Goal: Task Accomplishment & Management: Use online tool/utility

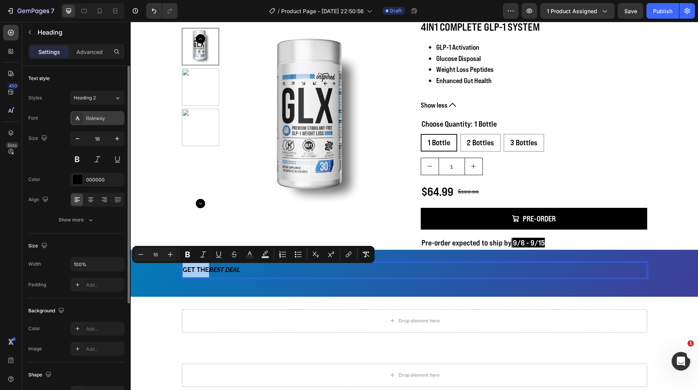
click at [98, 123] on div "Raleway" at bounding box center [97, 118] width 54 height 14
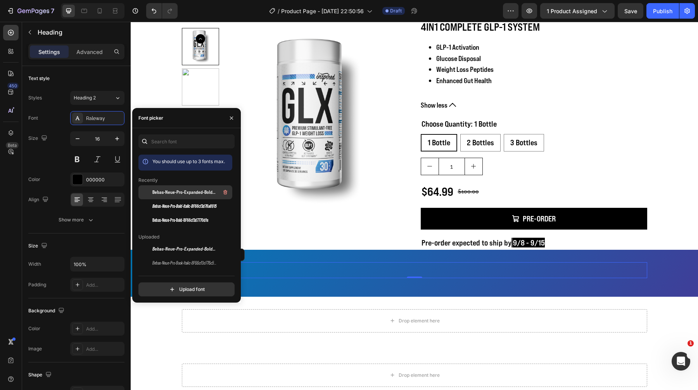
click at [174, 193] on span "Bebas-Neue-Pro-Expanded-Bold-BF66cf3d77b066f 1" at bounding box center [185, 192] width 64 height 7
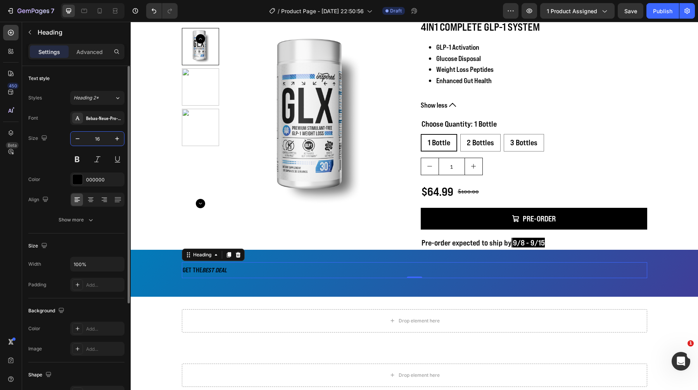
click at [102, 145] on input "16" at bounding box center [98, 139] width 26 height 14
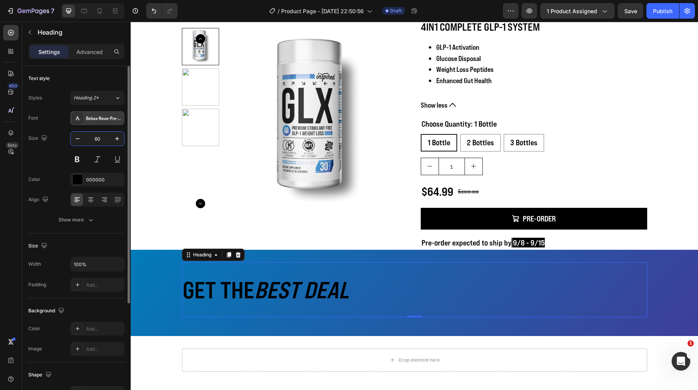
type input "60"
click at [96, 120] on div "Bebas-Neue-Pro-Expanded-Bold-BF66cf3d77b066f 1" at bounding box center [104, 118] width 36 height 7
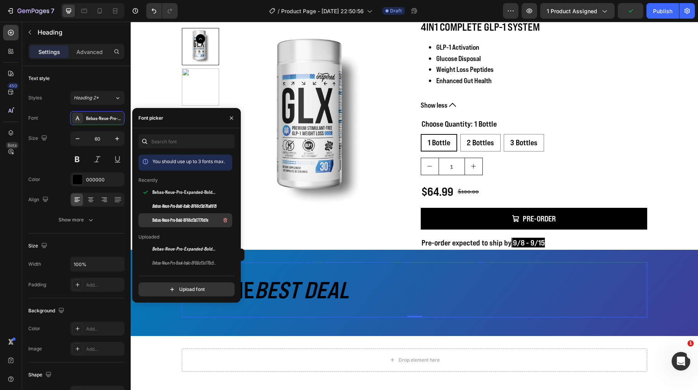
click at [184, 217] on span "Bebas-Neue-Pro-Bold-BF66cf3d7770dfe" at bounding box center [181, 220] width 56 height 7
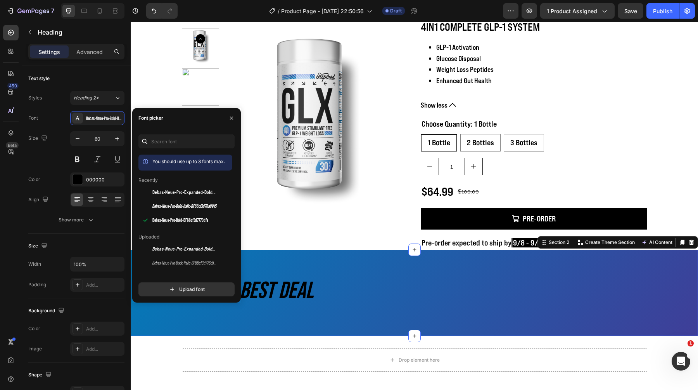
click at [300, 253] on div "GET THE BEST DEAL Heading Row Section 2 You can create reusable sections Create…" at bounding box center [415, 293] width 568 height 86
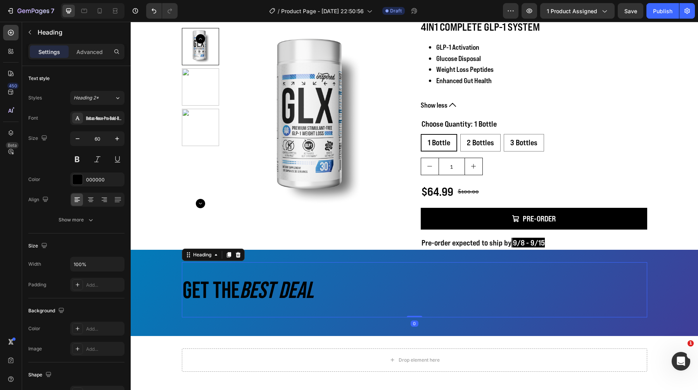
click at [275, 285] on icon "BEST DEAL" at bounding box center [277, 289] width 74 height 26
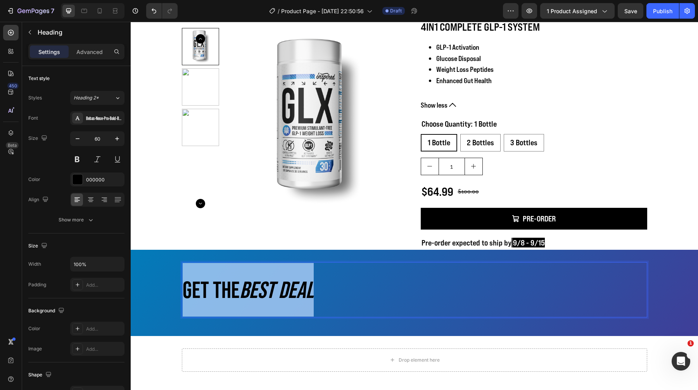
click at [275, 285] on icon "BEST DEAL" at bounding box center [277, 289] width 74 height 26
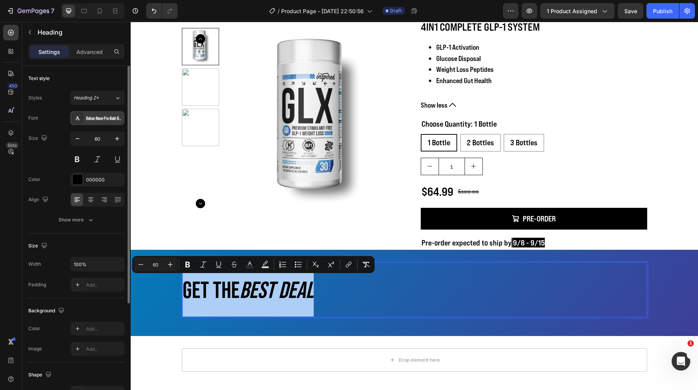
click at [101, 123] on div "Bebas-Neue-Pro-Bold-BF66cf3d7770dfe" at bounding box center [97, 118] width 54 height 14
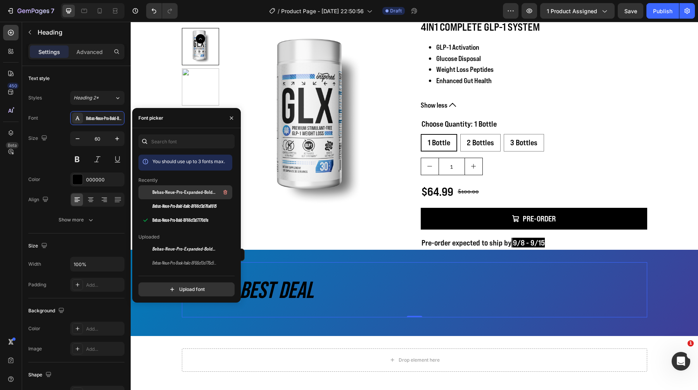
click at [185, 193] on span "Bebas-Neue-Pro-Expanded-Bold-BF66cf3d77b066f 1" at bounding box center [185, 192] width 64 height 7
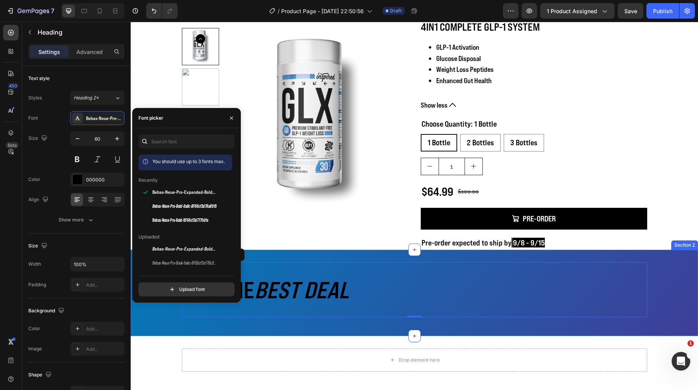
click at [312, 320] on div "GET THE BEST DEAL Heading 0 Row" at bounding box center [415, 292] width 568 height 61
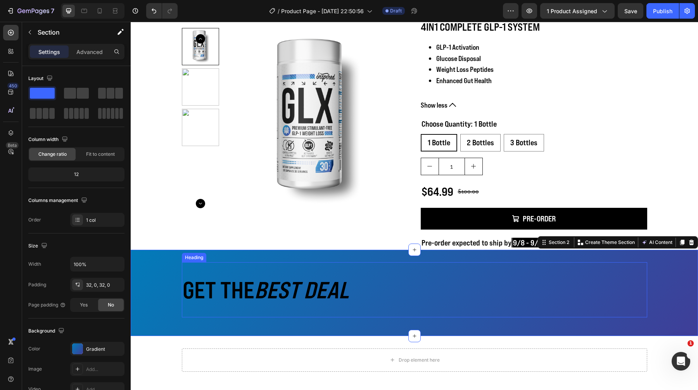
click at [241, 286] on p "GET THE BEST DEAL" at bounding box center [415, 290] width 464 height 54
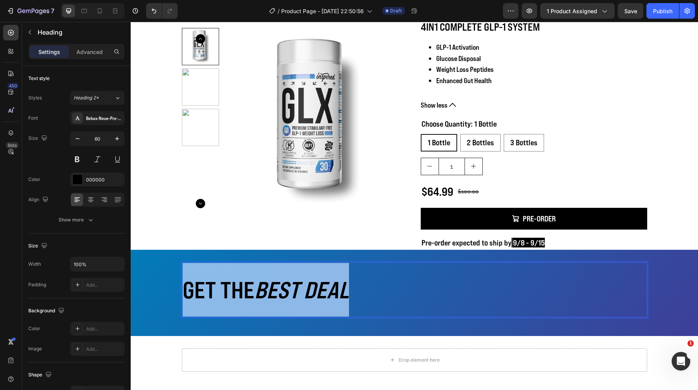
click at [241, 286] on p "GET THE BEST DEAL" at bounding box center [415, 290] width 464 height 54
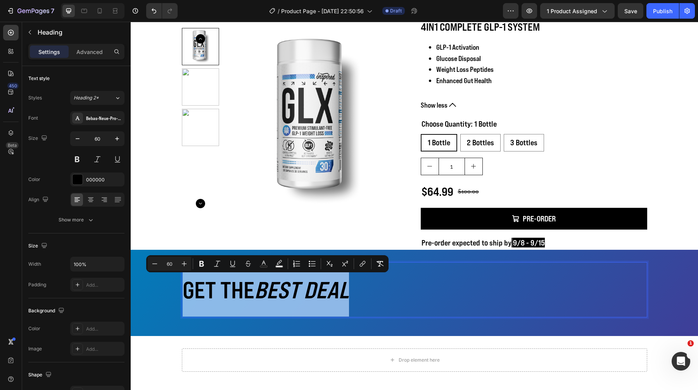
click at [258, 288] on p "GET THE BEST DEAL" at bounding box center [415, 290] width 464 height 54
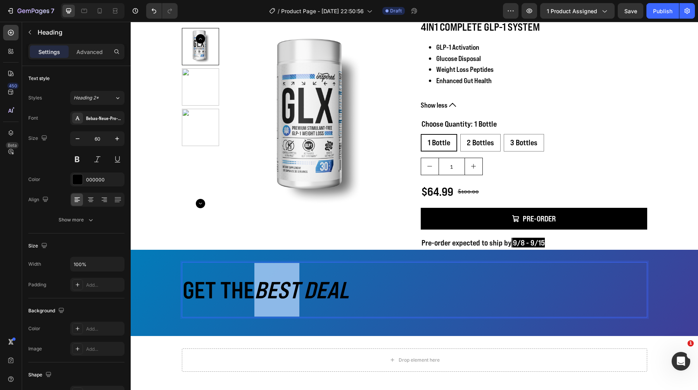
click at [258, 288] on p "GET THE BEST DEAL" at bounding box center [415, 290] width 464 height 54
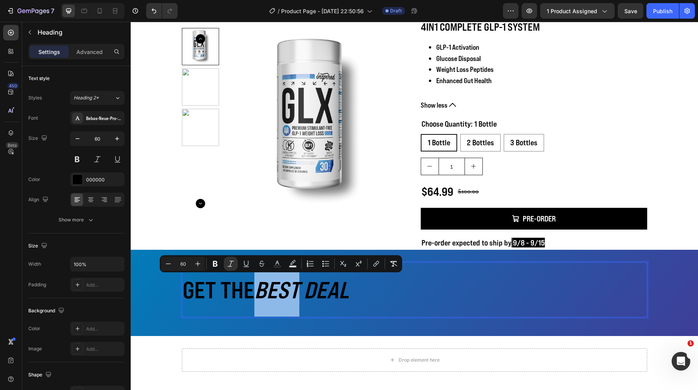
click at [264, 291] on icon "BEST DEAL" at bounding box center [302, 289] width 95 height 28
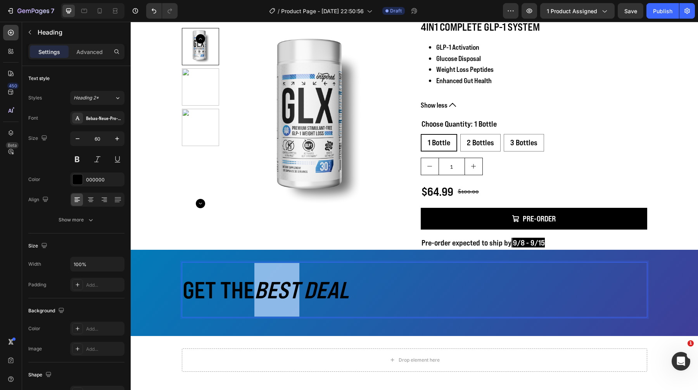
click at [264, 291] on icon "BEST DEAL" at bounding box center [302, 289] width 95 height 28
click at [252, 286] on p "GET THE BEST DEAL" at bounding box center [415, 290] width 464 height 54
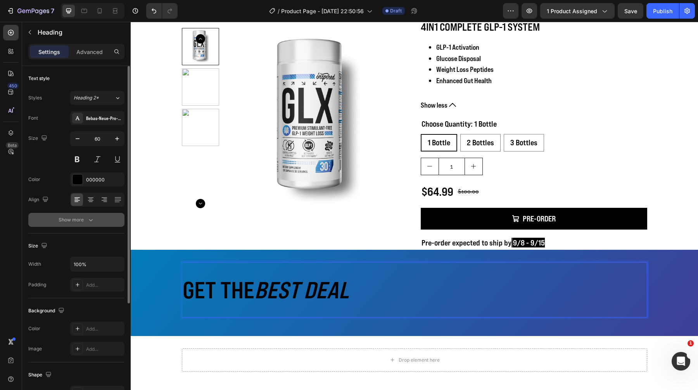
click at [81, 225] on button "Show more" at bounding box center [76, 220] width 96 height 14
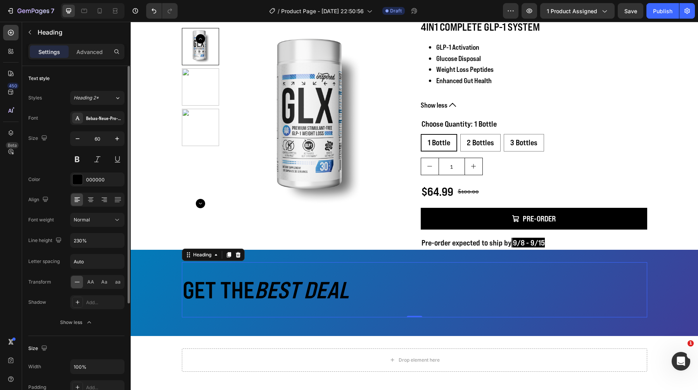
click at [81, 249] on div "Font Bebas-Neue-Pro-Expanded-Bold-BF66cf3d77b066f 1 Size 60 Color 000000 Align …" at bounding box center [76, 220] width 96 height 218
click at [81, 246] on input "230%" at bounding box center [98, 240] width 54 height 14
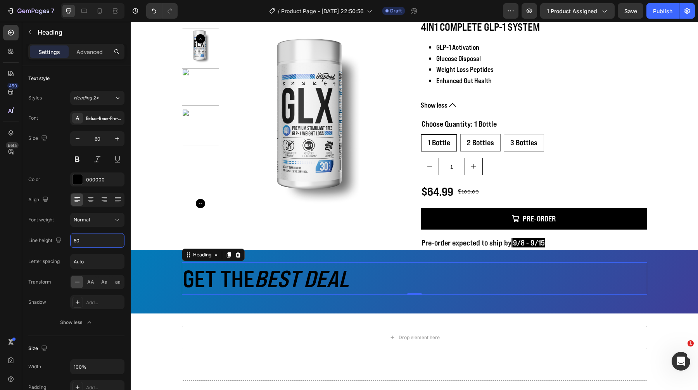
type input "80"
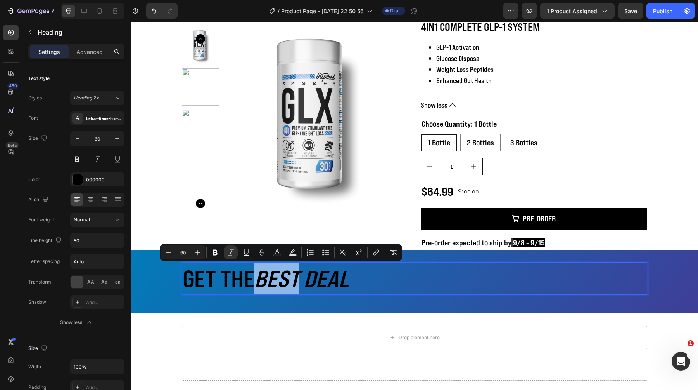
click at [262, 277] on icon "BEST DEAL" at bounding box center [302, 278] width 95 height 28
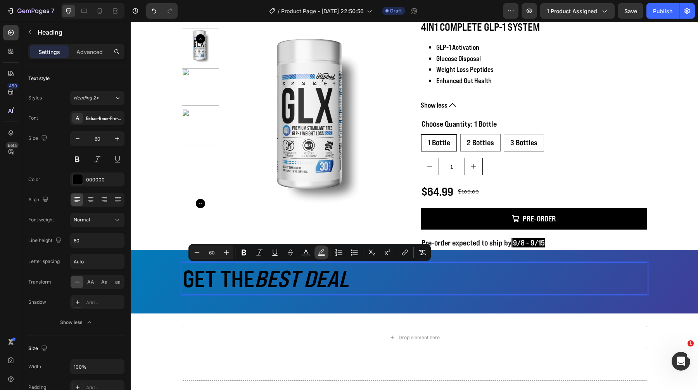
click at [322, 250] on icon "Editor contextual toolbar" at bounding box center [322, 252] width 8 height 8
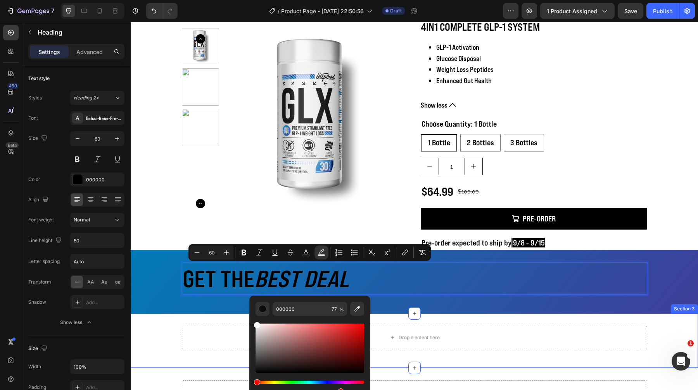
drag, startPoint x: 399, startPoint y: 372, endPoint x: 246, endPoint y: 312, distance: 165.0
type input "FFFFFF"
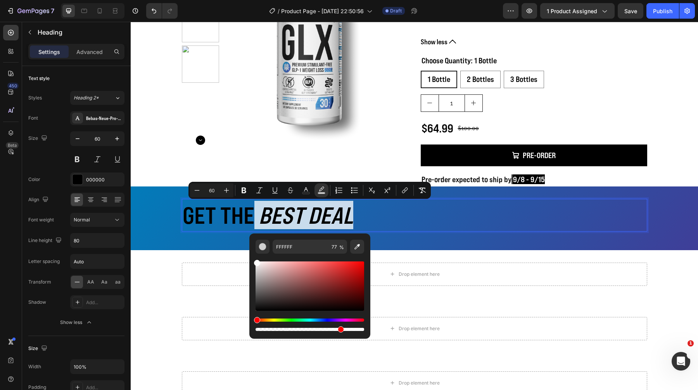
scroll to position [102, 0]
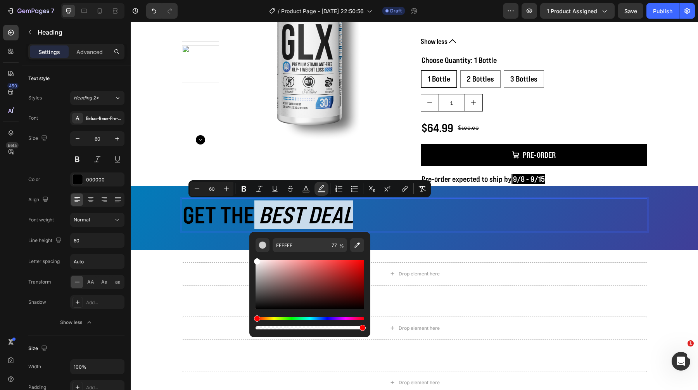
type input "100"
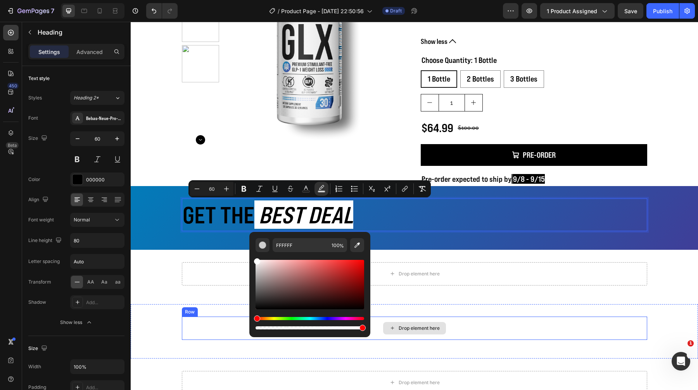
drag, startPoint x: 471, startPoint y: 351, endPoint x: 377, endPoint y: 328, distance: 97.5
click at [304, 184] on button "Text Color" at bounding box center [306, 189] width 14 height 14
click at [316, 189] on button "color" at bounding box center [322, 189] width 14 height 14
drag, startPoint x: 418, startPoint y: 287, endPoint x: 222, endPoint y: 336, distance: 202.3
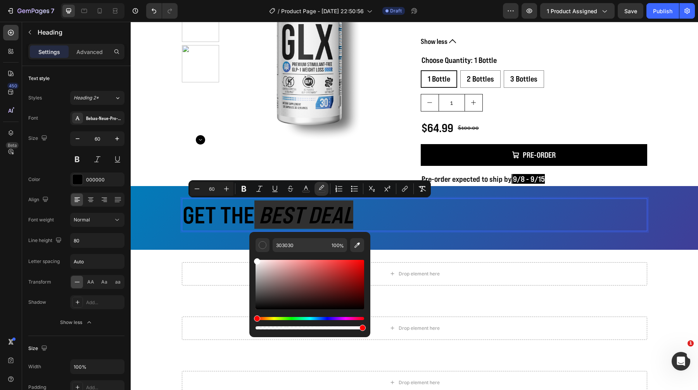
drag, startPoint x: 295, startPoint y: 291, endPoint x: 251, endPoint y: 252, distance: 59.1
click at [251, 252] on div "303030 100 %" at bounding box center [310, 281] width 121 height 99
type input "FFFFFF"
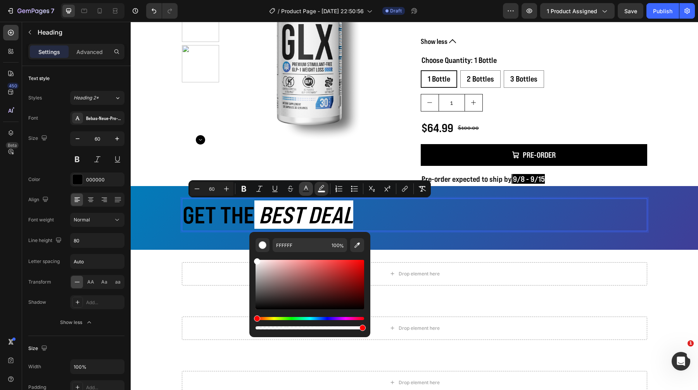
click at [308, 184] on button "Text Color" at bounding box center [306, 189] width 14 height 14
click at [419, 222] on p "GET THE BEST DEAL" at bounding box center [415, 214] width 464 height 31
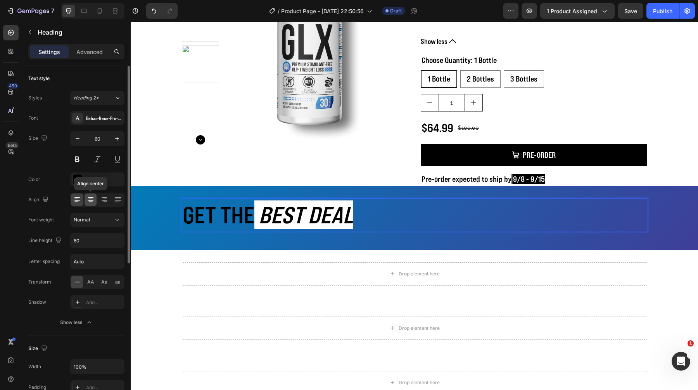
click at [93, 200] on icon at bounding box center [90, 200] width 5 height 1
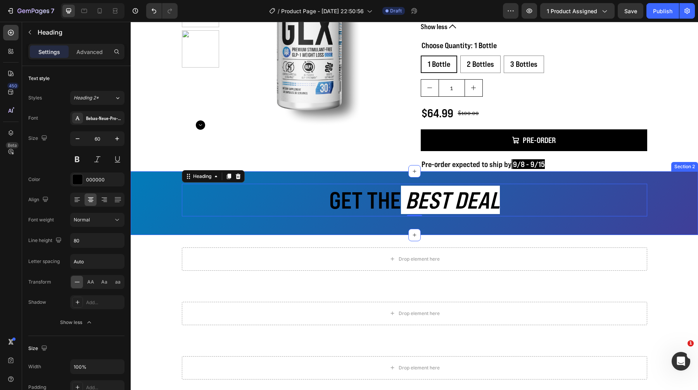
scroll to position [118, 0]
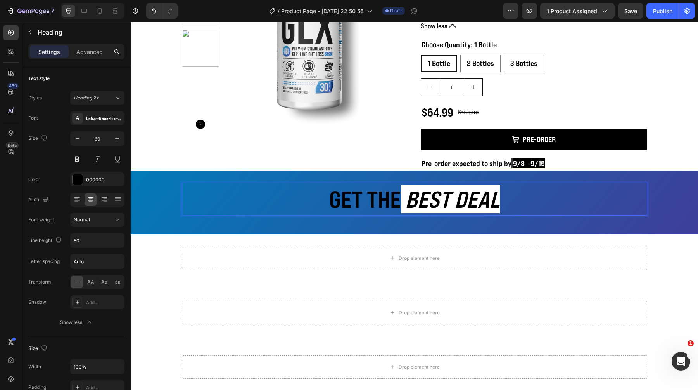
click at [378, 196] on p "GET THE BEST DEAL" at bounding box center [415, 199] width 464 height 31
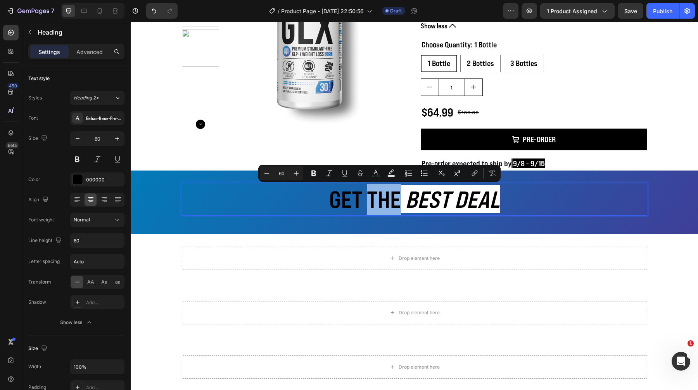
click at [378, 196] on p "GET THE BEST DEAL" at bounding box center [415, 199] width 464 height 31
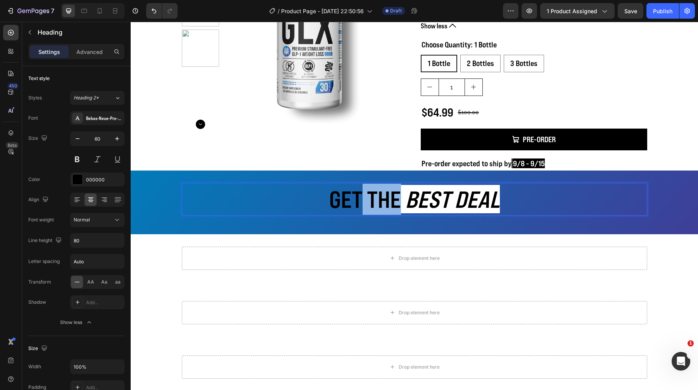
drag, startPoint x: 378, startPoint y: 196, endPoint x: 359, endPoint y: 196, distance: 19.4
click at [359, 196] on p "GET THE BEST DEAL" at bounding box center [415, 199] width 464 height 31
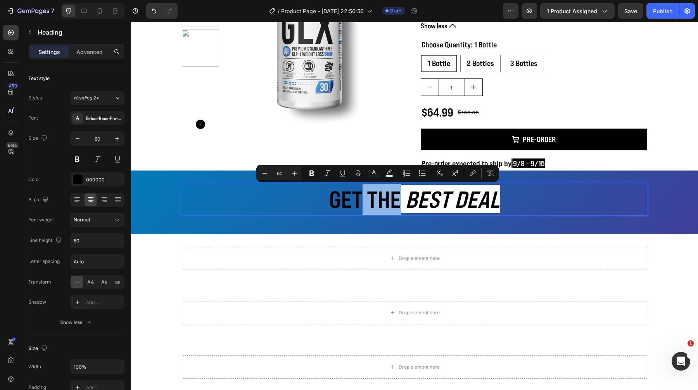
click at [359, 196] on p "GET THE BEST DEAL" at bounding box center [415, 199] width 464 height 31
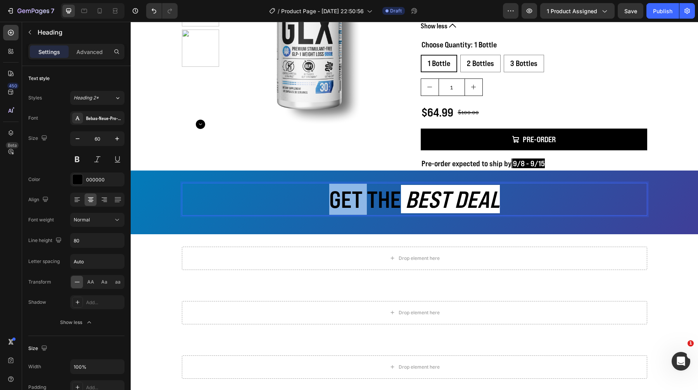
drag, startPoint x: 359, startPoint y: 196, endPoint x: 341, endPoint y: 196, distance: 17.5
click at [341, 196] on p "GET THE BEST DEAL" at bounding box center [415, 199] width 464 height 31
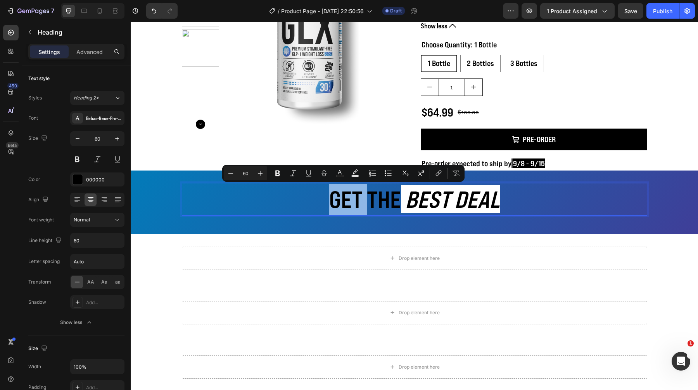
click at [341, 196] on p "GET THE BEST DEAL" at bounding box center [415, 199] width 464 height 31
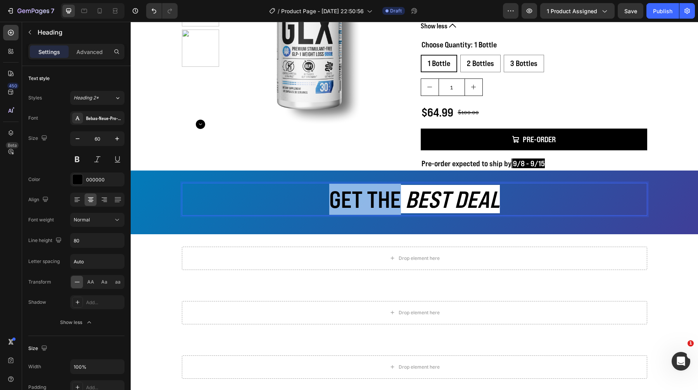
drag, startPoint x: 341, startPoint y: 196, endPoint x: 367, endPoint y: 196, distance: 26.0
click at [367, 196] on p "GET THE BEST DEAL" at bounding box center [415, 199] width 464 height 31
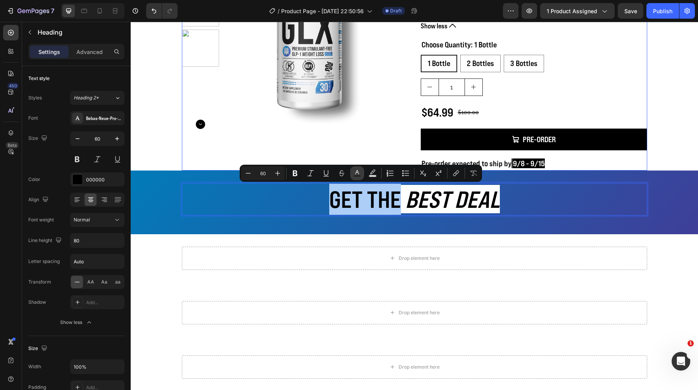
click at [362, 170] on button "Text Color" at bounding box center [357, 173] width 14 height 14
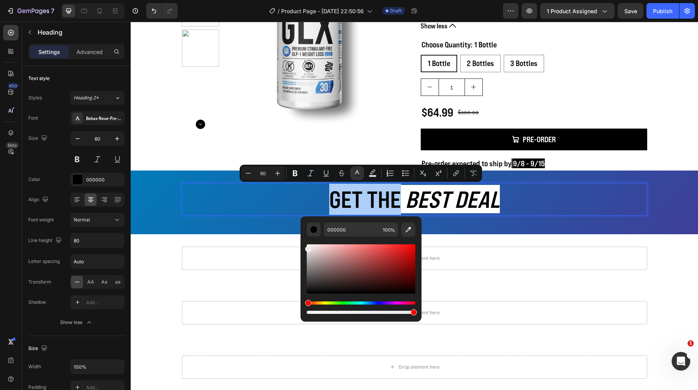
drag, startPoint x: 314, startPoint y: 258, endPoint x: 304, endPoint y: 243, distance: 18.2
click at [304, 243] on div "000000 100 %" at bounding box center [361, 265] width 121 height 99
type input "FFFFFF"
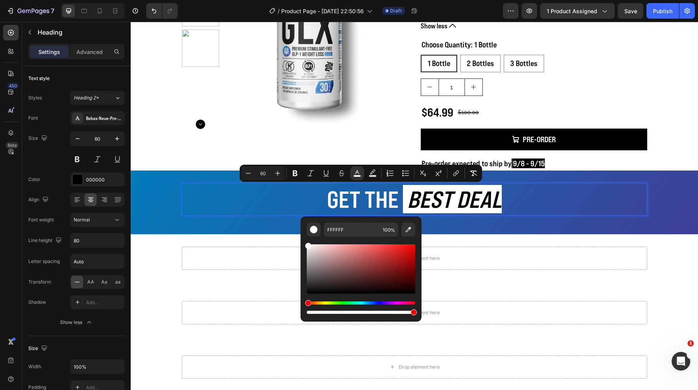
click at [286, 204] on p "GET THE BEST DEAL" at bounding box center [415, 199] width 464 height 31
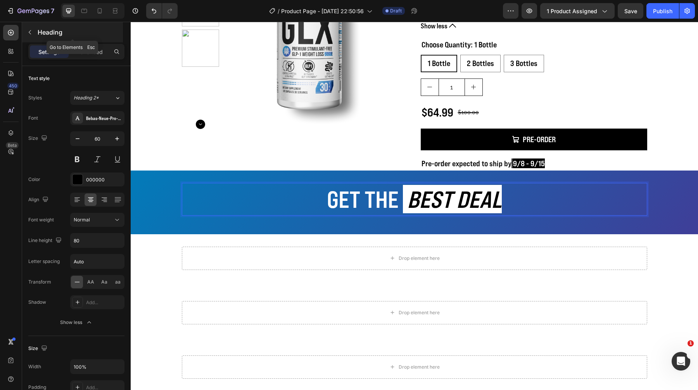
click at [41, 39] on div "Heading" at bounding box center [72, 32] width 101 height 20
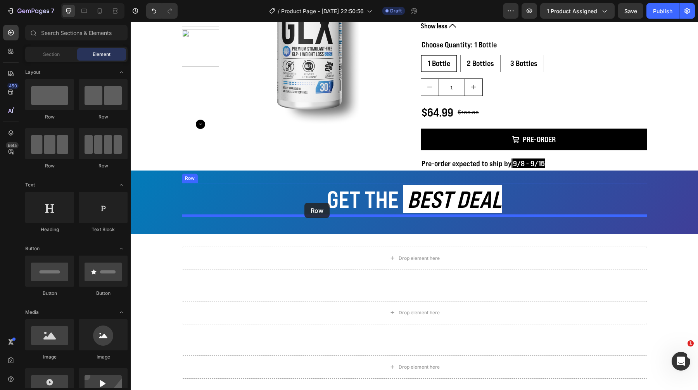
drag, startPoint x: 185, startPoint y: 173, endPoint x: 305, endPoint y: 203, distance: 123.6
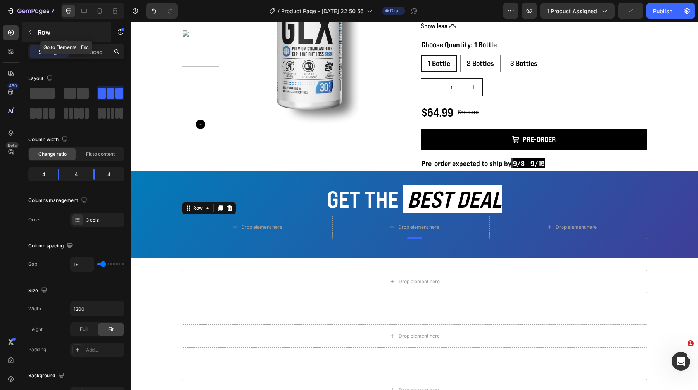
click at [40, 34] on p "Row" at bounding box center [71, 32] width 66 height 9
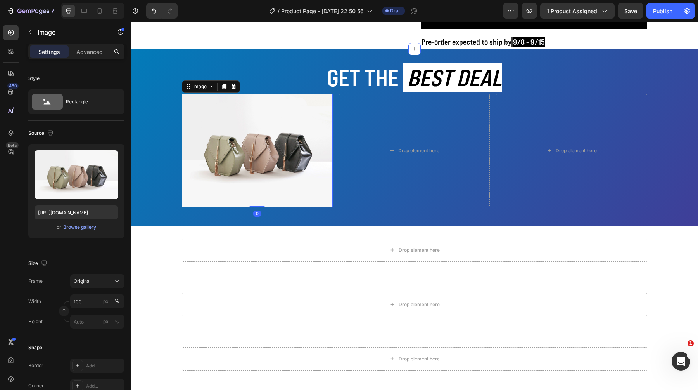
scroll to position [309, 0]
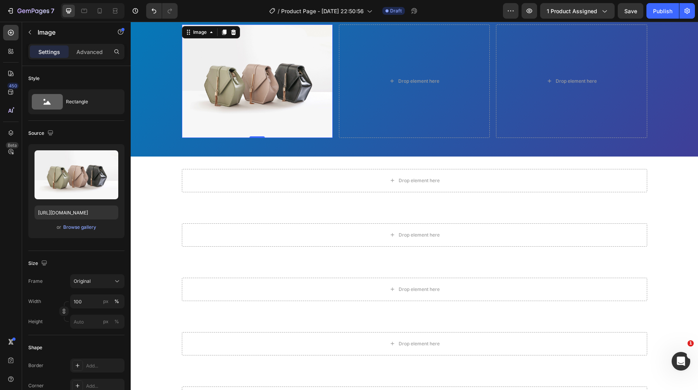
click at [211, 63] on img at bounding box center [257, 80] width 151 height 113
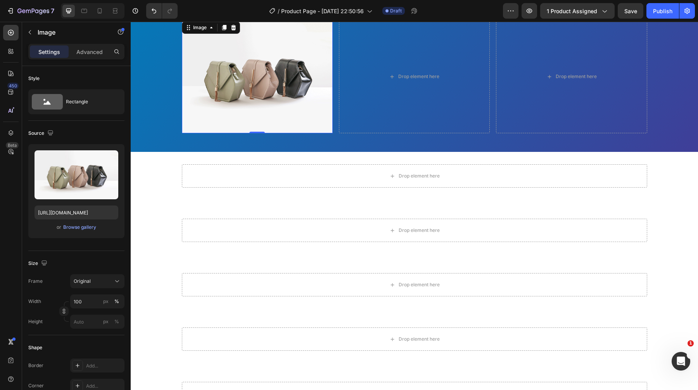
scroll to position [258, 0]
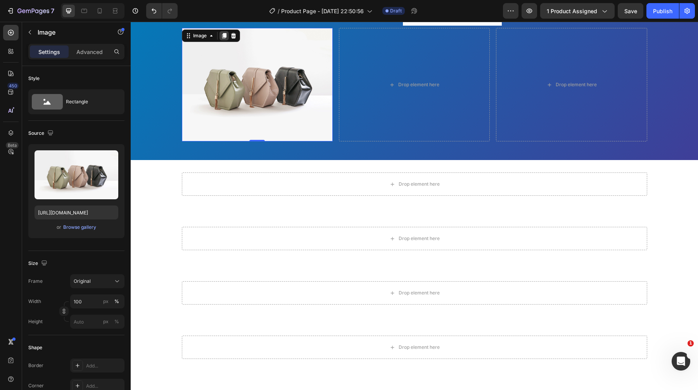
click at [225, 33] on icon at bounding box center [224, 36] width 6 height 6
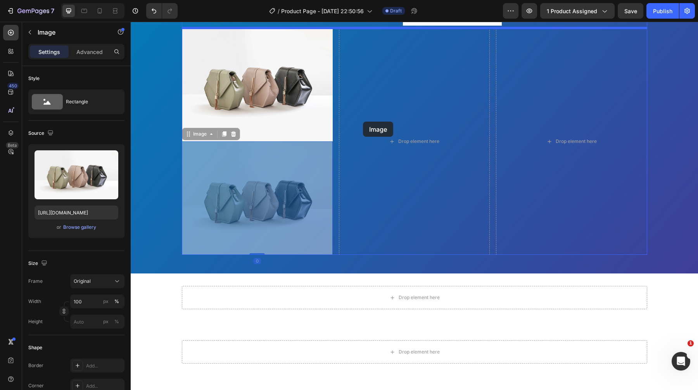
drag, startPoint x: 259, startPoint y: 159, endPoint x: 363, endPoint y: 121, distance: 110.9
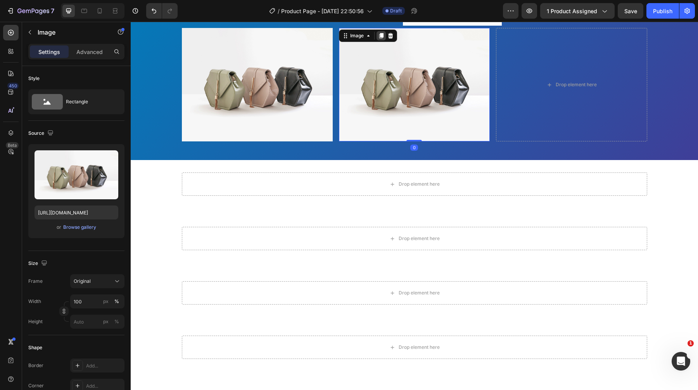
click at [382, 33] on icon at bounding box center [382, 35] width 4 height 5
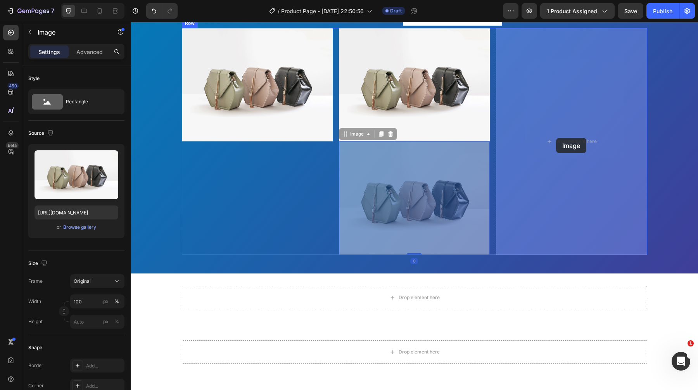
drag, startPoint x: 411, startPoint y: 198, endPoint x: 530, endPoint y: 145, distance: 130.1
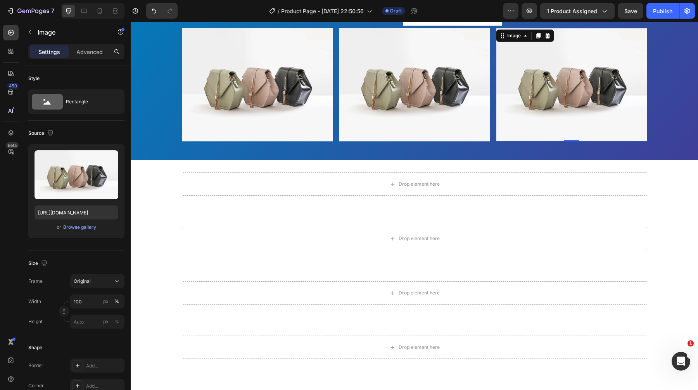
click at [246, 97] on img at bounding box center [257, 84] width 151 height 113
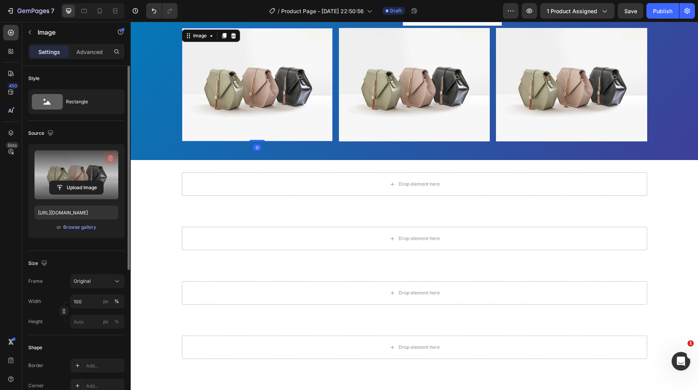
click at [111, 156] on icon "button" at bounding box center [110, 158] width 5 height 6
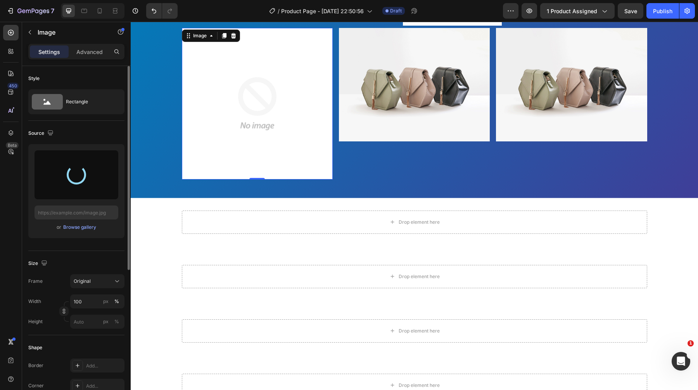
type input "https://cdn.shopify.com/s/files/1/1600/5989/files/gempages_468256829567140854-3…"
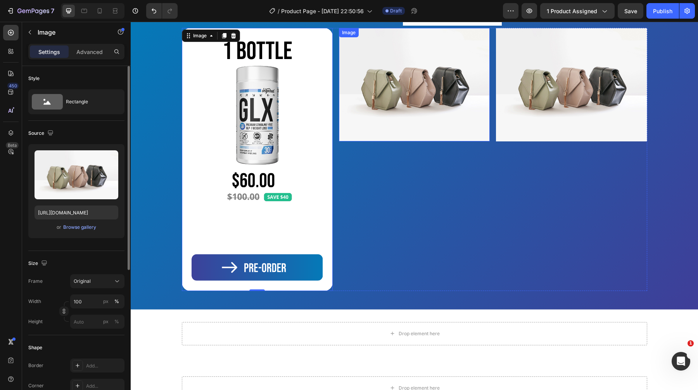
click at [412, 62] on img at bounding box center [414, 84] width 151 height 113
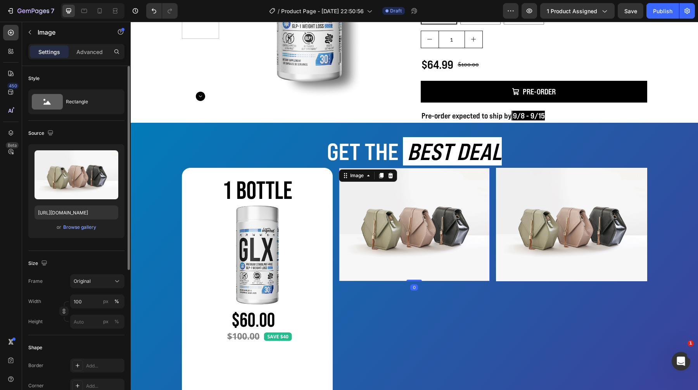
scroll to position [134, 0]
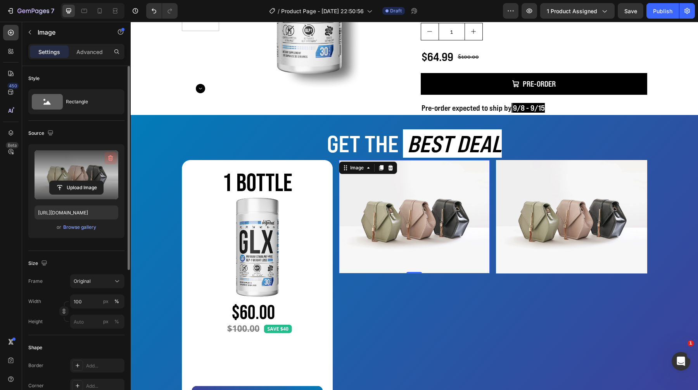
click at [106, 160] on button "button" at bounding box center [110, 158] width 12 height 12
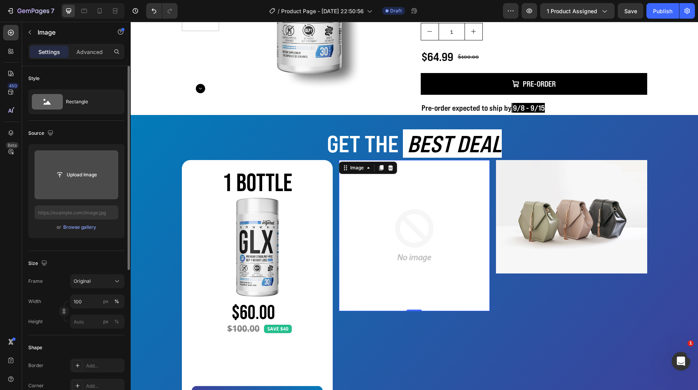
click at [394, 249] on img at bounding box center [414, 235] width 151 height 151
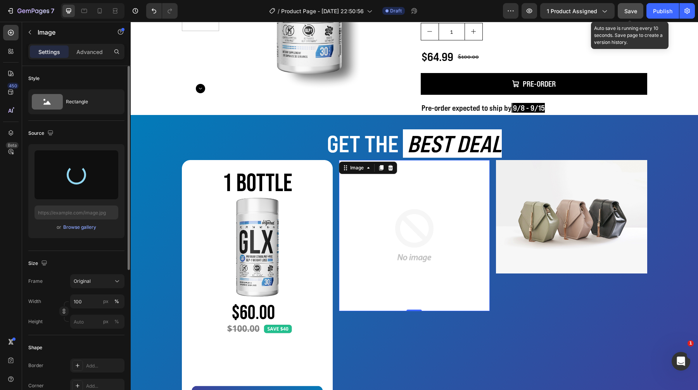
click at [627, 14] on span "Save" at bounding box center [631, 11] width 13 height 7
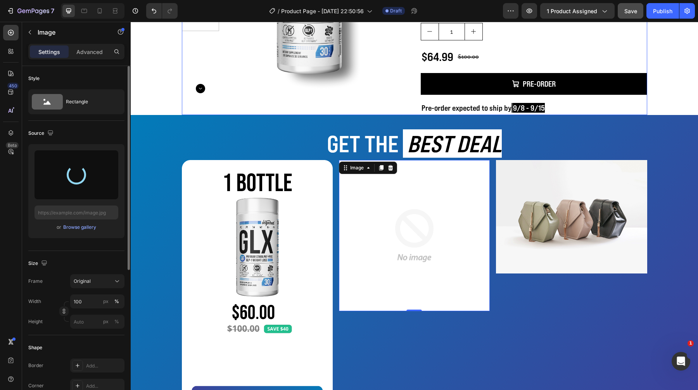
click at [246, 103] on div "Product Images" at bounding box center [295, 9] width 227 height 211
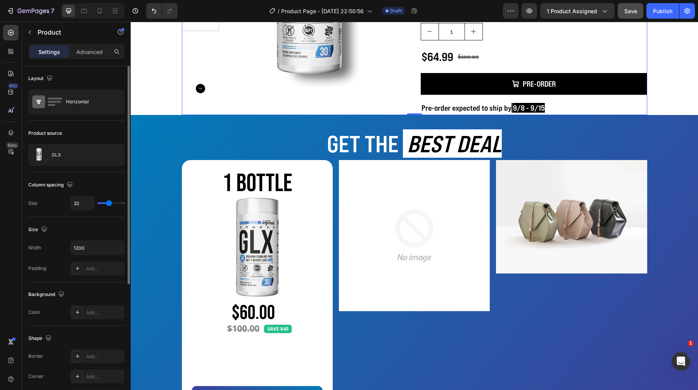
scroll to position [8, 0]
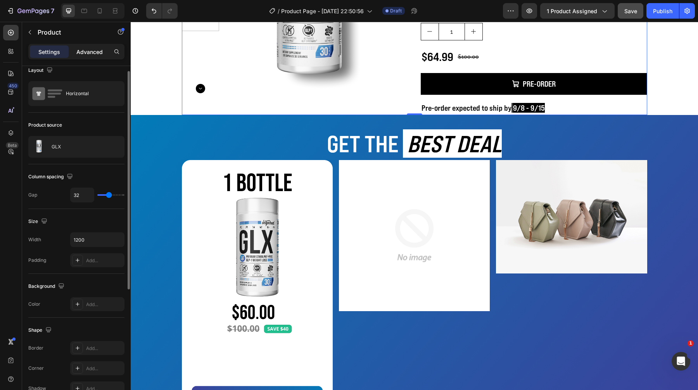
click at [92, 53] on p "Advanced" at bounding box center [89, 52] width 26 height 8
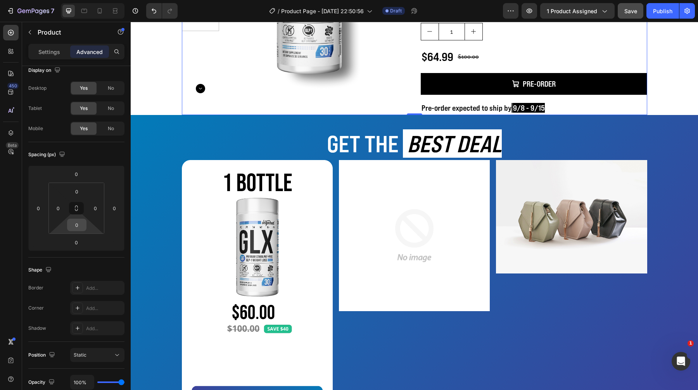
click at [80, 228] on input "0" at bounding box center [77, 225] width 16 height 12
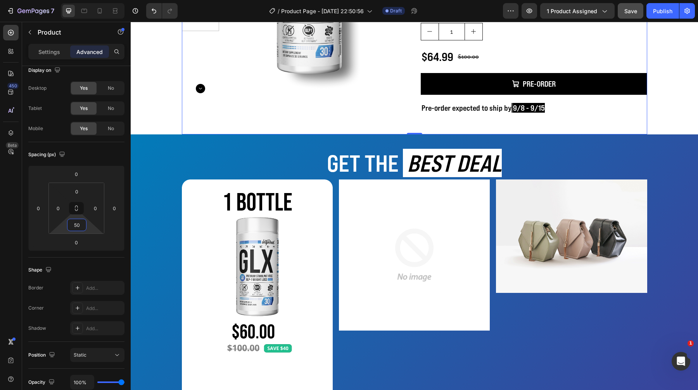
type input "50"
click at [627, 12] on span "Save" at bounding box center [631, 11] width 13 height 7
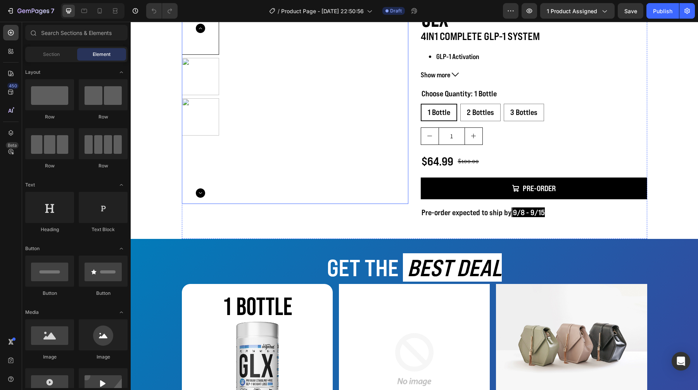
scroll to position [34, 0]
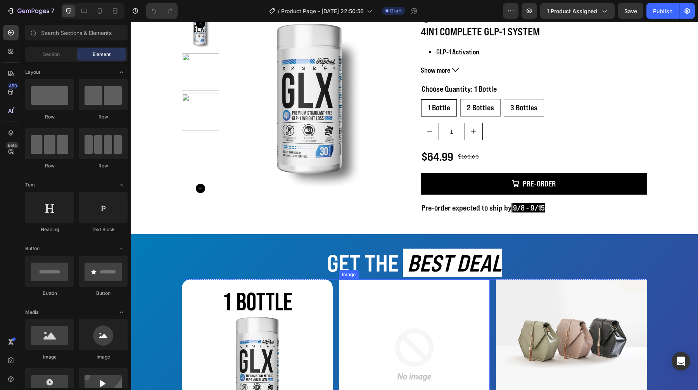
click at [384, 295] on img at bounding box center [414, 354] width 151 height 151
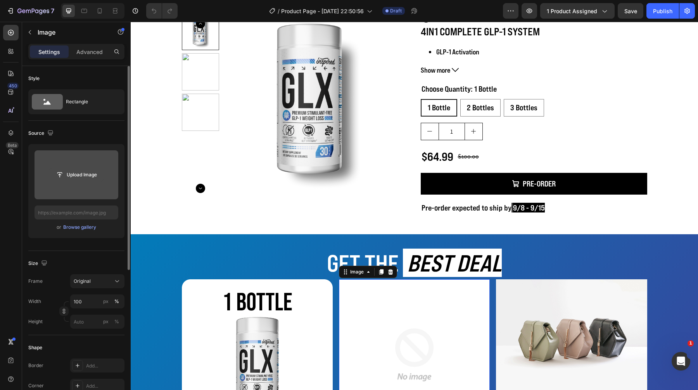
scroll to position [0, 0]
click at [88, 166] on input "file" at bounding box center [77, 174] width 84 height 49
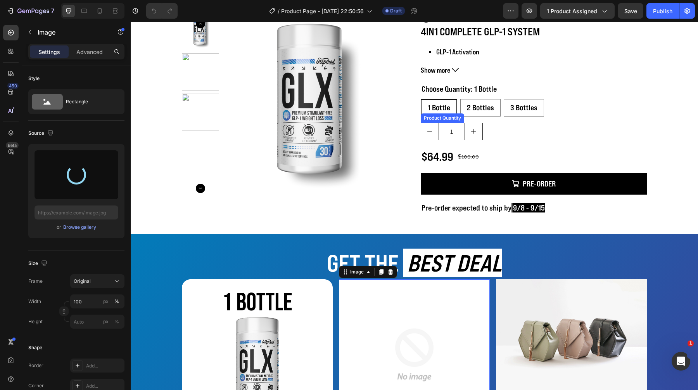
type input "https://cdn.shopify.com/s/files/1/1600/5989/files/gempages_468256829567140854-d…"
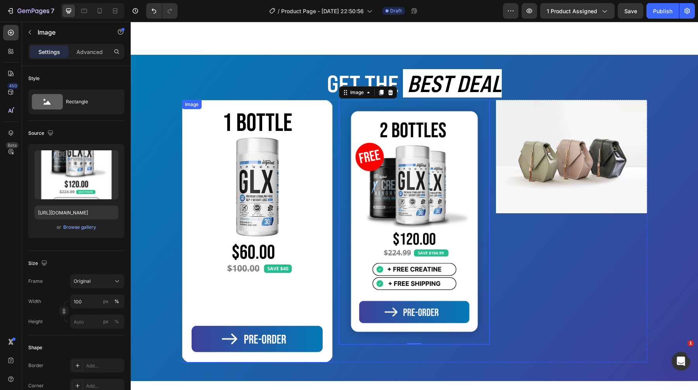
scroll to position [205, 0]
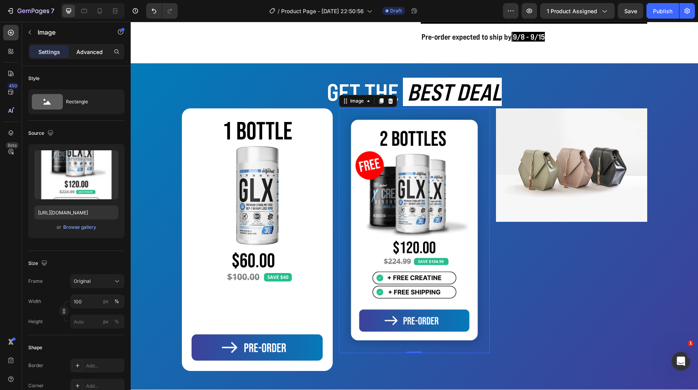
click at [90, 51] on p "Advanced" at bounding box center [89, 52] width 26 height 8
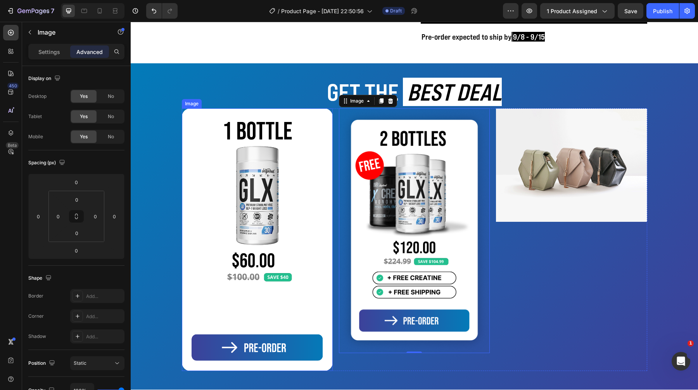
click at [296, 116] on img at bounding box center [257, 239] width 151 height 262
click at [357, 122] on img at bounding box center [414, 230] width 151 height 244
click at [315, 126] on img at bounding box center [257, 239] width 151 height 262
click at [358, 128] on img at bounding box center [414, 230] width 151 height 244
click at [350, 96] on div "Image" at bounding box center [357, 100] width 32 height 9
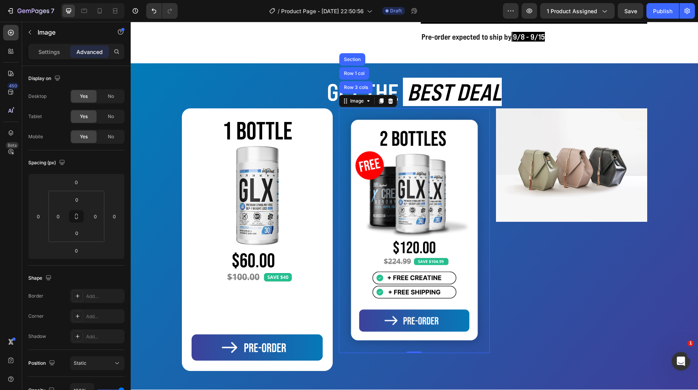
click at [365, 124] on img at bounding box center [414, 230] width 151 height 244
click at [357, 103] on div "Image" at bounding box center [357, 100] width 17 height 7
click at [55, 46] on div "Settings" at bounding box center [49, 51] width 39 height 12
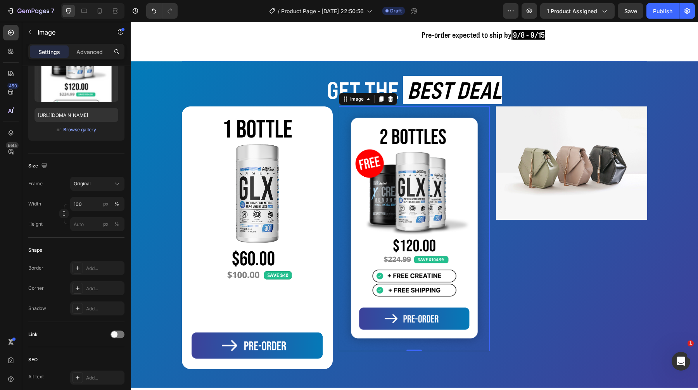
scroll to position [211, 0]
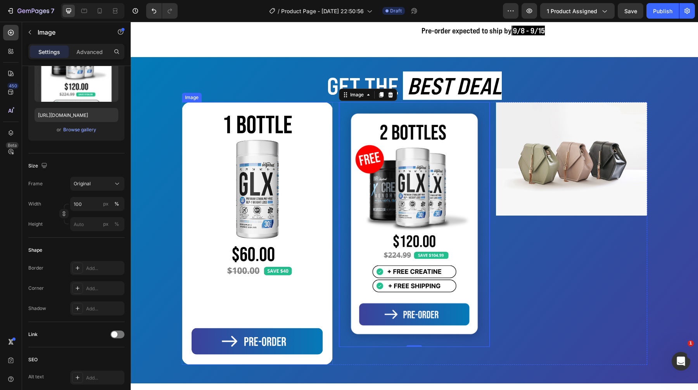
click at [300, 111] on img at bounding box center [257, 233] width 151 height 262
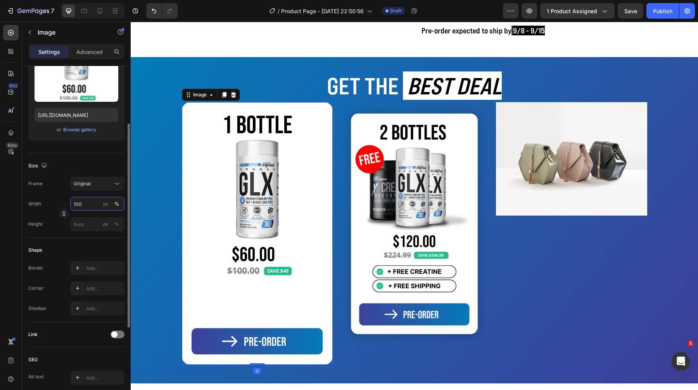
click at [76, 201] on input "100" at bounding box center [97, 204] width 54 height 14
type input "80"
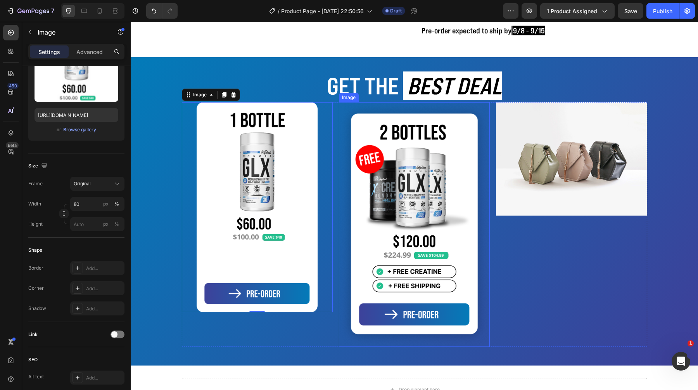
click at [361, 107] on img at bounding box center [414, 224] width 151 height 244
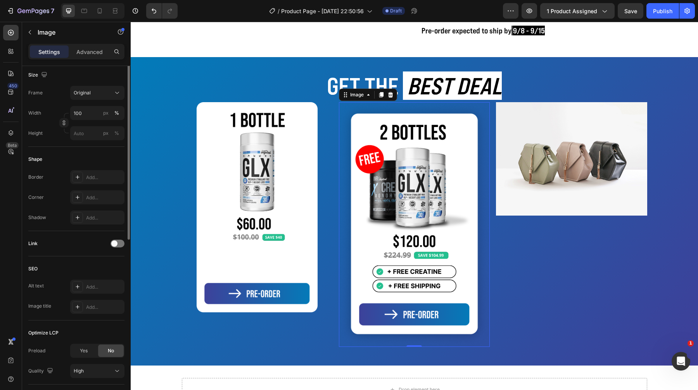
scroll to position [240, 0]
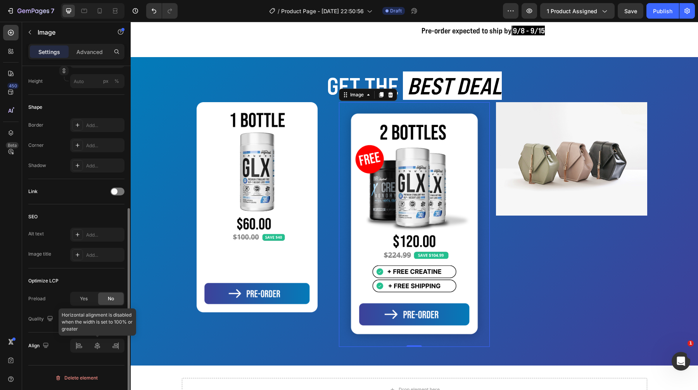
click at [95, 348] on div at bounding box center [97, 345] width 54 height 14
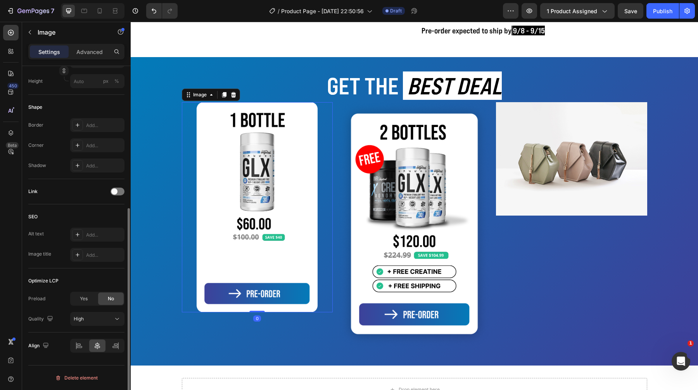
click at [269, 124] on img at bounding box center [257, 207] width 121 height 210
click at [97, 343] on icon at bounding box center [97, 345] width 5 height 7
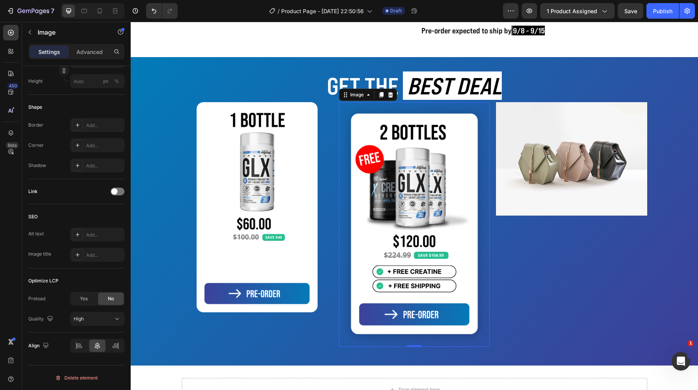
click at [385, 122] on img at bounding box center [414, 224] width 151 height 244
click at [358, 92] on div "Image" at bounding box center [357, 94] width 17 height 7
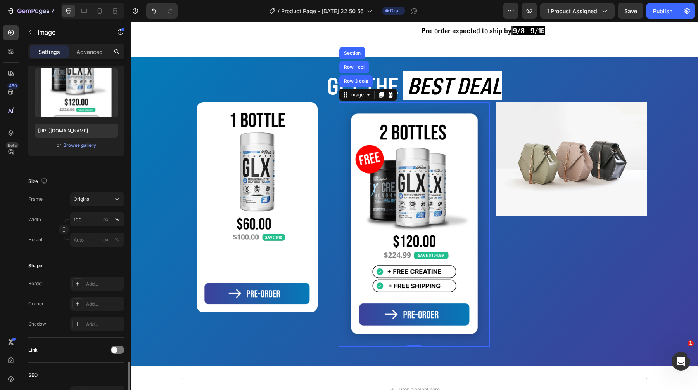
scroll to position [0, 0]
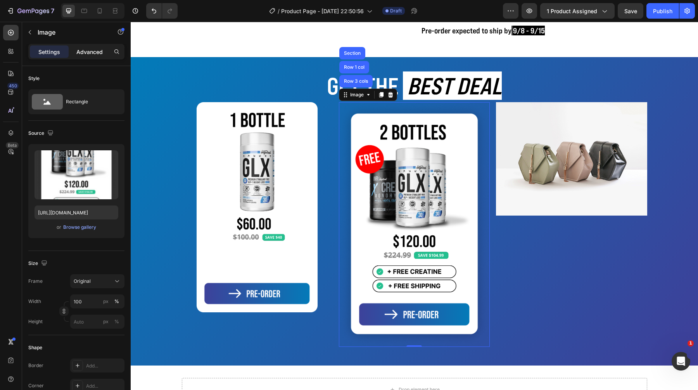
click at [85, 47] on div "Advanced" at bounding box center [89, 51] width 39 height 12
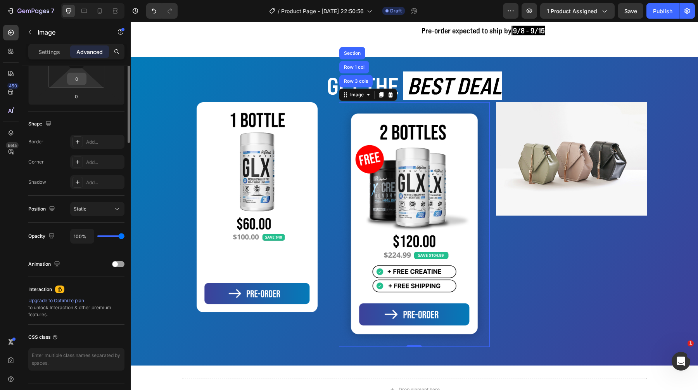
scroll to position [172, 0]
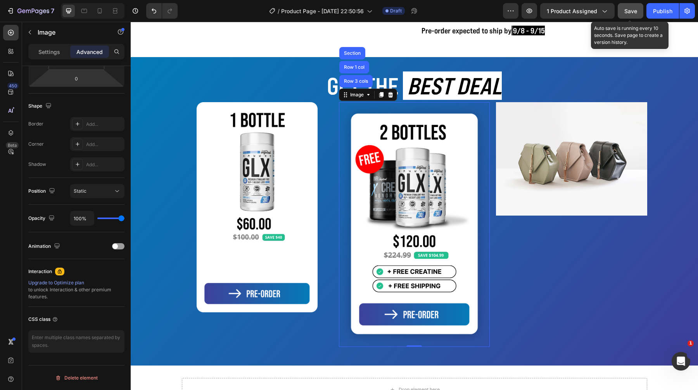
click at [631, 10] on span "Save" at bounding box center [631, 11] width 13 height 7
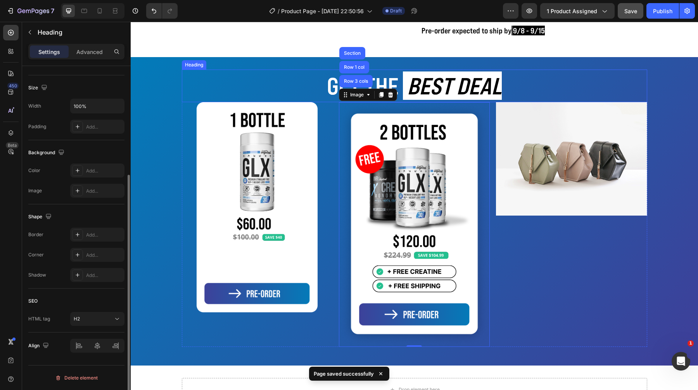
click at [263, 81] on h2 "GET THE BEST DEAL" at bounding box center [415, 85] width 466 height 33
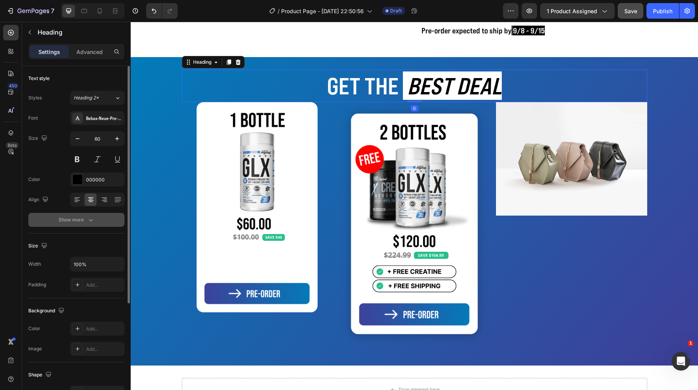
scroll to position [158, 0]
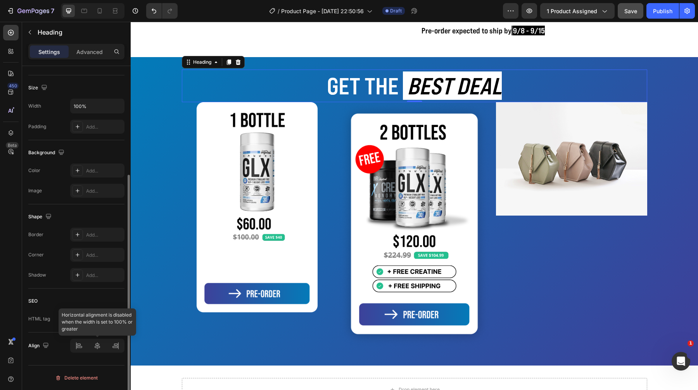
click at [101, 344] on div at bounding box center [97, 345] width 54 height 14
click at [96, 345] on div at bounding box center [97, 345] width 54 height 14
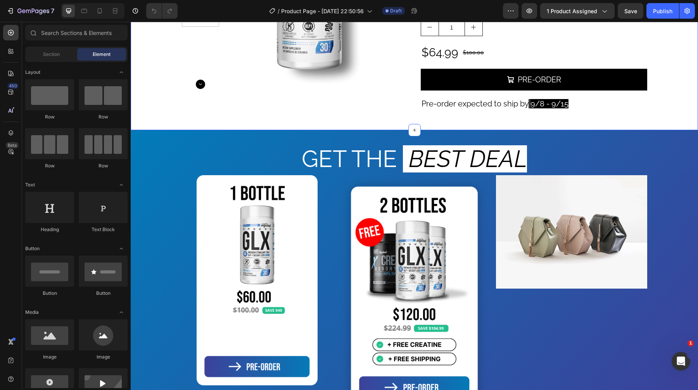
scroll to position [279, 0]
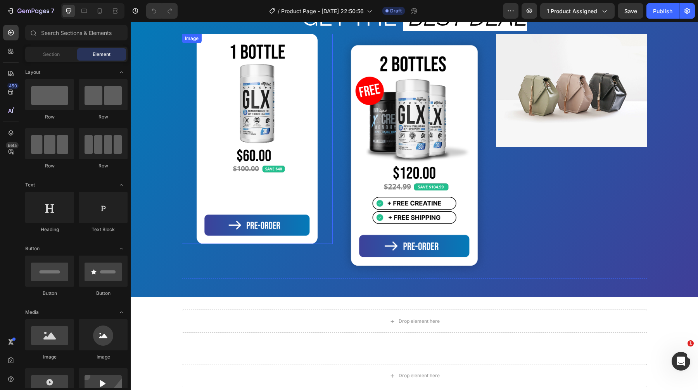
click at [243, 152] on img at bounding box center [257, 139] width 121 height 210
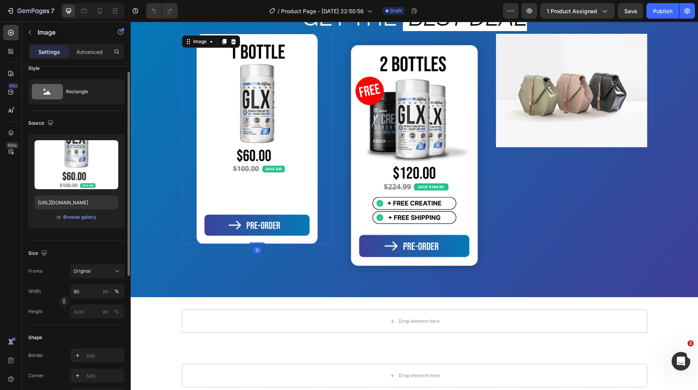
scroll to position [10, 0]
click at [87, 54] on p "Advanced" at bounding box center [89, 52] width 26 height 8
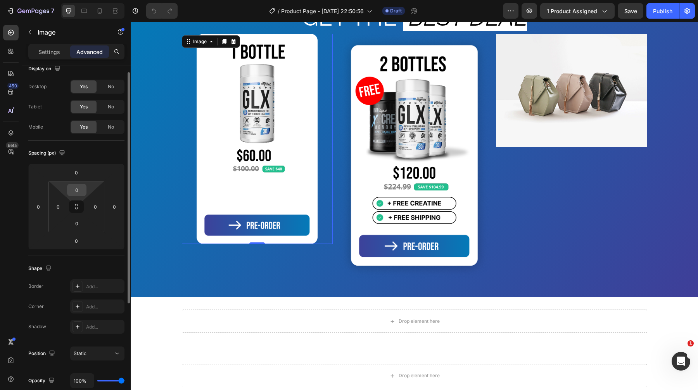
click at [76, 187] on input "0" at bounding box center [77, 190] width 16 height 12
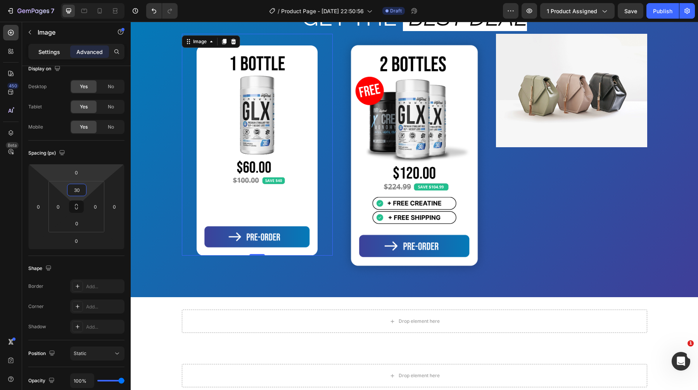
type input "30"
click at [52, 57] on div "Settings" at bounding box center [49, 51] width 39 height 12
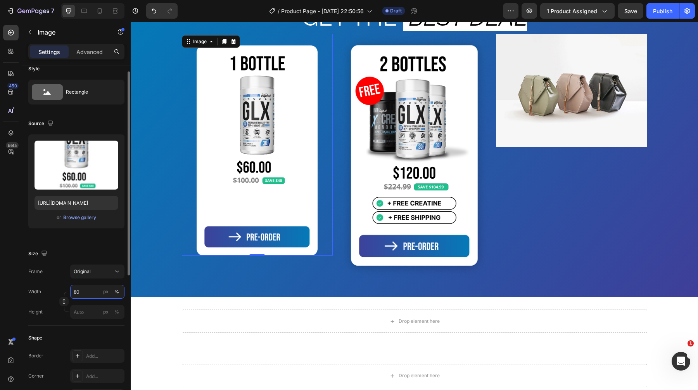
click at [85, 293] on input "80" at bounding box center [97, 291] width 54 height 14
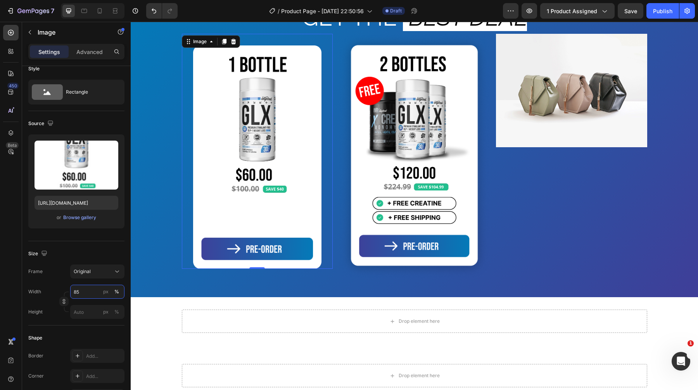
type input "85"
click at [85, 59] on div "Settings Advanced" at bounding box center [76, 52] width 96 height 16
click at [86, 55] on p "Advanced" at bounding box center [89, 52] width 26 height 8
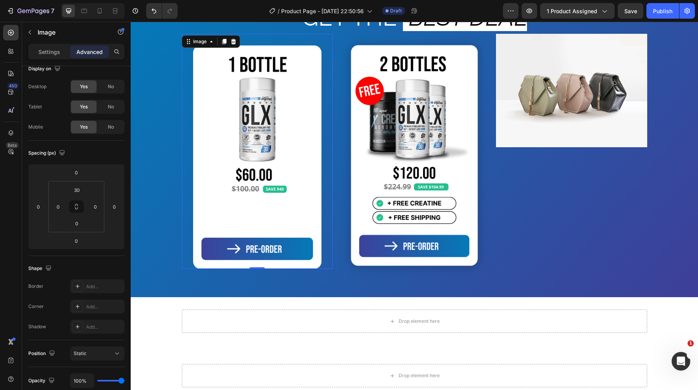
click at [88, 48] on p "Advanced" at bounding box center [89, 52] width 26 height 8
click at [80, 187] on input "30" at bounding box center [77, 190] width 16 height 12
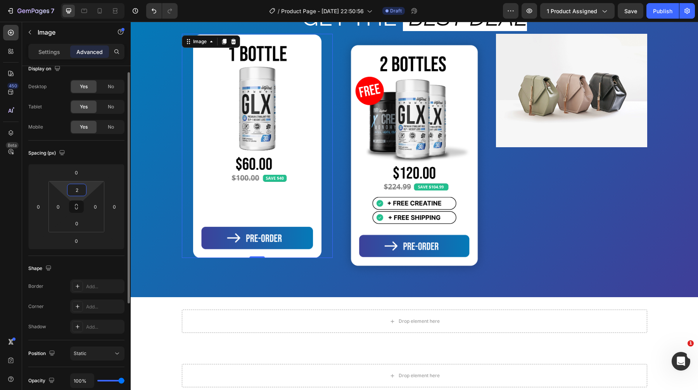
type input "25"
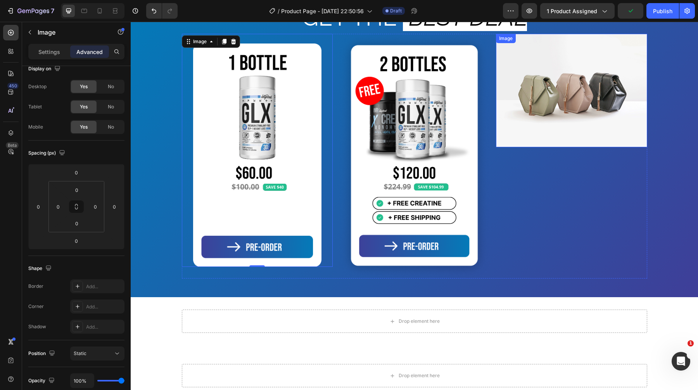
click at [586, 137] on img at bounding box center [571, 90] width 151 height 113
click at [44, 50] on p "Settings" at bounding box center [49, 52] width 22 height 8
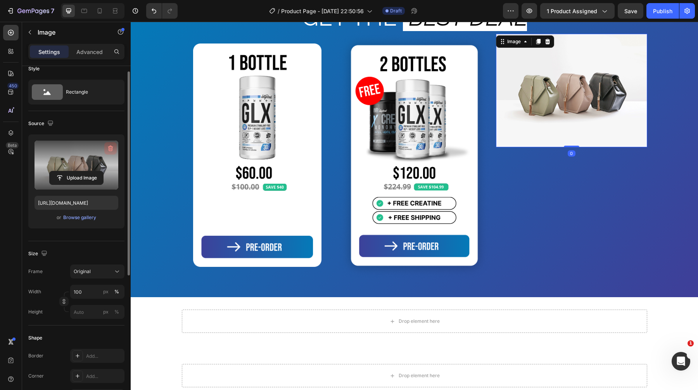
click at [115, 145] on button "button" at bounding box center [110, 148] width 12 height 12
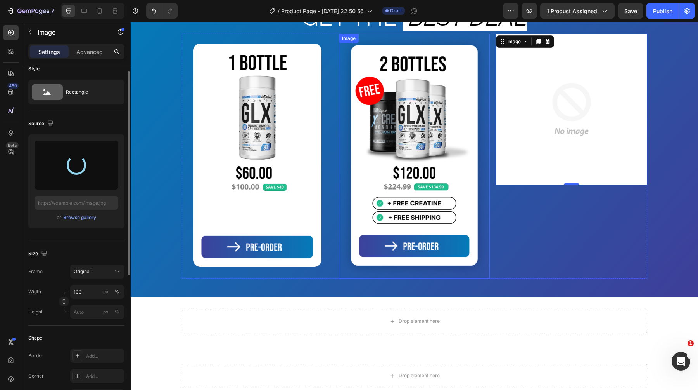
type input "https://cdn.shopify.com/s/files/1/1600/5989/files/gempages_468256829567140854-8…"
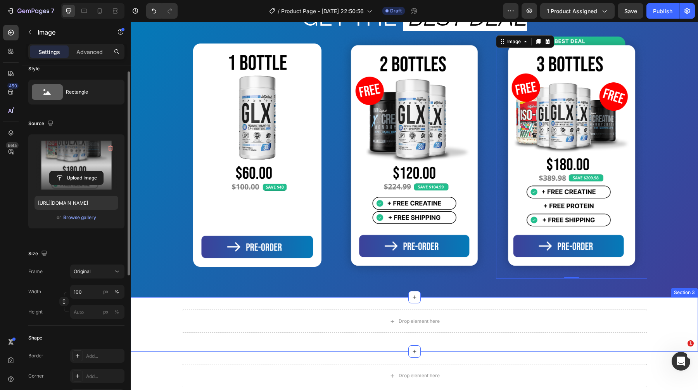
click at [161, 306] on div "Drop element here Row Section 3" at bounding box center [415, 324] width 568 height 54
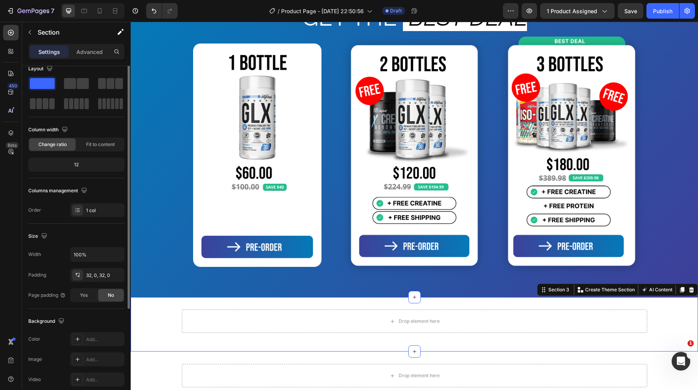
scroll to position [0, 0]
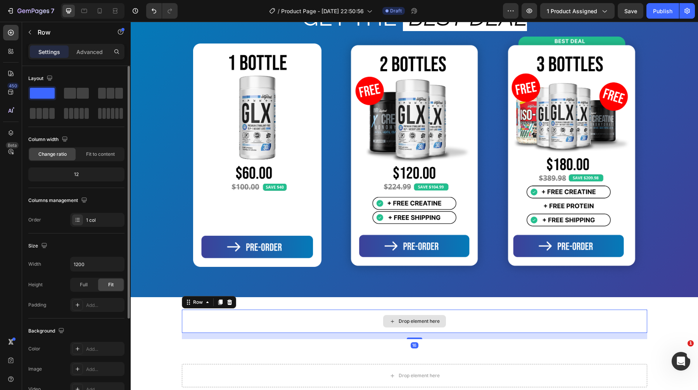
click at [205, 317] on div "Drop element here" at bounding box center [415, 320] width 466 height 23
click at [50, 35] on p "Row" at bounding box center [71, 32] width 66 height 9
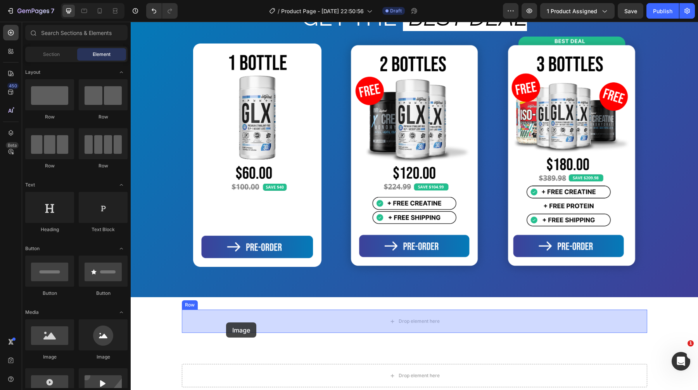
drag, startPoint x: 195, startPoint y: 350, endPoint x: 226, endPoint y: 322, distance: 41.8
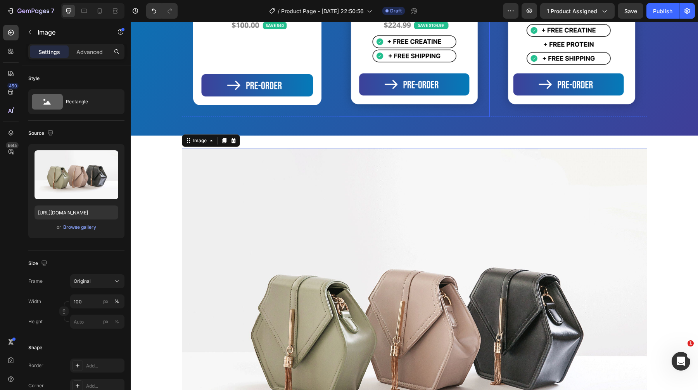
scroll to position [476, 0]
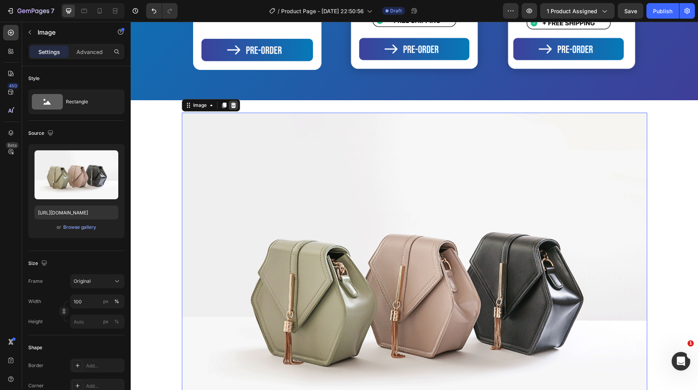
click at [233, 105] on icon at bounding box center [234, 105] width 6 height 6
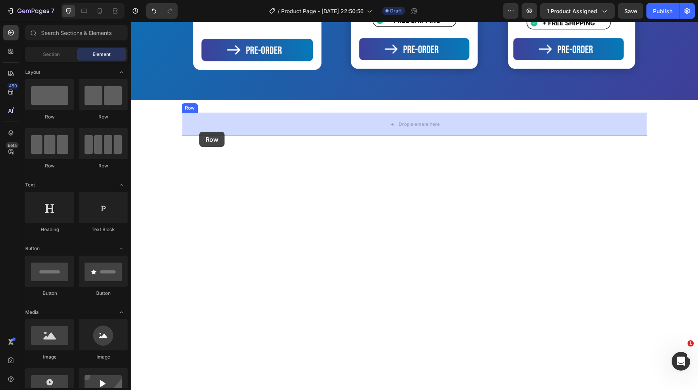
drag, startPoint x: 220, startPoint y: 128, endPoint x: 199, endPoint y: 132, distance: 20.9
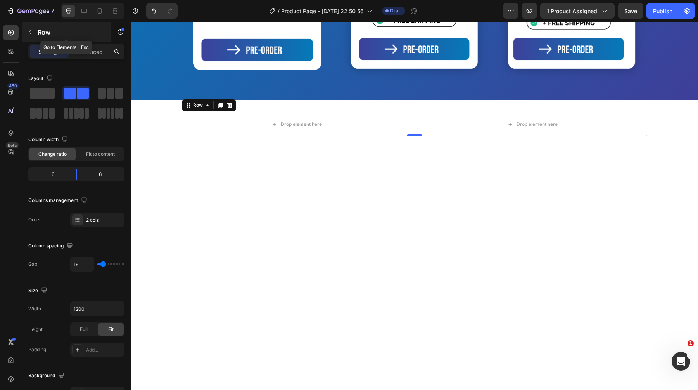
click at [40, 31] on p "Row" at bounding box center [71, 32] width 66 height 9
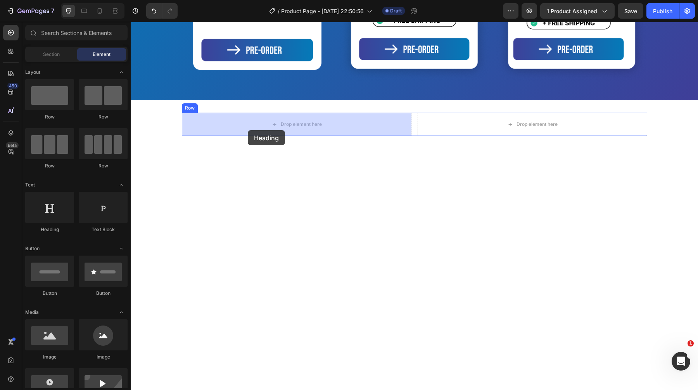
drag, startPoint x: 187, startPoint y: 223, endPoint x: 248, endPoint y: 130, distance: 111.0
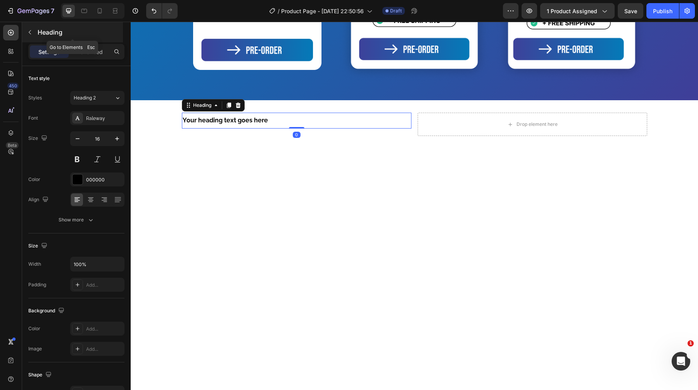
click at [38, 28] on p "Heading" at bounding box center [80, 32] width 84 height 9
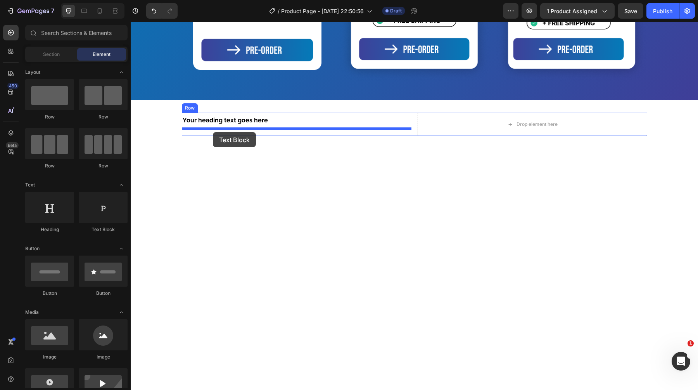
drag, startPoint x: 225, startPoint y: 229, endPoint x: 213, endPoint y: 132, distance: 98.2
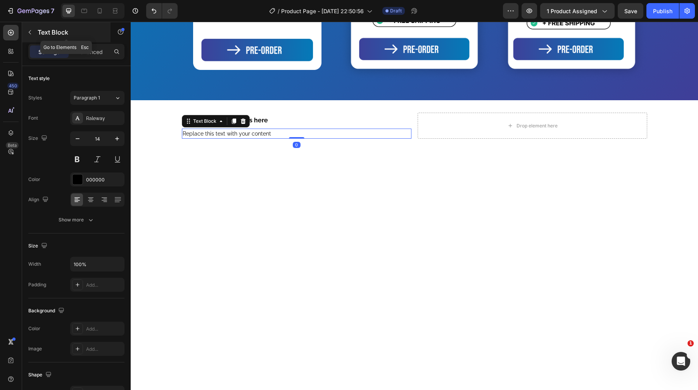
click at [37, 34] on div "Text Block" at bounding box center [66, 32] width 88 height 20
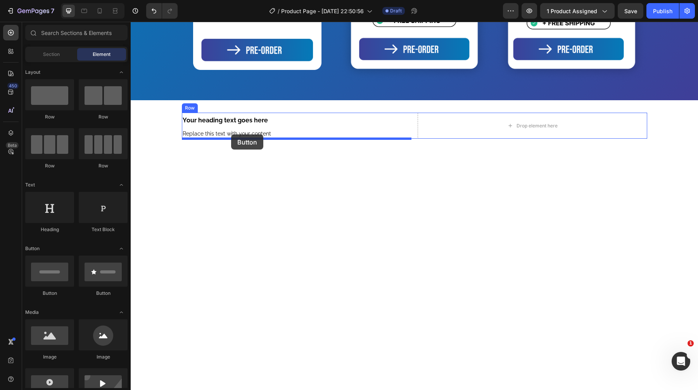
drag, startPoint x: 198, startPoint y: 290, endPoint x: 231, endPoint y: 134, distance: 159.2
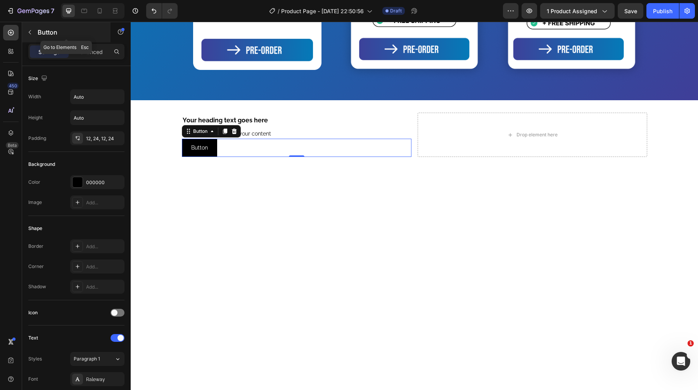
click at [44, 39] on div "Button" at bounding box center [66, 32] width 88 height 20
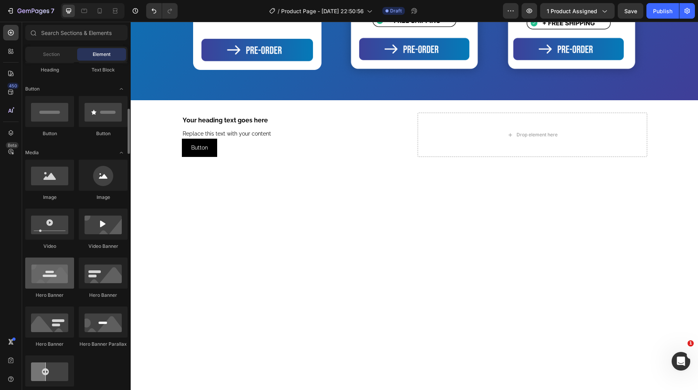
scroll to position [181, 0]
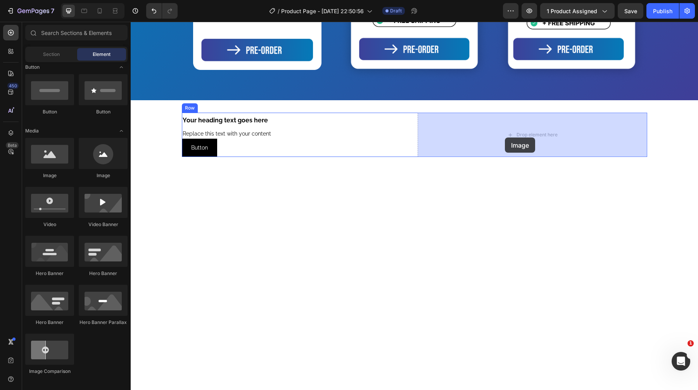
drag, startPoint x: 185, startPoint y: 182, endPoint x: 505, endPoint y: 137, distance: 323.8
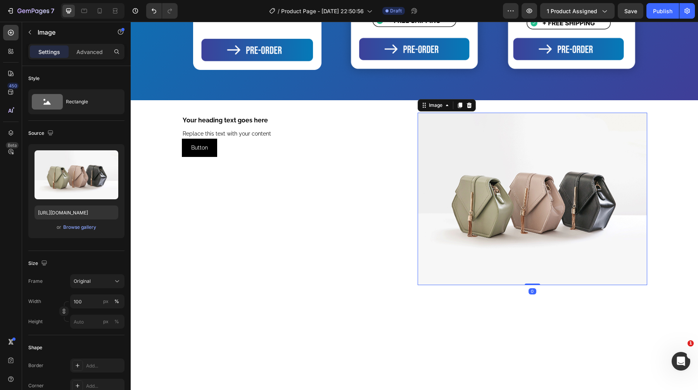
click at [445, 164] on img at bounding box center [533, 199] width 230 height 172
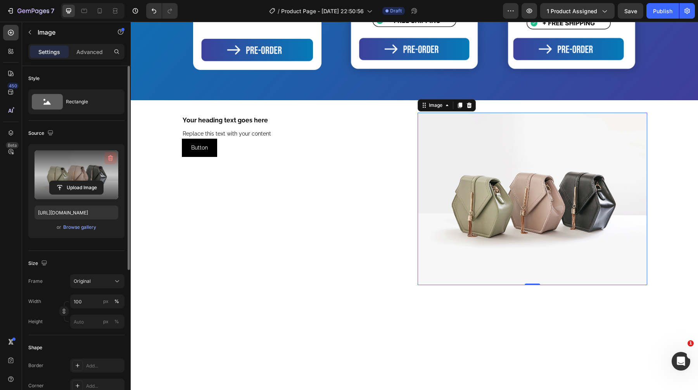
click at [109, 158] on icon "button" at bounding box center [111, 158] width 8 height 8
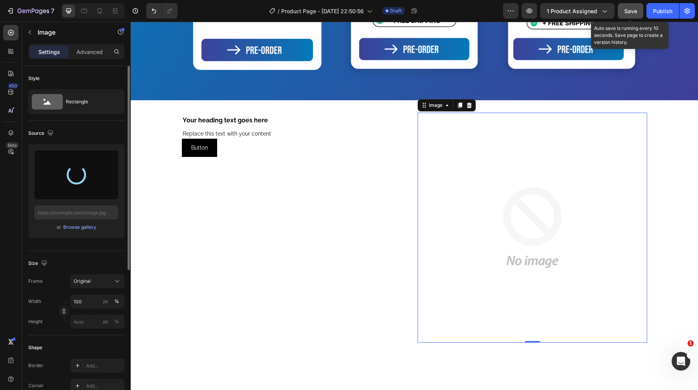
click at [635, 11] on span "Save" at bounding box center [631, 11] width 13 height 7
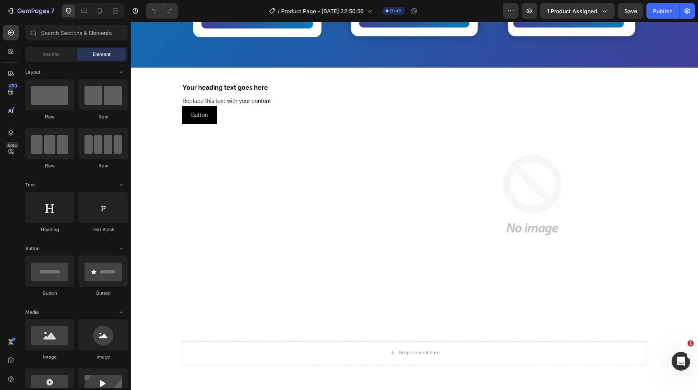
scroll to position [573, 0]
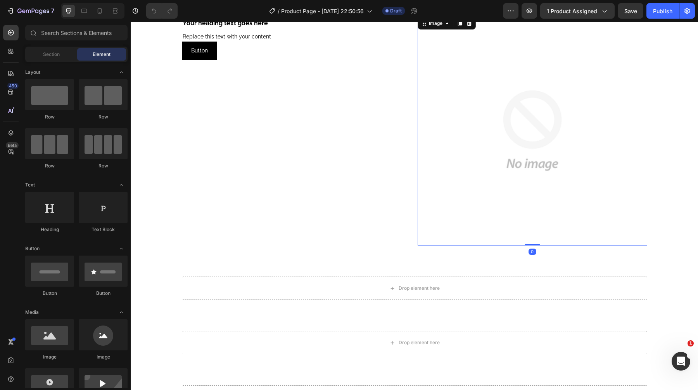
click at [532, 88] on img at bounding box center [533, 131] width 230 height 230
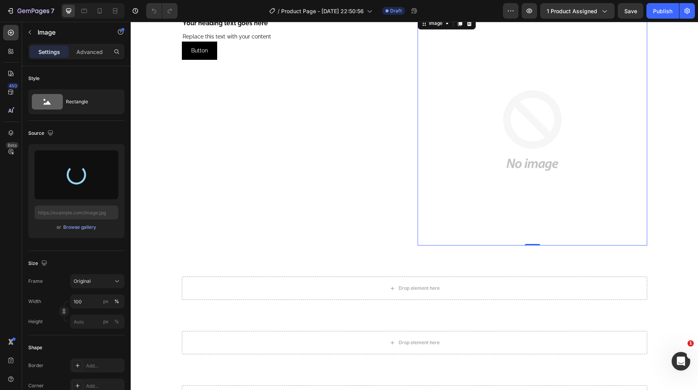
type input "https://cdn.shopify.com/s/files/1/1600/5989/files/gempages_468256829567140854-3…"
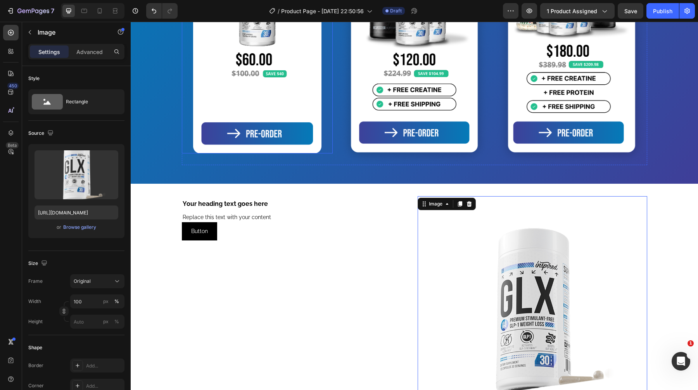
scroll to position [471, 0]
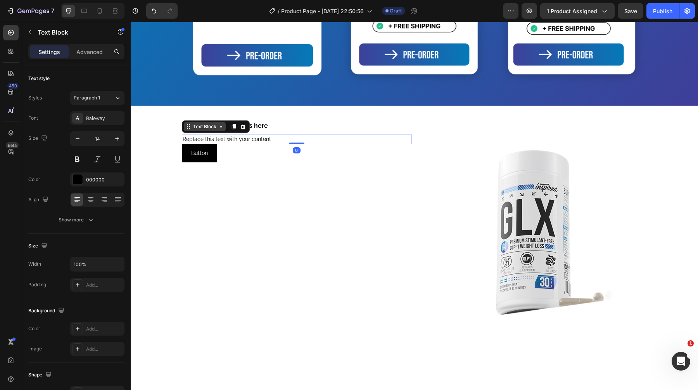
click at [208, 125] on div "Text Block" at bounding box center [205, 126] width 26 height 7
click at [274, 119] on h2 "Your heading text goes here" at bounding box center [297, 126] width 230 height 16
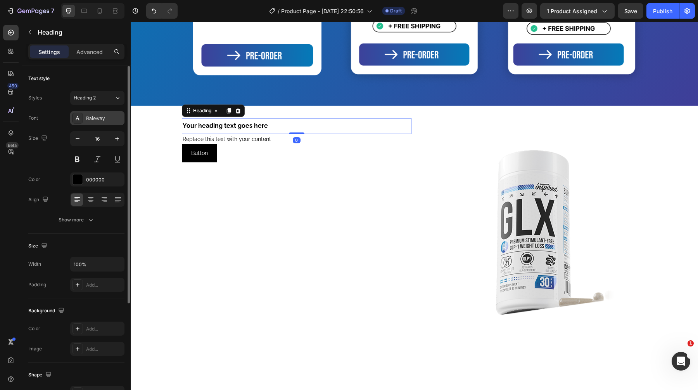
click at [97, 121] on div "Raleway" at bounding box center [104, 118] width 36 height 7
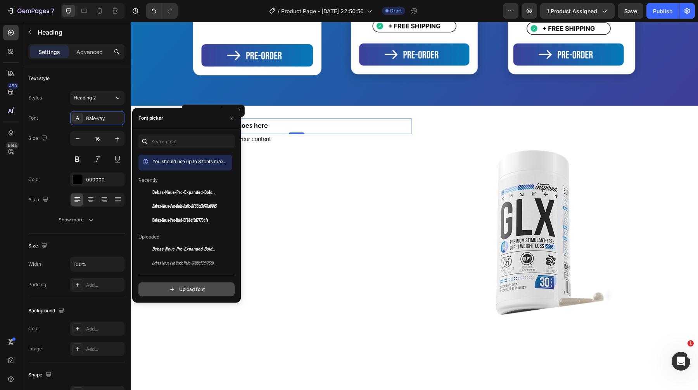
click at [177, 295] on input "file" at bounding box center [203, 288] width 194 height 13
type input "C:\fakepath\Tungsten-Black.ttf"
click at [175, 266] on div "Tungsten" at bounding box center [192, 262] width 78 height 9
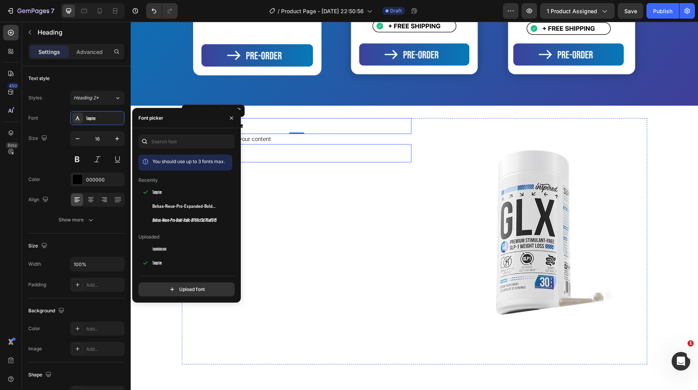
click at [281, 162] on div "Button Button" at bounding box center [297, 153] width 230 height 18
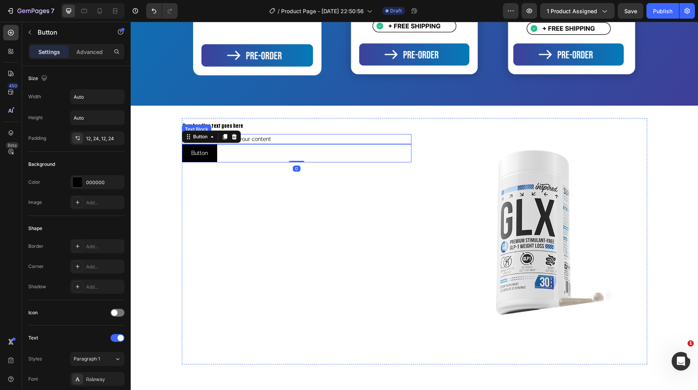
click at [237, 123] on h2 "Your heading text goes here" at bounding box center [297, 126] width 230 height 16
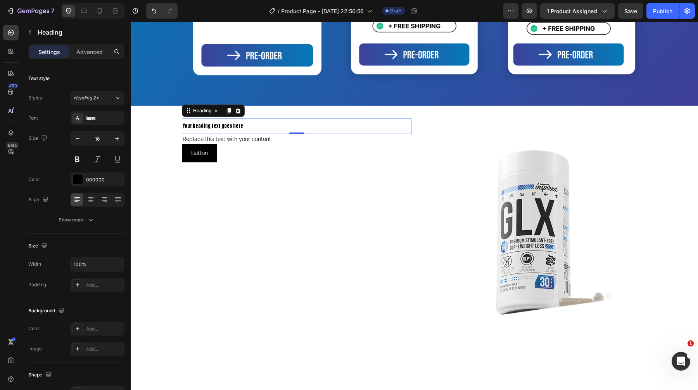
click at [241, 125] on h2 "Your heading text goes here" at bounding box center [297, 126] width 230 height 16
click at [241, 125] on p "Your heading text goes here" at bounding box center [297, 126] width 228 height 14
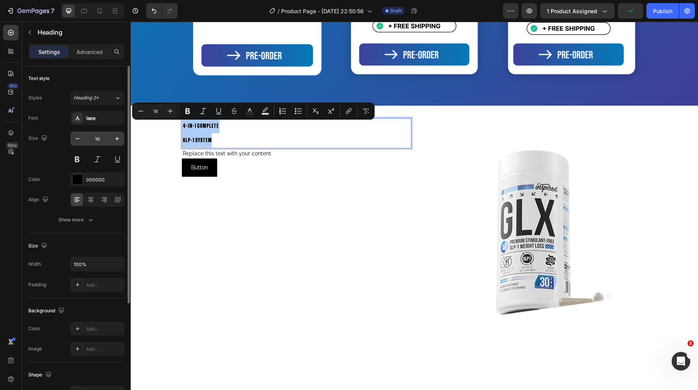
click at [100, 140] on input "16" at bounding box center [98, 139] width 26 height 14
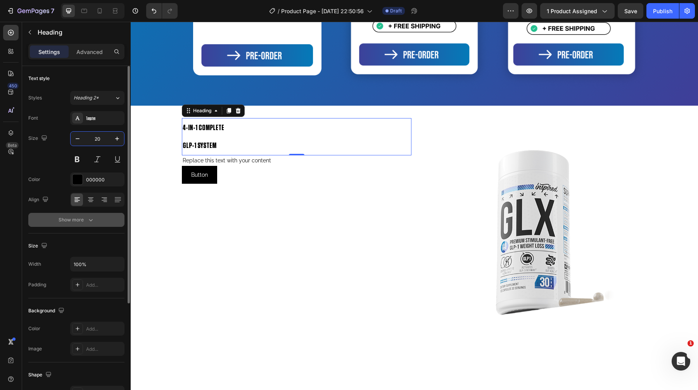
type input "20"
click at [96, 218] on button "Show more" at bounding box center [76, 220] width 96 height 14
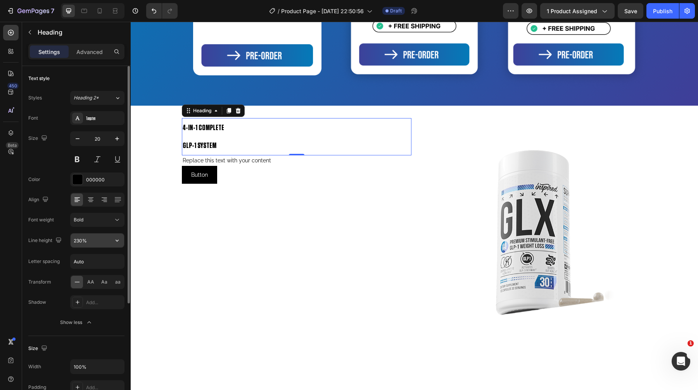
click at [93, 247] on div "230%" at bounding box center [97, 240] width 54 height 15
click at [92, 246] on input "230%" at bounding box center [98, 240] width 54 height 14
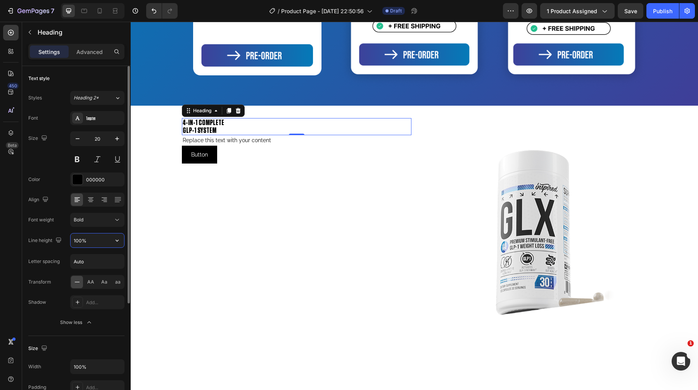
type input "100%"
click at [99, 138] on input "20" at bounding box center [98, 139] width 26 height 14
type input "1"
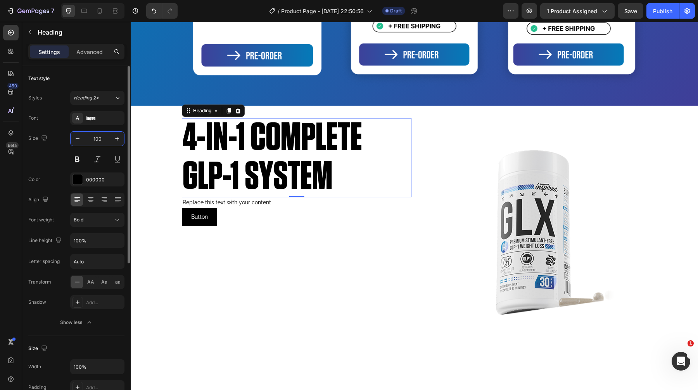
click at [94, 141] on input "100" at bounding box center [98, 139] width 26 height 14
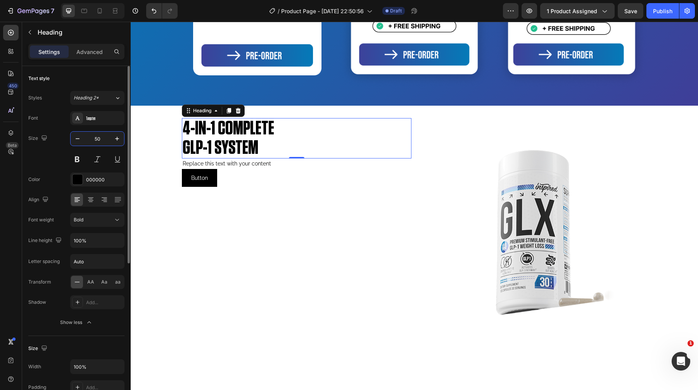
type input "50"
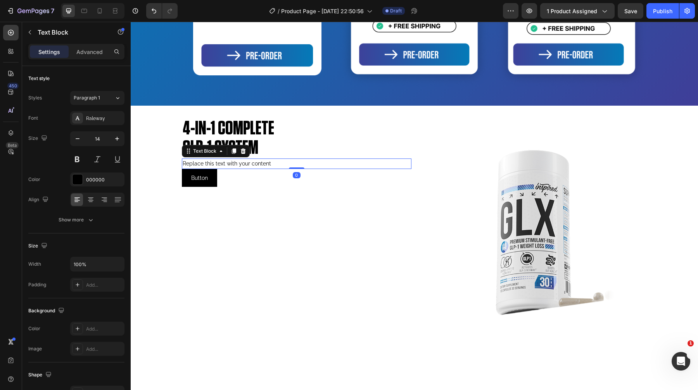
click at [265, 160] on div "Replace this text with your content" at bounding box center [297, 163] width 230 height 10
click at [265, 162] on div "Replace this text with your content" at bounding box center [297, 163] width 230 height 10
click at [265, 162] on p "Replace this text with your content" at bounding box center [297, 163] width 228 height 9
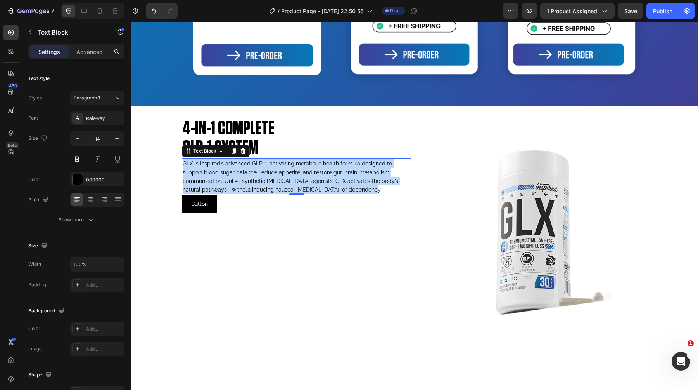
click at [334, 162] on p "GLX is Inspired’s advanced GLP-1-activating metabolic health formula designed t…" at bounding box center [297, 176] width 228 height 35
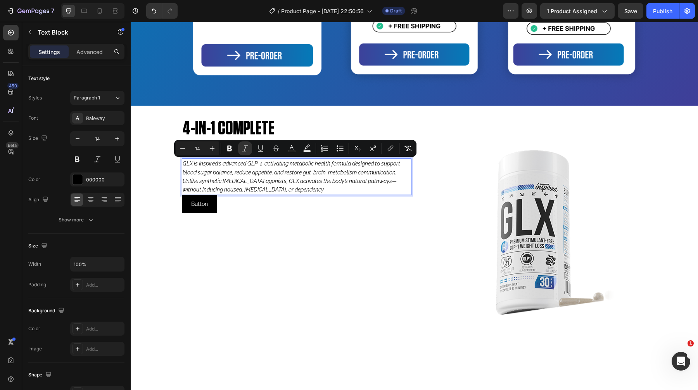
click at [199, 144] on input "14" at bounding box center [198, 148] width 16 height 9
type input "20"
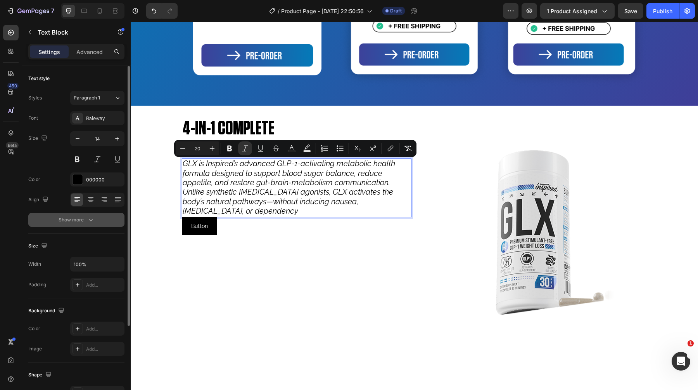
click at [57, 219] on button "Show more" at bounding box center [76, 220] width 96 height 14
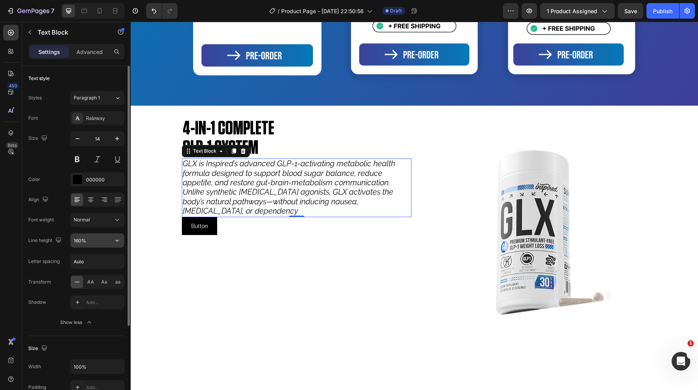
click at [94, 241] on input "160%" at bounding box center [98, 240] width 54 height 14
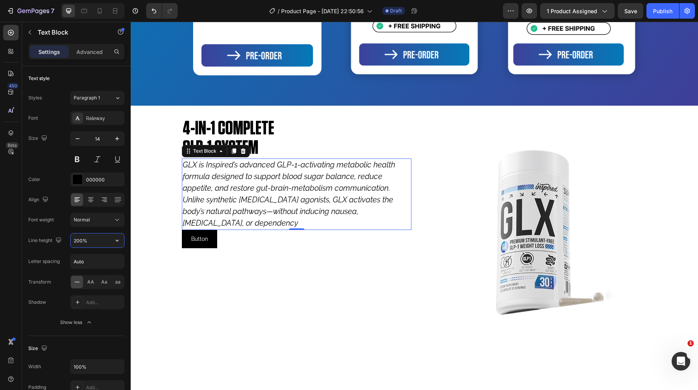
type input "200%"
click at [209, 246] on button "Button" at bounding box center [199, 239] width 35 height 18
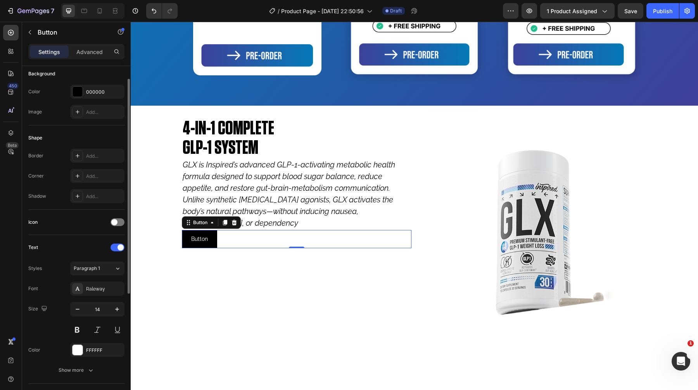
scroll to position [0, 0]
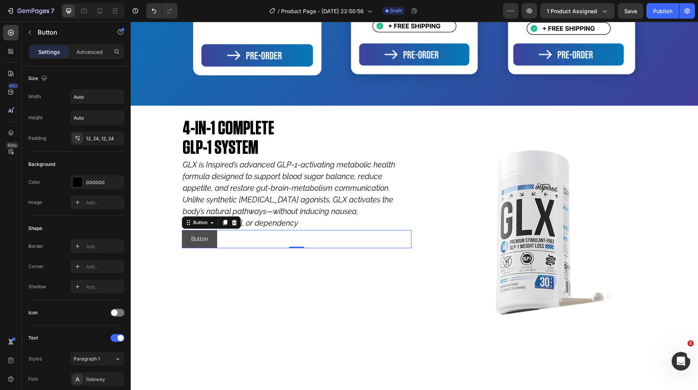
click at [214, 239] on button "Button" at bounding box center [199, 239] width 35 height 18
click at [93, 49] on p "Advanced" at bounding box center [89, 52] width 26 height 8
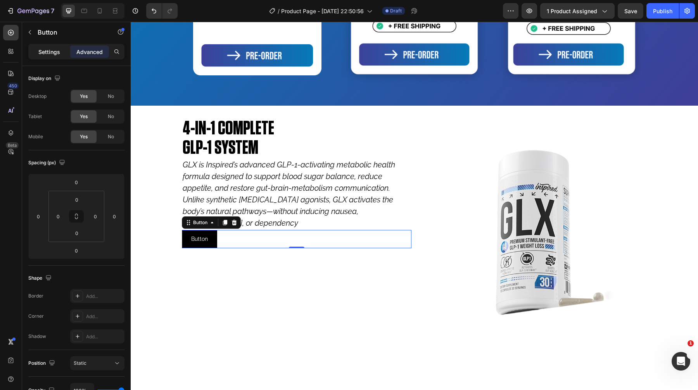
click at [54, 56] on div "Settings" at bounding box center [49, 51] width 39 height 12
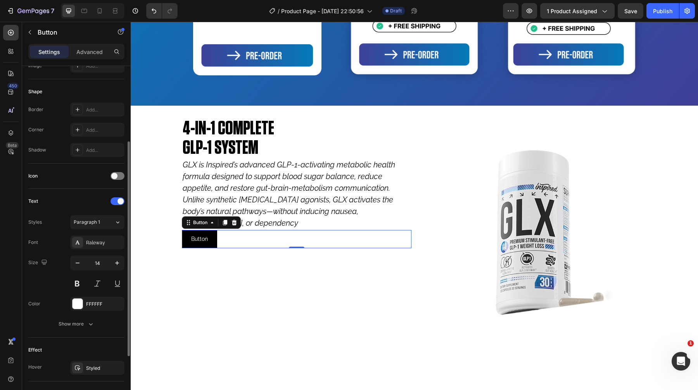
scroll to position [138, 0]
click at [91, 316] on button "Show more" at bounding box center [76, 322] width 96 height 14
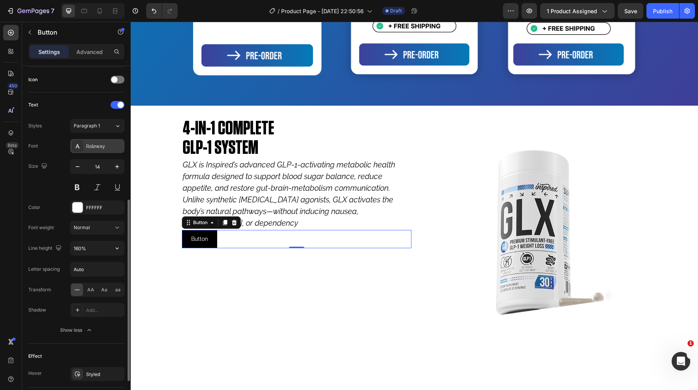
scroll to position [313, 0]
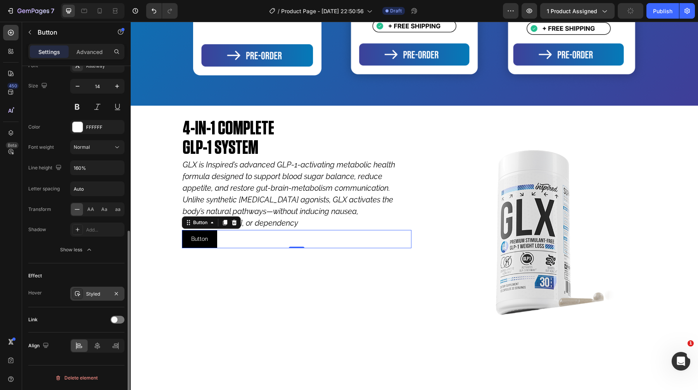
click at [93, 298] on div "Styled" at bounding box center [97, 293] width 54 height 14
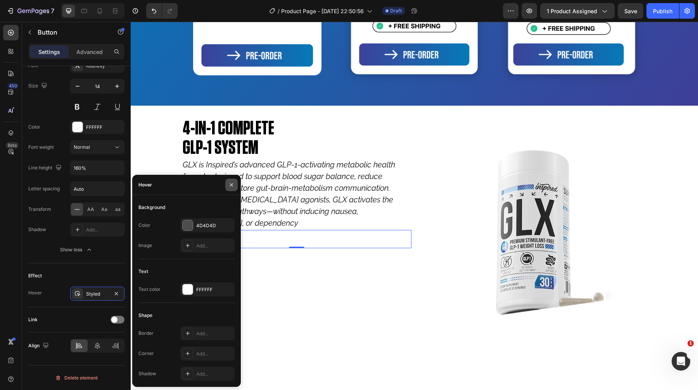
click at [229, 183] on icon "button" at bounding box center [232, 185] width 6 height 6
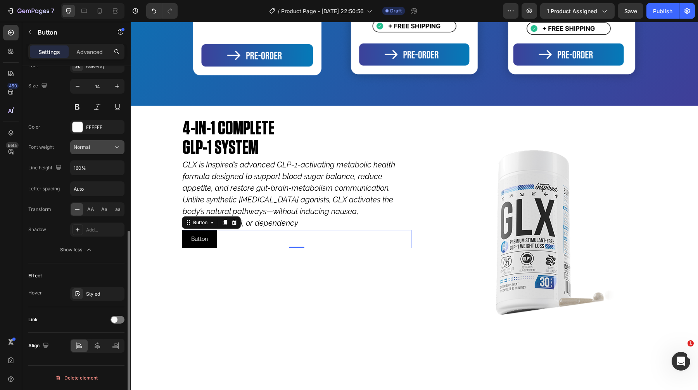
click at [93, 146] on div "Normal" at bounding box center [94, 147] width 40 height 7
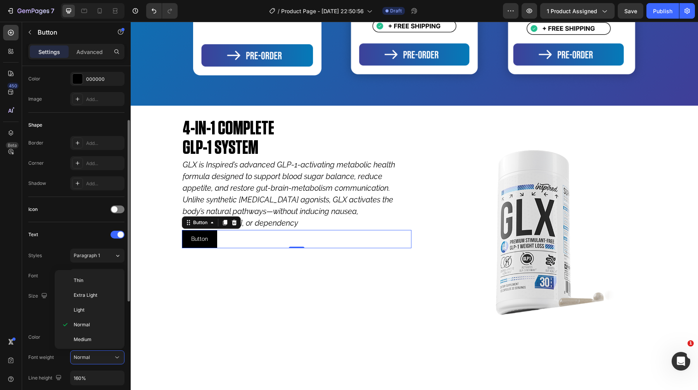
scroll to position [0, 0]
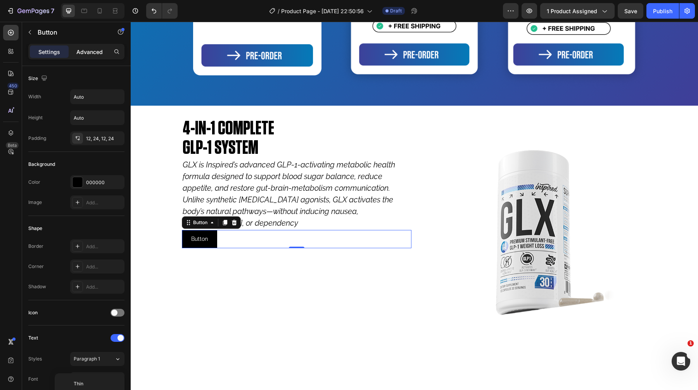
click at [101, 48] on p "Advanced" at bounding box center [89, 52] width 26 height 8
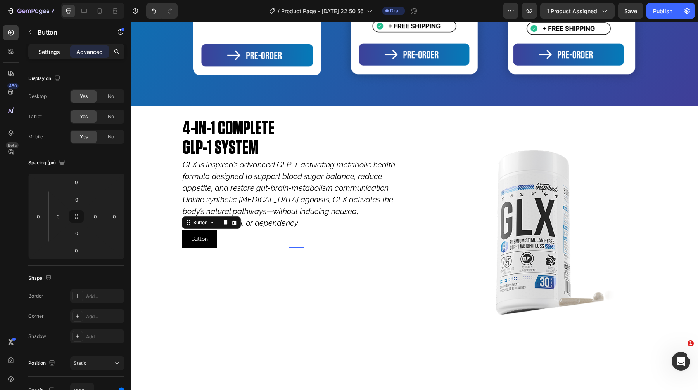
click at [48, 51] on p "Settings" at bounding box center [49, 52] width 22 height 8
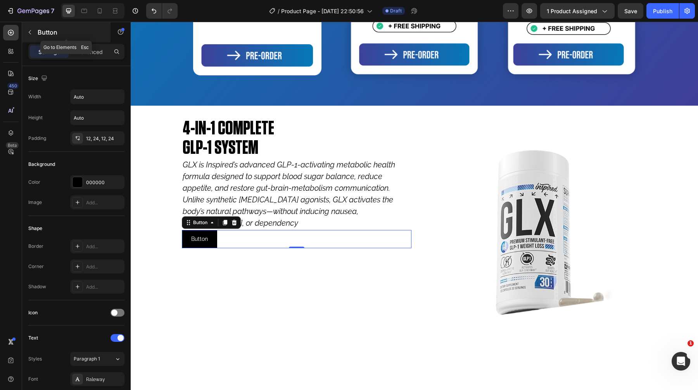
click at [46, 36] on p "Button" at bounding box center [71, 32] width 66 height 9
click at [244, 243] on div "Button Button 0" at bounding box center [297, 239] width 230 height 18
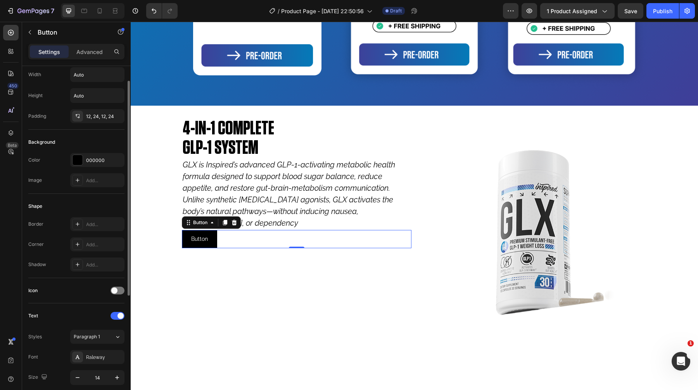
scroll to position [26, 0]
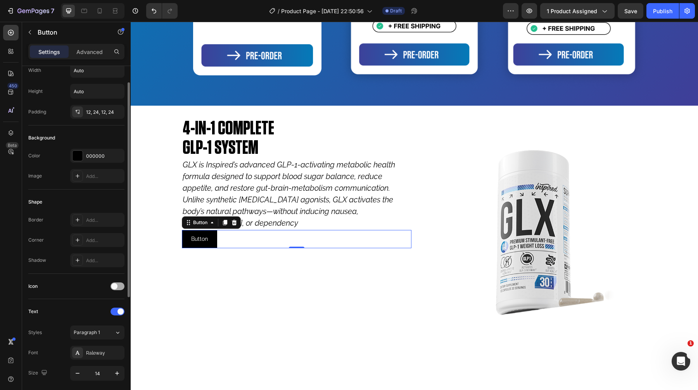
click at [114, 286] on span at bounding box center [114, 286] width 6 height 6
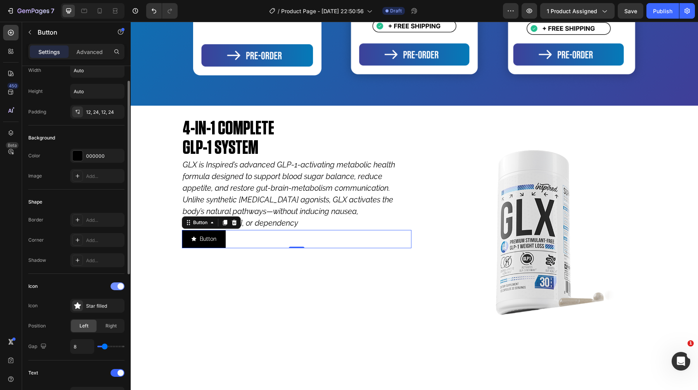
click at [114, 286] on div at bounding box center [118, 286] width 14 height 8
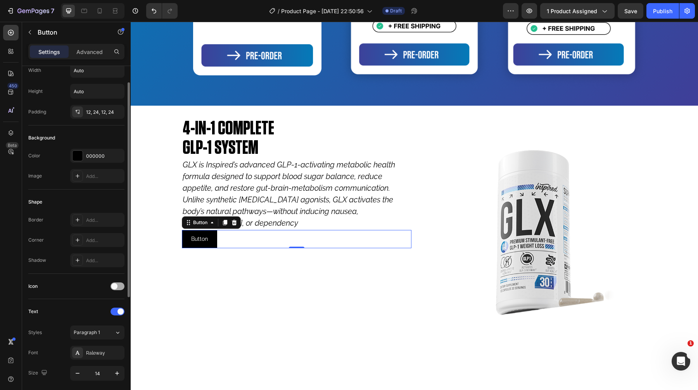
click at [114, 286] on span at bounding box center [114, 286] width 6 height 6
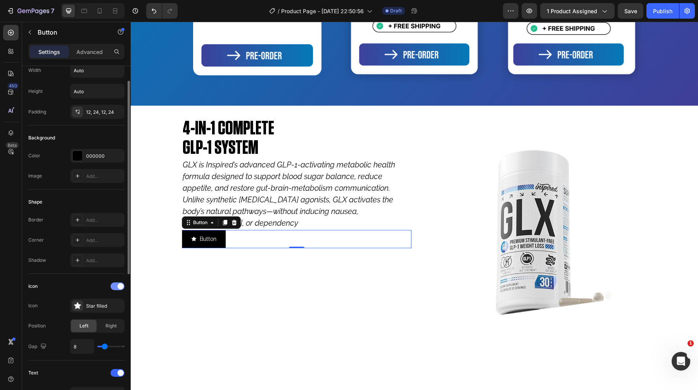
click at [114, 286] on div at bounding box center [118, 286] width 14 height 8
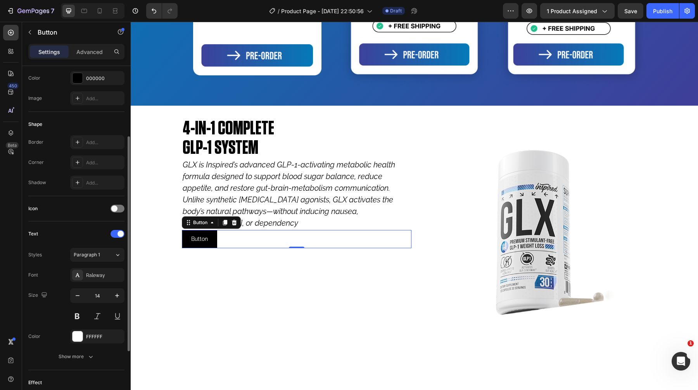
scroll to position [122, 0]
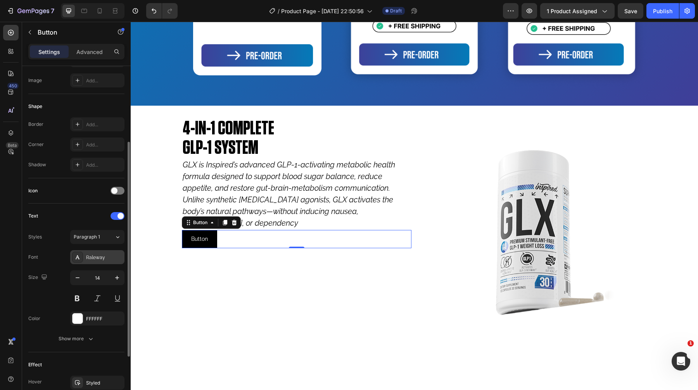
click at [102, 253] on div "Raleway" at bounding box center [97, 257] width 54 height 14
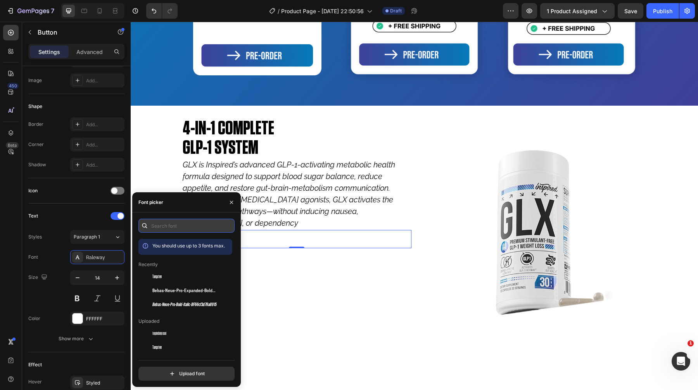
click at [184, 231] on input "text" at bounding box center [187, 225] width 96 height 14
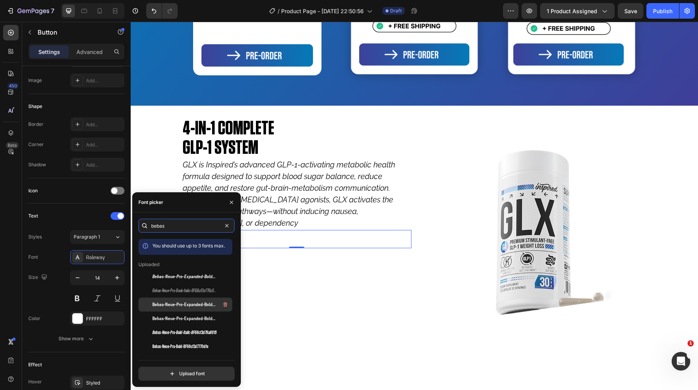
type input "bebas"
click at [156, 310] on div "Bebas-Neue-Pro-Expanded-Bold-BF66cf3d77b066f" at bounding box center [186, 304] width 94 height 14
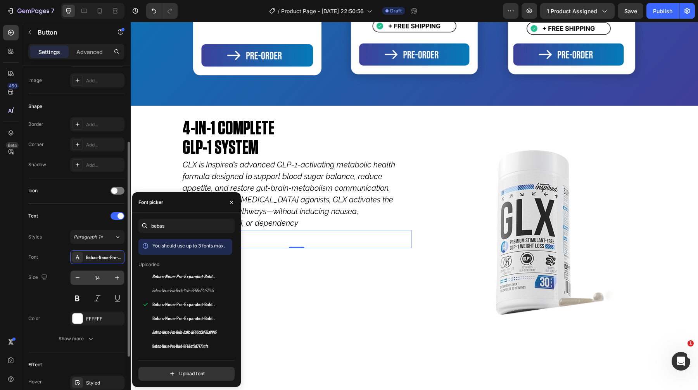
click at [104, 274] on input "14" at bounding box center [98, 277] width 26 height 14
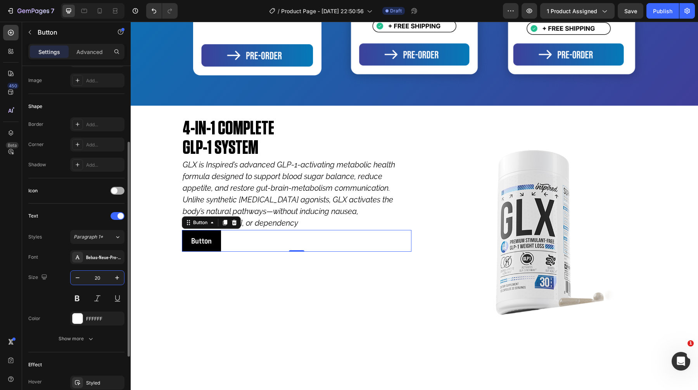
type input "20"
click at [119, 192] on div at bounding box center [118, 191] width 14 height 8
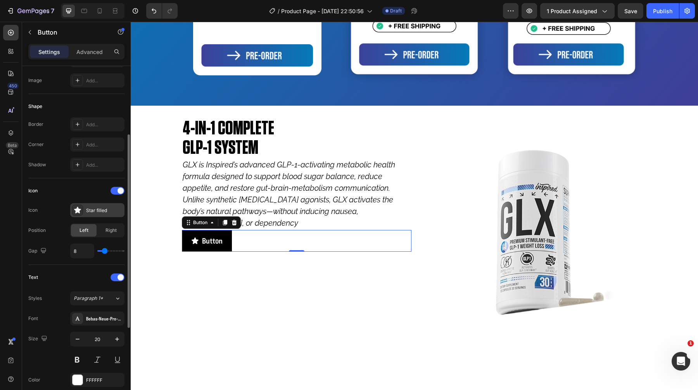
click at [101, 204] on div "Star filled" at bounding box center [97, 210] width 54 height 14
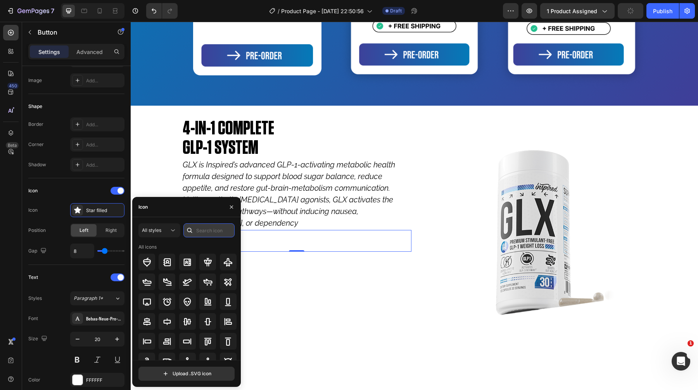
click at [205, 237] on input "text" at bounding box center [209, 230] width 51 height 14
type input "arr"
click at [163, 299] on icon at bounding box center [167, 300] width 9 height 9
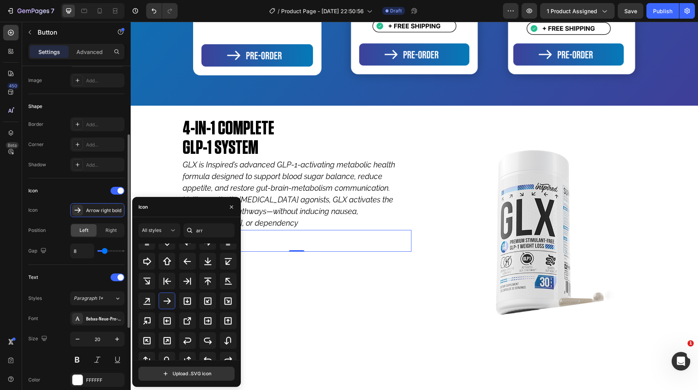
click at [94, 194] on div "Icon" at bounding box center [76, 190] width 96 height 12
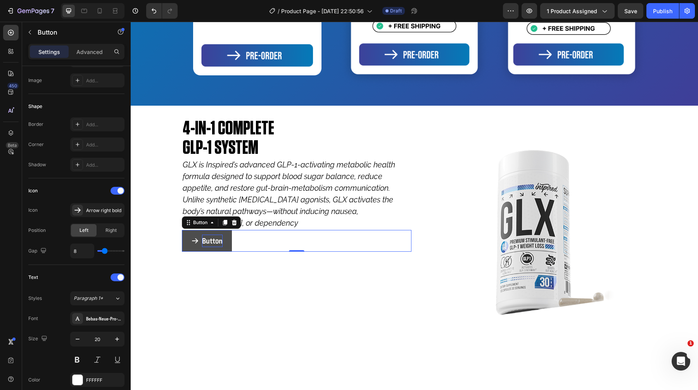
click at [212, 246] on p "Button" at bounding box center [212, 240] width 21 height 12
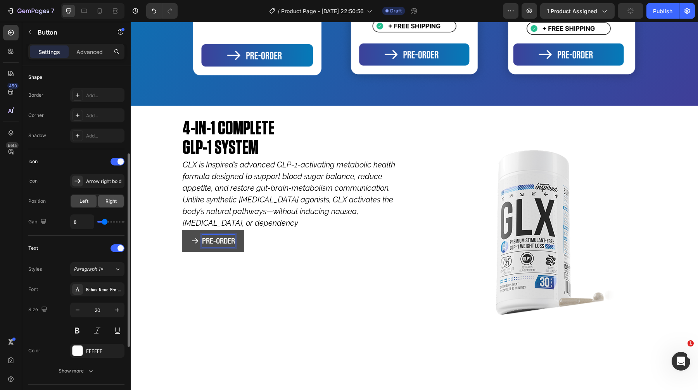
scroll to position [153, 0]
click at [76, 348] on div at bounding box center [78, 348] width 10 height 10
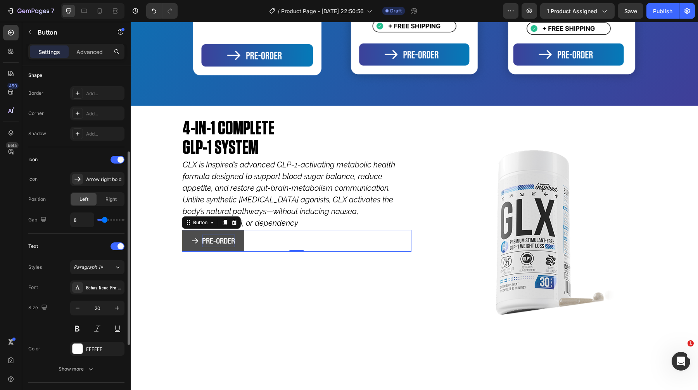
click at [26, 288] on div "Size Width Auto Height Auto Padding 12, 24, 12, 24 Background Color 000000 Imag…" at bounding box center [76, 222] width 109 height 618
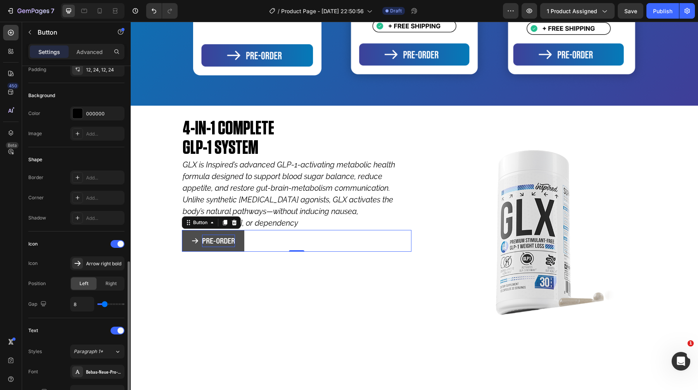
scroll to position [0, 0]
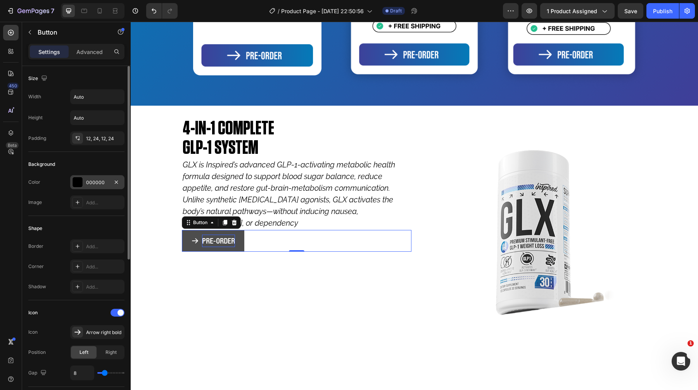
click at [81, 185] on div at bounding box center [78, 182] width 10 height 10
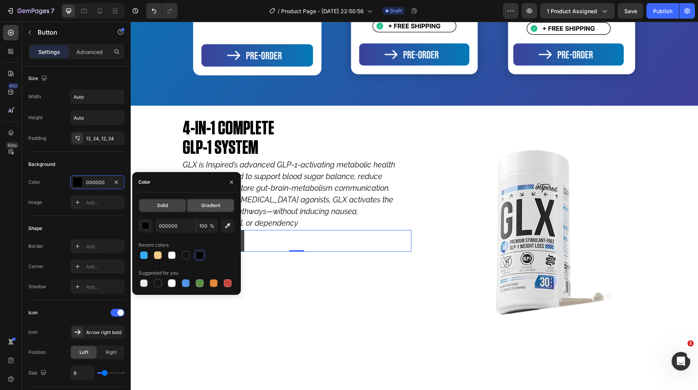
click at [206, 210] on div "Gradient" at bounding box center [210, 205] width 47 height 12
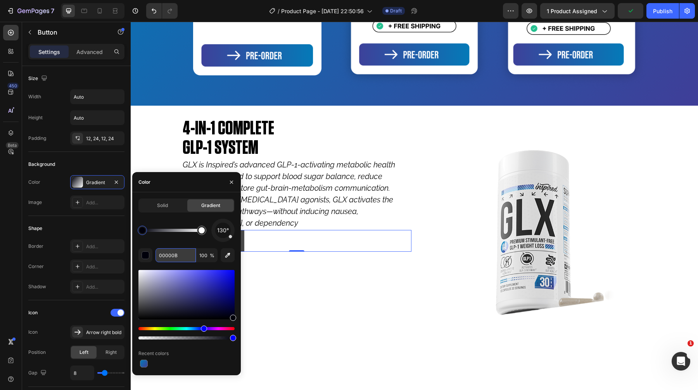
click at [170, 258] on input "00000B" at bounding box center [176, 255] width 40 height 14
paste input "3D419A"
click at [203, 232] on div at bounding box center [202, 230] width 6 height 6
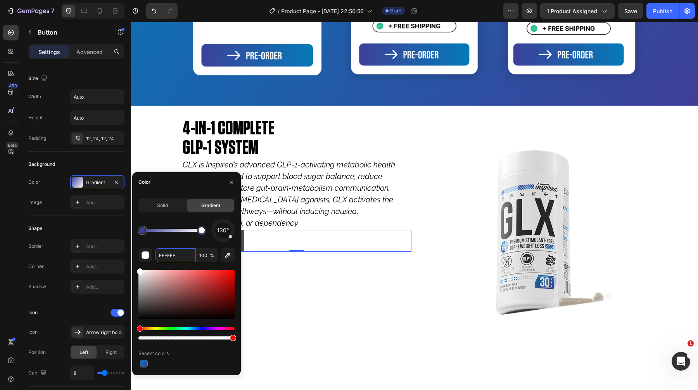
click at [202, 233] on div at bounding box center [201, 229] width 9 height 9
paste input "047AB8"
type input "047AB8"
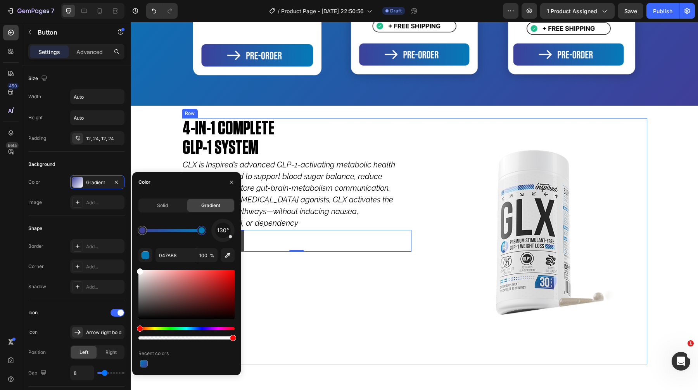
click at [294, 315] on div "4-IN-1 COMPLETE GLP-1 SYSTEM Heading GLX is Inspired’s advanced GLP-1-activatin…" at bounding box center [297, 241] width 230 height 246
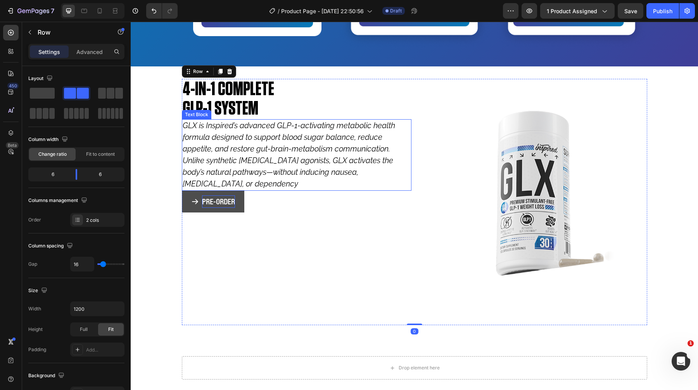
scroll to position [513, 0]
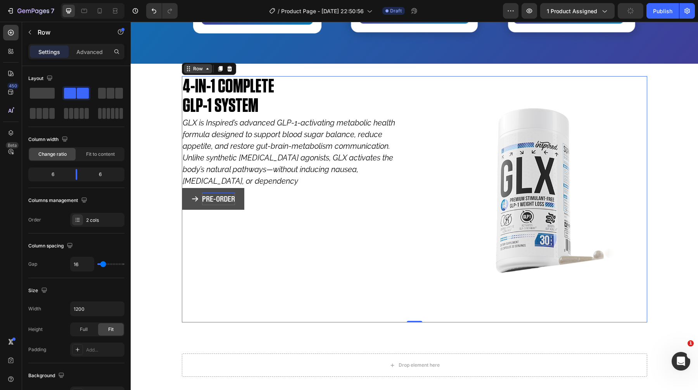
click at [199, 71] on div "Row" at bounding box center [198, 68] width 13 height 7
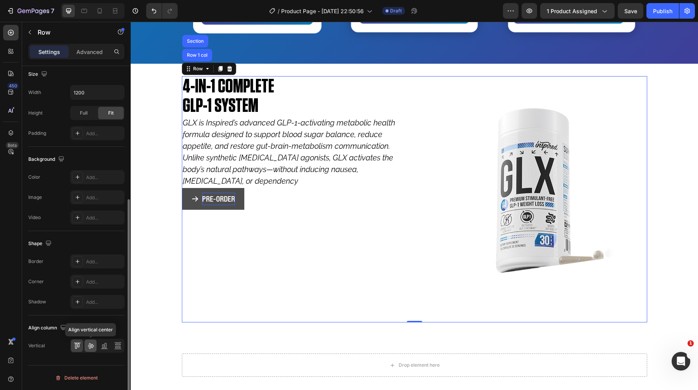
click at [89, 344] on icon at bounding box center [91, 345] width 6 height 5
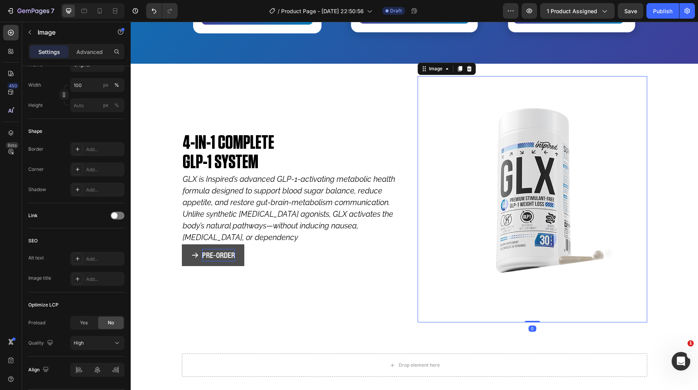
click at [539, 159] on img at bounding box center [533, 199] width 230 height 246
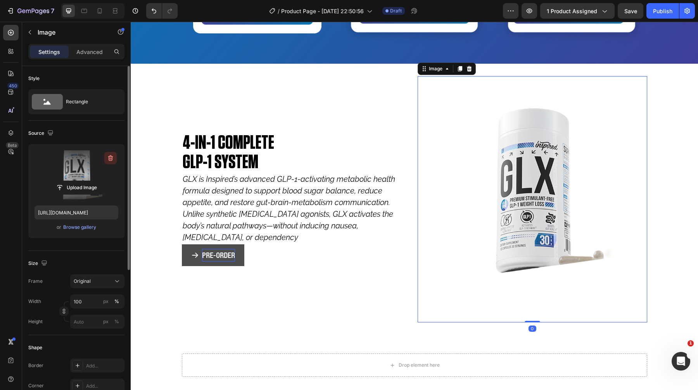
click at [110, 159] on icon "button" at bounding box center [111, 158] width 8 height 8
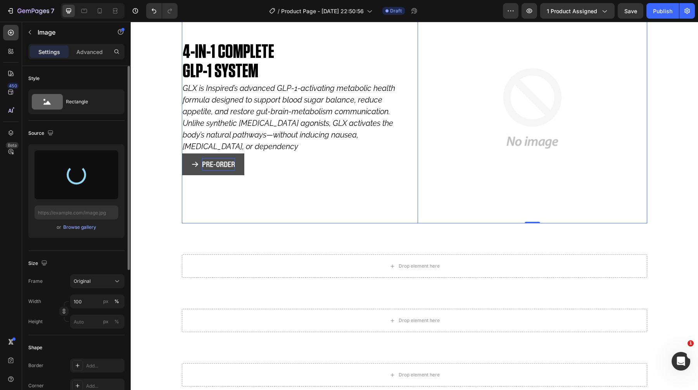
scroll to position [600, 0]
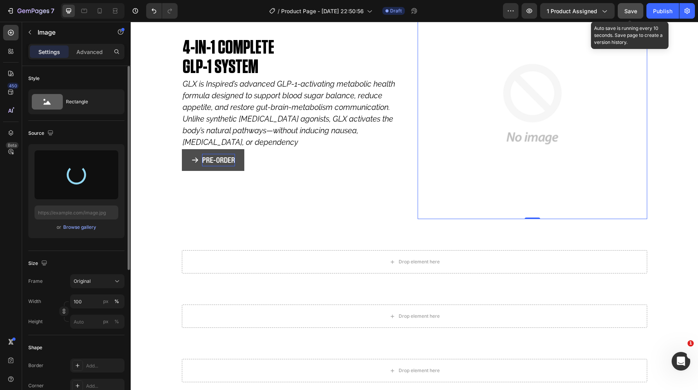
click at [637, 10] on span "Save" at bounding box center [631, 11] width 13 height 7
type input "https://cdn.shopify.com/s/files/1/1600/5989/files/gempages_468256829567140854-6…"
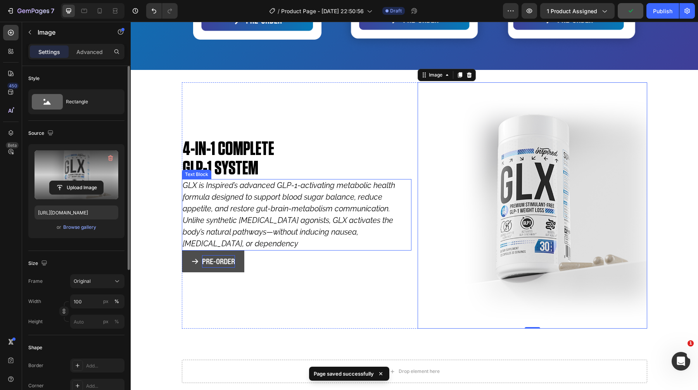
scroll to position [505, 0]
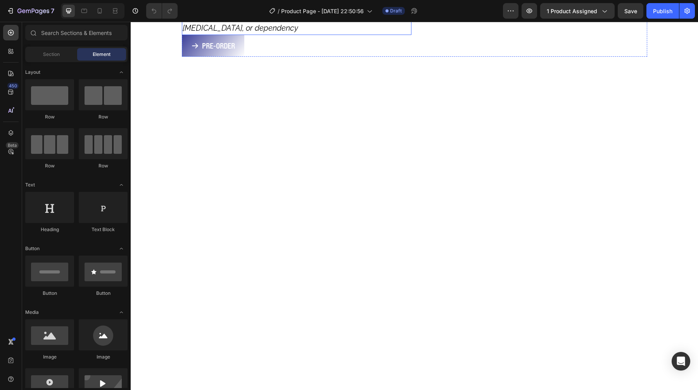
scroll to position [162, 0]
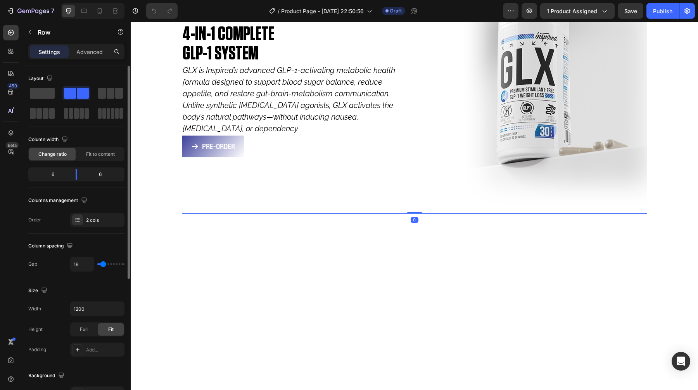
scroll to position [0, 0]
click at [83, 329] on span "Full" at bounding box center [84, 329] width 8 height 7
click at [99, 57] on div "Advanced" at bounding box center [89, 51] width 39 height 12
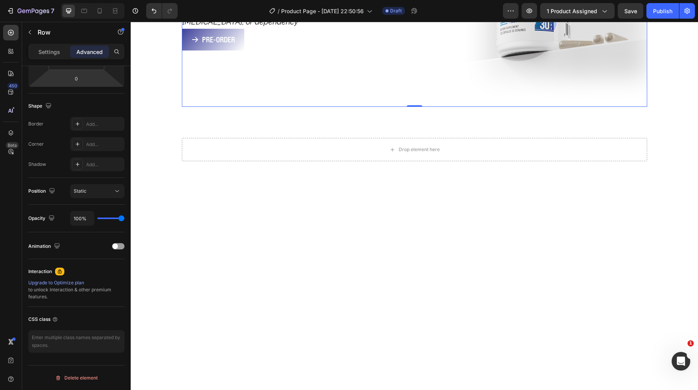
scroll to position [346, 0]
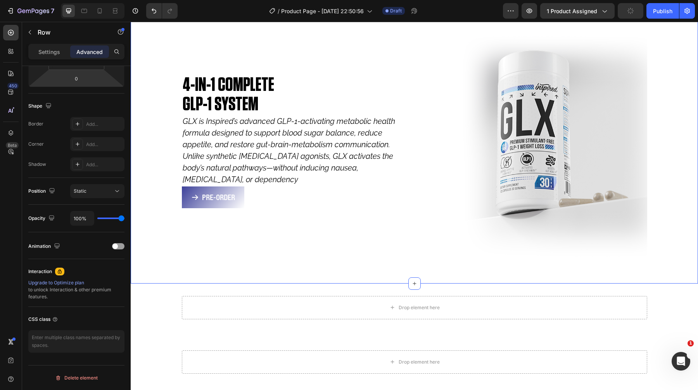
click at [151, 229] on div "4-IN-1 COMPLETE GLP-1 SYSTEM Heading GLX is Inspired’s advanced GLP-1-activatin…" at bounding box center [415, 144] width 568 height 252
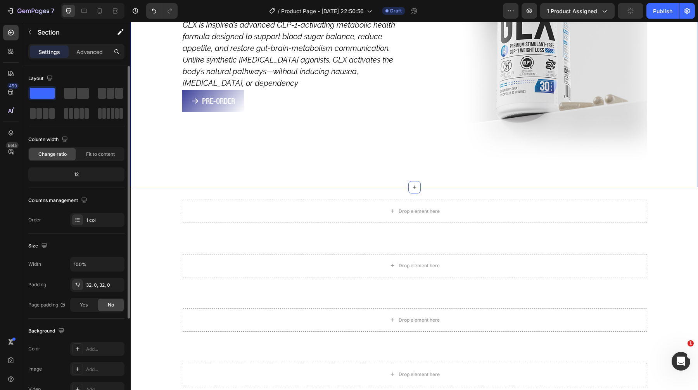
scroll to position [482, 0]
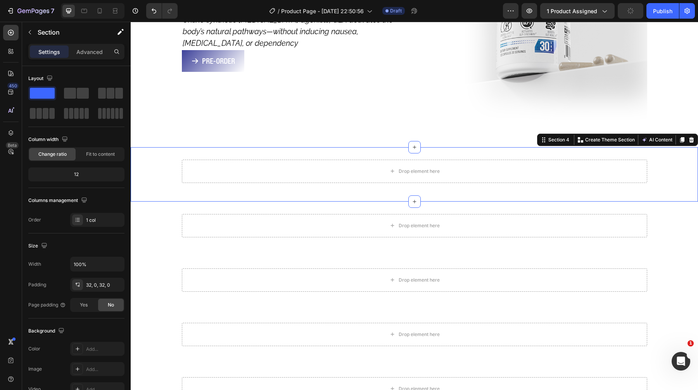
click at [160, 170] on div "Drop element here Row" at bounding box center [415, 173] width 568 height 29
click at [50, 31] on p "Section" at bounding box center [70, 32] width 64 height 9
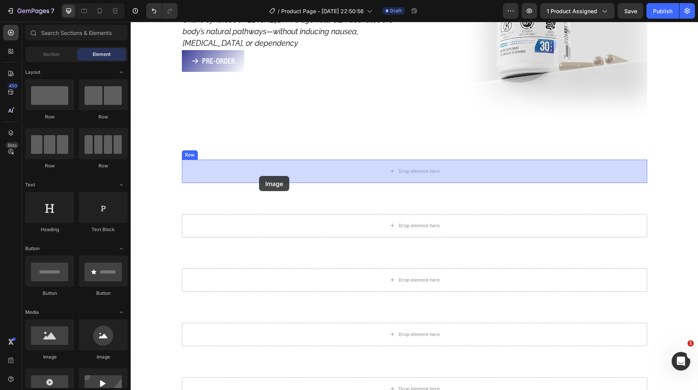
drag, startPoint x: 189, startPoint y: 351, endPoint x: 259, endPoint y: 173, distance: 191.8
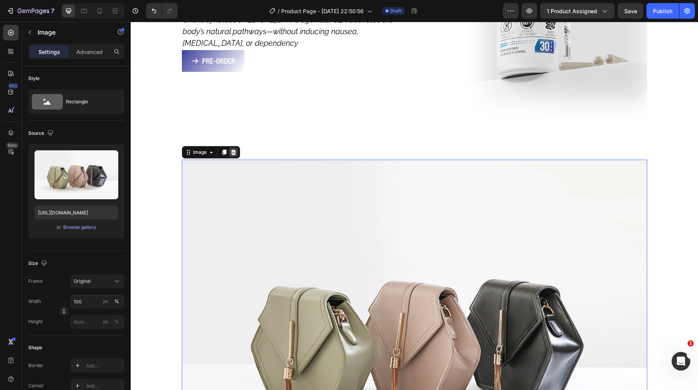
click at [233, 151] on icon at bounding box center [234, 152] width 6 height 6
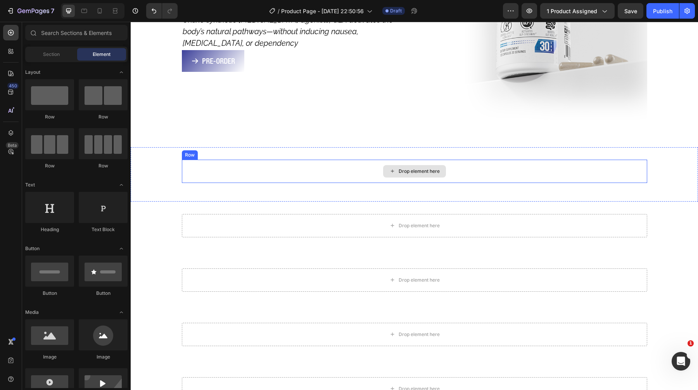
click at [203, 170] on div "Drop element here" at bounding box center [415, 170] width 466 height 23
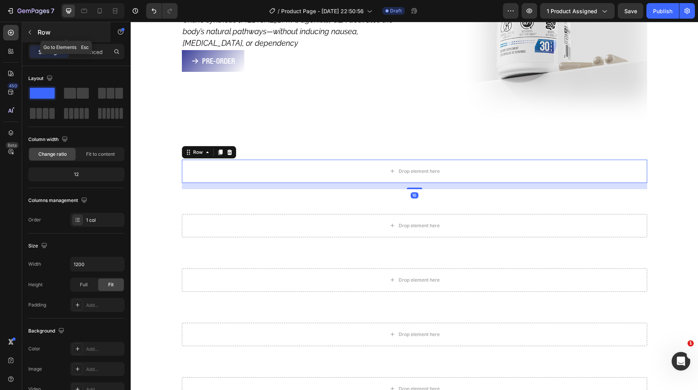
click at [47, 33] on p "Row" at bounding box center [71, 32] width 66 height 9
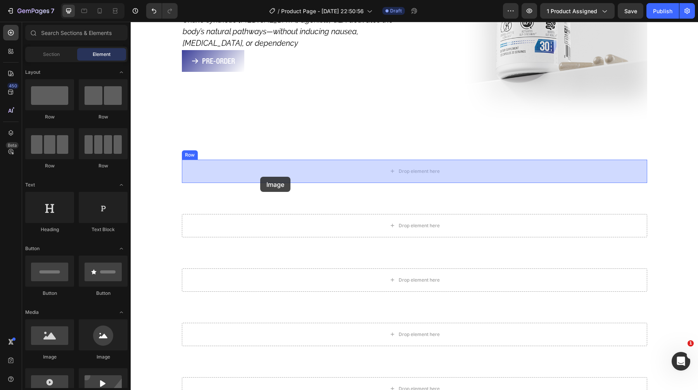
drag, startPoint x: 167, startPoint y: 357, endPoint x: 260, endPoint y: 177, distance: 203.2
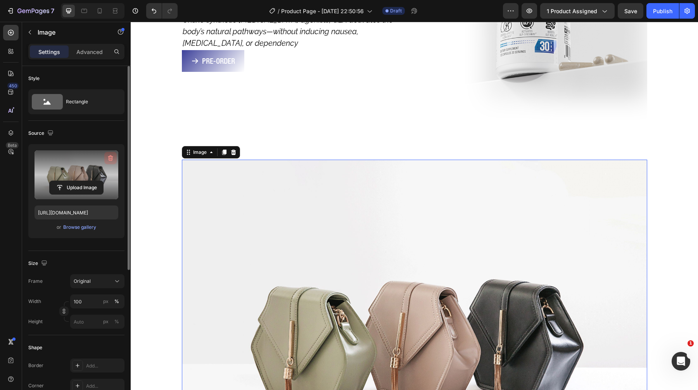
click at [112, 156] on icon "button" at bounding box center [111, 158] width 8 height 8
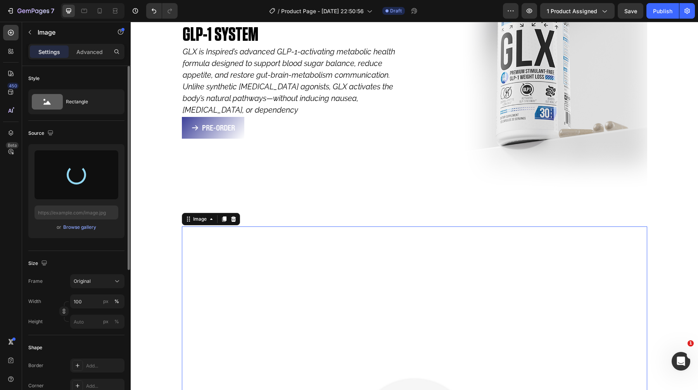
scroll to position [402, 0]
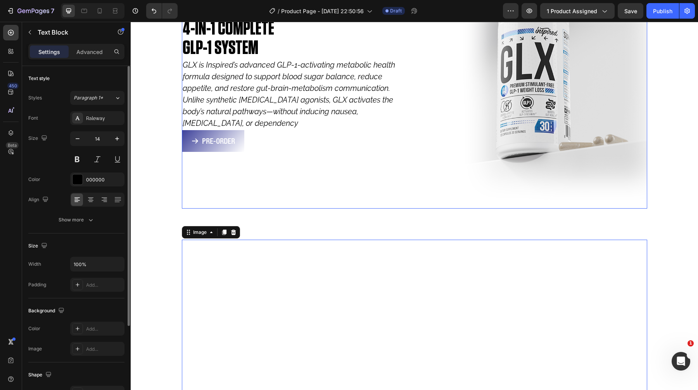
click at [303, 128] on p "GLX is Inspired’s advanced GLP-1-activating metabolic health formula designed t…" at bounding box center [297, 94] width 228 height 70
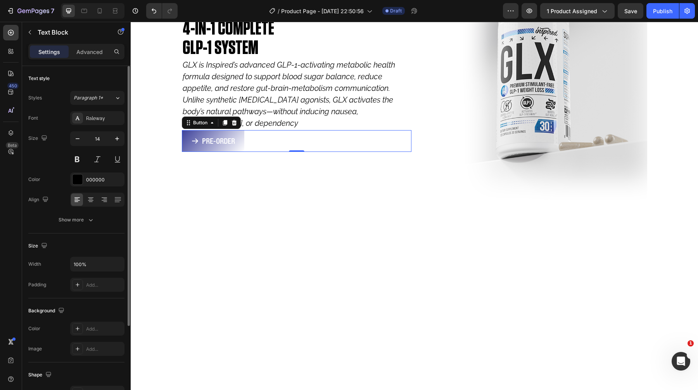
click at [321, 149] on div "PRE-ORDER Button 0" at bounding box center [297, 141] width 230 height 22
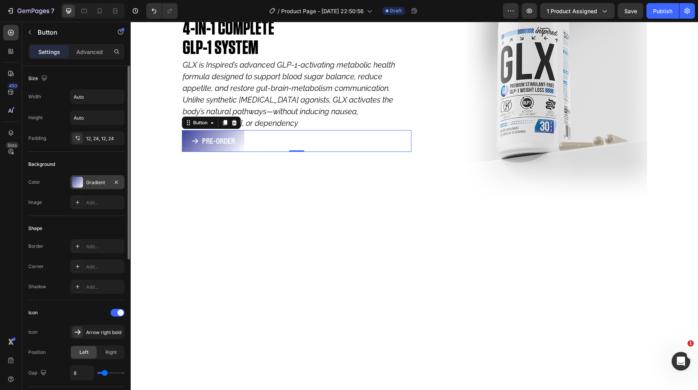
click at [98, 180] on div "Gradient" at bounding box center [97, 182] width 23 height 7
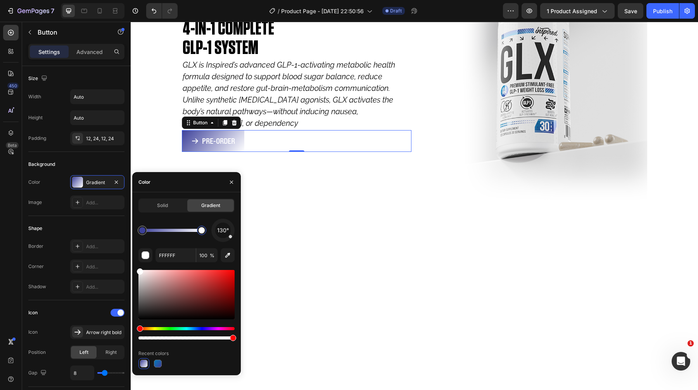
click at [204, 232] on div at bounding box center [201, 229] width 9 height 9
click at [203, 229] on div at bounding box center [202, 230] width 6 height 6
click at [175, 251] on input "FFFFFF" at bounding box center [176, 255] width 40 height 14
paste input "047AB8"
type input "047AB8"
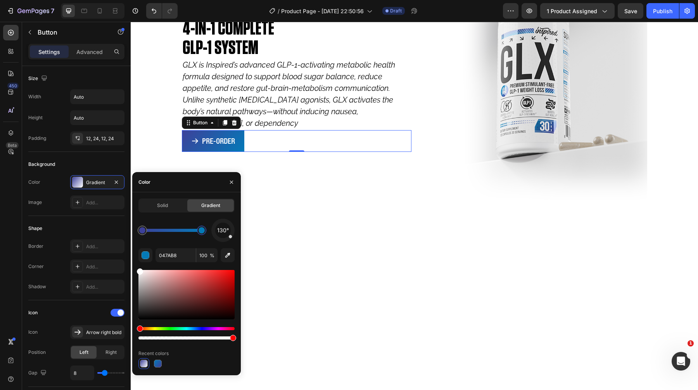
click at [288, 204] on div "4-IN-1 COMPLETE GLP-1 SYSTEM Heading GLX is Inspired’s advanced GLP-1-activatin…" at bounding box center [297, 85] width 230 height 246
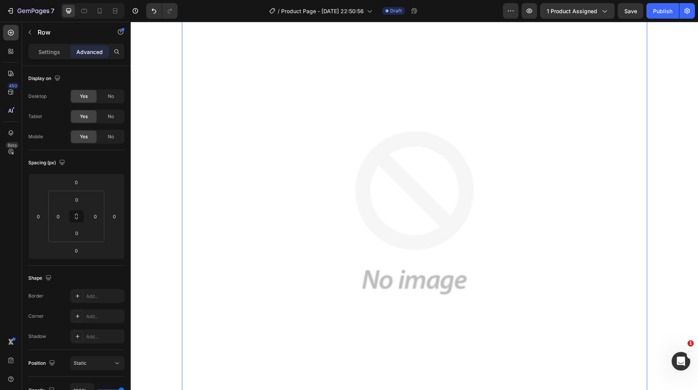
scroll to position [641, 0]
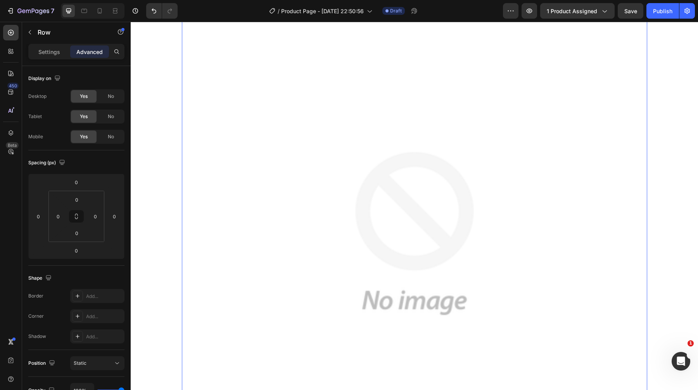
click at [324, 168] on img at bounding box center [415, 233] width 466 height 466
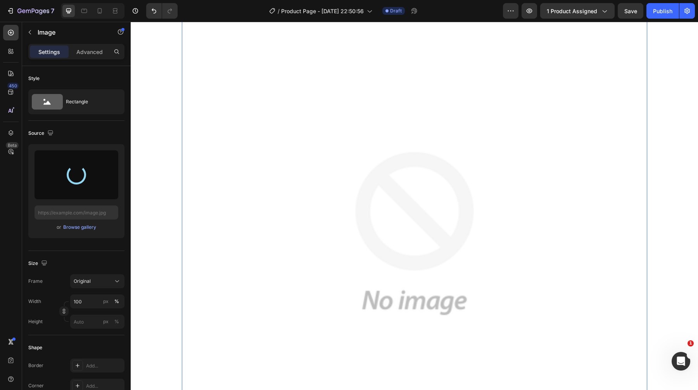
type input "[URL][DOMAIN_NAME]"
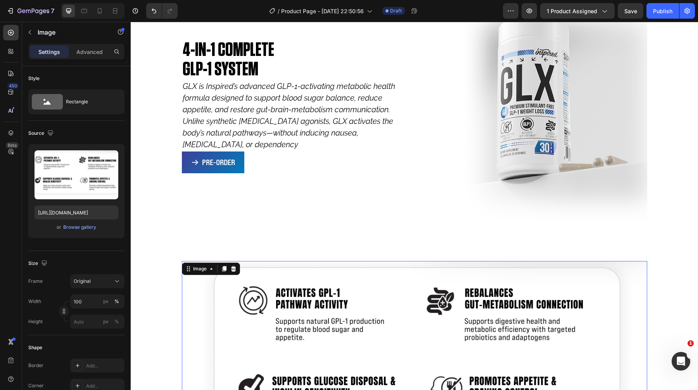
scroll to position [383, 0]
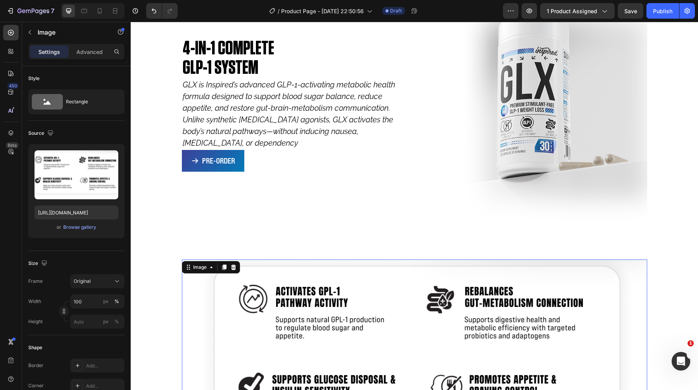
click at [624, 21] on div "7 Version history / Product Page - Aug 27, 22:50:56 Draft Preview 1 product ass…" at bounding box center [349, 11] width 698 height 22
click at [628, 16] on button "Save" at bounding box center [631, 11] width 26 height 16
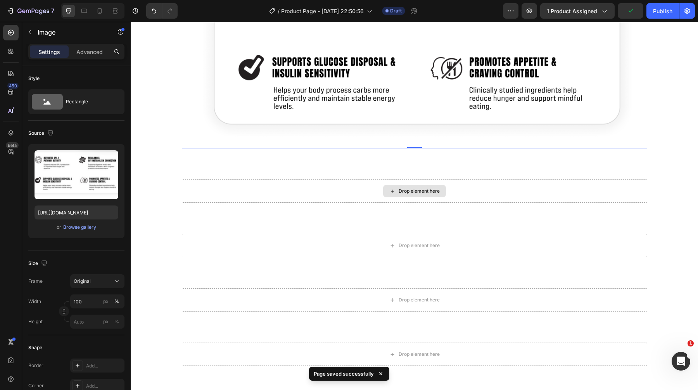
scroll to position [713, 0]
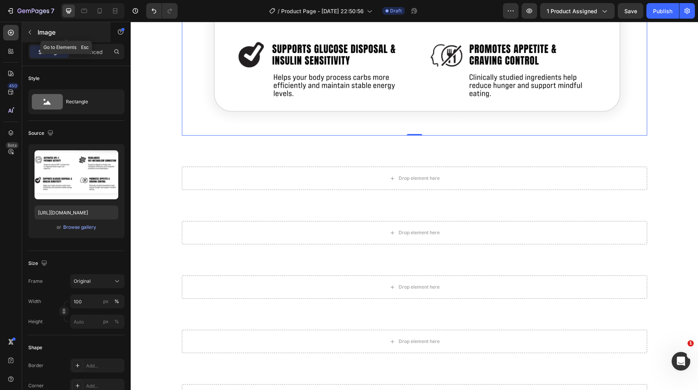
click at [47, 37] on div "Image" at bounding box center [66, 32] width 88 height 20
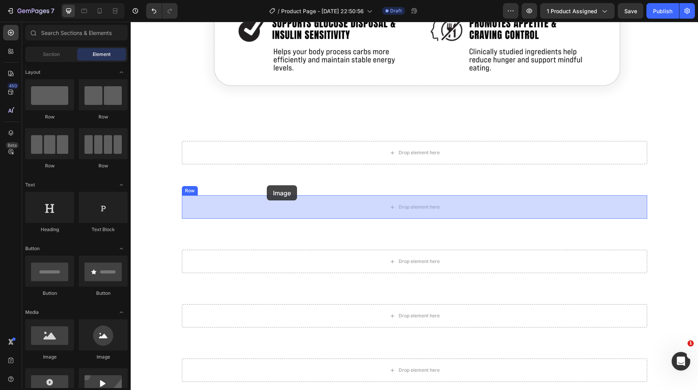
scroll to position [752, 0]
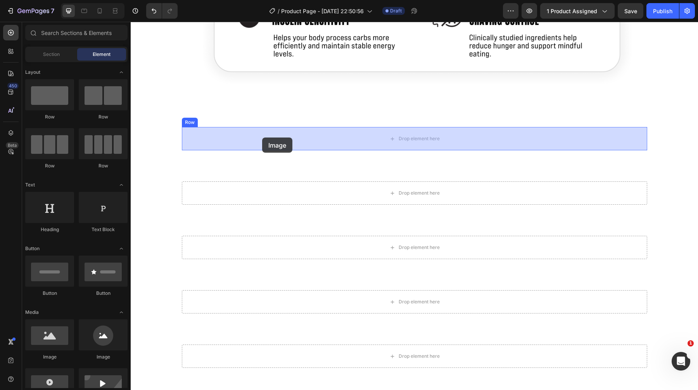
drag, startPoint x: 173, startPoint y: 369, endPoint x: 262, endPoint y: 137, distance: 248.1
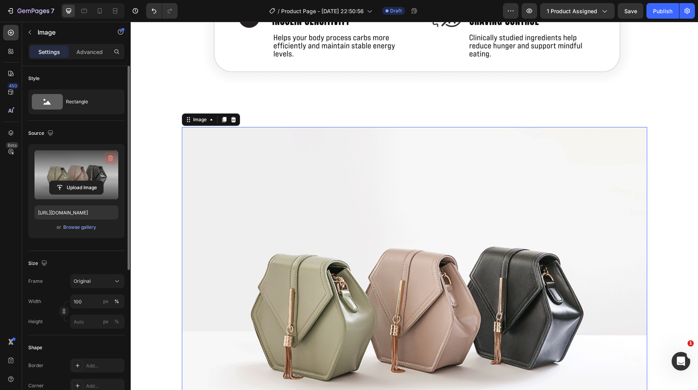
click at [111, 156] on icon "button" at bounding box center [110, 158] width 5 height 6
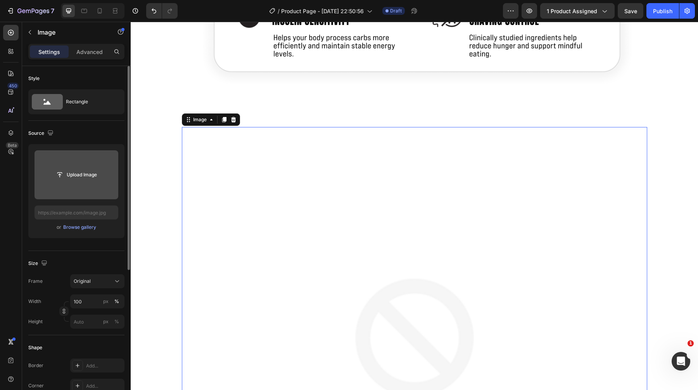
scroll to position [747, 0]
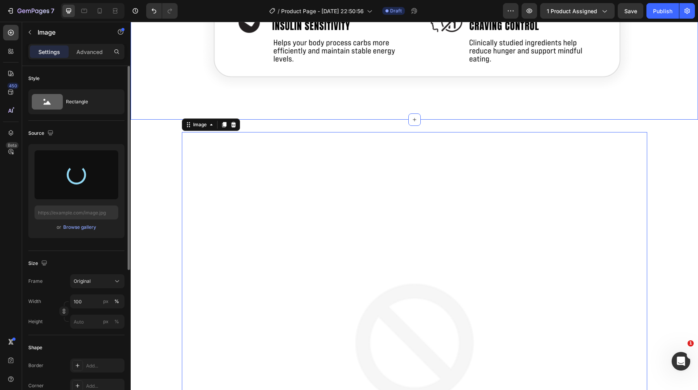
type input "https://cdn.shopify.com/s/files/1/1600/5989/files/gempages_468256829567140854-7…"
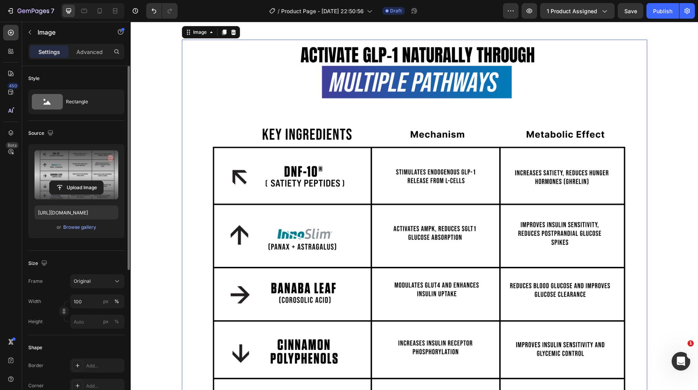
scroll to position [607, 0]
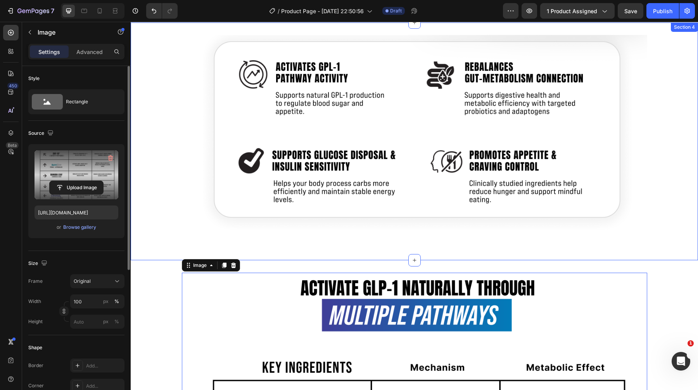
click at [410, 250] on div "Image Row Section 4" at bounding box center [415, 142] width 568 height 238
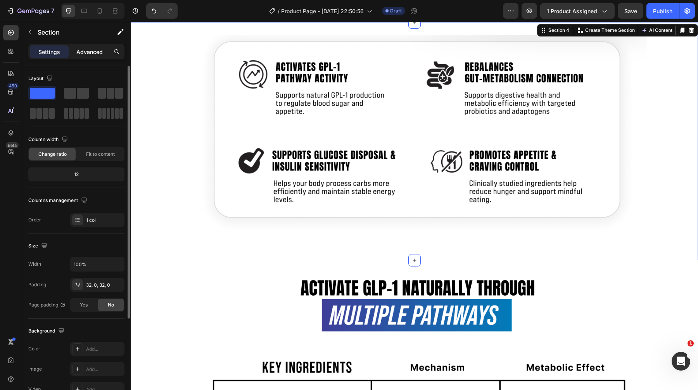
click at [95, 48] on p "Advanced" at bounding box center [89, 52] width 26 height 8
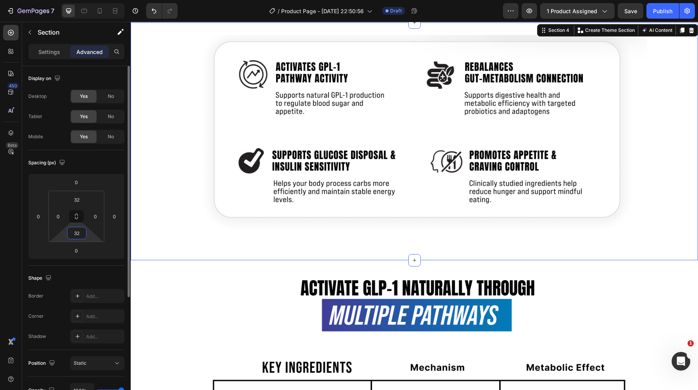
click at [72, 236] on input "32" at bounding box center [77, 233] width 16 height 12
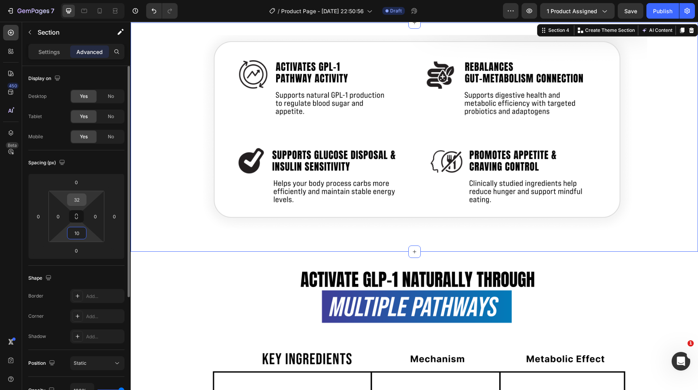
type input "10"
click at [79, 202] on input "32" at bounding box center [77, 200] width 16 height 12
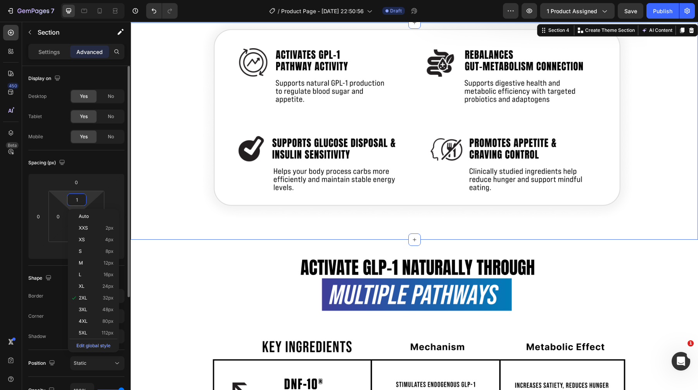
type input "10"
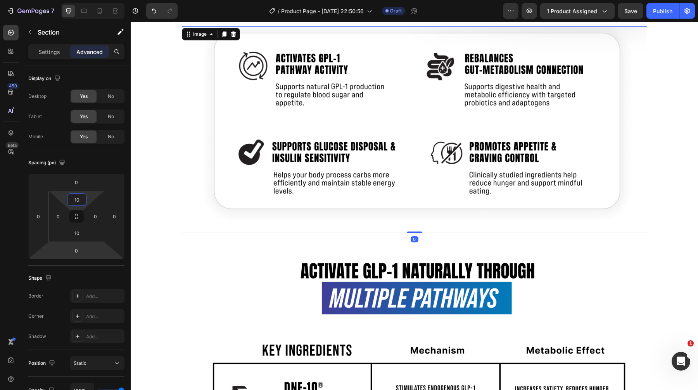
click at [255, 220] on img at bounding box center [415, 129] width 466 height 207
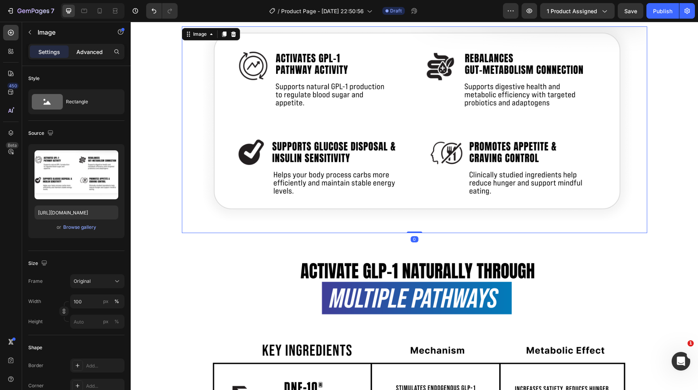
click at [90, 56] on div "Advanced" at bounding box center [89, 51] width 39 height 12
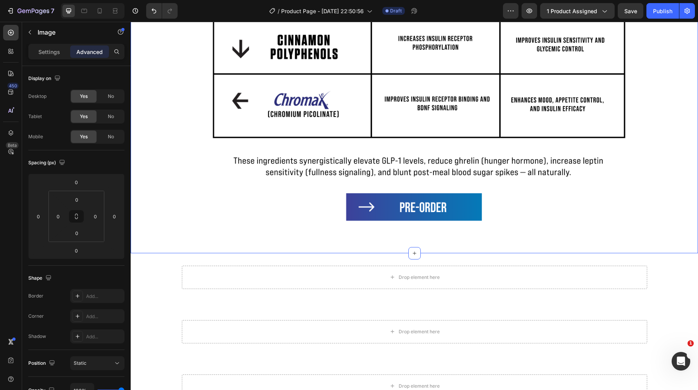
scroll to position [1146, 0]
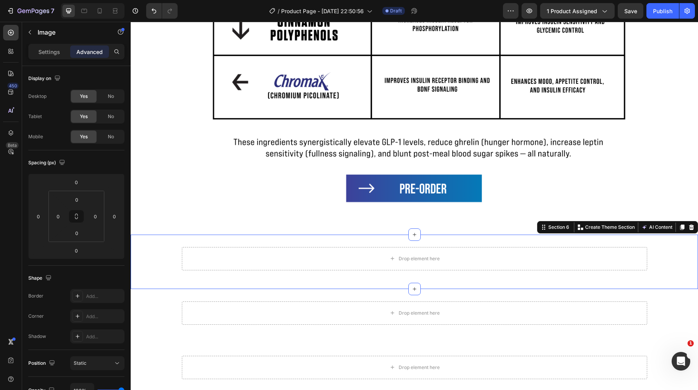
click at [246, 235] on div "Drop element here Row Section 6 You can create reusable sections Create Theme S…" at bounding box center [415, 261] width 568 height 54
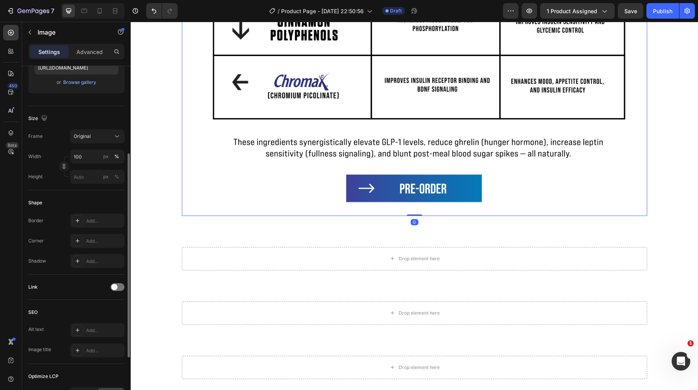
scroll to position [155, 0]
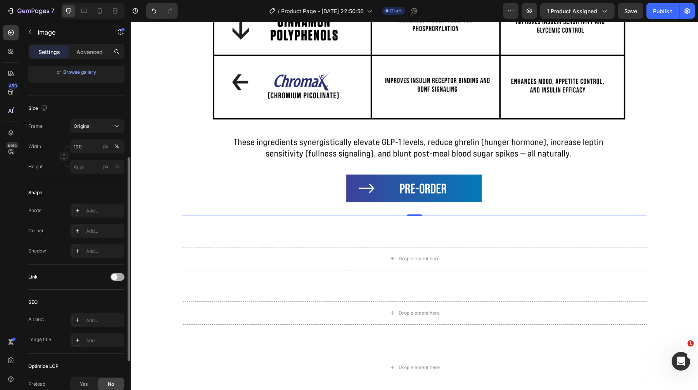
click at [116, 276] on span at bounding box center [114, 277] width 6 height 6
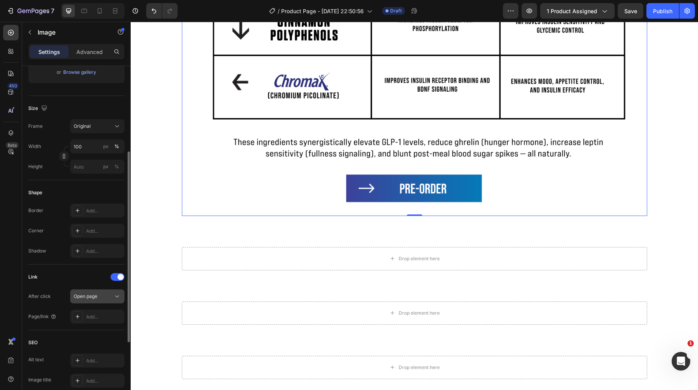
click at [102, 297] on div "Open page" at bounding box center [94, 296] width 40 height 7
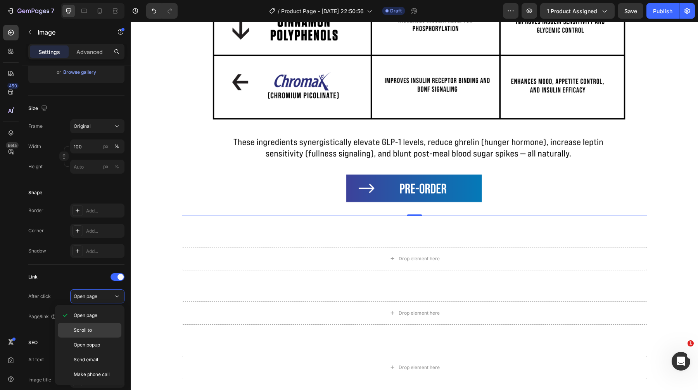
click at [83, 328] on span "Scroll to" at bounding box center [83, 329] width 18 height 7
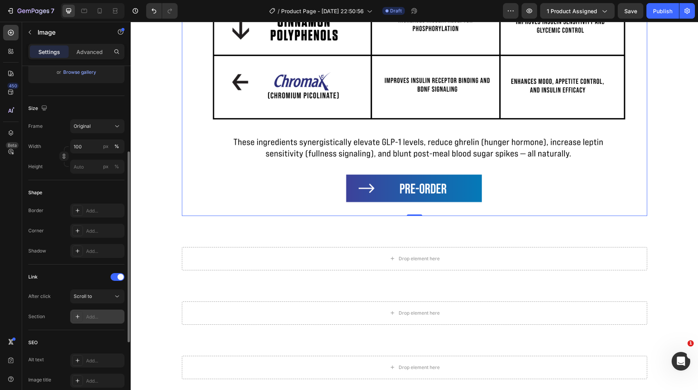
click at [94, 315] on div "Add..." at bounding box center [104, 316] width 36 height 7
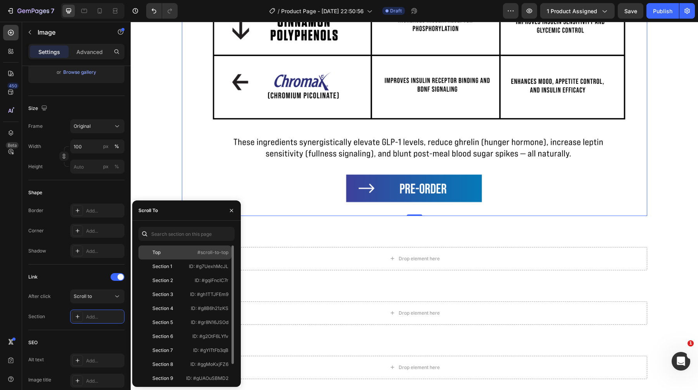
click at [163, 250] on div "Top" at bounding box center [164, 252] width 45 height 7
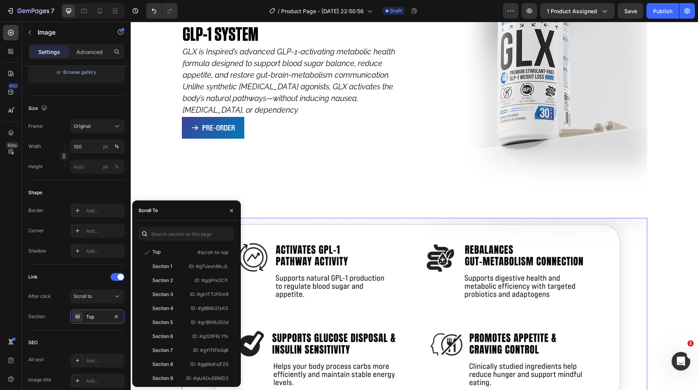
scroll to position [405, 0]
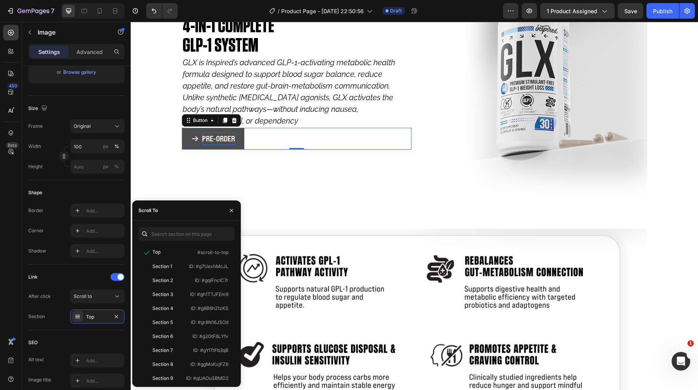
click at [232, 140] on p "PRE-ORDER" at bounding box center [218, 138] width 33 height 12
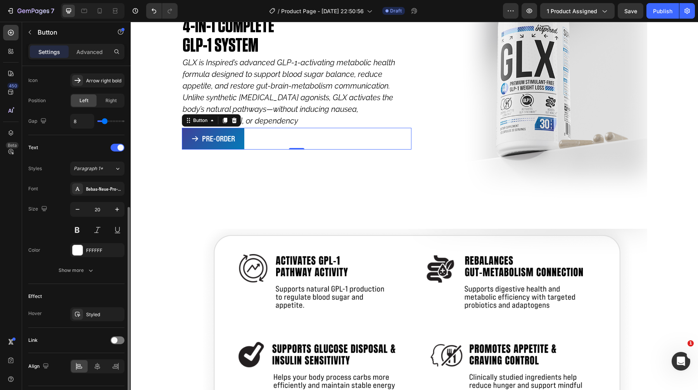
scroll to position [272, 0]
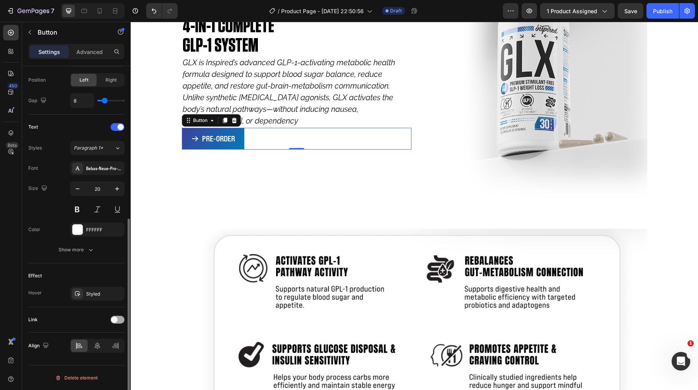
click at [114, 318] on span at bounding box center [114, 319] width 6 height 6
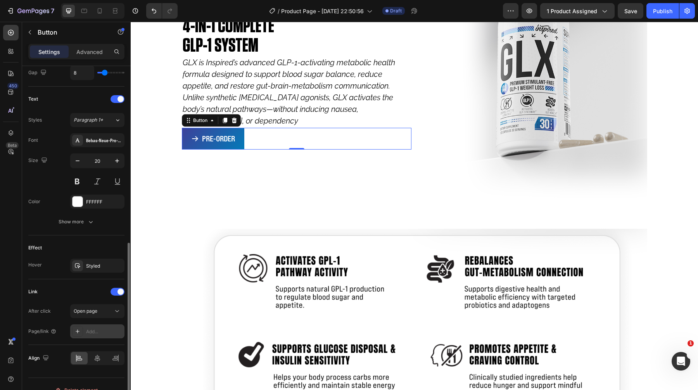
scroll to position [312, 0]
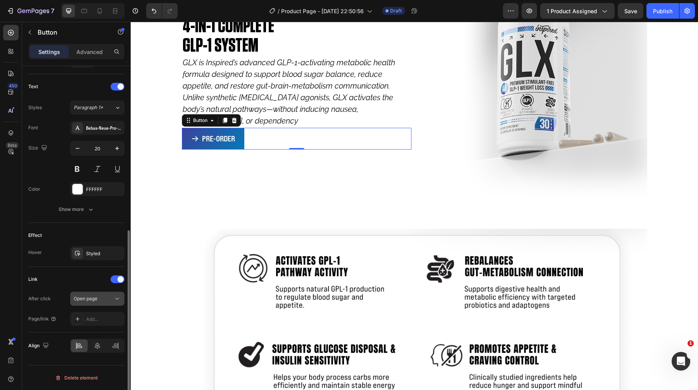
click at [100, 296] on div "Open page" at bounding box center [94, 298] width 40 height 7
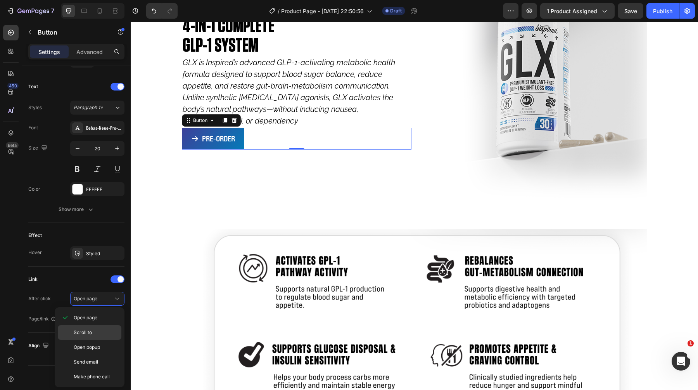
click at [91, 329] on span "Scroll to" at bounding box center [83, 332] width 18 height 7
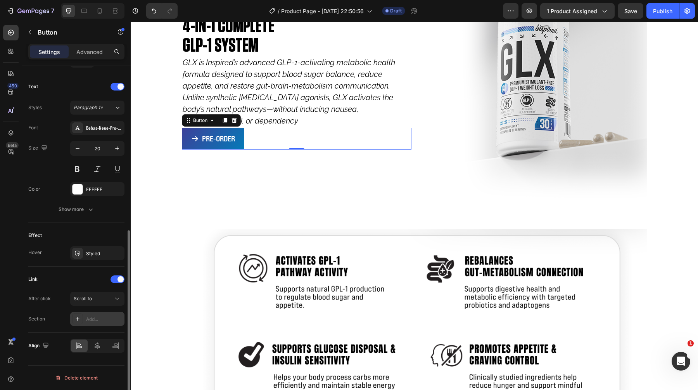
click at [95, 315] on div "Add..." at bounding box center [104, 318] width 36 height 7
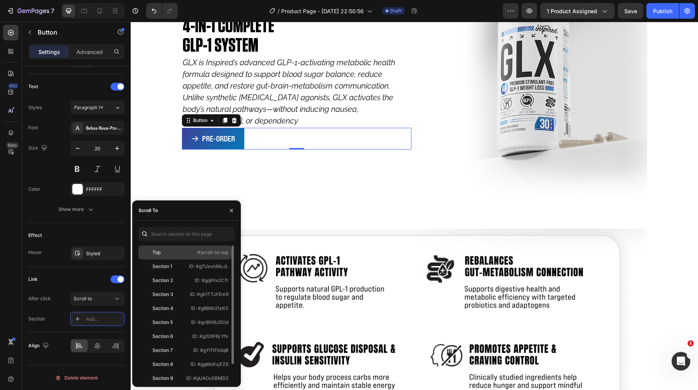
click at [158, 249] on div "Top" at bounding box center [157, 252] width 8 height 7
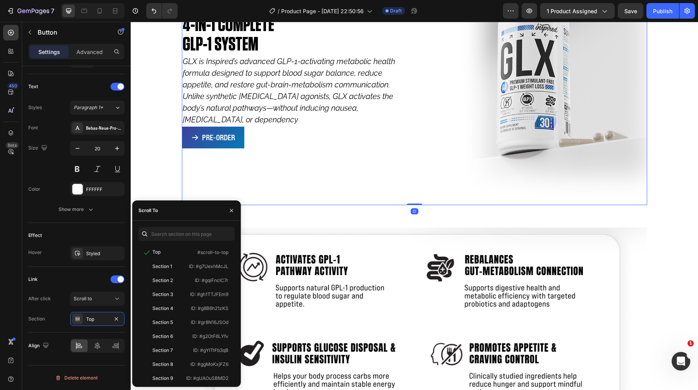
scroll to position [0, 0]
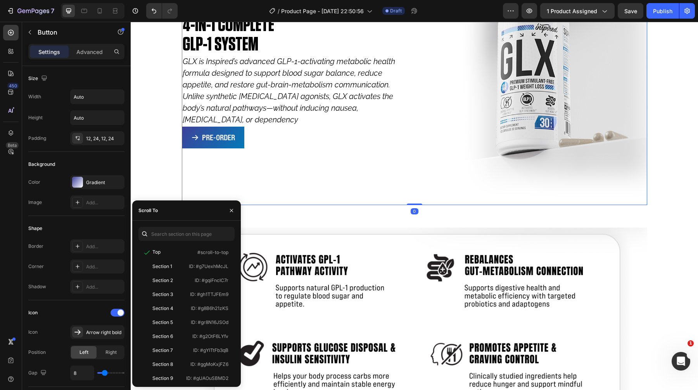
click at [243, 158] on div "4-IN-1 COMPLETE GLP-1 SYSTEM Heading GLX is Inspired’s advanced GLP-1-activatin…" at bounding box center [297, 81] width 230 height 246
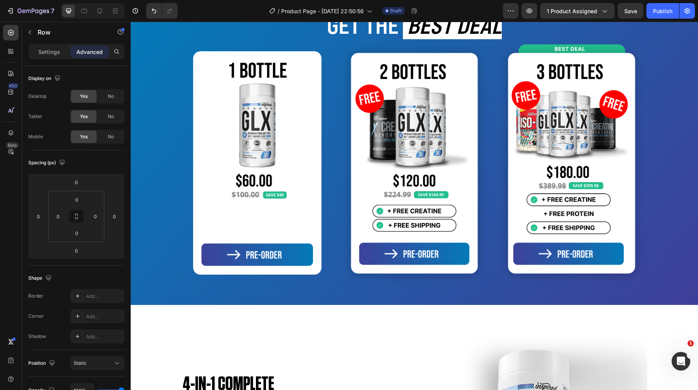
scroll to position [271, 0]
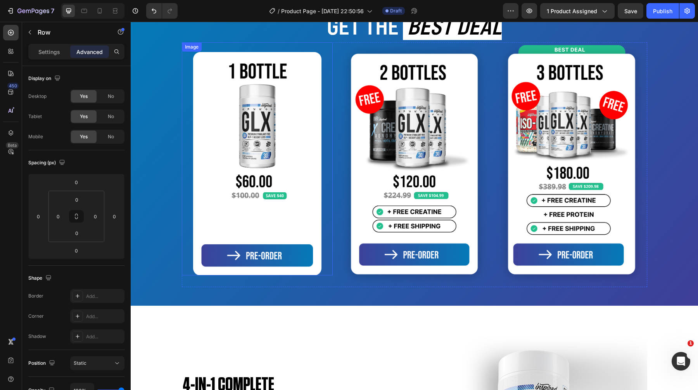
click at [254, 227] on img at bounding box center [257, 163] width 128 height 223
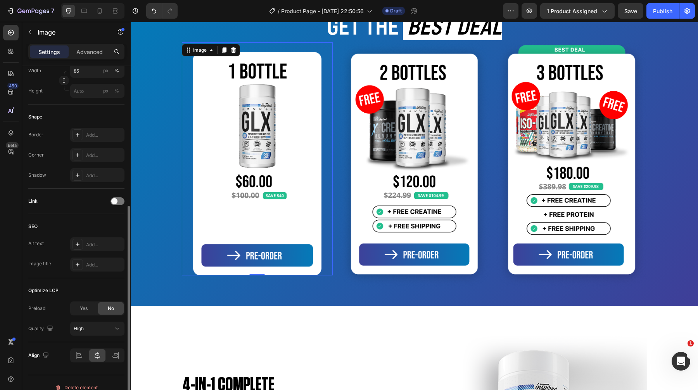
scroll to position [233, 0]
click at [114, 201] on span at bounding box center [114, 199] width 6 height 6
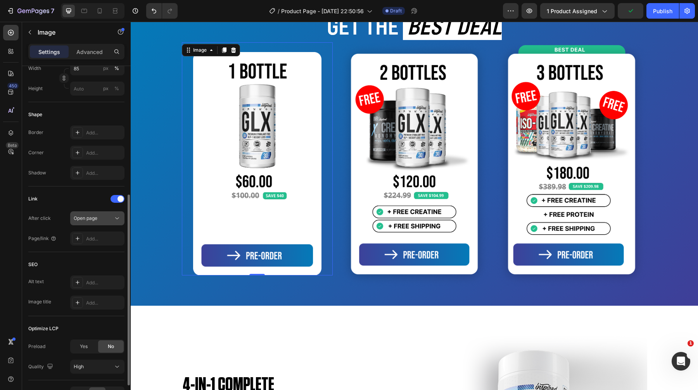
click at [106, 222] on div "Open page" at bounding box center [97, 218] width 47 height 8
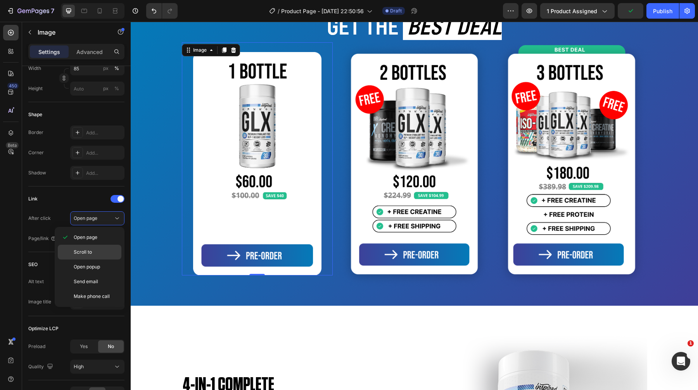
click at [92, 248] on p "Scroll to" at bounding box center [96, 251] width 44 height 7
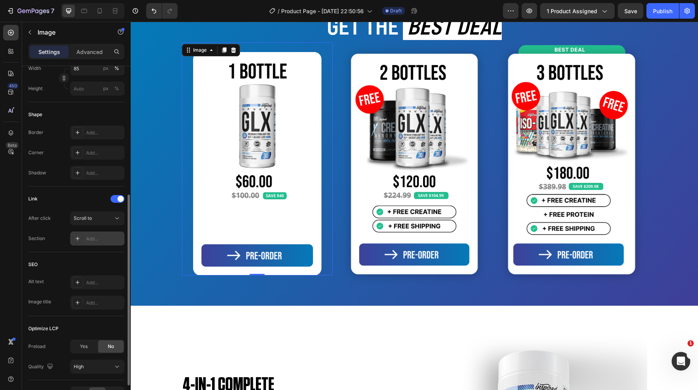
click at [93, 234] on div "Add..." at bounding box center [97, 238] width 54 height 14
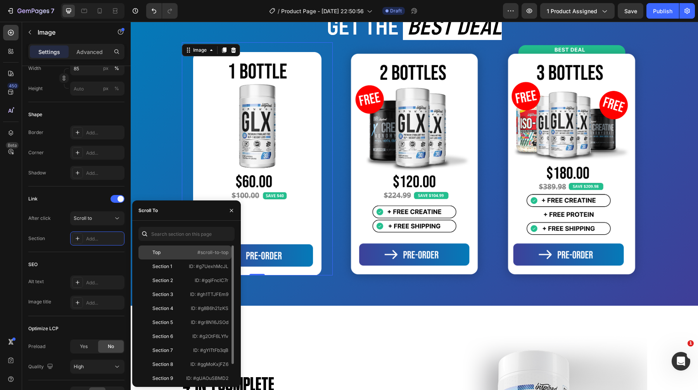
click at [153, 259] on div "Top #scroll-to-top" at bounding box center [185, 266] width 93 height 14
click at [388, 262] on img at bounding box center [414, 164] width 151 height 244
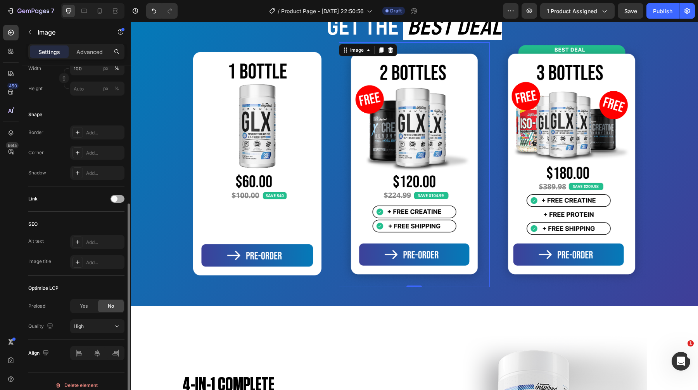
click at [116, 201] on div at bounding box center [118, 199] width 14 height 8
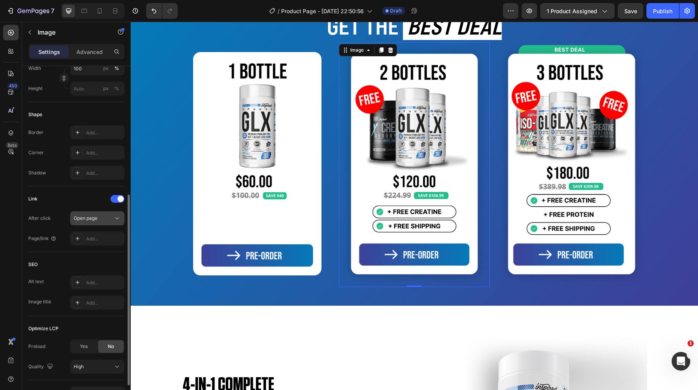
click at [97, 219] on span "Open page" at bounding box center [86, 218] width 24 height 6
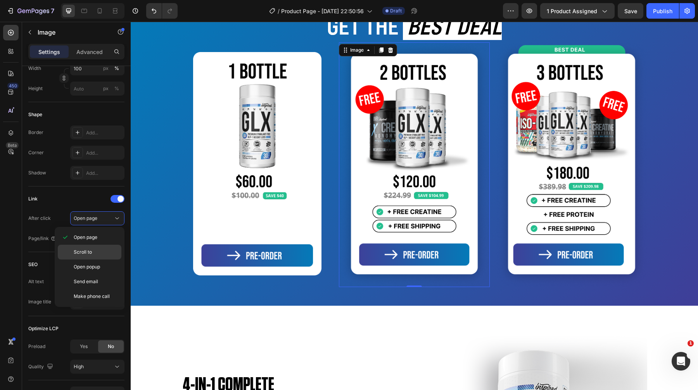
click at [95, 249] on p "Scroll to" at bounding box center [96, 251] width 44 height 7
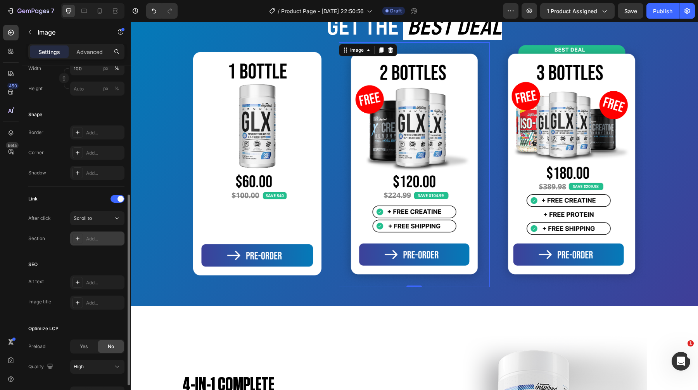
click at [95, 236] on div "Add..." at bounding box center [104, 238] width 36 height 7
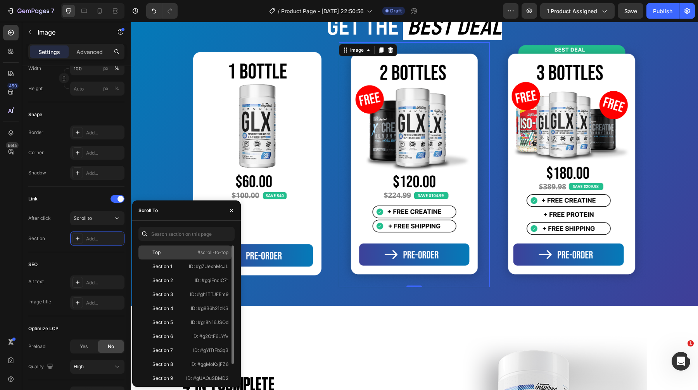
click at [167, 254] on div "Top" at bounding box center [164, 252] width 45 height 7
click at [532, 245] on img at bounding box center [571, 164] width 151 height 244
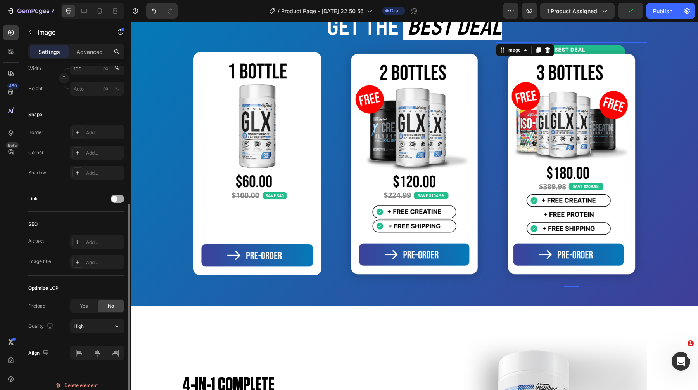
click at [114, 195] on div at bounding box center [118, 199] width 14 height 8
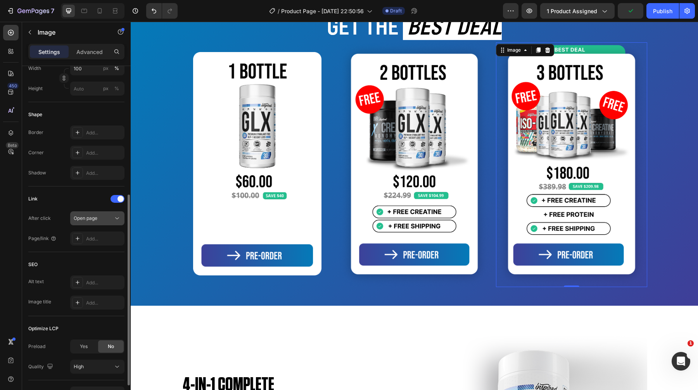
click at [90, 225] on button "Open page" at bounding box center [97, 218] width 54 height 14
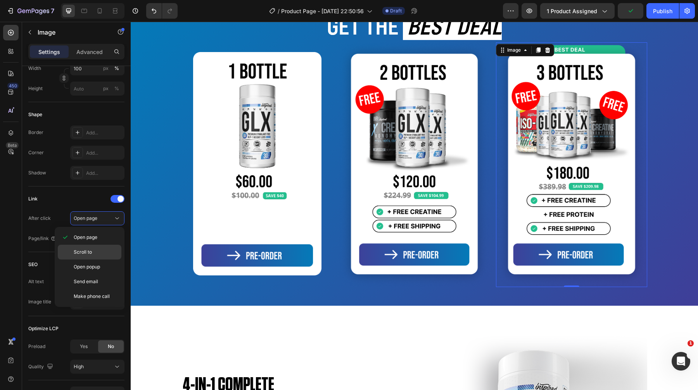
click at [89, 251] on span "Scroll to" at bounding box center [83, 251] width 18 height 7
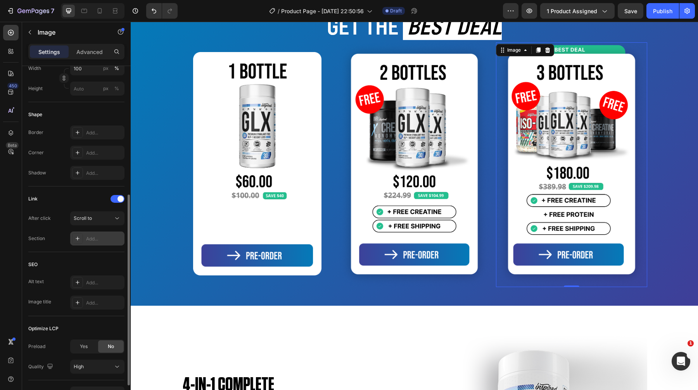
click at [90, 238] on div "Add..." at bounding box center [104, 238] width 36 height 7
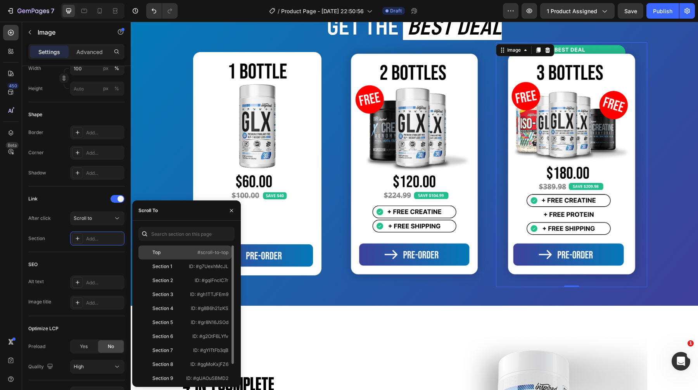
click at [166, 259] on div "Top #scroll-to-top" at bounding box center [185, 266] width 93 height 14
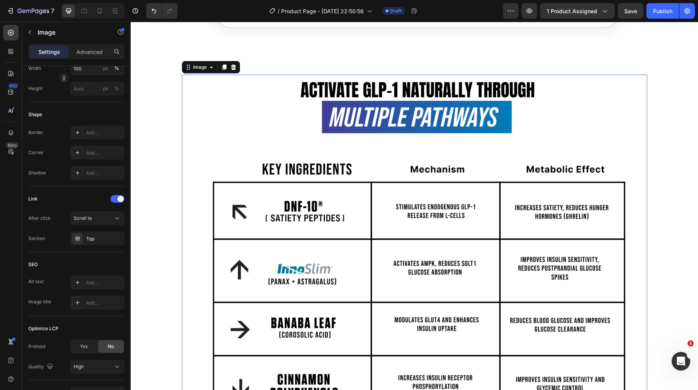
click at [278, 158] on img at bounding box center [415, 324] width 466 height 499
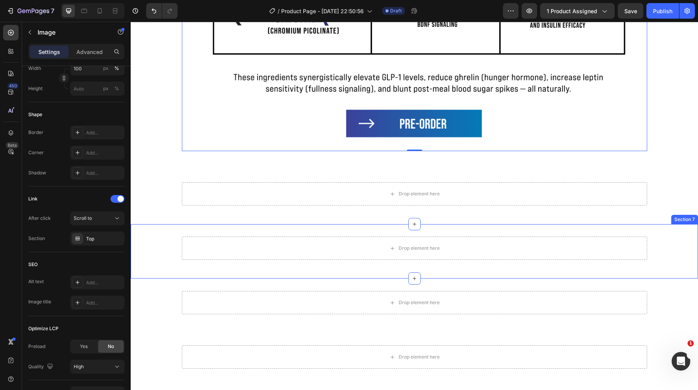
scroll to position [1430, 0]
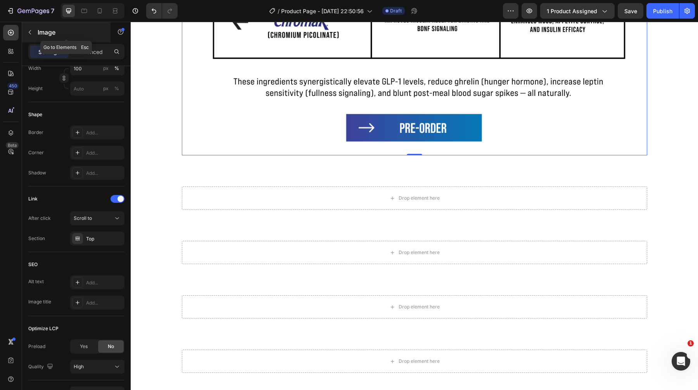
click at [40, 29] on p "Image" at bounding box center [71, 32] width 66 height 9
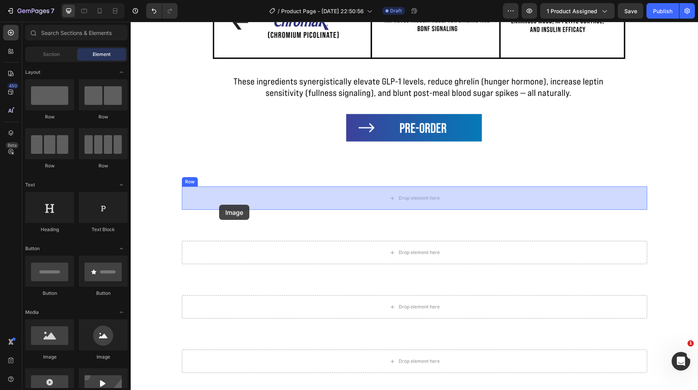
drag, startPoint x: 180, startPoint y: 351, endPoint x: 219, endPoint y: 205, distance: 151.1
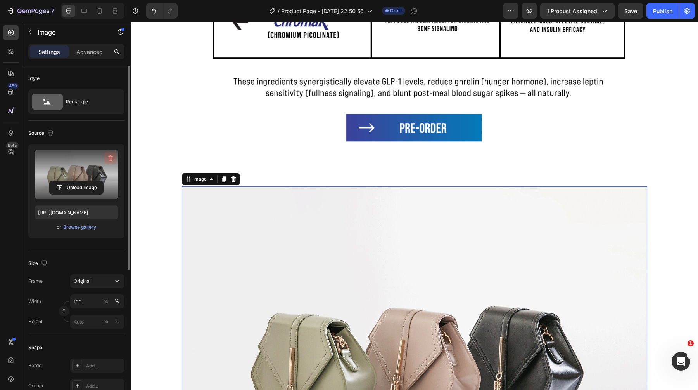
click at [113, 155] on icon "button" at bounding box center [111, 158] width 8 height 8
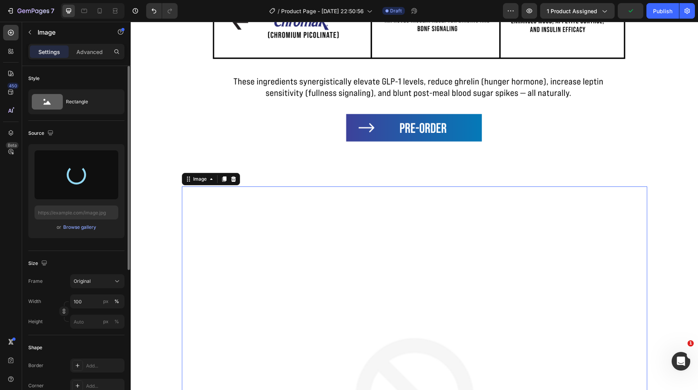
type input "https://cdn.shopify.com/s/files/1/1600/5989/files/gempages_468256829567140854-2…"
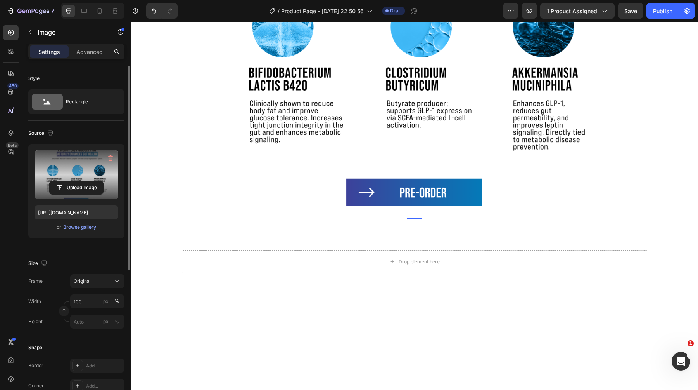
scroll to position [1737, 0]
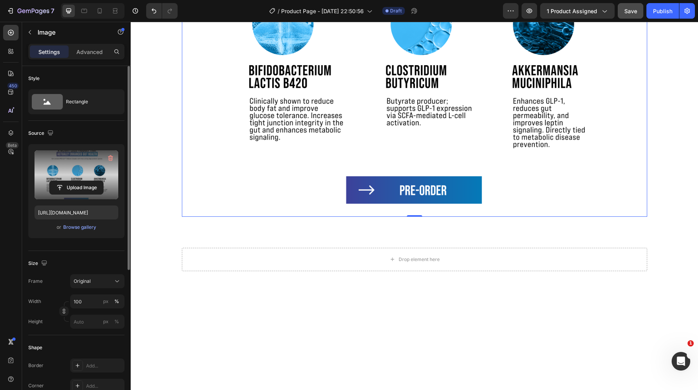
click at [629, 8] on span "Save" at bounding box center [631, 11] width 13 height 7
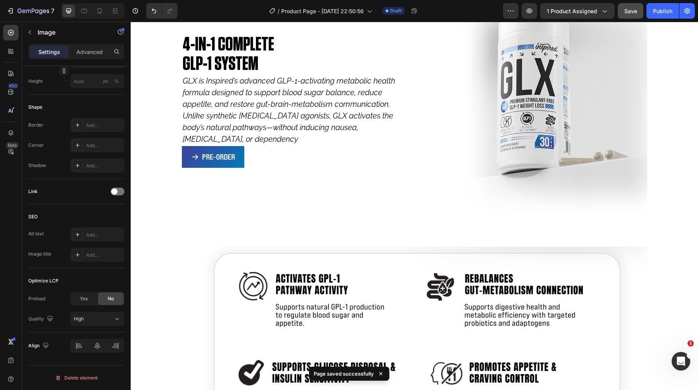
scroll to position [352, 0]
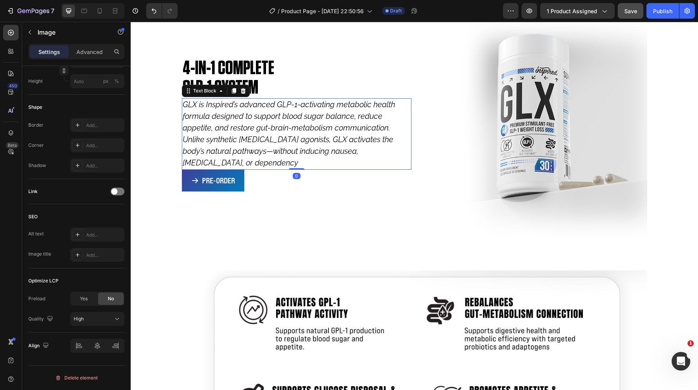
click at [252, 125] on icon "GLX is Inspired’s advanced GLP-1-activating metabolic health formula designed t…" at bounding box center [289, 134] width 213 height 68
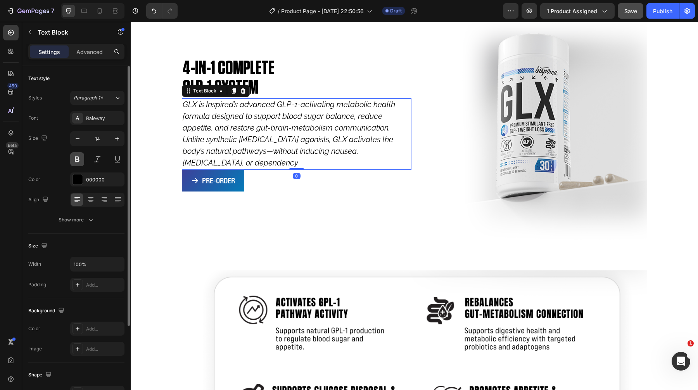
click at [78, 156] on button at bounding box center [77, 159] width 14 height 14
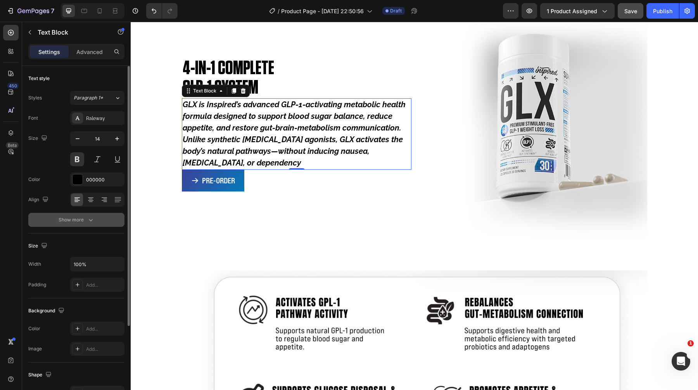
click at [73, 217] on div "Show more" at bounding box center [77, 220] width 36 height 8
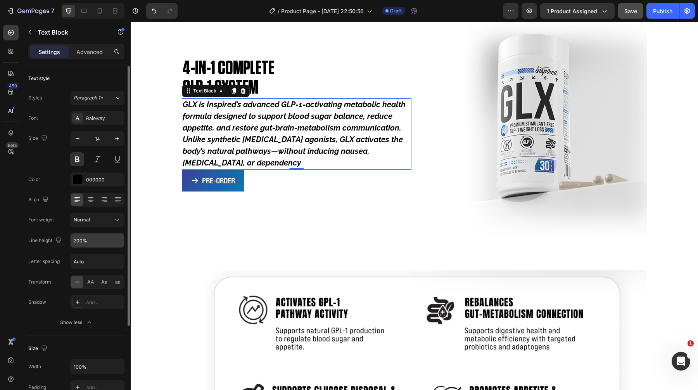
click at [84, 247] on div "200%" at bounding box center [97, 240] width 54 height 15
click at [84, 245] on input "200%" at bounding box center [98, 240] width 54 height 14
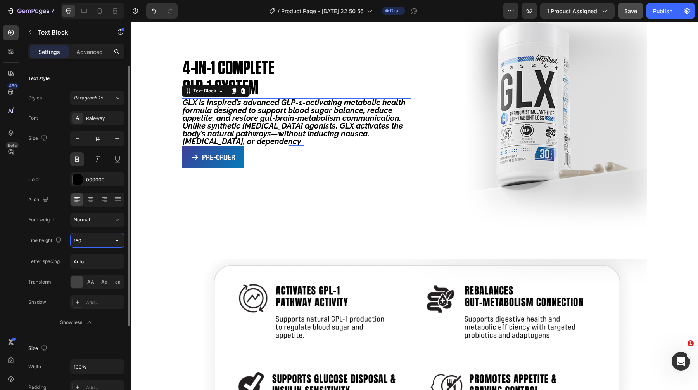
scroll to position [532, 0]
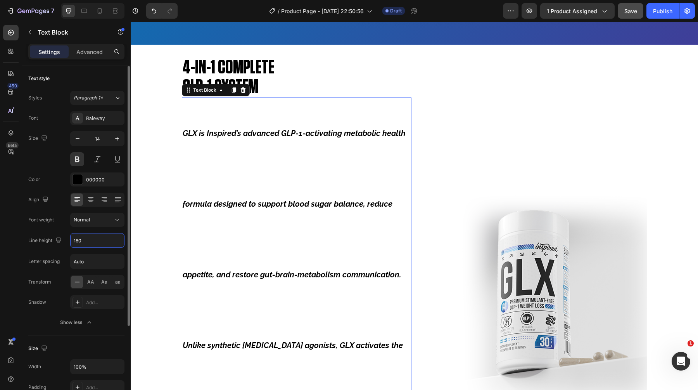
type input "180%"
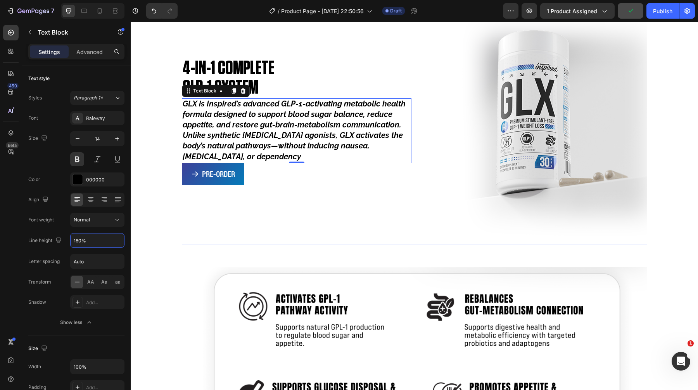
click at [187, 201] on div "4-IN-1 COMPLETE GLP-1 SYSTEM Heading GLX is Inspired’s advanced GLP-1-activatin…" at bounding box center [297, 121] width 230 height 246
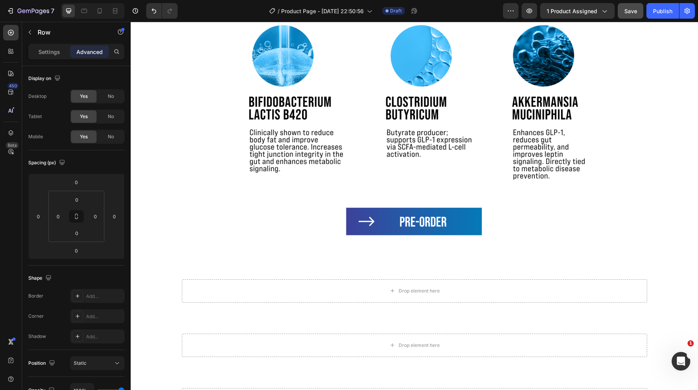
scroll to position [1721, 0]
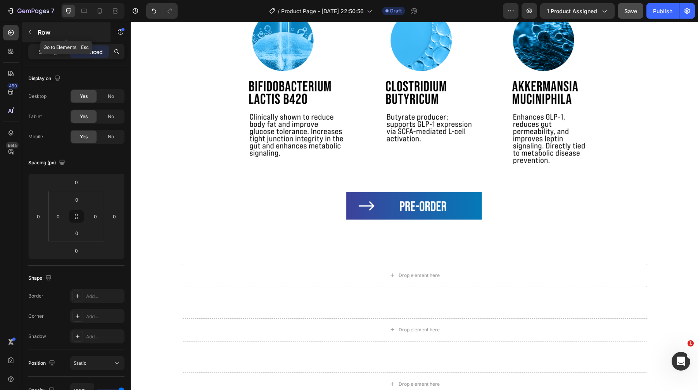
click at [50, 31] on p "Row" at bounding box center [71, 32] width 66 height 9
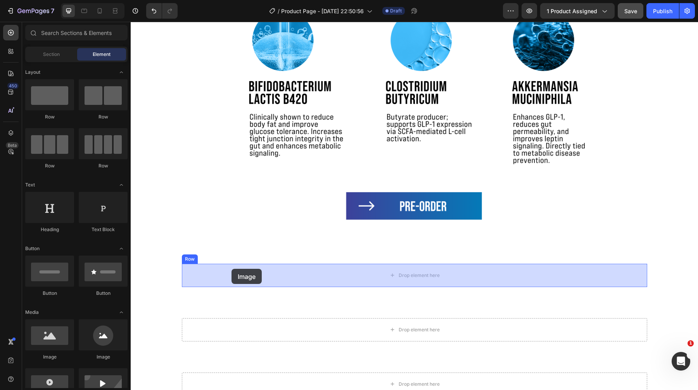
drag, startPoint x: 182, startPoint y: 343, endPoint x: 232, endPoint y: 269, distance: 89.1
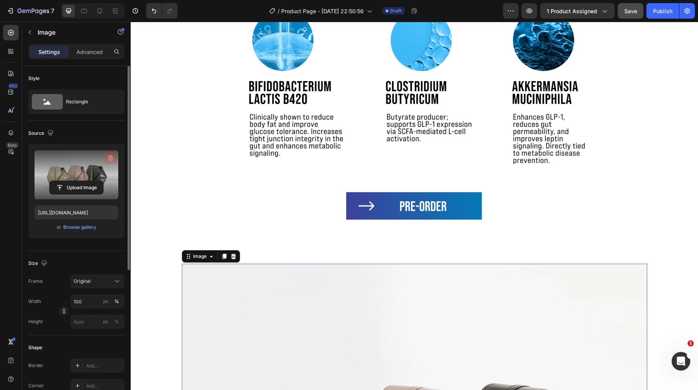
click at [111, 156] on icon "button" at bounding box center [110, 158] width 5 height 6
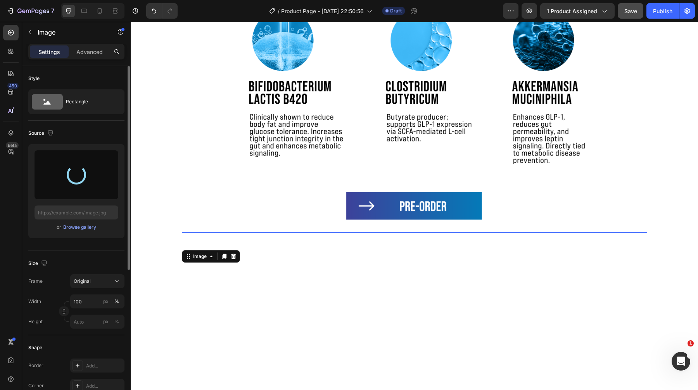
type input "https://cdn.shopify.com/s/files/1/1600/5989/files/gempages_468256829567140854-a…"
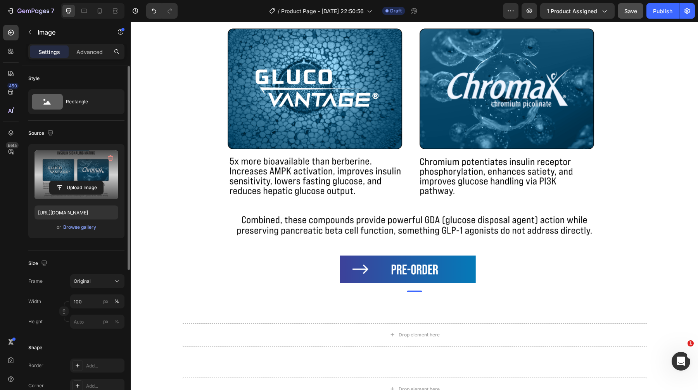
scroll to position [2123, 0]
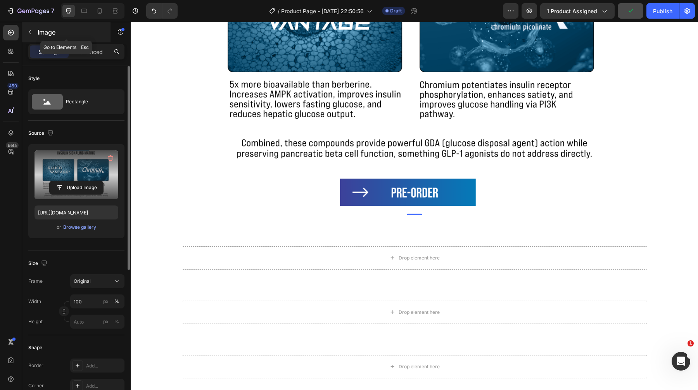
click at [43, 33] on p "Image" at bounding box center [71, 32] width 66 height 9
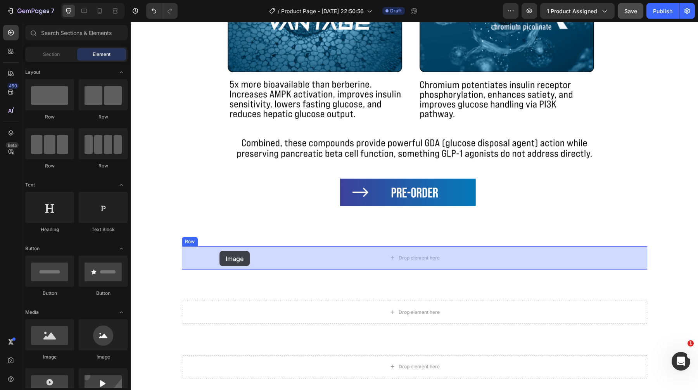
drag, startPoint x: 177, startPoint y: 351, endPoint x: 220, endPoint y: 251, distance: 109.2
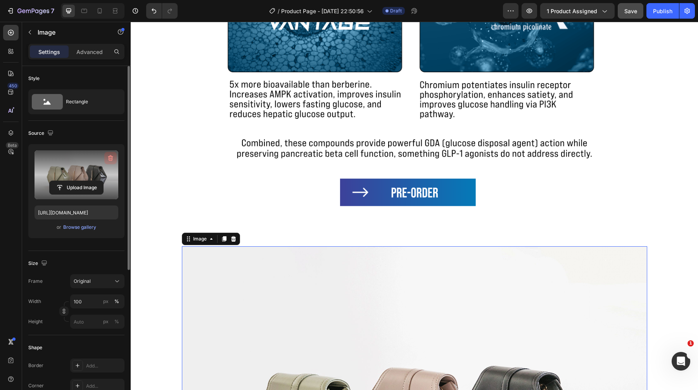
click at [112, 155] on icon "button" at bounding box center [111, 158] width 8 height 8
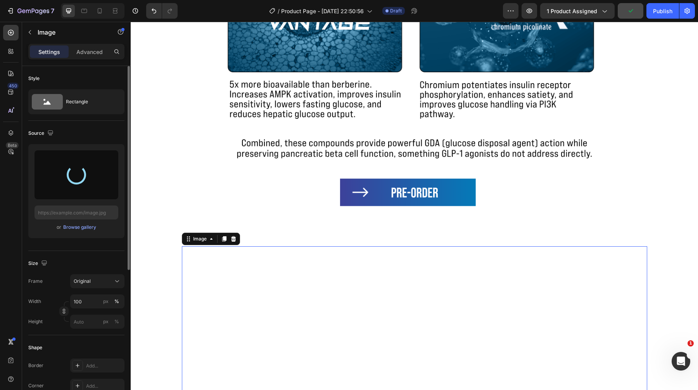
type input "https://cdn.shopify.com/s/files/1/1600/5989/files/gempages_468256829567140854-d…"
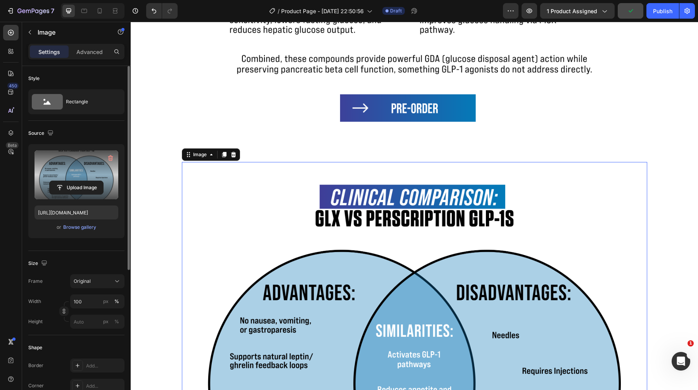
scroll to position [2094, 0]
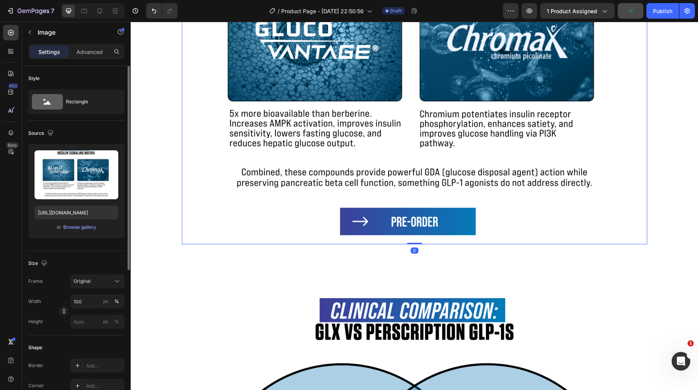
click at [416, 159] on img at bounding box center [415, 67] width 466 height 353
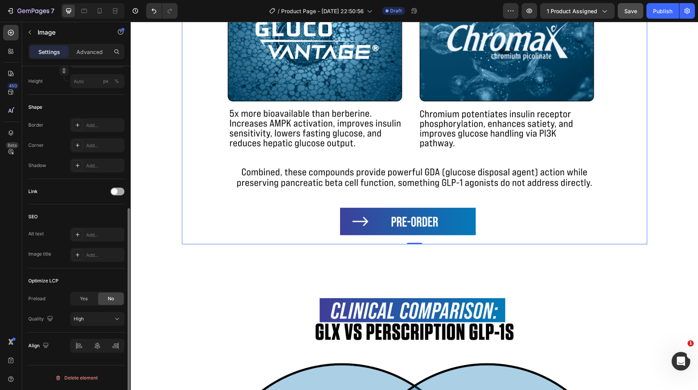
click at [113, 194] on div at bounding box center [118, 191] width 14 height 8
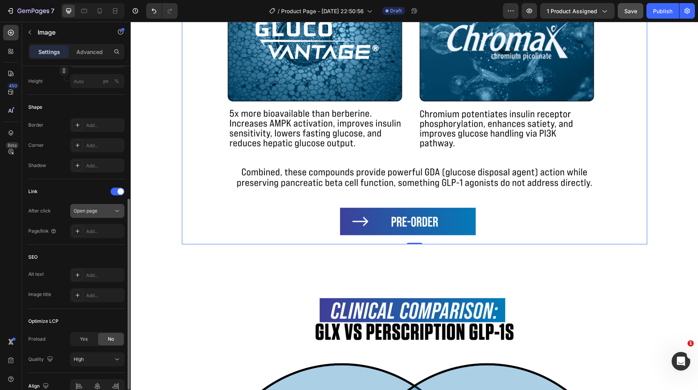
click at [104, 210] on div "Open page" at bounding box center [94, 210] width 40 height 7
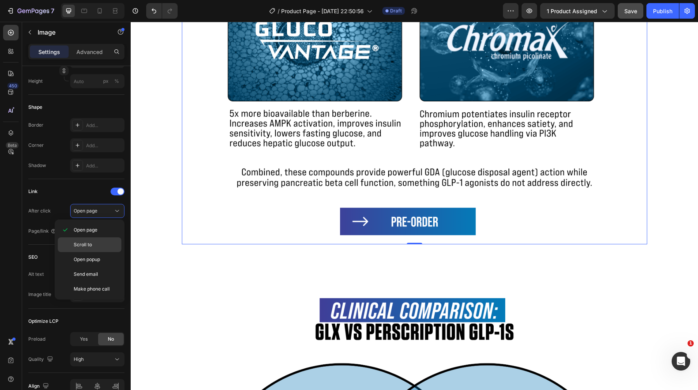
click at [96, 252] on div "Scroll to" at bounding box center [90, 259] width 64 height 15
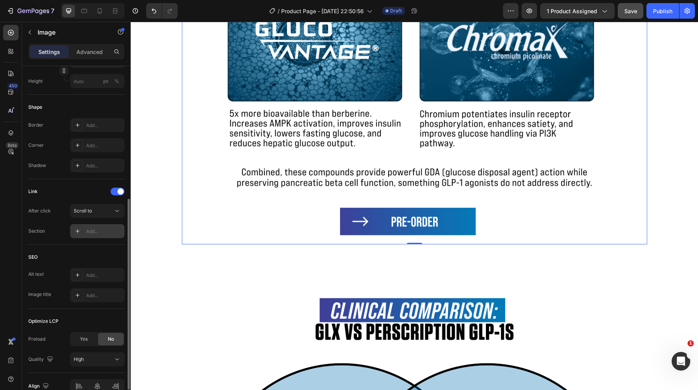
click at [99, 229] on div "Add..." at bounding box center [104, 231] width 36 height 7
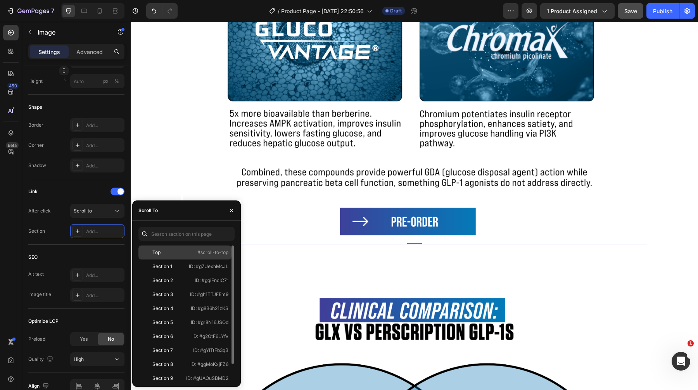
click at [192, 259] on div "Top #scroll-to-top" at bounding box center [185, 266] width 93 height 14
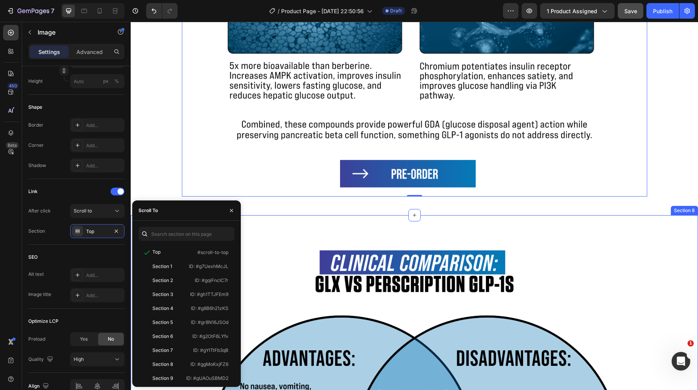
scroll to position [2143, 0]
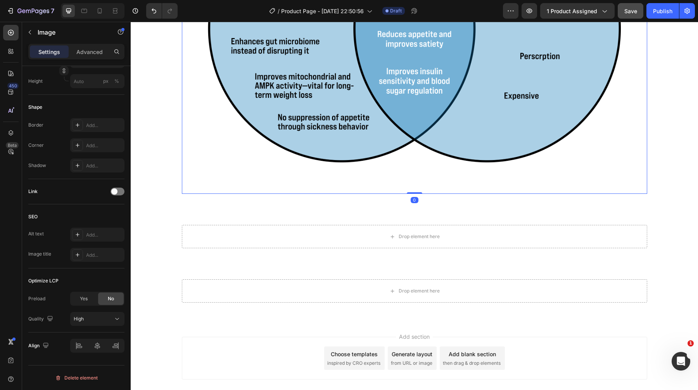
scroll to position [2605, 0]
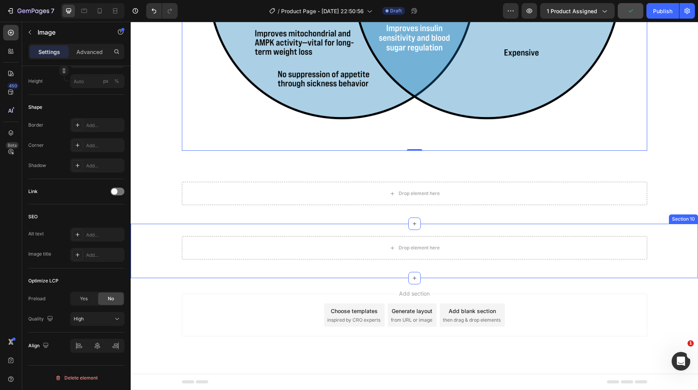
click at [239, 231] on div "Drop element here Row Section 10" at bounding box center [415, 251] width 568 height 54
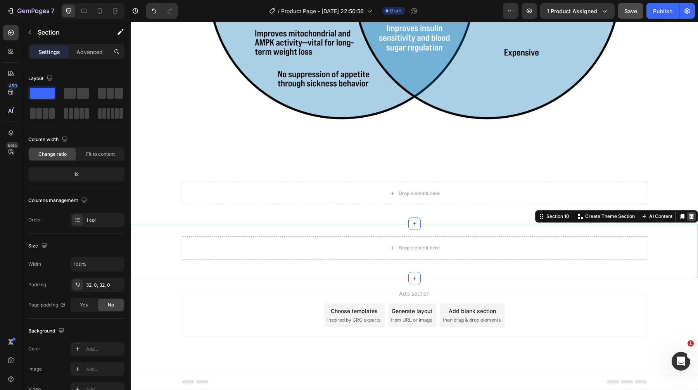
click at [690, 215] on icon at bounding box center [692, 215] width 5 height 5
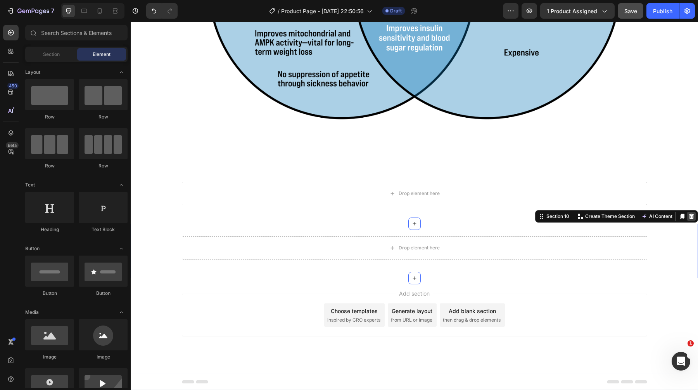
scroll to position [2551, 0]
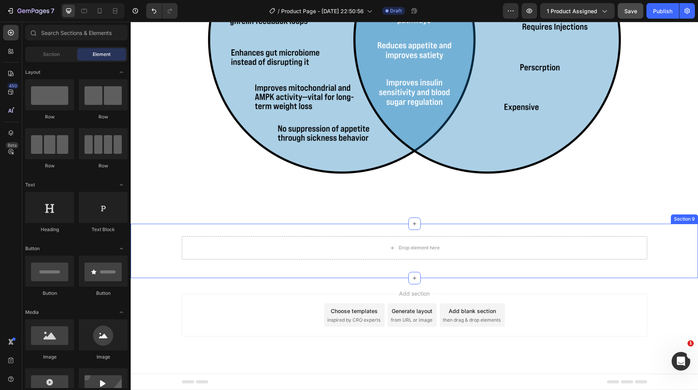
click at [545, 232] on div "Drop element here Row Section 9" at bounding box center [415, 251] width 568 height 54
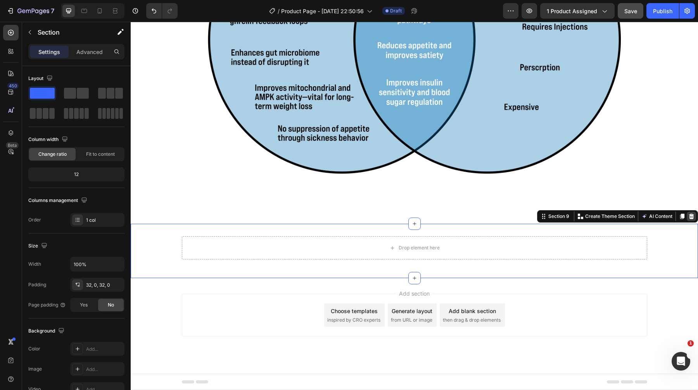
click at [691, 216] on icon at bounding box center [692, 216] width 6 height 6
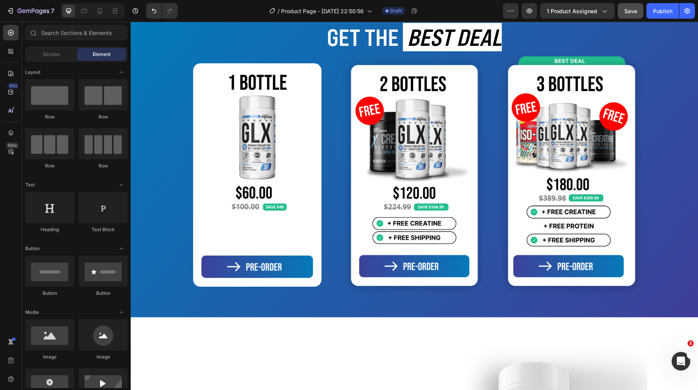
scroll to position [119, 0]
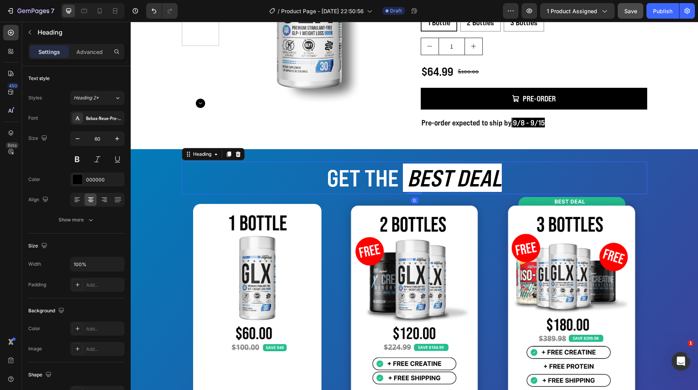
click at [555, 166] on h2 "GET THE BEST DEAL" at bounding box center [415, 177] width 466 height 33
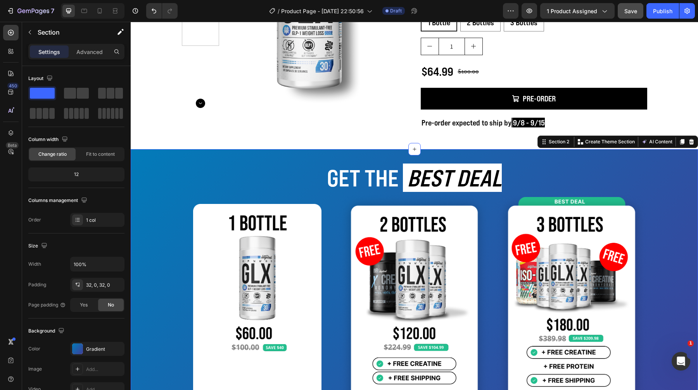
click at [154, 189] on div "GET THE BEST DEAL Heading Image Image Image Row Row" at bounding box center [415, 302] width 568 height 283
click at [687, 142] on div at bounding box center [691, 141] width 9 height 9
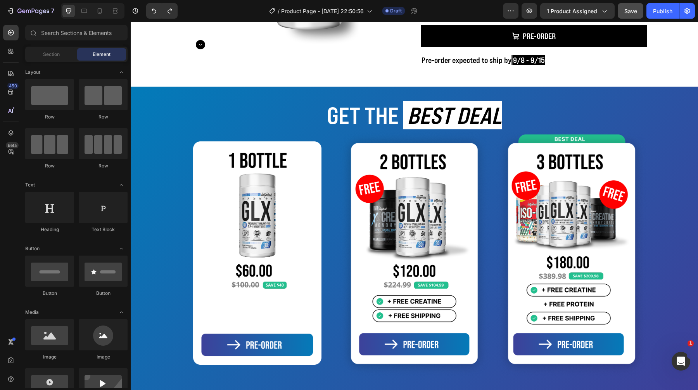
scroll to position [149, 0]
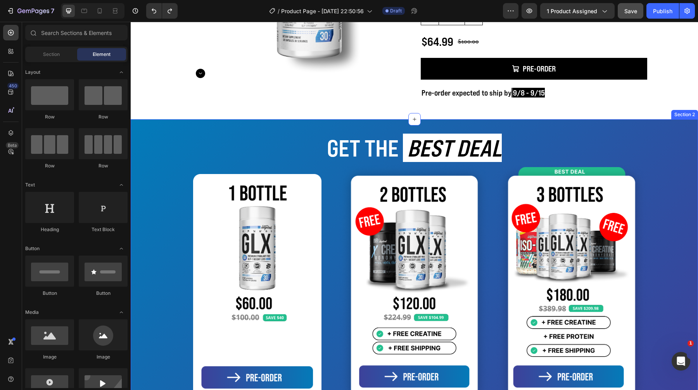
click at [663, 127] on div "GET THE BEST DEAL Heading Image Image Image Row Row Section 2" at bounding box center [415, 273] width 568 height 308
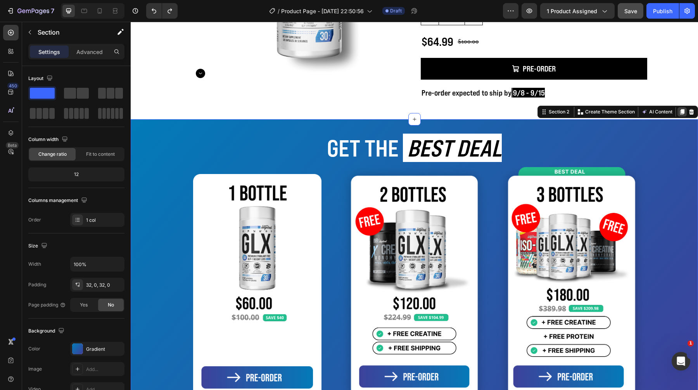
click at [681, 110] on icon at bounding box center [683, 111] width 4 height 5
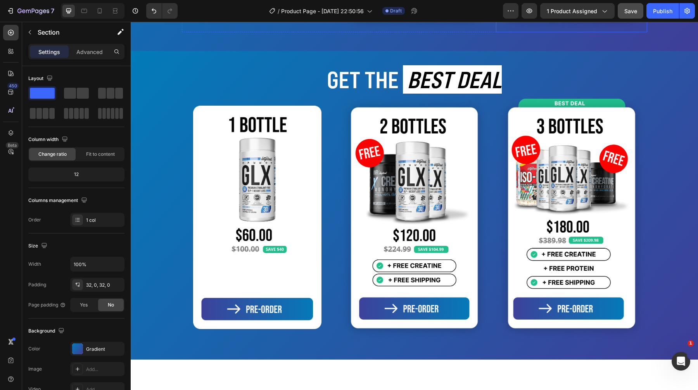
scroll to position [527, 0]
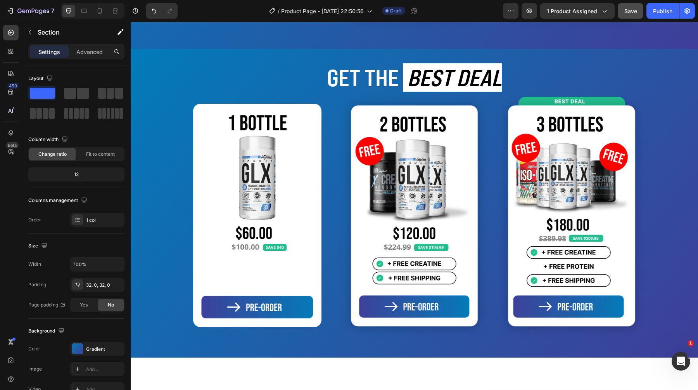
click at [140, 57] on div "GET THE BEST DEAL Heading Image Image Image Row Row Section 3" at bounding box center [415, 203] width 568 height 308
click at [13, 133] on icon at bounding box center [11, 133] width 8 height 8
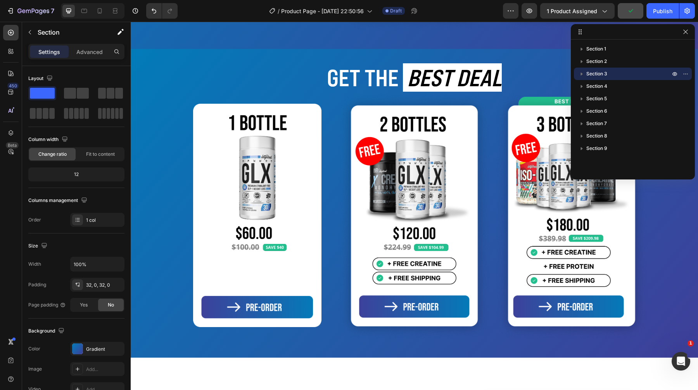
drag, startPoint x: 607, startPoint y: 74, endPoint x: 642, endPoint y: 78, distance: 35.5
click at [642, 78] on div "Section 3" at bounding box center [633, 74] width 112 height 12
drag, startPoint x: 590, startPoint y: 72, endPoint x: 594, endPoint y: 164, distance: 92.0
click at [594, 164] on div "Section 1 Section 2 Section 3 Column Row 1 col Section 4 Section 5 Section 6 Se…" at bounding box center [633, 107] width 124 height 128
click at [596, 72] on span "Section 3" at bounding box center [597, 74] width 21 height 8
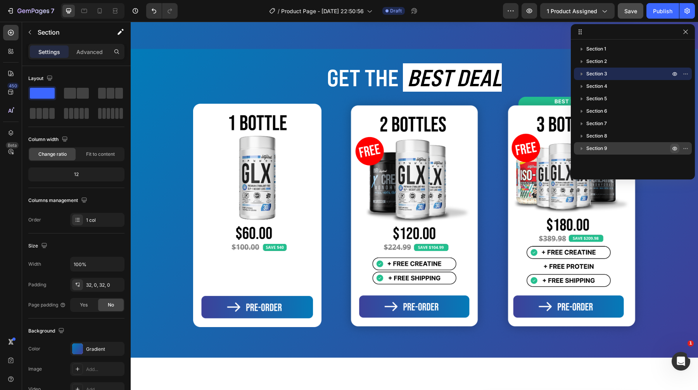
drag, startPoint x: 686, startPoint y: 73, endPoint x: 678, endPoint y: 149, distance: 77.2
click at [678, 149] on div "Section 1 Section 2 Section 3 Section 4 Section 5 Section 6 Section 7 Section 8…" at bounding box center [633, 107] width 124 height 128
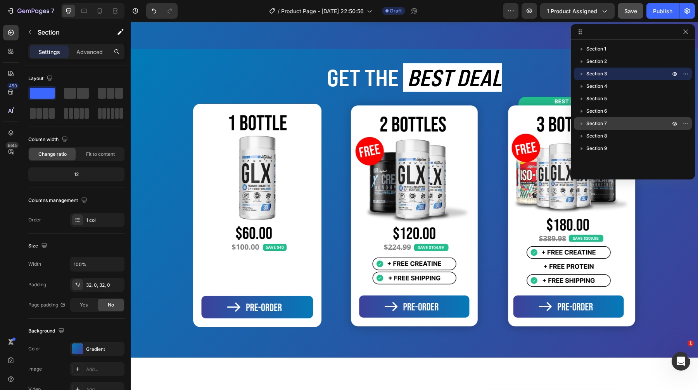
drag, startPoint x: 579, startPoint y: 72, endPoint x: 579, endPoint y: 118, distance: 46.2
click at [580, 119] on div "Section 1 Section 2 Section 3 Section 4 Section 5 Section 6 Section 7 Section 8…" at bounding box center [633, 107] width 124 height 128
click at [686, 32] on icon "button" at bounding box center [686, 31] width 4 height 4
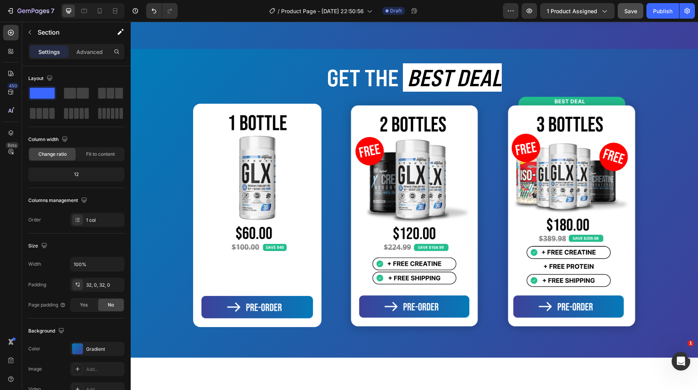
click at [192, 59] on div "GET THE BEST DEAL Heading Image Image Image Row Row Section 3" at bounding box center [415, 203] width 568 height 308
click at [648, 57] on div "GET THE BEST DEAL Heading Image Image Image Row Row Section 3" at bounding box center [415, 203] width 568 height 308
click at [685, 86] on div "GET THE BEST DEAL Heading Image Image Image Row Row" at bounding box center [415, 202] width 568 height 283
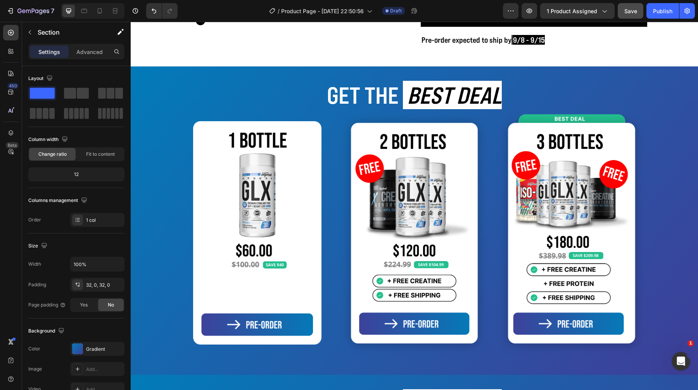
scroll to position [203, 0]
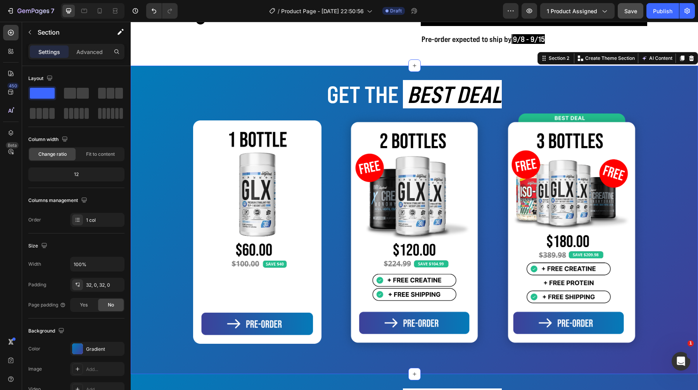
click at [668, 77] on div "GET THE BEST DEAL Heading Image Image Image Row Row Section 2 You can create re…" at bounding box center [415, 220] width 568 height 308
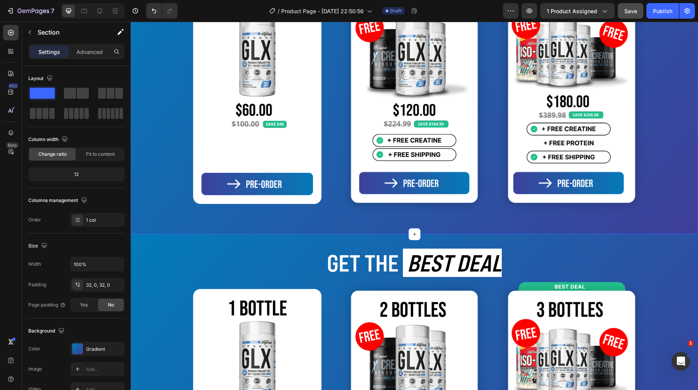
scroll to position [384, 0]
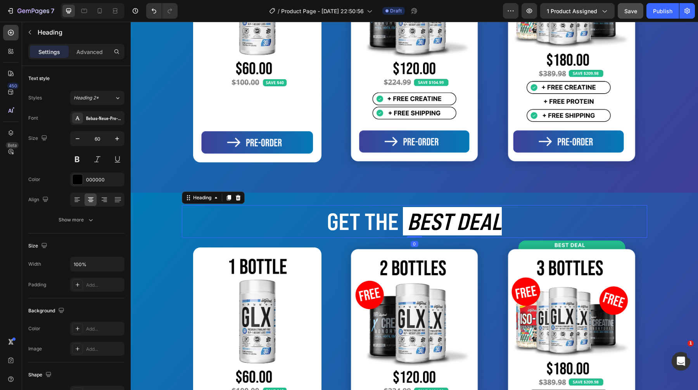
click at [643, 206] on h2 "GET THE BEST DEAL" at bounding box center [415, 221] width 466 height 33
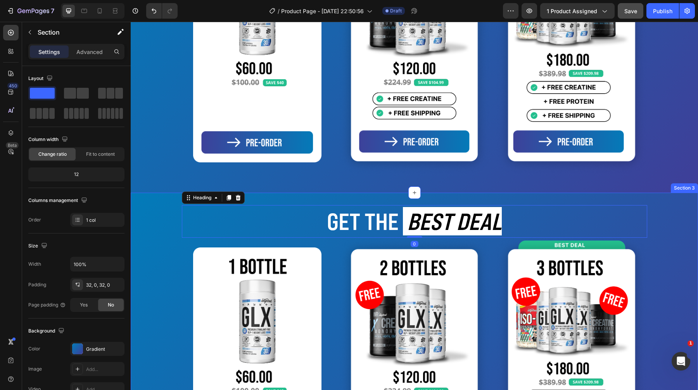
click at [653, 198] on div "GET THE BEST DEAL Heading 0 Image Image Image Row Row Section 3" at bounding box center [415, 346] width 568 height 308
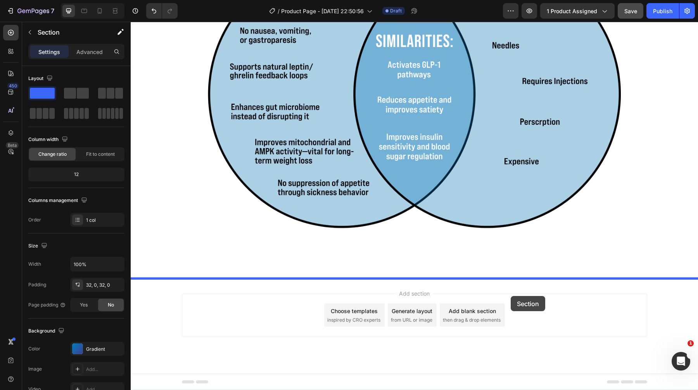
drag, startPoint x: 544, startPoint y: 186, endPoint x: 511, endPoint y: 296, distance: 114.6
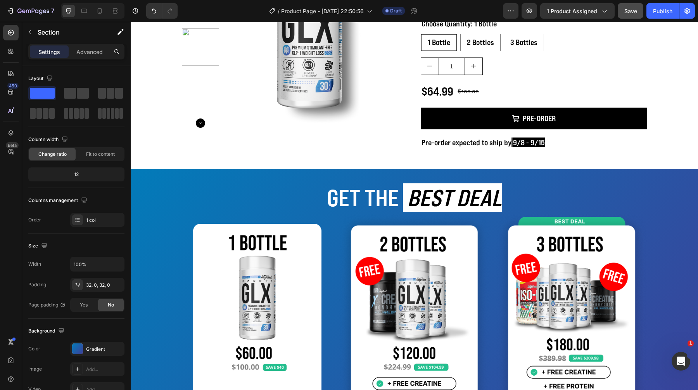
scroll to position [117, 0]
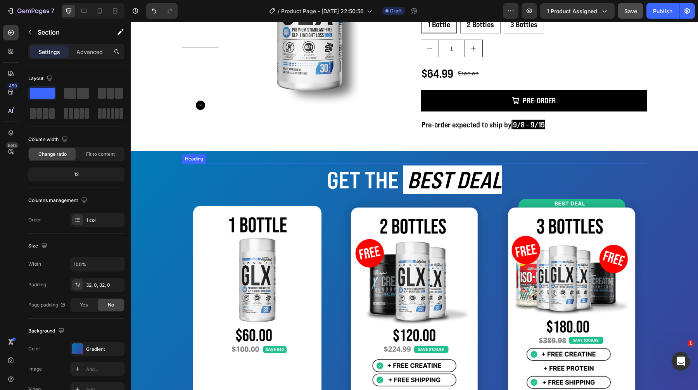
click at [426, 179] on icon "BEST DEAL" at bounding box center [454, 179] width 95 height 28
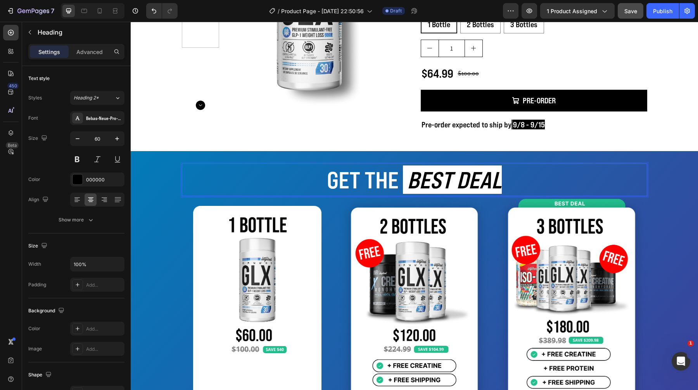
click at [426, 179] on icon "BEST DEAL" at bounding box center [454, 179] width 95 height 28
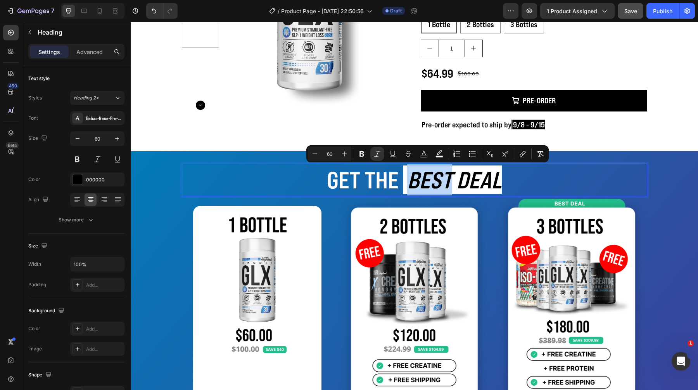
click at [444, 181] on icon "BEST DEAL" at bounding box center [454, 179] width 95 height 28
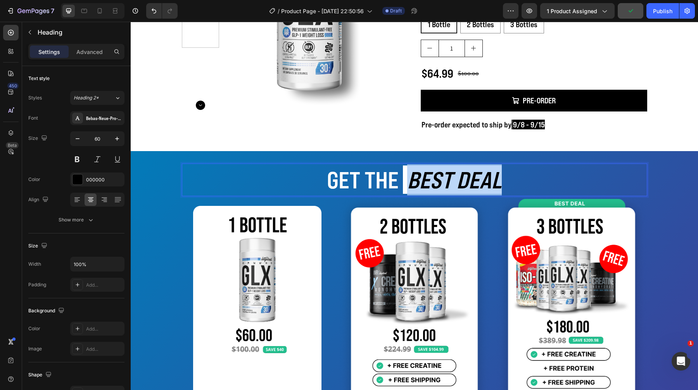
drag, startPoint x: 444, startPoint y: 181, endPoint x: 464, endPoint y: 181, distance: 20.6
click at [464, 181] on icon "BEST DEAL" at bounding box center [454, 179] width 95 height 28
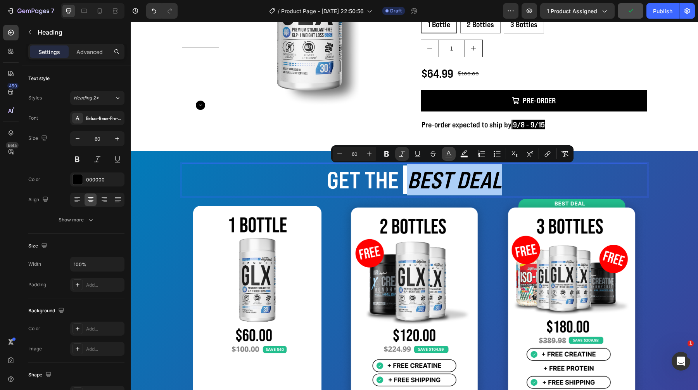
click at [449, 153] on icon "Editor contextual toolbar" at bounding box center [449, 154] width 8 height 8
type input "000000"
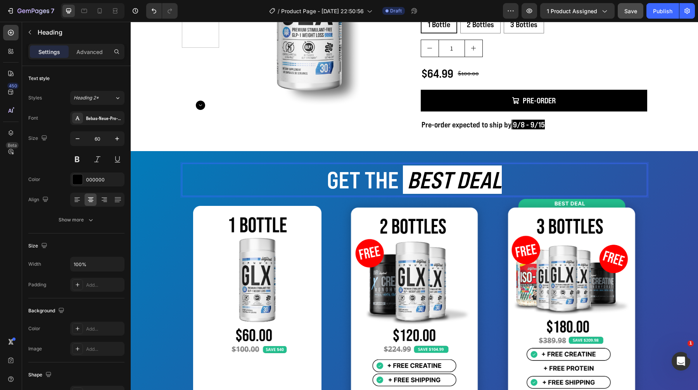
click at [383, 186] on span "GET THE" at bounding box center [363, 179] width 72 height 28
click at [508, 177] on p "GET THE BEST DEAL" at bounding box center [415, 179] width 464 height 31
click at [503, 209] on img at bounding box center [571, 318] width 151 height 244
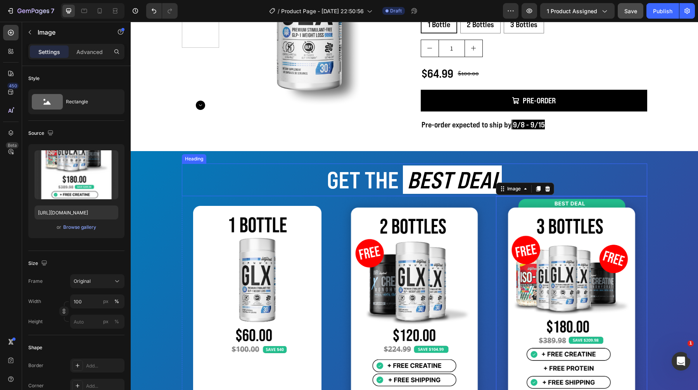
click at [381, 171] on span "GET THE" at bounding box center [363, 179] width 72 height 28
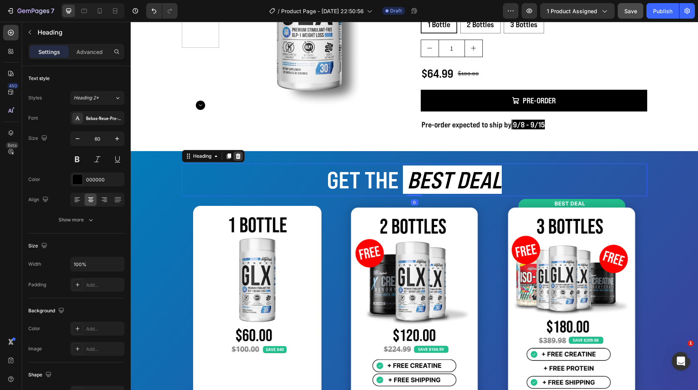
click at [237, 156] on icon at bounding box center [238, 156] width 6 height 6
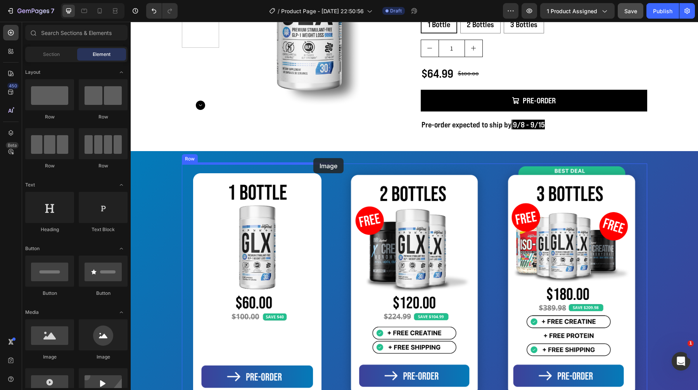
drag, startPoint x: 180, startPoint y: 350, endPoint x: 314, endPoint y: 158, distance: 234.5
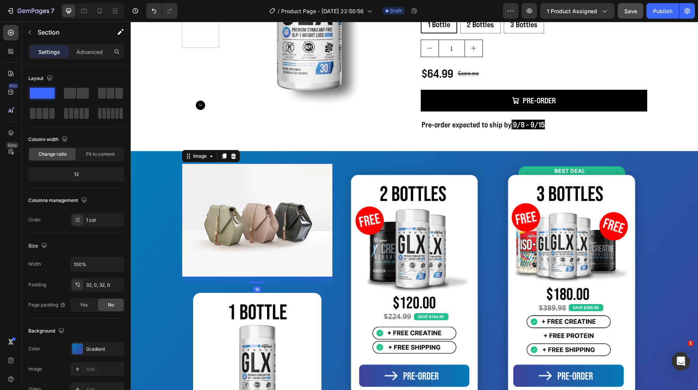
click at [289, 187] on img at bounding box center [257, 219] width 151 height 113
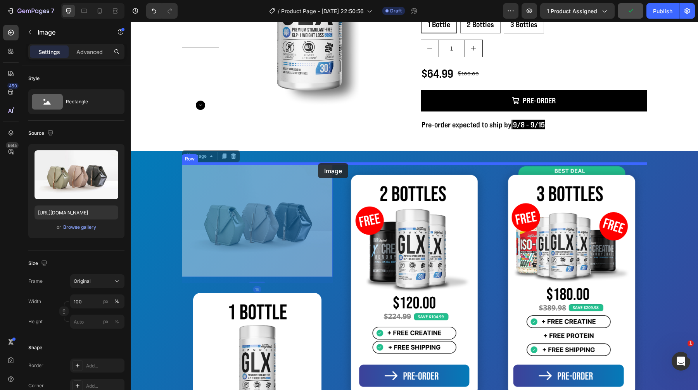
drag, startPoint x: 185, startPoint y: 154, endPoint x: 318, endPoint y: 163, distance: 133.8
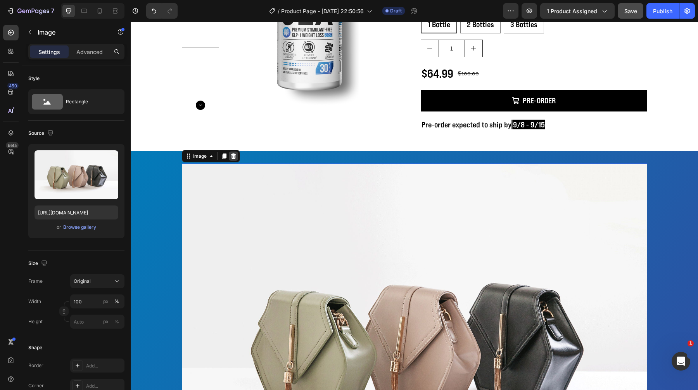
click at [233, 154] on icon at bounding box center [233, 155] width 5 height 5
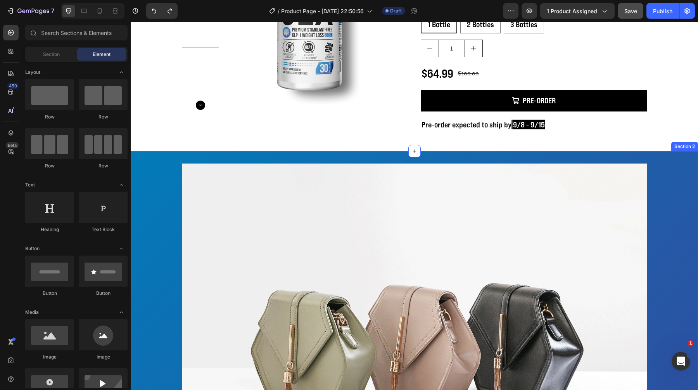
click at [185, 185] on img at bounding box center [415, 337] width 466 height 349
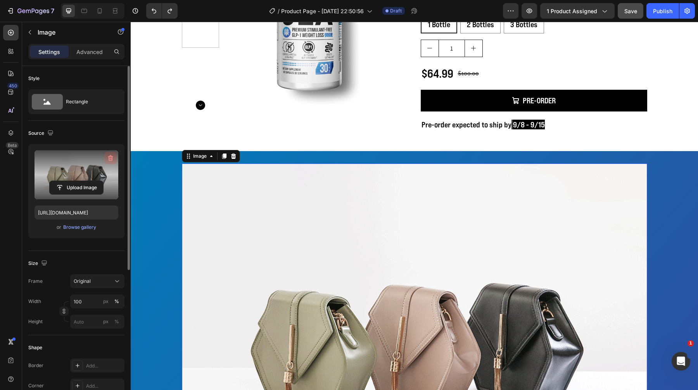
click at [105, 155] on button "button" at bounding box center [110, 158] width 12 height 12
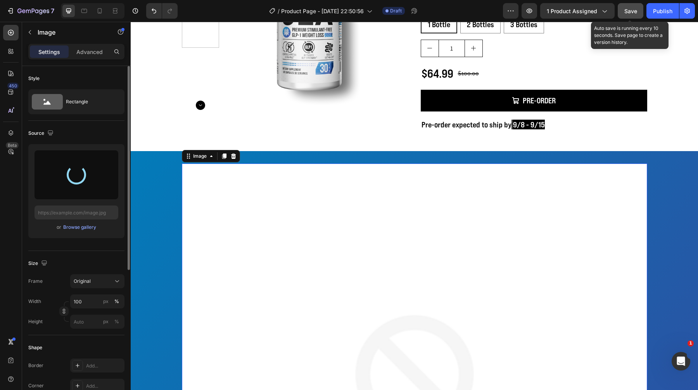
click at [625, 13] on span "Save" at bounding box center [631, 11] width 13 height 7
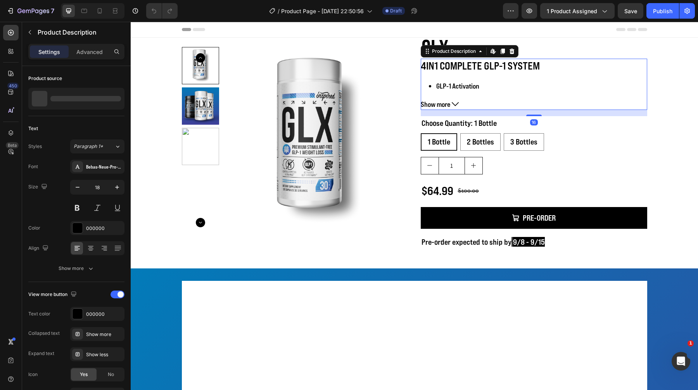
click at [447, 103] on span "Show more" at bounding box center [435, 104] width 29 height 11
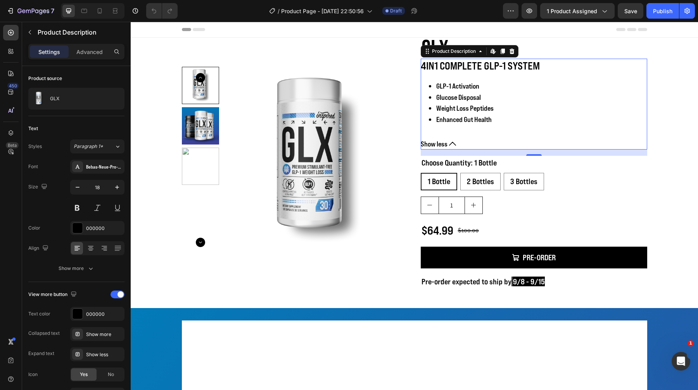
click at [472, 101] on span "Glucose Disposal" at bounding box center [459, 97] width 45 height 9
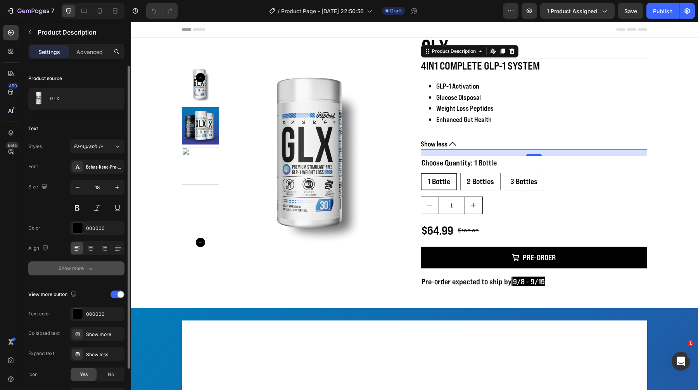
click at [73, 266] on div "Show more" at bounding box center [77, 268] width 36 height 8
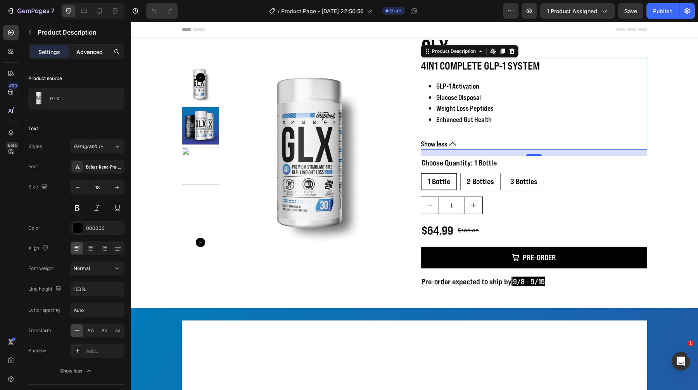
click at [93, 52] on p "Advanced" at bounding box center [89, 52] width 26 height 8
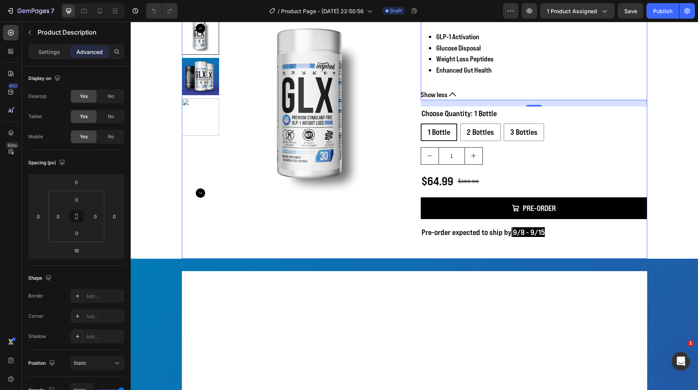
scroll to position [78, 0]
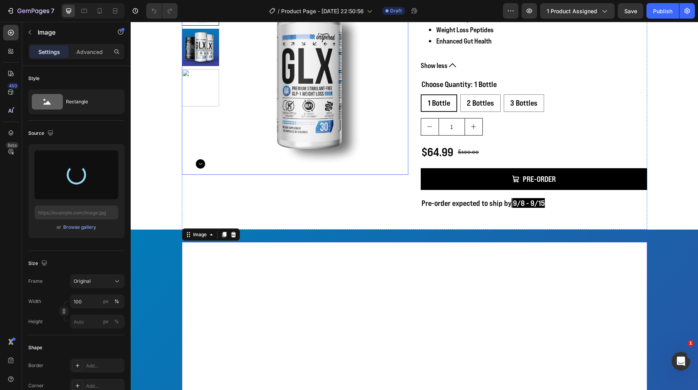
type input "https://cdn.shopify.com/s/files/1/1600/5989/files/gempages_468256829567140854-3…"
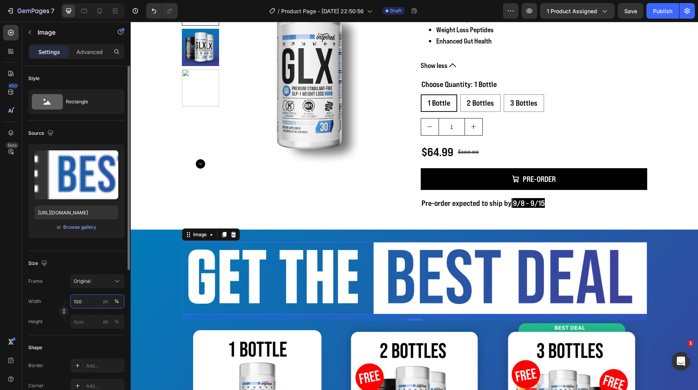
click at [82, 302] on input "100" at bounding box center [97, 301] width 54 height 14
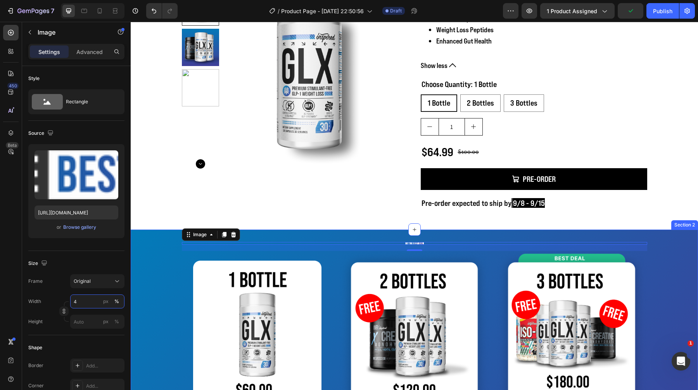
type input "40"
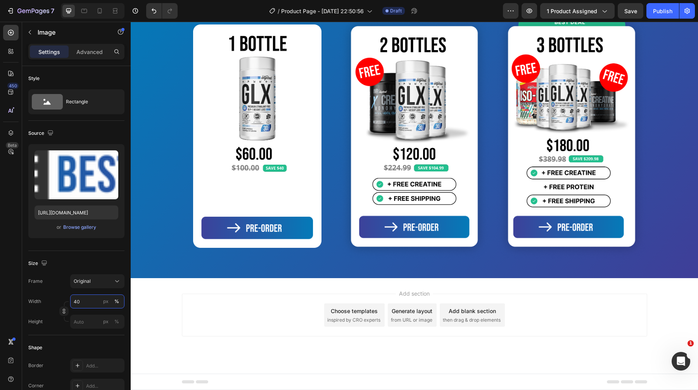
scroll to position [2792, 0]
click at [350, 14] on div "Image" at bounding box center [349, 10] width 17 height 7
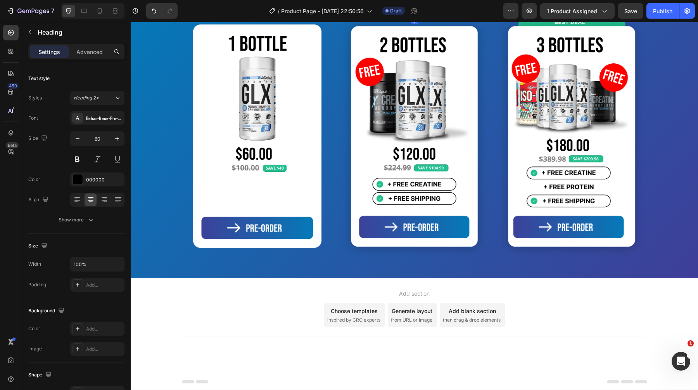
click at [322, 28] on div "GET THE BEST DEAL Heading 0 Image Image Image Row Row Section 9" at bounding box center [415, 124] width 568 height 308
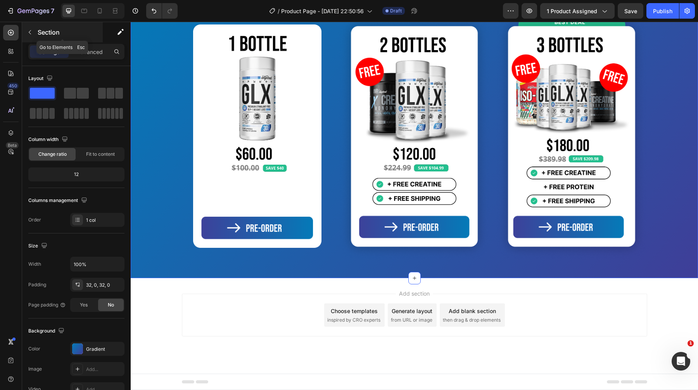
click at [38, 32] on p "Section" at bounding box center [70, 32] width 64 height 9
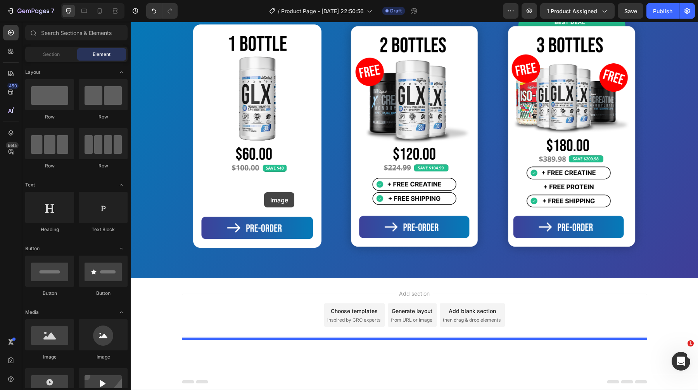
scroll to position [2536, 0]
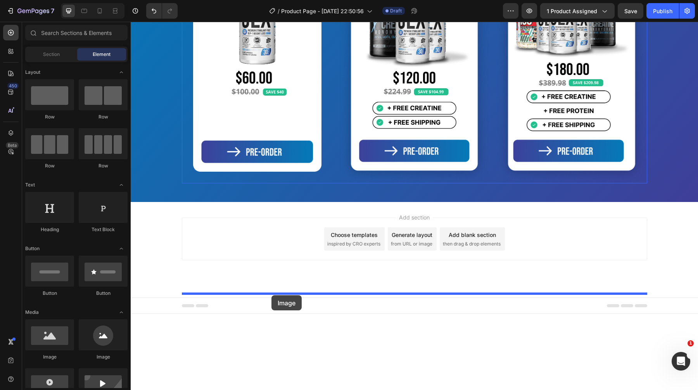
drag, startPoint x: 174, startPoint y: 355, endPoint x: 272, endPoint y: 295, distance: 115.0
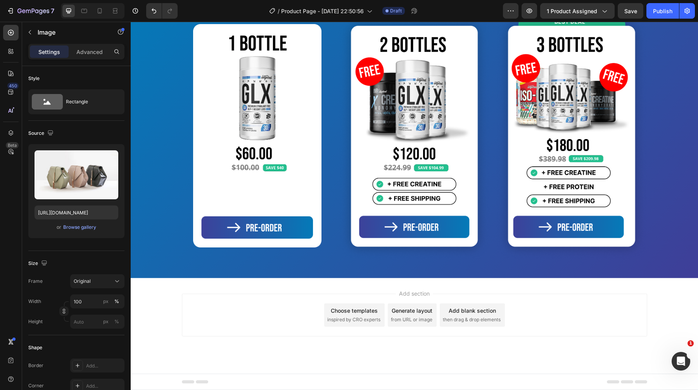
scroll to position [2924, 0]
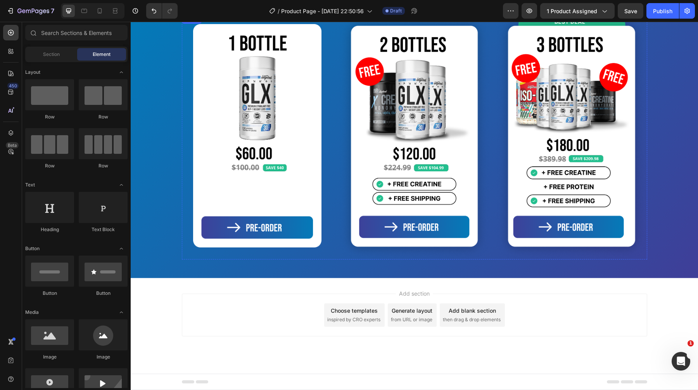
click at [228, 14] on img at bounding box center [415, 14] width 466 height 0
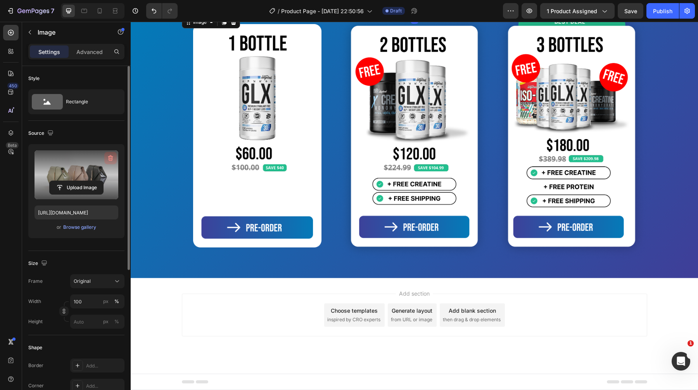
click at [111, 160] on icon "button" at bounding box center [110, 158] width 5 height 6
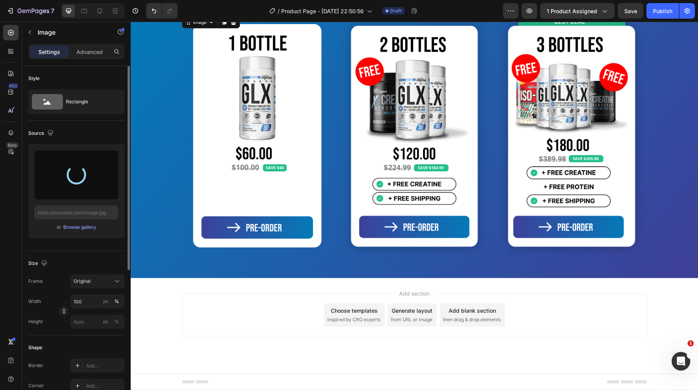
type input "https://cdn.shopify.com/s/files/1/1600/5989/files/gempages_468256829567140854-4…"
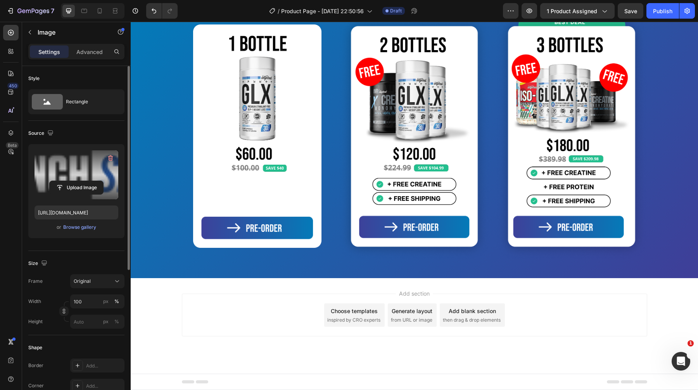
scroll to position [2312, 0]
click at [404, 15] on img at bounding box center [415, 15] width 466 height 0
click at [88, 300] on input "100" at bounding box center [97, 301] width 54 height 14
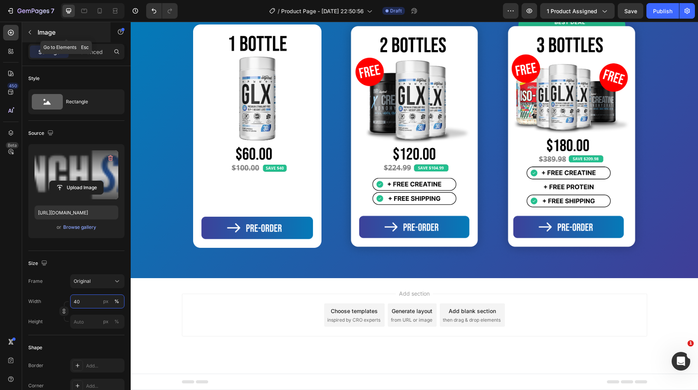
type input "40"
click at [34, 36] on button "button" at bounding box center [30, 32] width 12 height 12
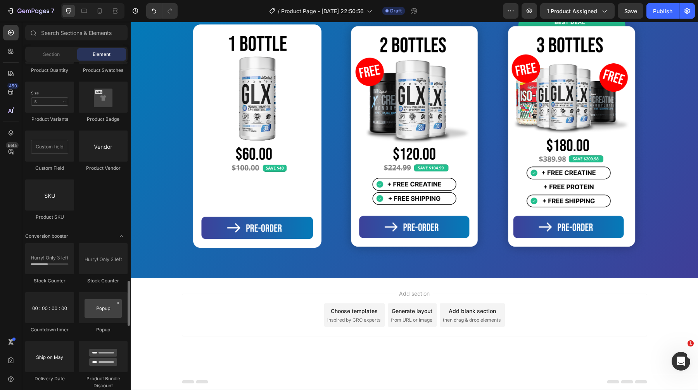
scroll to position [1489, 0]
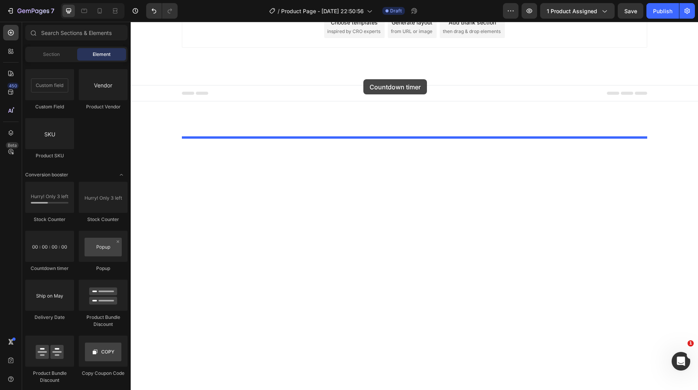
drag, startPoint x: 186, startPoint y: 274, endPoint x: 364, endPoint y: 79, distance: 263.7
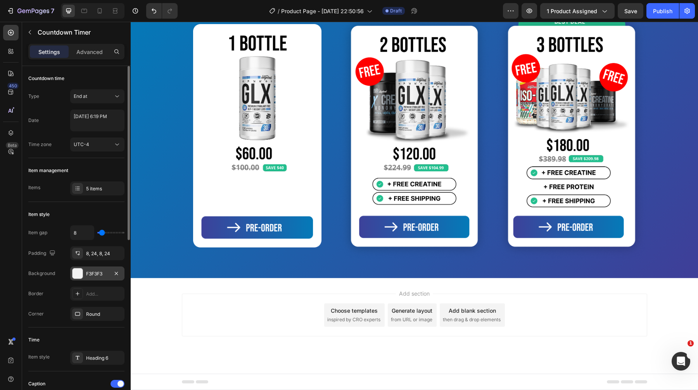
click at [76, 276] on div at bounding box center [78, 273] width 10 height 10
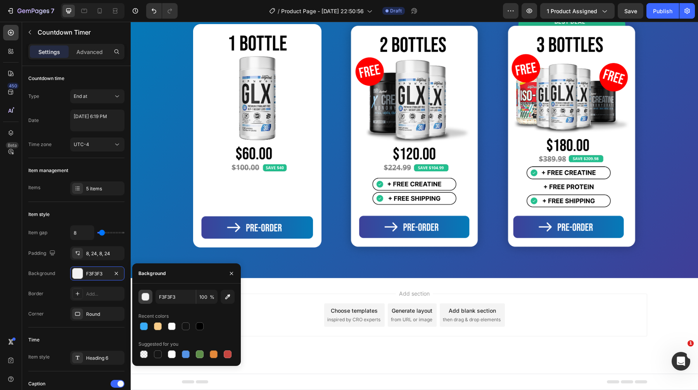
click at [151, 296] on button "button" at bounding box center [146, 296] width 14 height 14
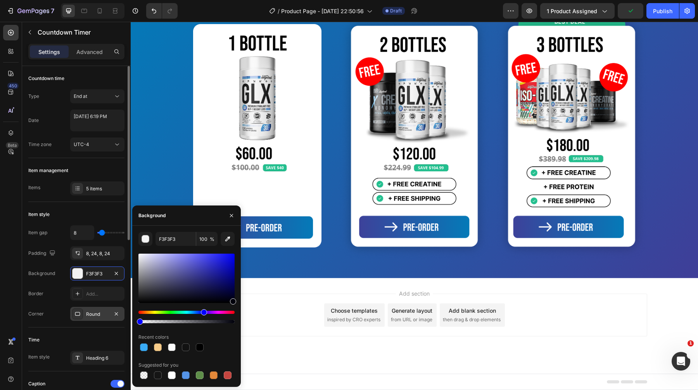
drag, startPoint x: 205, startPoint y: 321, endPoint x: 73, endPoint y: 319, distance: 131.6
click at [73, 319] on div "450 Beta Sections(18) Elements(84) Section Element Hero Section Product Detail …" at bounding box center [65, 206] width 131 height 368
type input "00000B"
type input "0"
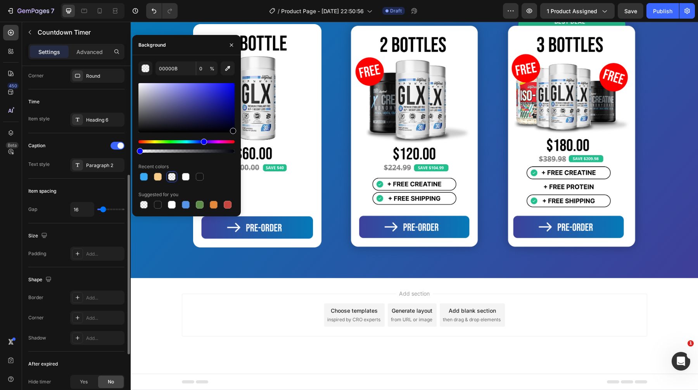
scroll to position [242, 0]
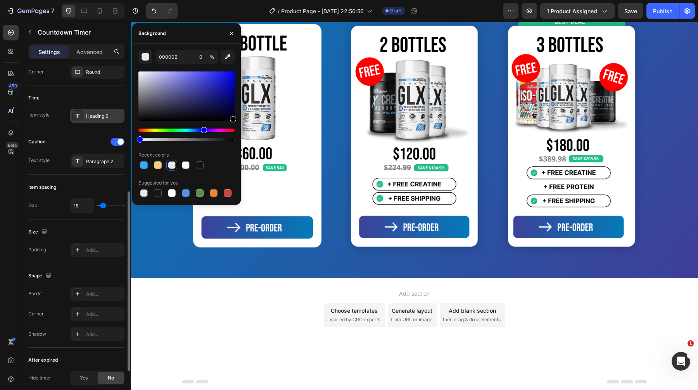
click at [95, 120] on div "Heading 6" at bounding box center [97, 116] width 54 height 14
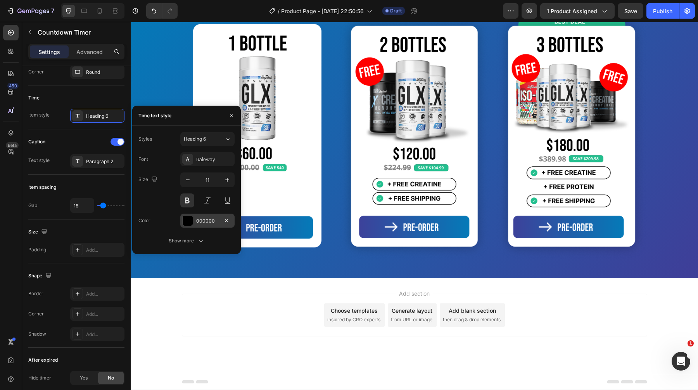
click at [190, 218] on div at bounding box center [188, 220] width 10 height 10
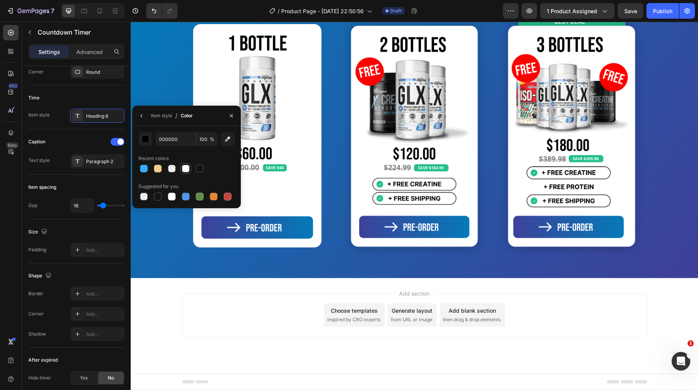
click at [184, 166] on div at bounding box center [186, 169] width 8 height 8
type input "FDFDFD"
click at [141, 116] on icon "button" at bounding box center [142, 116] width 6 height 6
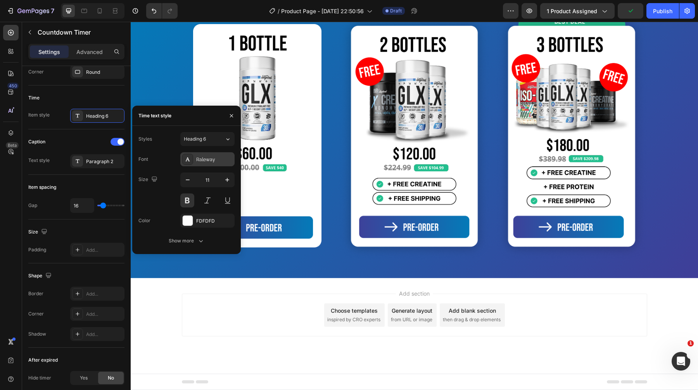
click at [197, 161] on div "Raleway" at bounding box center [214, 159] width 36 height 7
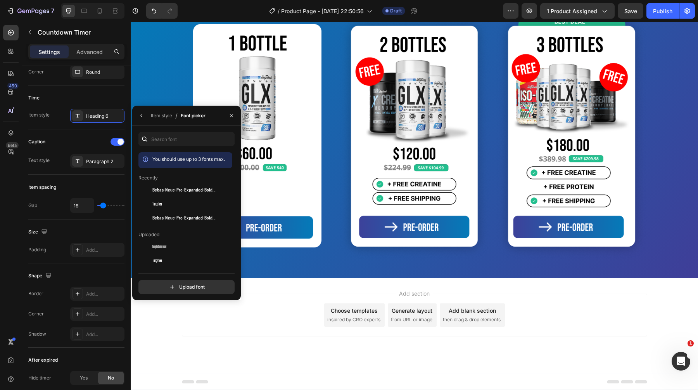
click at [171, 147] on div "You should use up to 3 fonts max. Recently Bebas-Neue-Pro-Expanded-Bold-BF66cf3…" at bounding box center [187, 213] width 96 height 162
click at [174, 142] on input "text" at bounding box center [187, 139] width 96 height 14
click at [170, 258] on div "Tungsten" at bounding box center [192, 260] width 78 height 9
click at [138, 114] on button "button" at bounding box center [141, 115] width 12 height 12
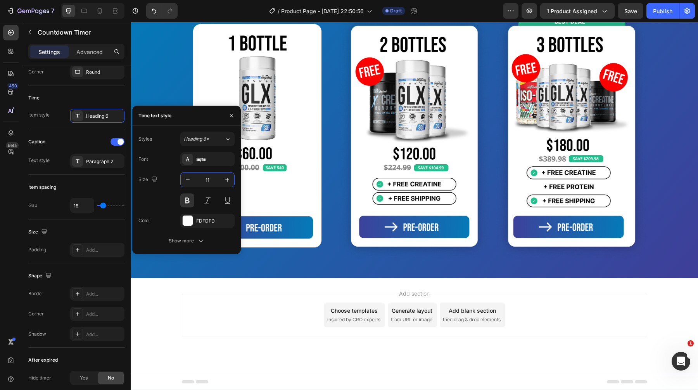
click at [208, 184] on input "11" at bounding box center [208, 180] width 26 height 14
type input "1"
type input "60"
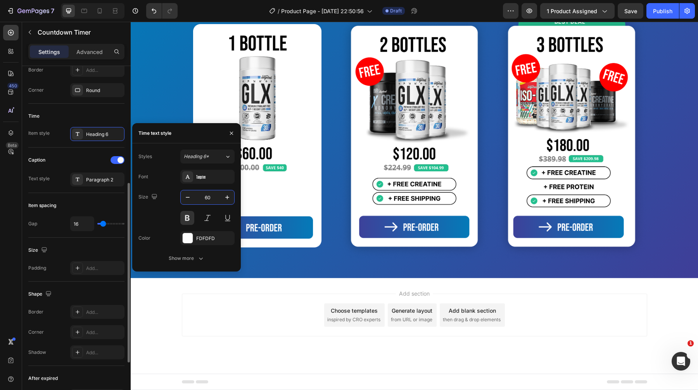
scroll to position [229, 0]
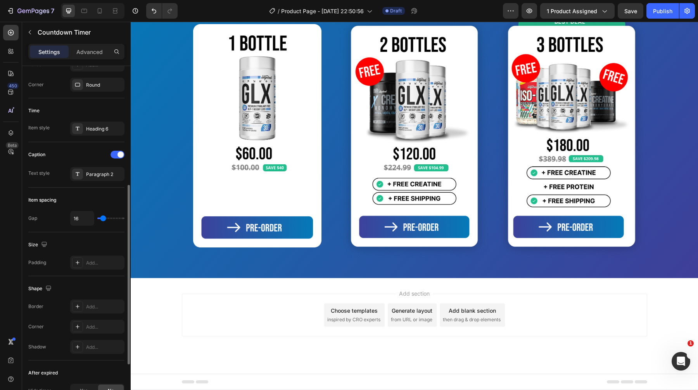
click at [56, 117] on div "Time Item style Heading 6" at bounding box center [76, 120] width 96 height 44
click at [80, 171] on icon at bounding box center [78, 174] width 6 height 6
click at [118, 158] on div at bounding box center [118, 155] width 14 height 8
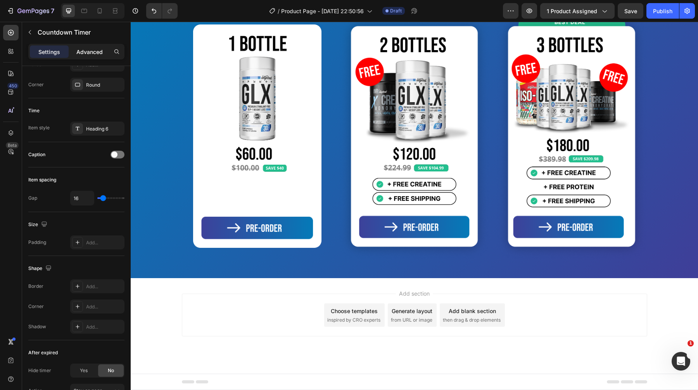
click at [98, 53] on p "Advanced" at bounding box center [89, 52] width 26 height 8
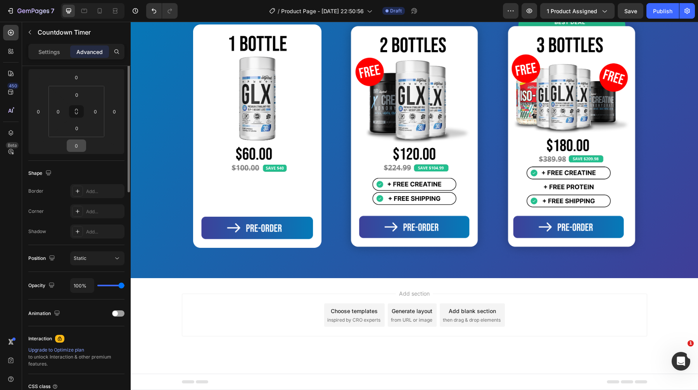
scroll to position [0, 0]
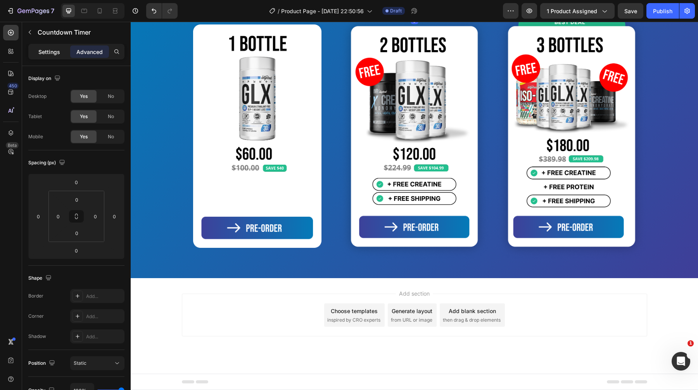
click at [51, 54] on p "Settings" at bounding box center [49, 52] width 22 height 8
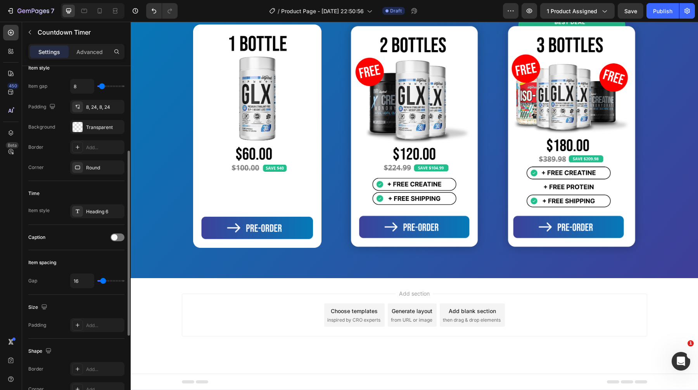
scroll to position [151, 0]
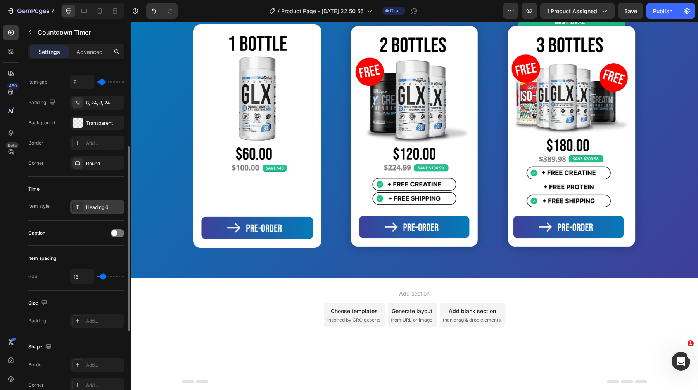
click at [102, 202] on div "Heading 6" at bounding box center [97, 207] width 54 height 14
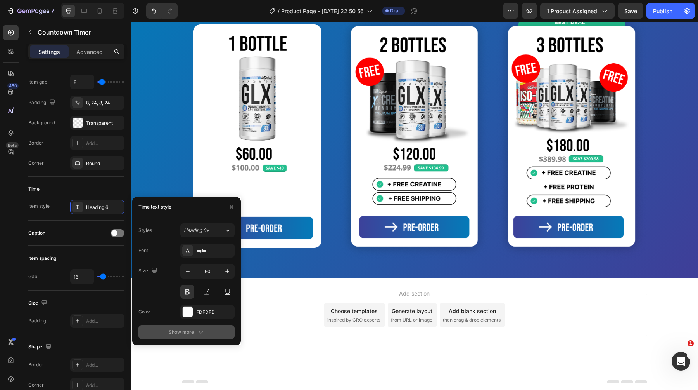
click at [189, 331] on div "Show more" at bounding box center [187, 332] width 36 height 8
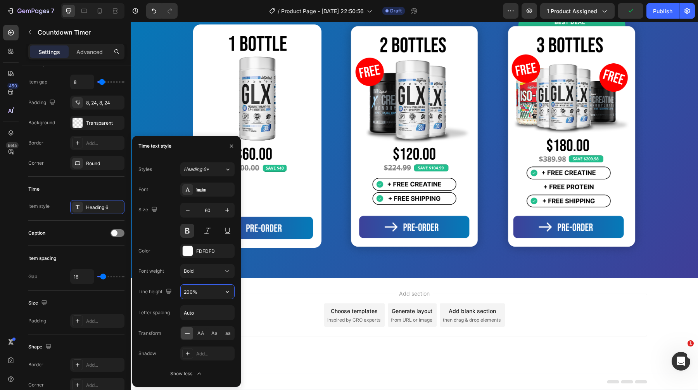
click at [208, 289] on input "200%" at bounding box center [208, 291] width 54 height 14
type input "60"
click at [88, 187] on div "Time" at bounding box center [76, 189] width 96 height 12
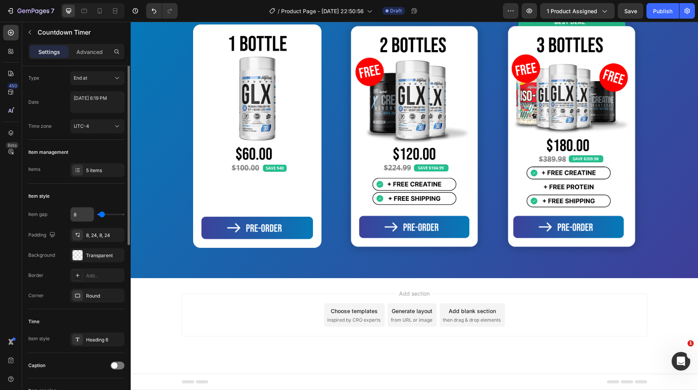
scroll to position [0, 0]
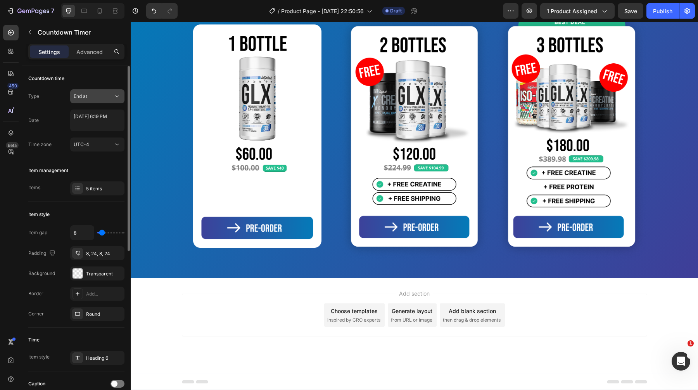
click at [101, 101] on button "End at" at bounding box center [97, 96] width 54 height 14
click at [96, 131] on span "Auto-renew" at bounding box center [87, 130] width 26 height 7
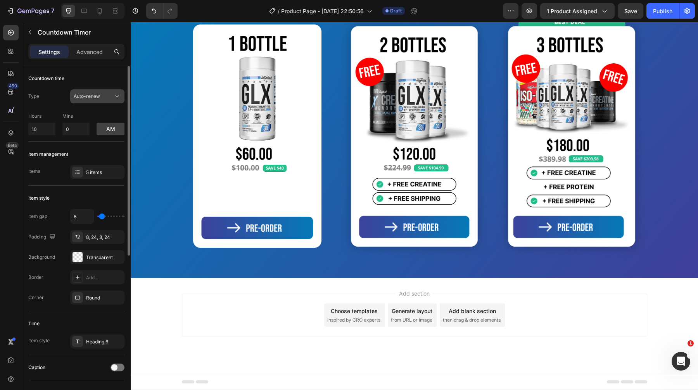
click at [104, 96] on div "Auto-renew" at bounding box center [94, 96] width 40 height 7
click at [99, 79] on div "Countdown time" at bounding box center [76, 78] width 96 height 12
click at [95, 101] on button "Auto-renew" at bounding box center [97, 96] width 54 height 14
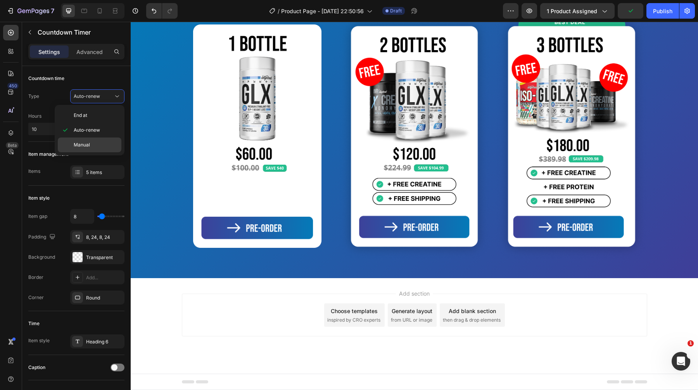
click at [94, 142] on p "Manual" at bounding box center [96, 144] width 44 height 7
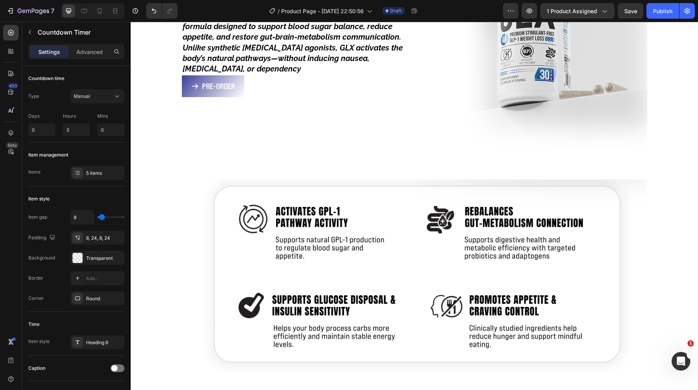
scroll to position [688, 0]
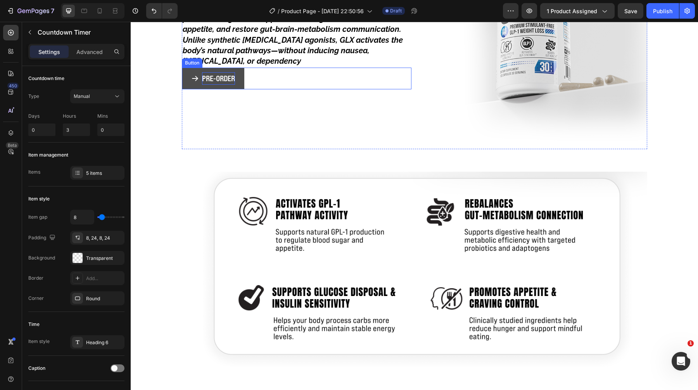
click at [205, 73] on p "PRE-ORDER" at bounding box center [218, 78] width 33 height 12
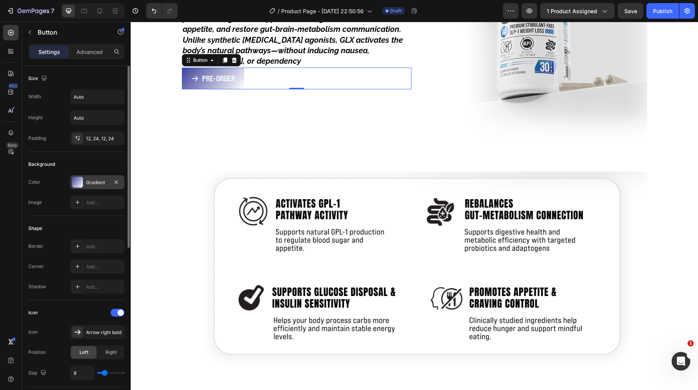
click at [84, 183] on div "Gradient" at bounding box center [97, 182] width 54 height 14
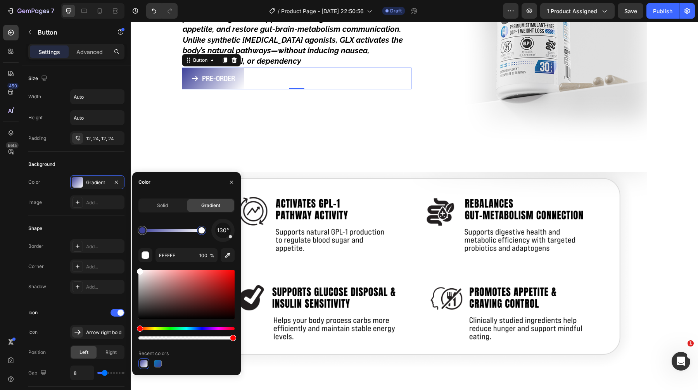
click at [201, 233] on div at bounding box center [201, 229] width 9 height 9
click at [173, 253] on input "FFFFFF" at bounding box center [176, 255] width 40 height 14
paste input "047AB8"
type input "047AB8"
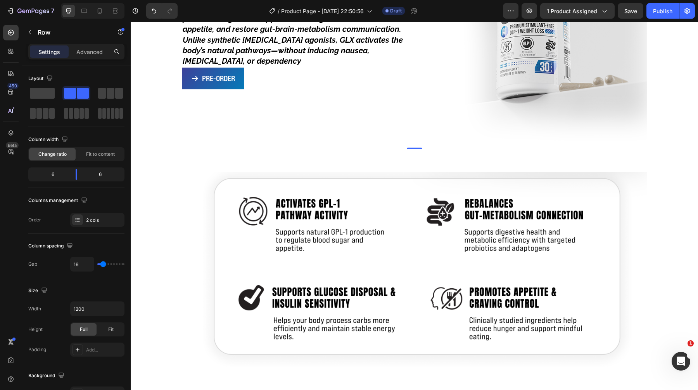
click at [271, 124] on div "4-IN-1 COMPLETE GLP-1 SYSTEM Heading GLX is Inspired’s advanced GLP-1-activatin…" at bounding box center [297, 26] width 230 height 246
click at [634, 15] on div "Save" at bounding box center [631, 11] width 13 height 8
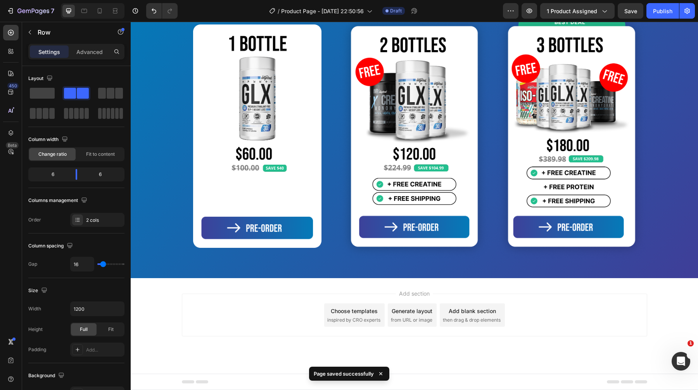
scroll to position [2625, 0]
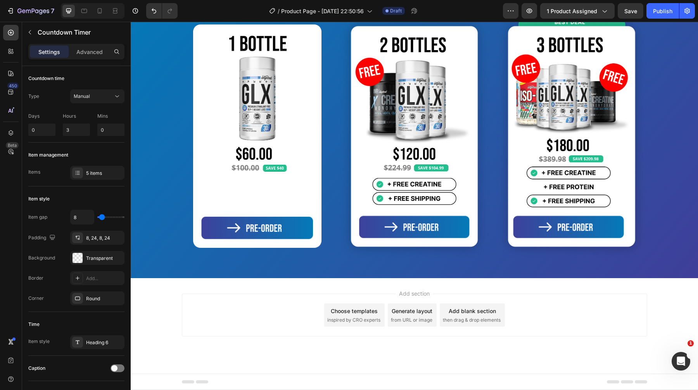
click at [45, 131] on input "0" at bounding box center [41, 129] width 27 height 12
type input "2"
click at [65, 130] on input "3" at bounding box center [76, 129] width 27 height 12
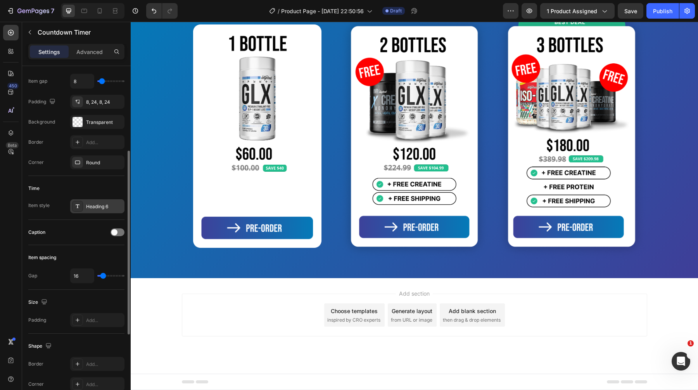
scroll to position [144, 0]
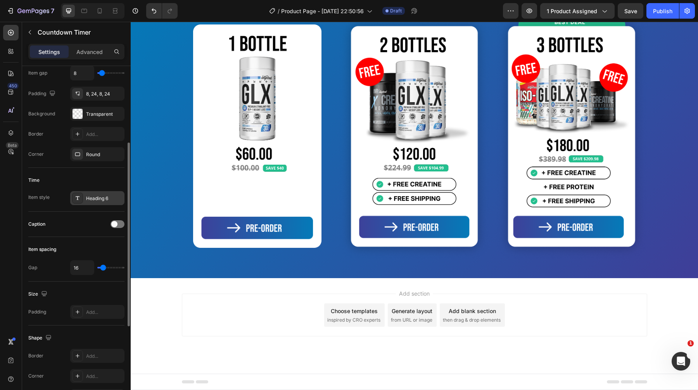
type input "0"
click at [97, 193] on div "Heading 6" at bounding box center [97, 198] width 54 height 14
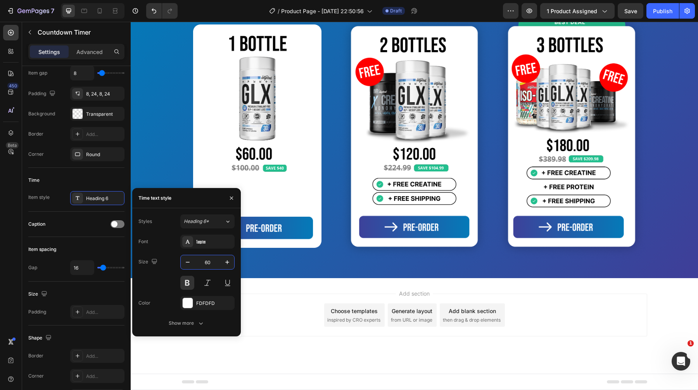
click at [217, 264] on input "60" at bounding box center [208, 262] width 26 height 14
type input "80"
click at [173, 325] on div "Show more" at bounding box center [187, 323] width 36 height 8
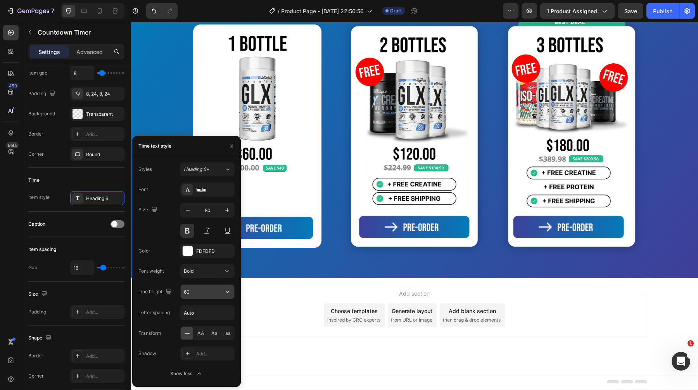
click at [204, 295] on input "60" at bounding box center [208, 291] width 54 height 14
type input "90"
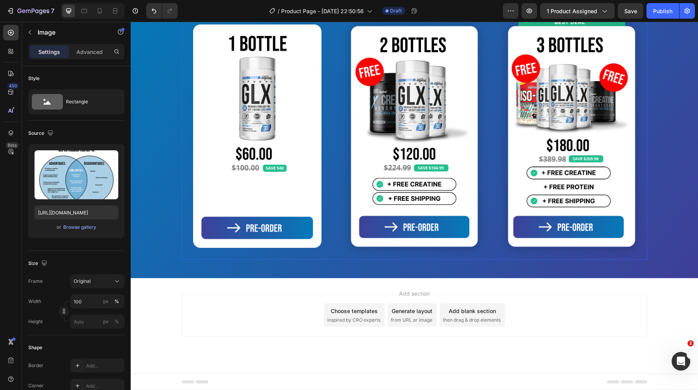
scroll to position [2749, 0]
click at [269, 199] on img at bounding box center [257, 135] width 128 height 223
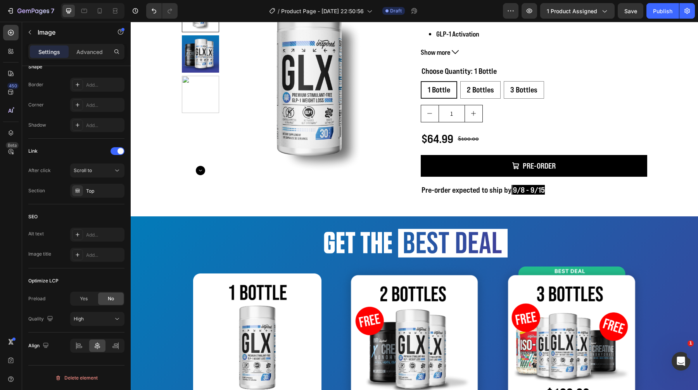
scroll to position [0, 0]
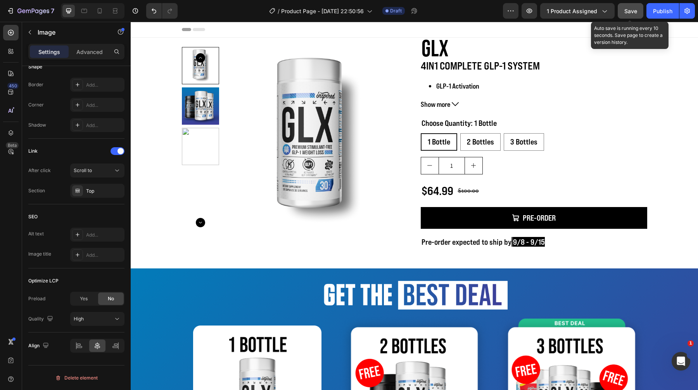
click at [639, 10] on button "Save" at bounding box center [631, 11] width 26 height 16
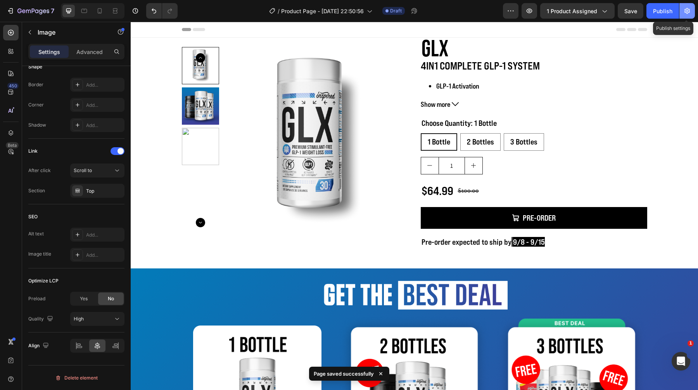
click at [690, 6] on button "button" at bounding box center [688, 11] width 16 height 16
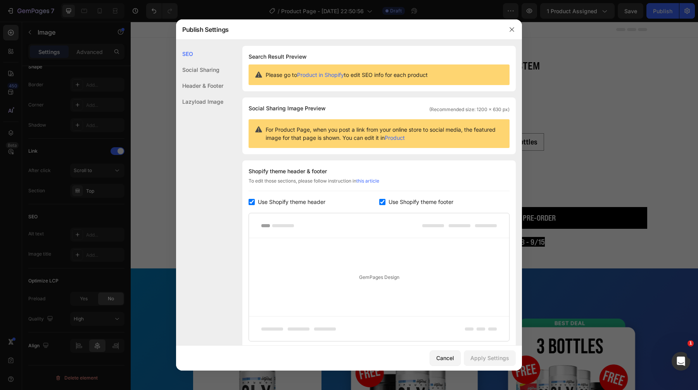
click at [305, 199] on span "Use Shopify theme header" at bounding box center [292, 201] width 68 height 9
checkbox input "false"
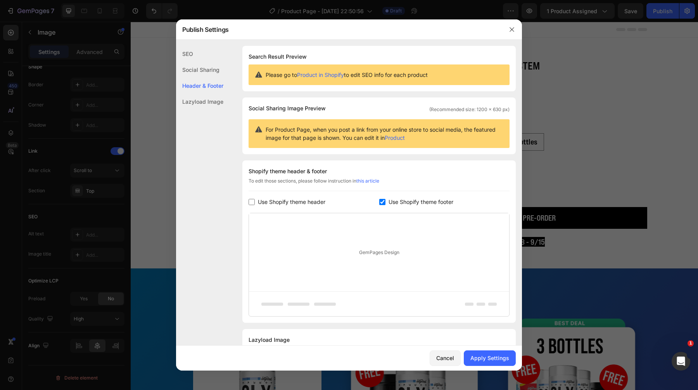
click at [409, 199] on span "Use Shopify theme footer" at bounding box center [421, 201] width 65 height 9
checkbox input "false"
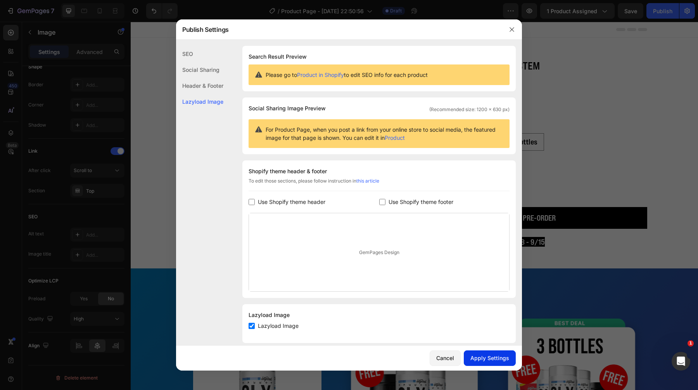
click at [487, 354] on div "Apply Settings" at bounding box center [490, 358] width 39 height 8
click at [510, 14] on div at bounding box center [349, 195] width 698 height 390
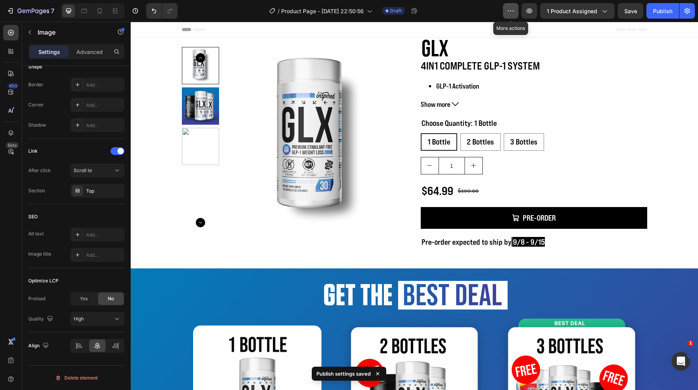
click at [512, 11] on icon "button" at bounding box center [511, 10] width 1 height 1
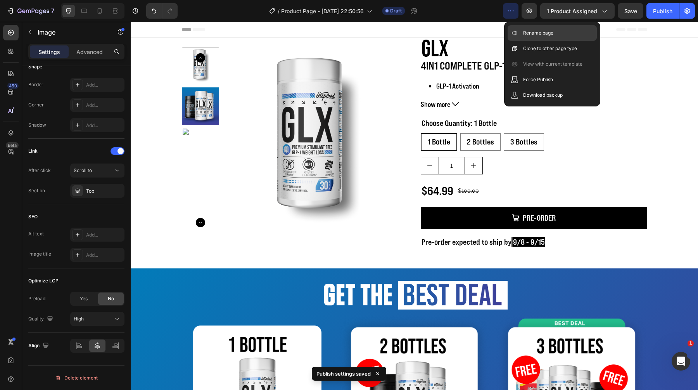
click at [540, 31] on p "Rename page" at bounding box center [538, 33] width 30 height 8
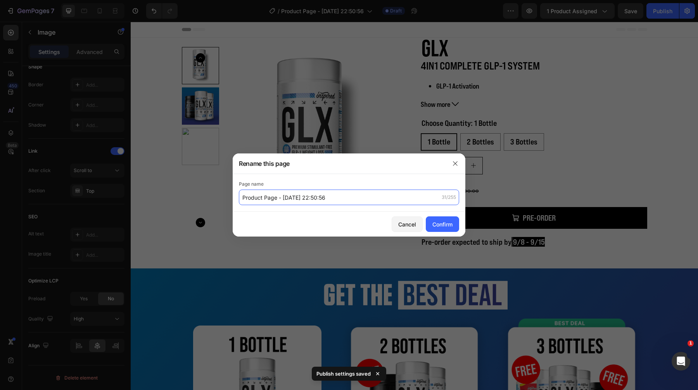
click at [317, 198] on input "Product Page - Aug 27, 22:50:56" at bounding box center [349, 197] width 220 height 16
type input "GLX PRE ORDER"
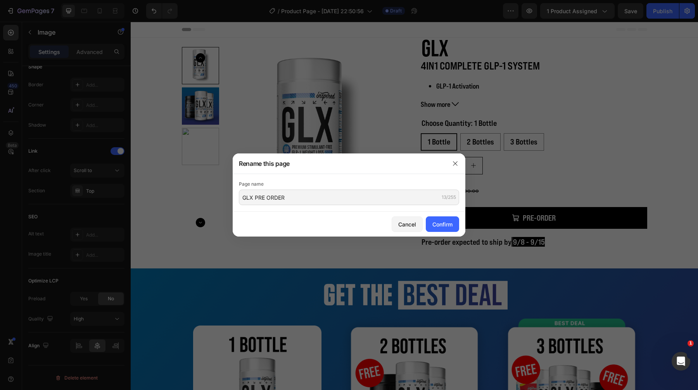
click at [442, 215] on div "Cancel Confirm" at bounding box center [349, 223] width 233 height 25
click at [441, 223] on div "Confirm" at bounding box center [443, 224] width 20 height 8
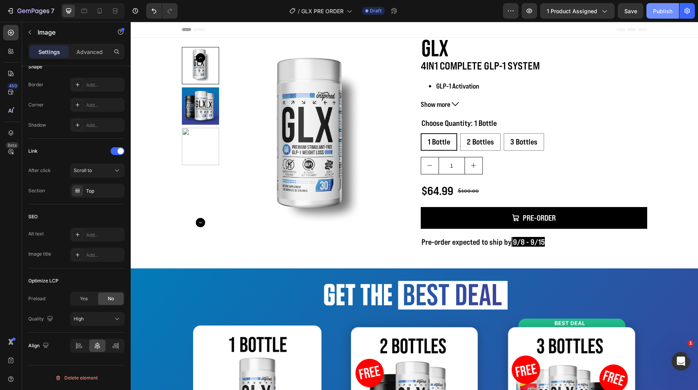
click at [657, 17] on button "Publish" at bounding box center [663, 11] width 33 height 16
click at [84, 10] on icon at bounding box center [84, 11] width 8 height 8
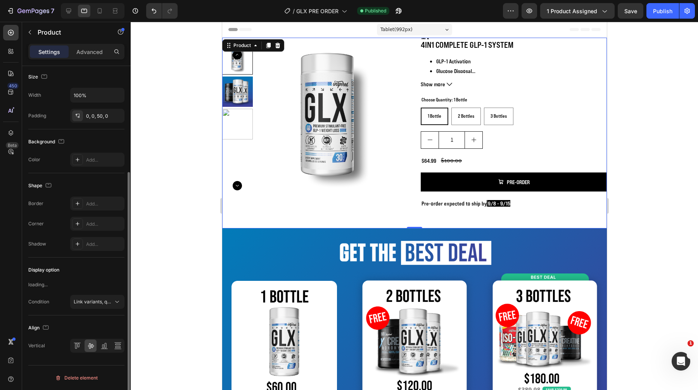
click at [269, 42] on div "Product Images GLX Product Title 4IN1 COMPLETE GLP-1 SYSTEM GLP-1 Activation Gl…" at bounding box center [414, 133] width 385 height 191
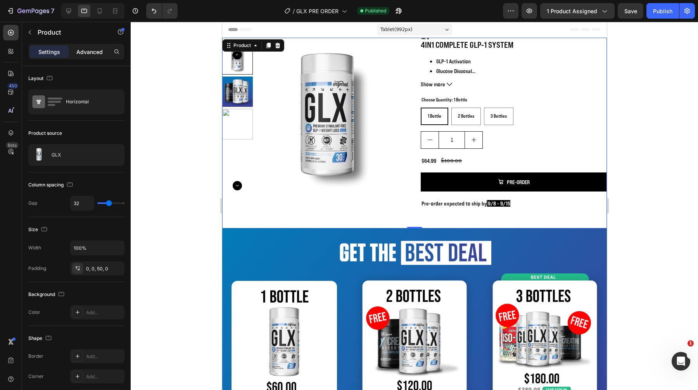
click at [85, 55] on p "Advanced" at bounding box center [89, 52] width 26 height 8
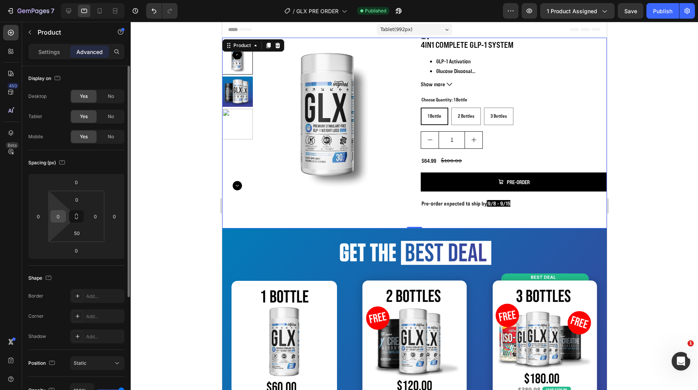
click at [57, 216] on input "0" at bounding box center [58, 216] width 12 height 12
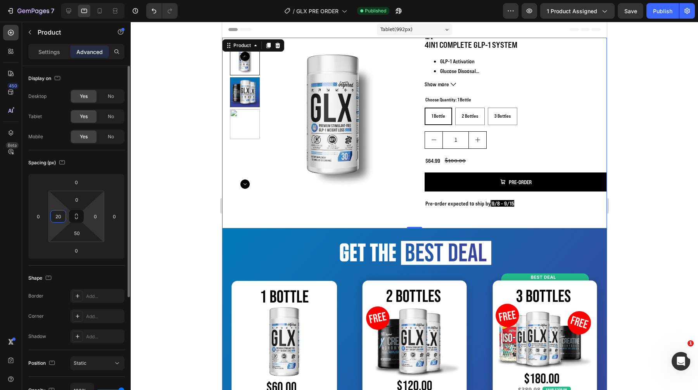
type input "20"
click at [93, 0] on html "7 Version history / GLX PRE ORDER Published Preview 1 product assigned Save Pub…" at bounding box center [349, 0] width 698 height 0
type input "20"
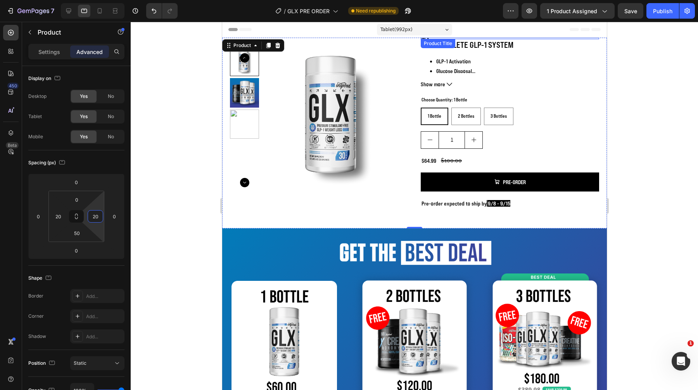
click at [425, 38] on div "GLX Product Title" at bounding box center [510, 39] width 179 height 2
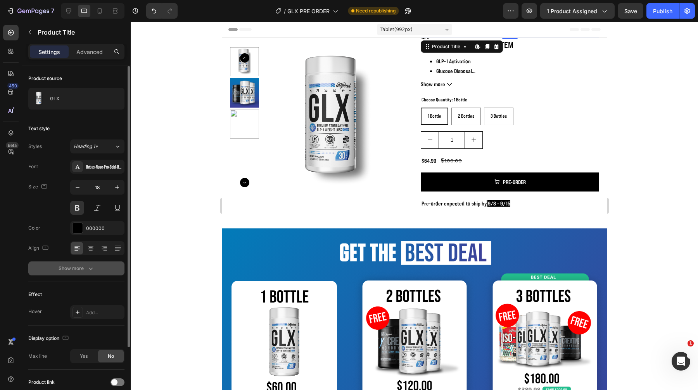
click at [88, 273] on button "Show more" at bounding box center [76, 268] width 96 height 14
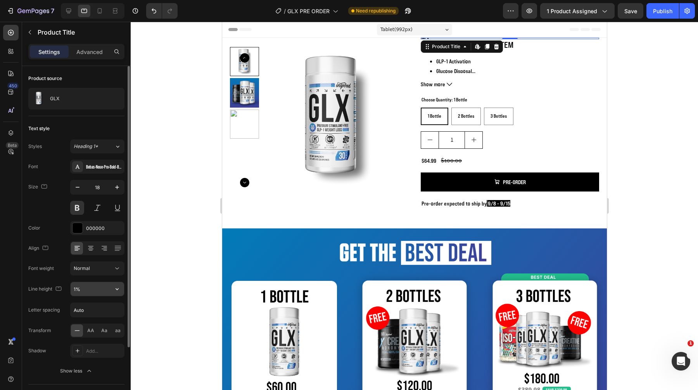
click at [96, 294] on input "1%" at bounding box center [98, 289] width 54 height 14
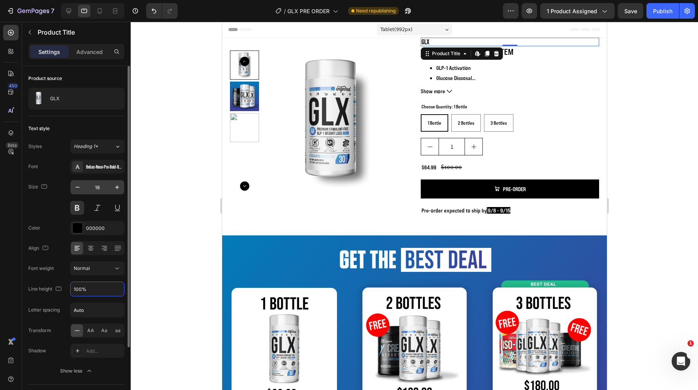
type input "100%"
click at [88, 187] on input "18" at bounding box center [98, 187] width 26 height 14
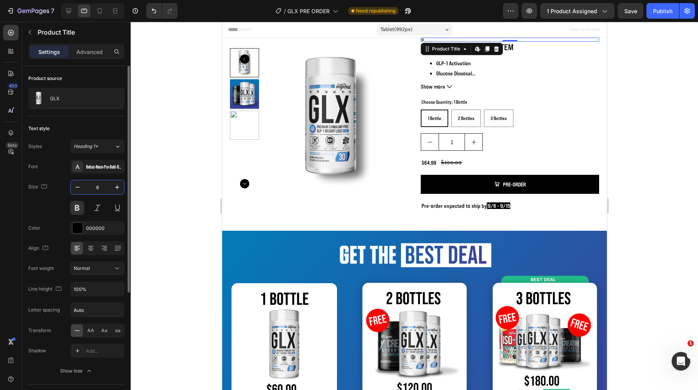
type input "60"
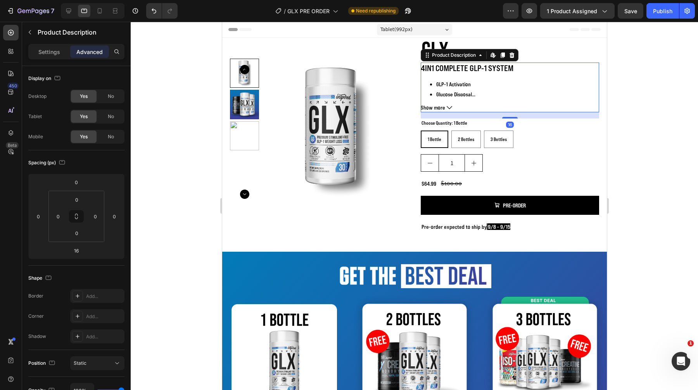
click at [533, 75] on div "4IN1 COMPLETE GLP-1 SYSTEM GLP-1 Activation Glucose Disposal Weight Loss Peptid…" at bounding box center [510, 79] width 179 height 34
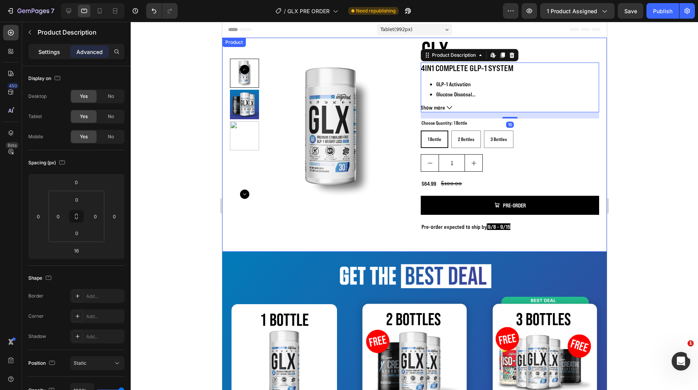
click at [62, 50] on div "Settings" at bounding box center [49, 51] width 39 height 12
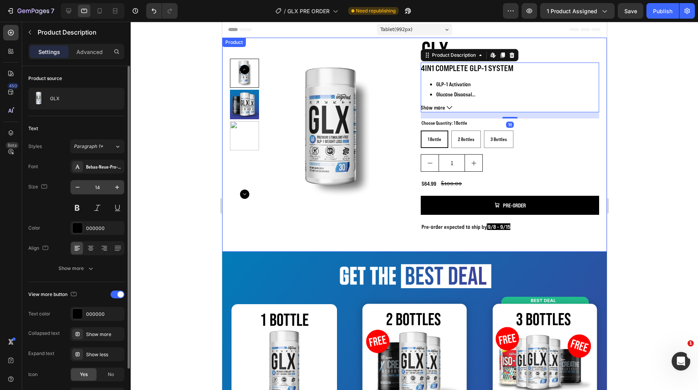
click at [98, 186] on input "14" at bounding box center [98, 187] width 26 height 14
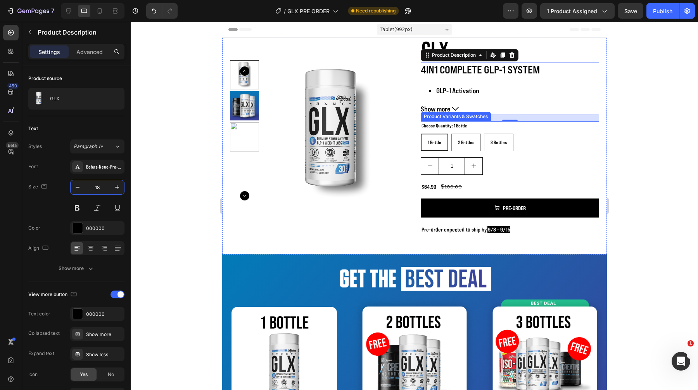
type input "18"
click at [439, 111] on span "Show more" at bounding box center [435, 108] width 29 height 12
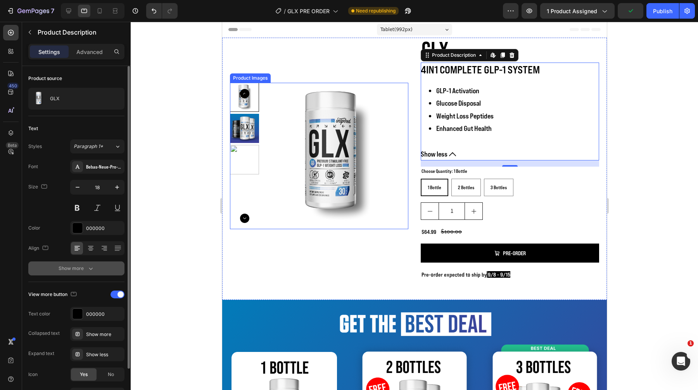
click at [81, 262] on button "Show more" at bounding box center [76, 268] width 96 height 14
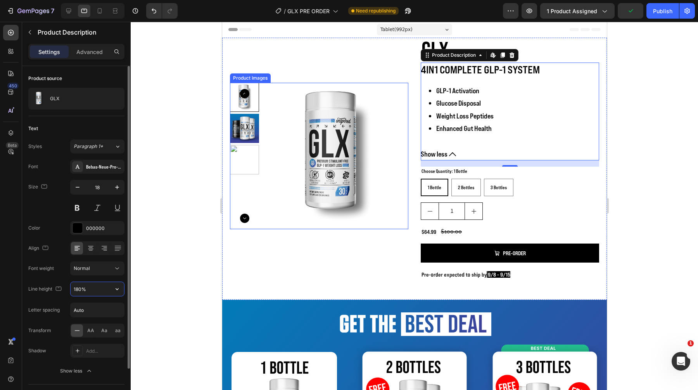
click at [94, 289] on input "180%" at bounding box center [98, 289] width 54 height 14
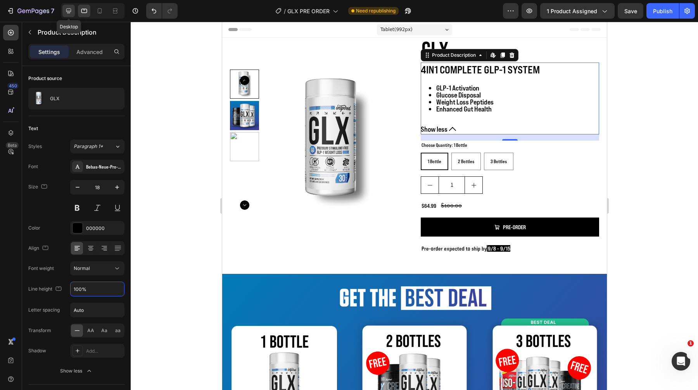
click at [72, 9] on icon at bounding box center [69, 11] width 8 height 8
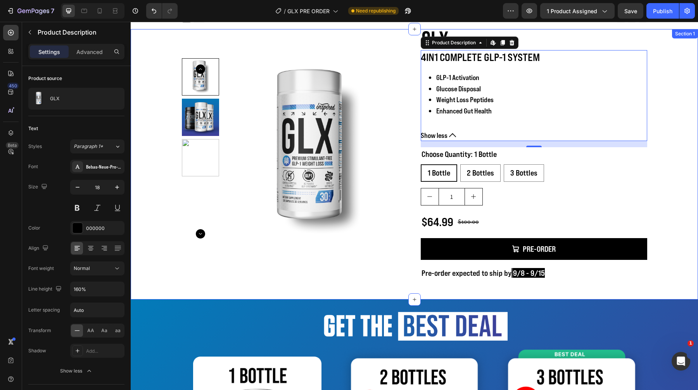
scroll to position [10, 0]
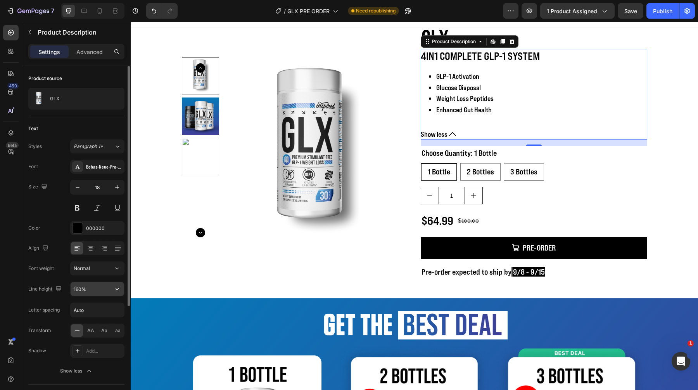
click at [82, 288] on input "160%" at bounding box center [98, 289] width 54 height 14
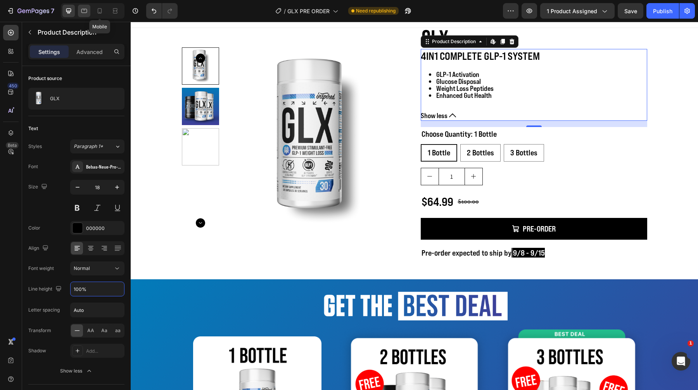
type input "100%"
click at [85, 13] on icon at bounding box center [84, 11] width 8 height 8
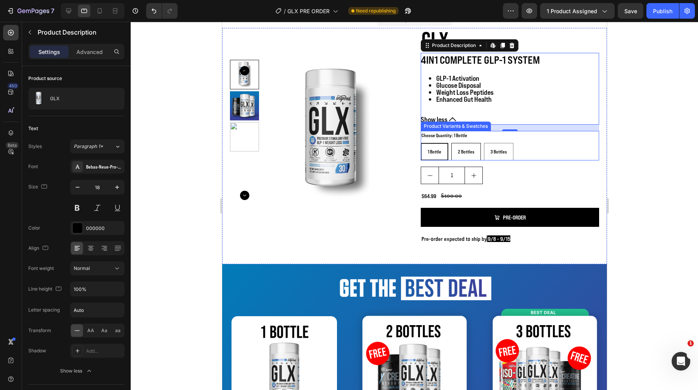
scroll to position [14, 0]
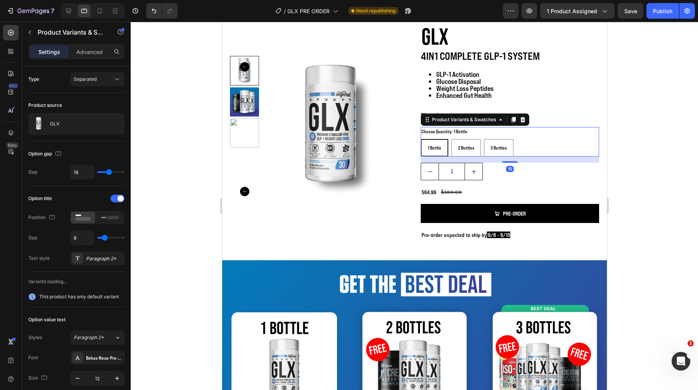
click at [437, 135] on div "1 Bottle" at bounding box center [434, 130] width 22 height 10
click at [421, 139] on input "1 Bottle 1 Bottle 1 Bottle" at bounding box center [420, 139] width 0 height 0
click at [448, 131] on legend "Choose Quantity: 1 Bottle" at bounding box center [444, 131] width 47 height 9
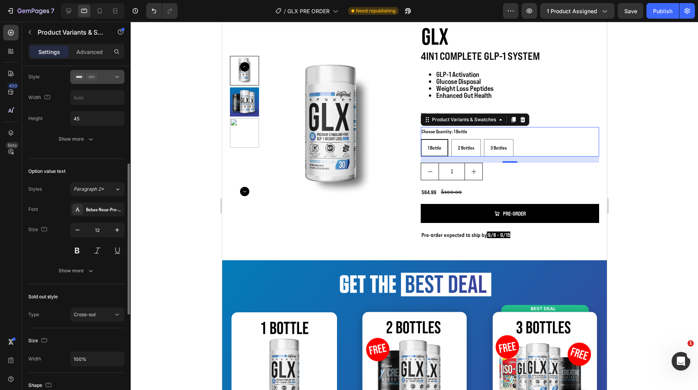
scroll to position [250, 0]
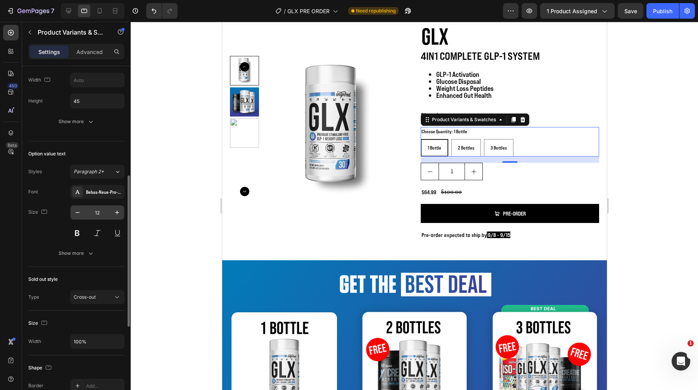
click at [98, 209] on input "12" at bounding box center [98, 212] width 26 height 14
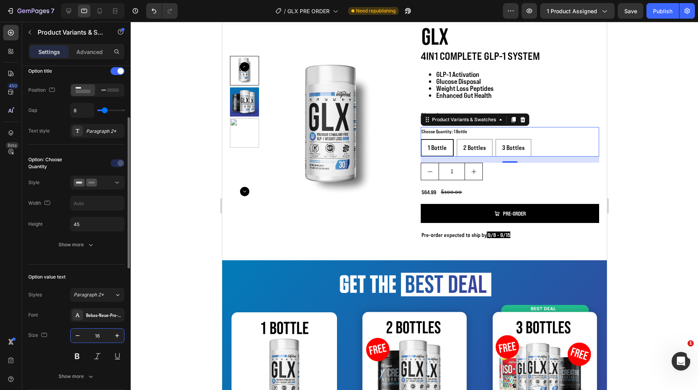
scroll to position [114, 0]
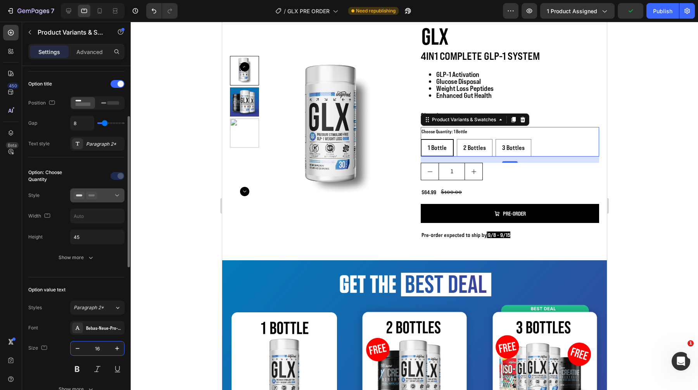
type input "16"
click at [89, 198] on icon at bounding box center [91, 195] width 11 height 8
click at [78, 155] on div "Option title Position Gap 8 Text style Paragraph 2*" at bounding box center [76, 114] width 96 height 86
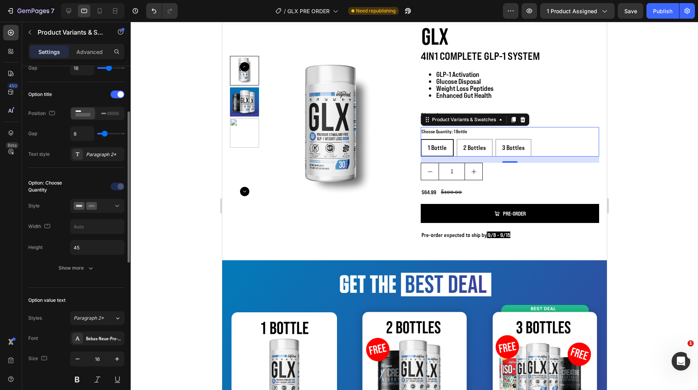
scroll to position [110, 0]
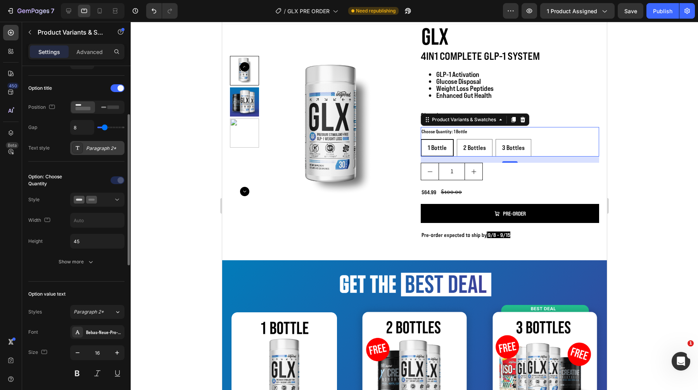
click at [106, 146] on div "Paragraph 2*" at bounding box center [104, 148] width 36 height 7
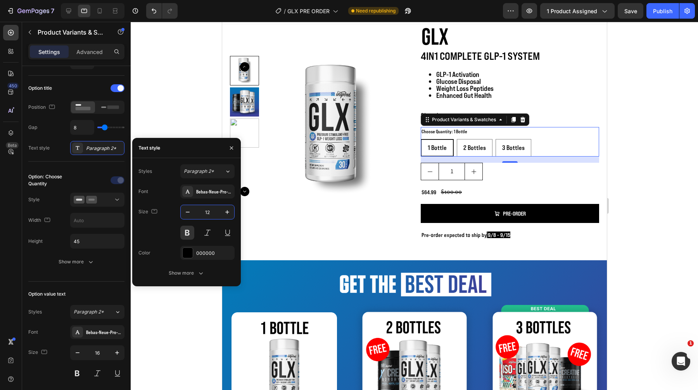
click at [203, 210] on input "12" at bounding box center [208, 212] width 26 height 14
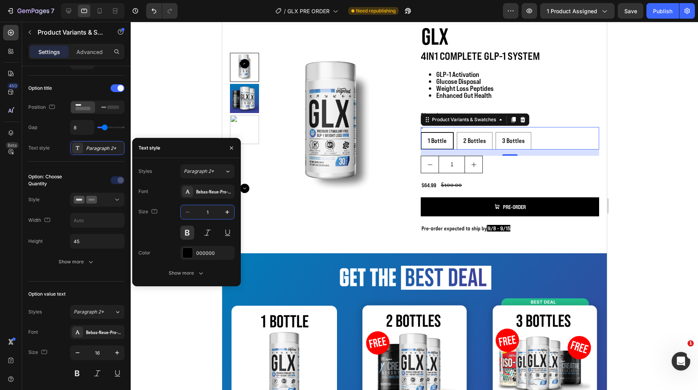
type input "18"
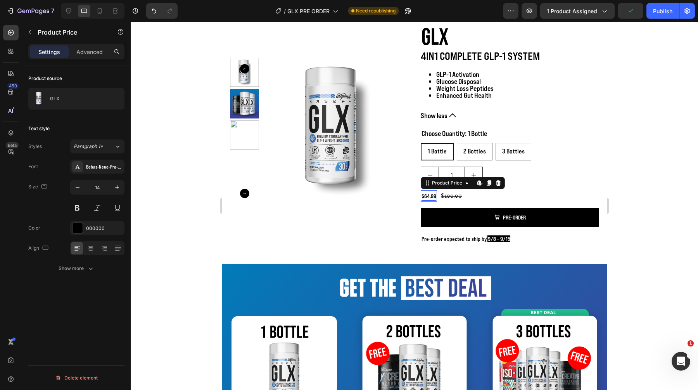
click at [423, 196] on div "$64.99" at bounding box center [429, 195] width 16 height 11
click at [106, 193] on input "14" at bounding box center [98, 187] width 26 height 14
type input "30-"
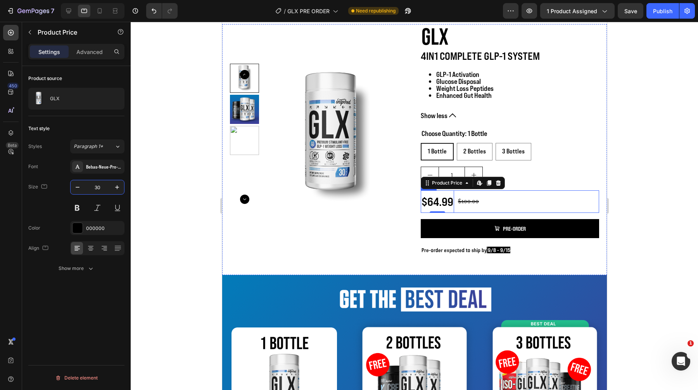
click at [475, 198] on div "$100.00" at bounding box center [468, 201] width 23 height 11
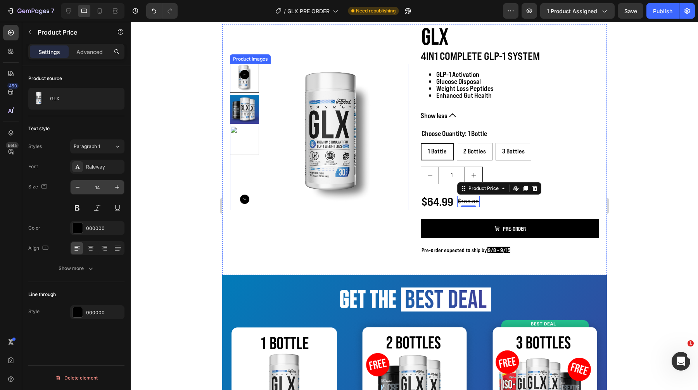
click at [104, 187] on input "14" at bounding box center [98, 187] width 26 height 14
type input "20"
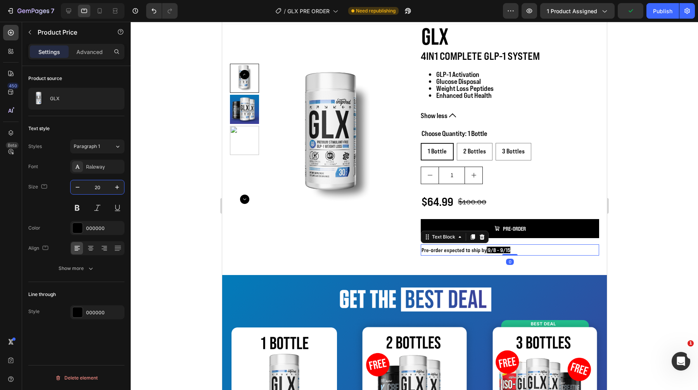
click at [463, 251] on p "Pre-order expected to ship by 9/8 - 9/15" at bounding box center [509, 250] width 177 height 10
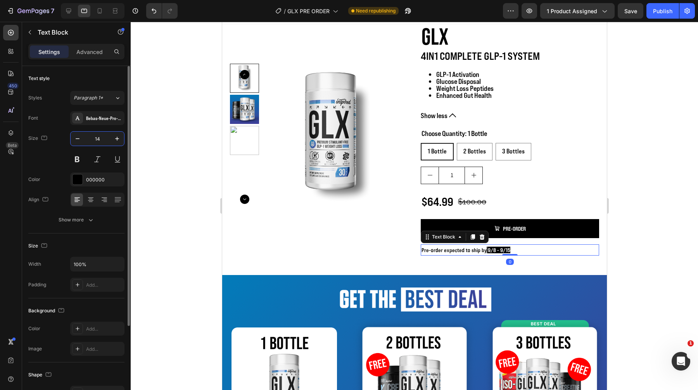
click at [97, 136] on input "14" at bounding box center [98, 139] width 26 height 14
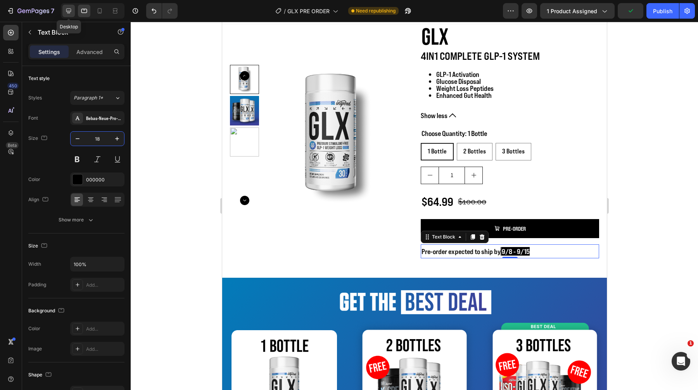
click at [66, 11] on icon at bounding box center [69, 11] width 8 height 8
type input "20"
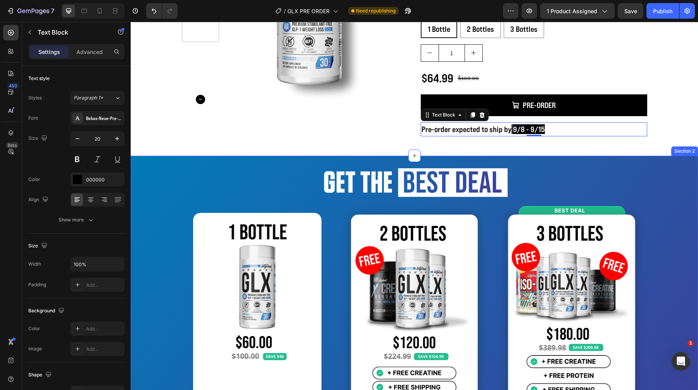
scroll to position [131, 0]
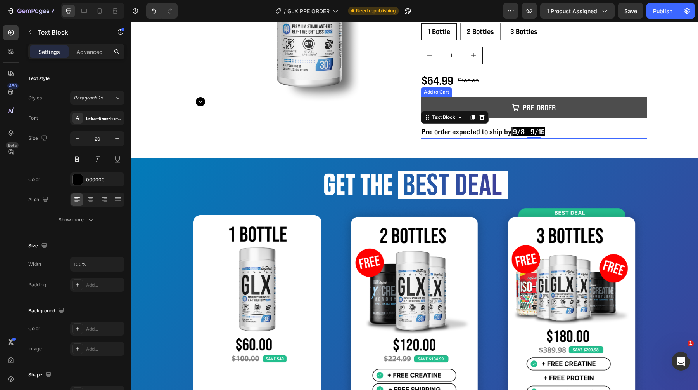
click at [473, 109] on button "PRE-ORDER" at bounding box center [534, 108] width 227 height 22
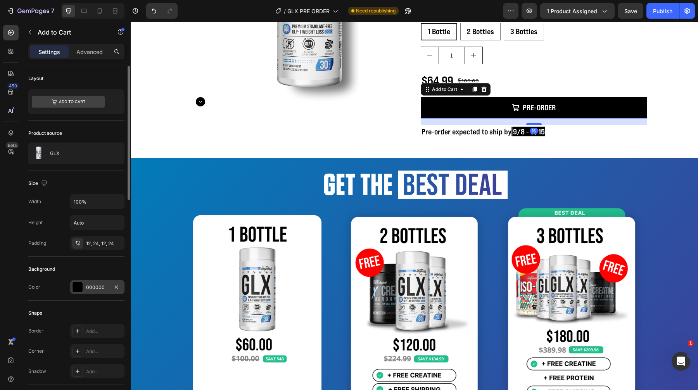
click at [77, 290] on div at bounding box center [78, 287] width 10 height 10
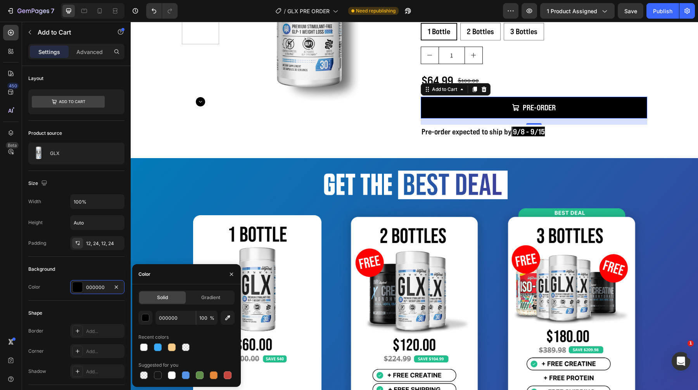
click at [218, 290] on div "Solid Gradient 000000 100 % Recent colors Suggested for you" at bounding box center [186, 335] width 109 height 102
click at [215, 302] on div "Gradient" at bounding box center [210, 297] width 47 height 12
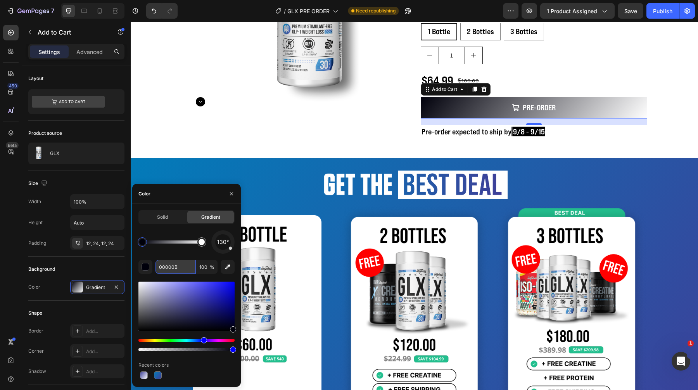
click at [180, 271] on input "00000B" at bounding box center [176, 267] width 40 height 14
paste input "3D419A"
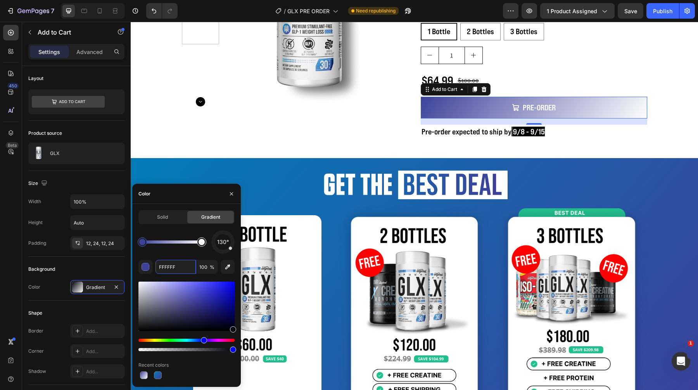
click at [201, 246] on div at bounding box center [201, 241] width 9 height 9
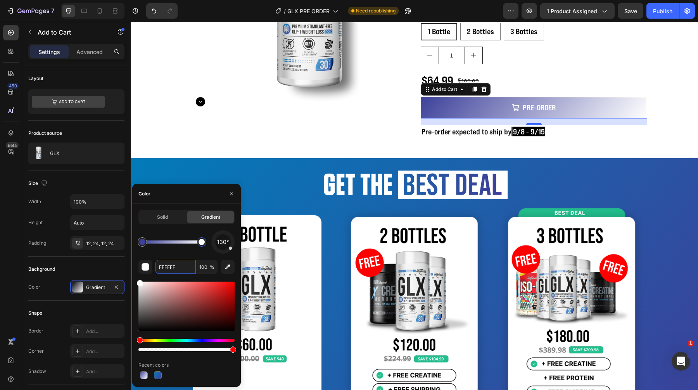
paste input "047AB8"
type input "047AB8"
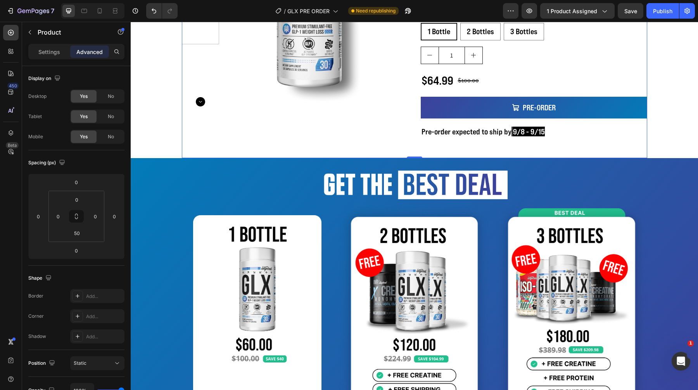
click at [275, 128] on div "Product Images" at bounding box center [295, 23] width 227 height 232
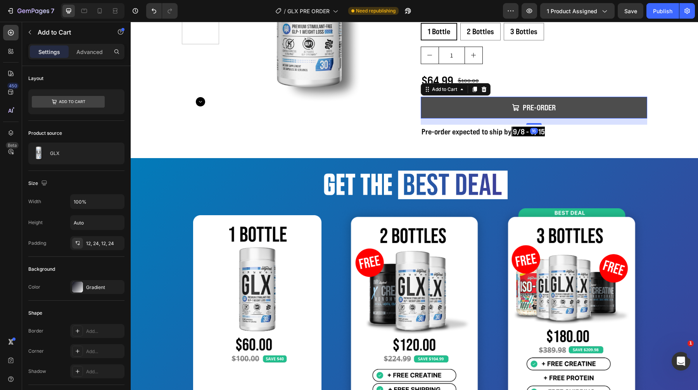
click at [432, 101] on button "PRE-ORDER" at bounding box center [534, 108] width 227 height 22
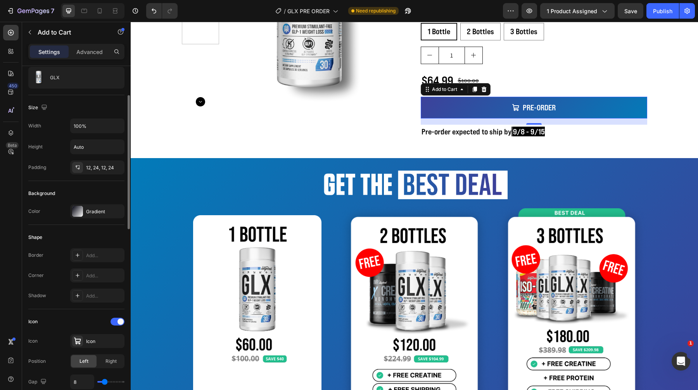
scroll to position [73, 0]
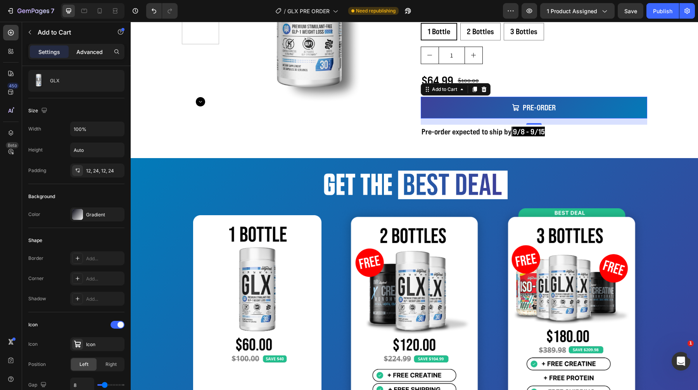
click at [80, 48] on p "Advanced" at bounding box center [89, 52] width 26 height 8
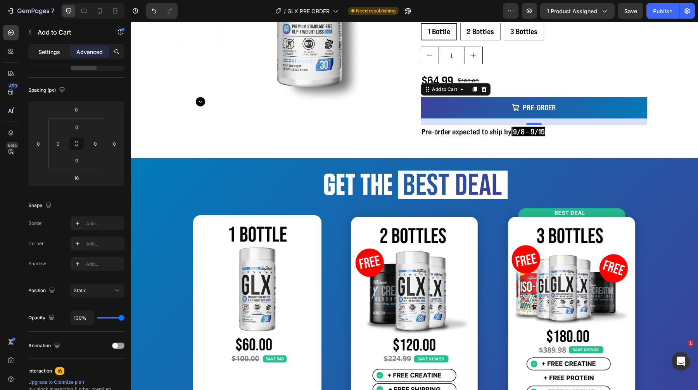
click at [58, 56] on div "Settings" at bounding box center [49, 51] width 39 height 12
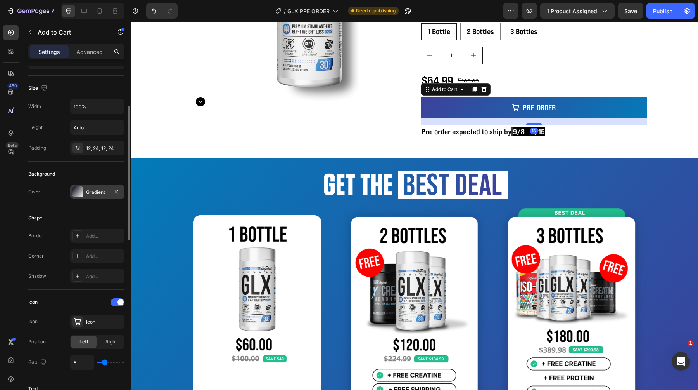
scroll to position [94, 0]
click at [86, 259] on div "Add..." at bounding box center [97, 257] width 54 height 14
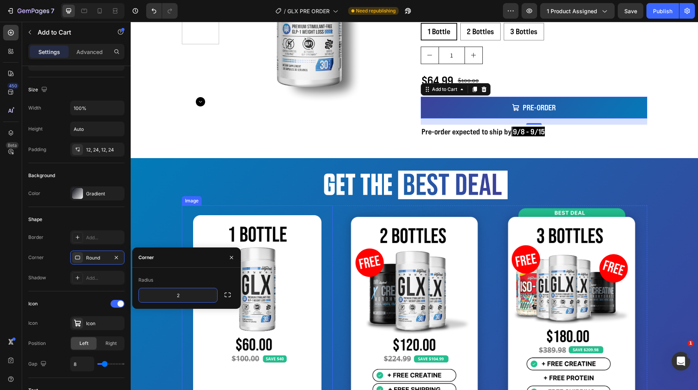
type input "20"
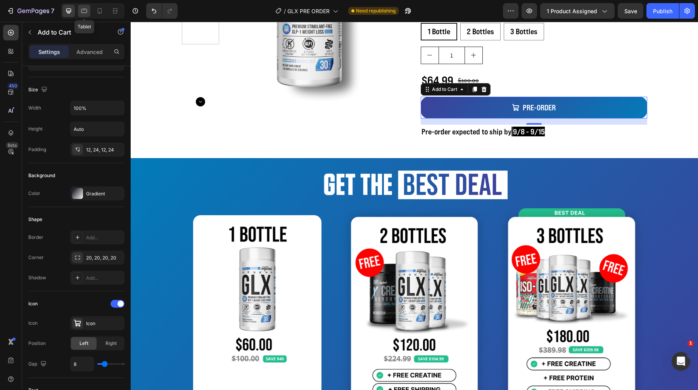
click at [87, 8] on icon at bounding box center [84, 11] width 8 height 8
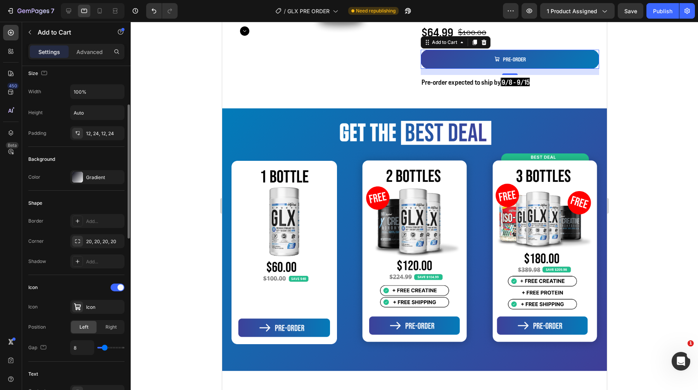
scroll to position [107, 0]
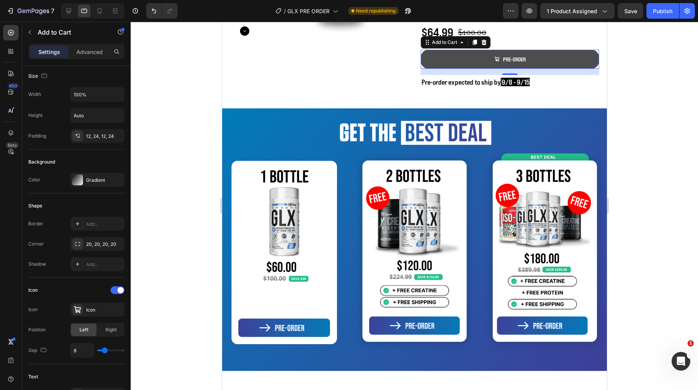
click at [421, 59] on button "PRE-ORDER" at bounding box center [510, 59] width 179 height 19
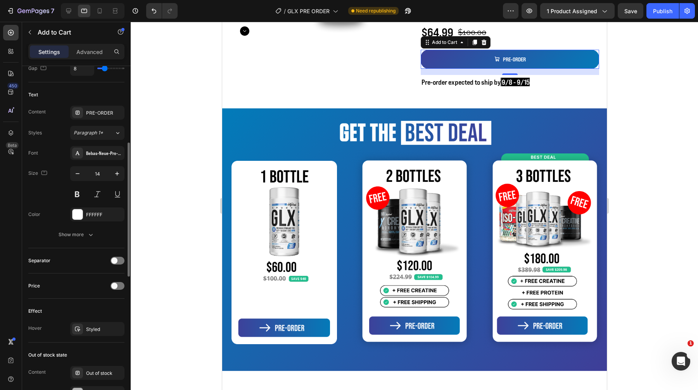
scroll to position [399, 0]
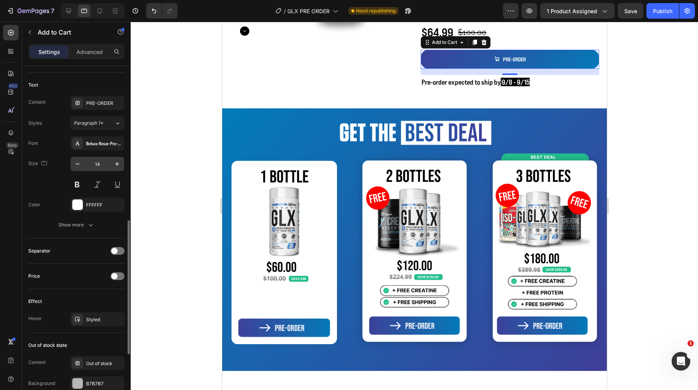
click at [102, 171] on div "14" at bounding box center [97, 163] width 54 height 15
click at [102, 169] on input "14" at bounding box center [98, 164] width 26 height 14
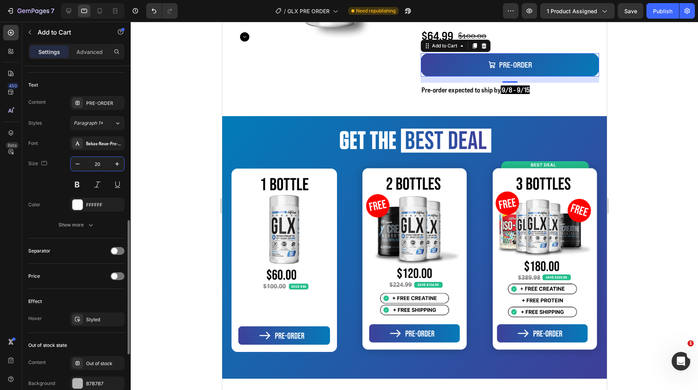
scroll to position [185, 0]
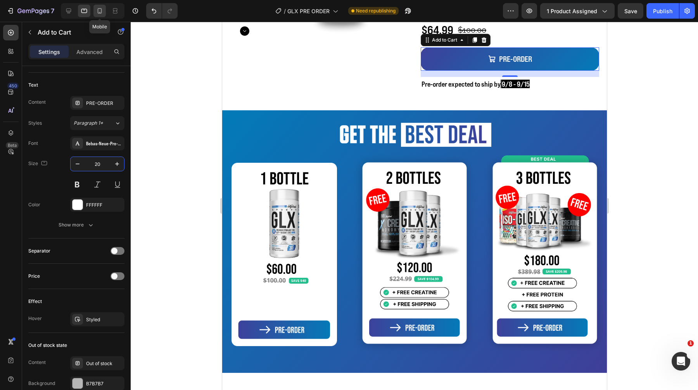
click at [100, 13] on icon at bounding box center [100, 10] width 4 height 5
type input "14"
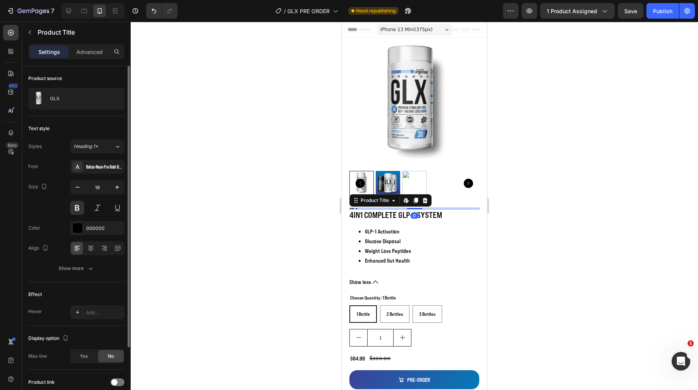
click at [354, 207] on div "Product Images GLX Product Title Edit content in Shopify 0 4IN1 COMPLETE GLP-1 …" at bounding box center [415, 230] width 146 height 384
click at [78, 266] on div "Show more" at bounding box center [77, 268] width 36 height 8
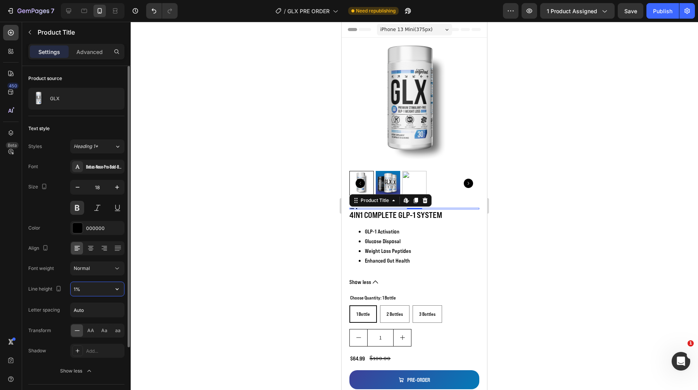
click at [88, 293] on input "1%" at bounding box center [98, 289] width 54 height 14
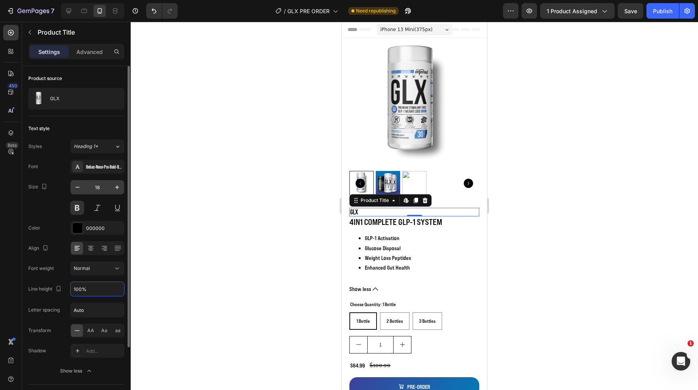
type input "100%"
click at [99, 194] on div "18" at bounding box center [97, 187] width 54 height 15
click at [99, 189] on input "18" at bounding box center [98, 187] width 26 height 14
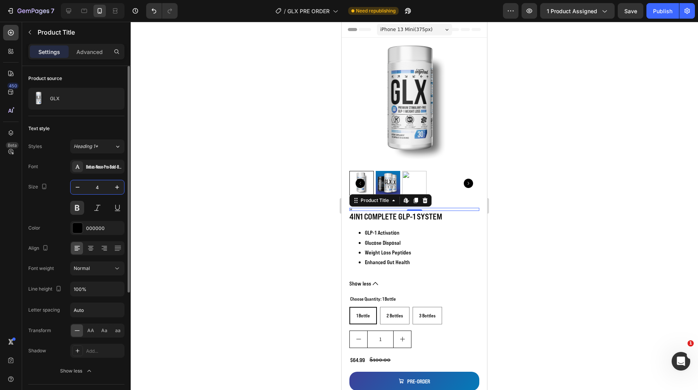
type input "40"
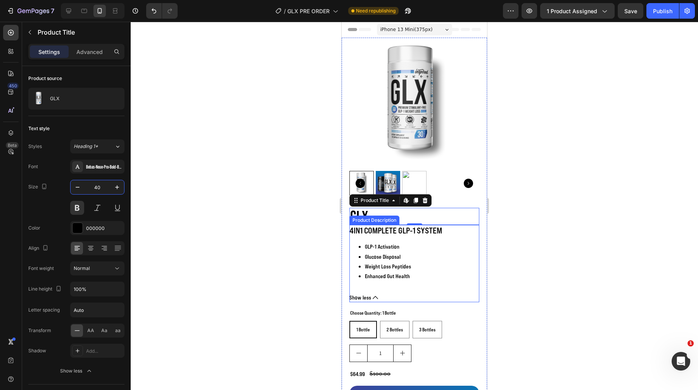
click at [407, 267] on span "Weight Loss Peptides" at bounding box center [388, 266] width 46 height 7
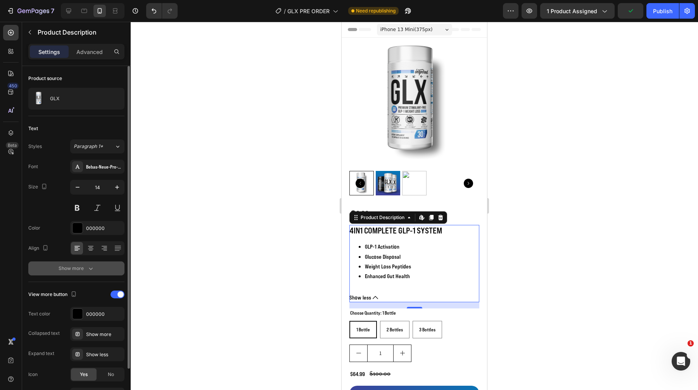
click at [86, 263] on button "Show more" at bounding box center [76, 268] width 96 height 14
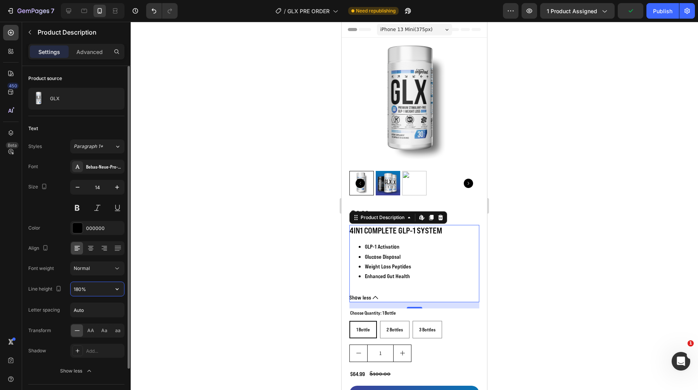
click at [78, 295] on input "180%" at bounding box center [98, 289] width 54 height 14
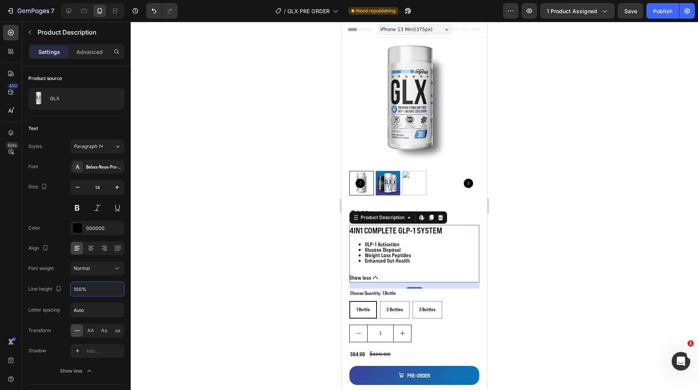
type input "100%"
click at [415, 295] on div "16" at bounding box center [415, 294] width 8 height 6
click at [378, 295] on legend "Choose Quantity: 1 Bottle" at bounding box center [373, 292] width 47 height 9
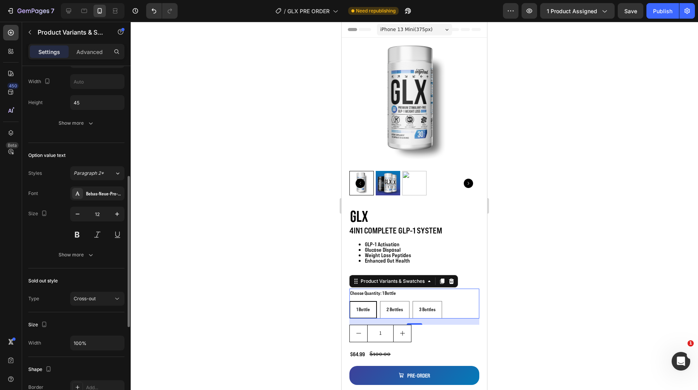
scroll to position [251, 0]
click at [104, 211] on input "12" at bounding box center [98, 212] width 26 height 14
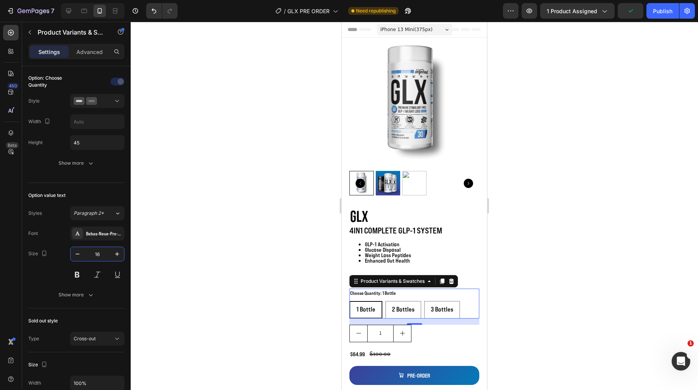
scroll to position [0, 0]
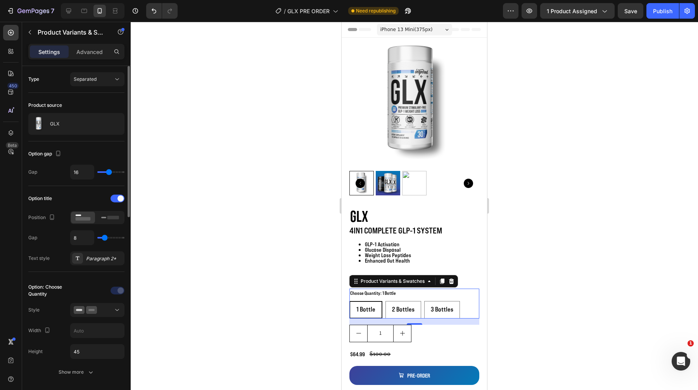
type input "16"
click at [100, 269] on div "Option title Position Gap 8 Text style Paragraph 2*" at bounding box center [76, 229] width 96 height 86
click at [100, 257] on div "Paragraph 2*" at bounding box center [104, 258] width 36 height 7
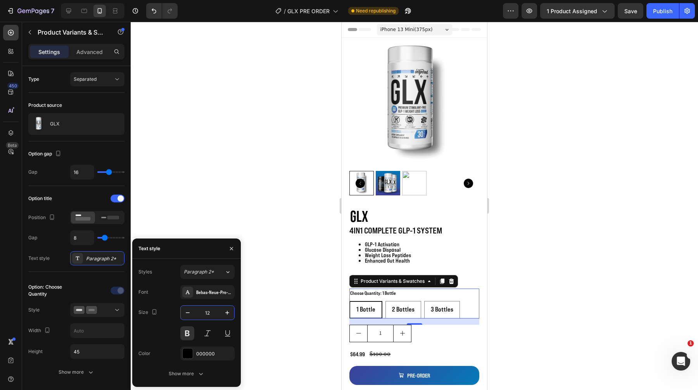
click at [217, 310] on input "12" at bounding box center [208, 312] width 26 height 14
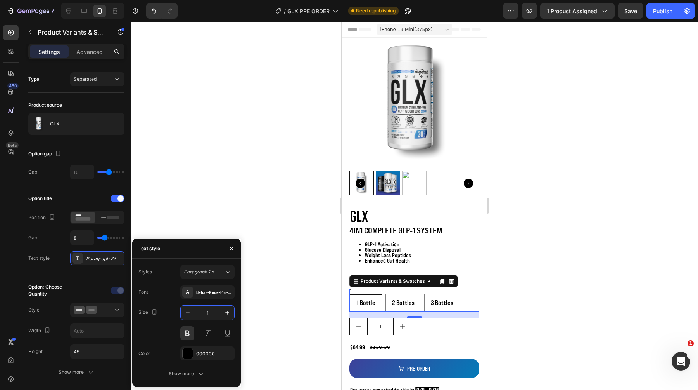
type input "16"
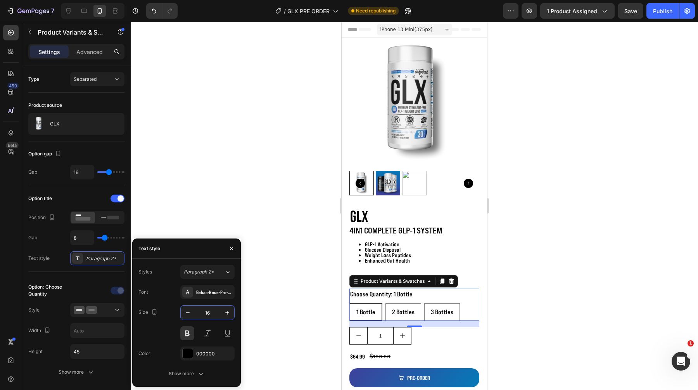
click at [496, 264] on div at bounding box center [415, 206] width 568 height 368
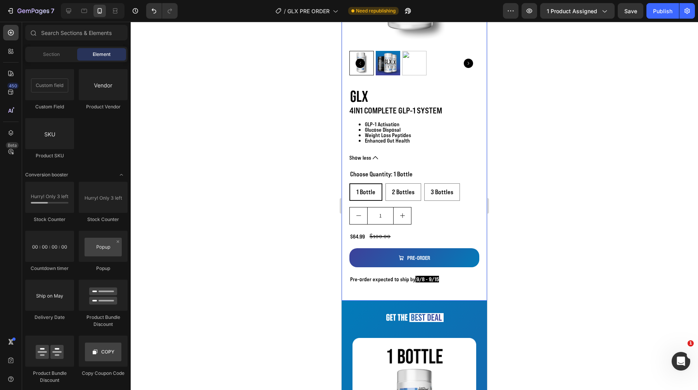
scroll to position [135, 0]
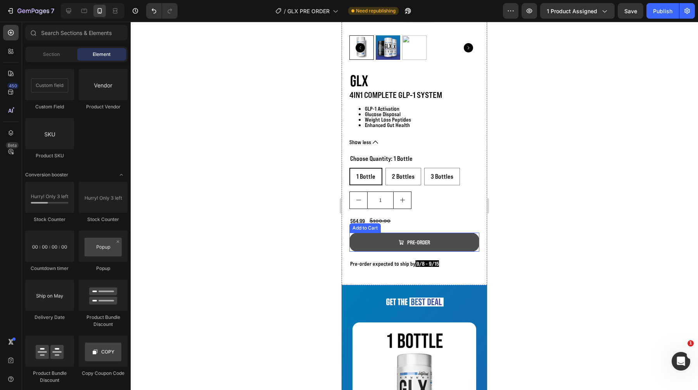
click at [439, 243] on button "PRE-ORDER" at bounding box center [415, 241] width 130 height 19
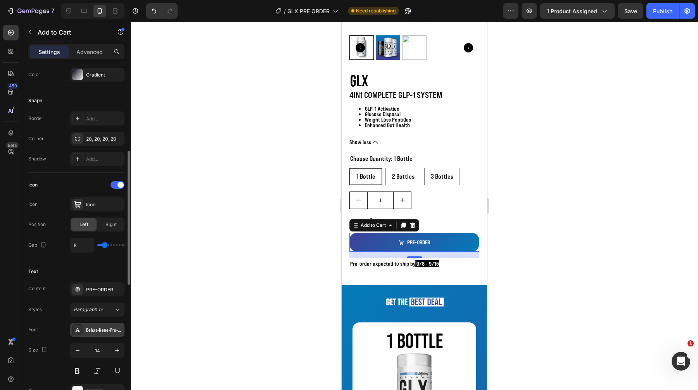
scroll to position [214, 0]
click at [91, 350] on input "14" at bounding box center [98, 348] width 26 height 14
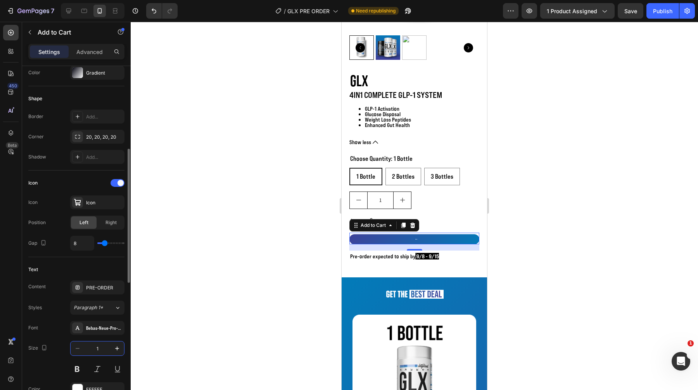
type input "16"
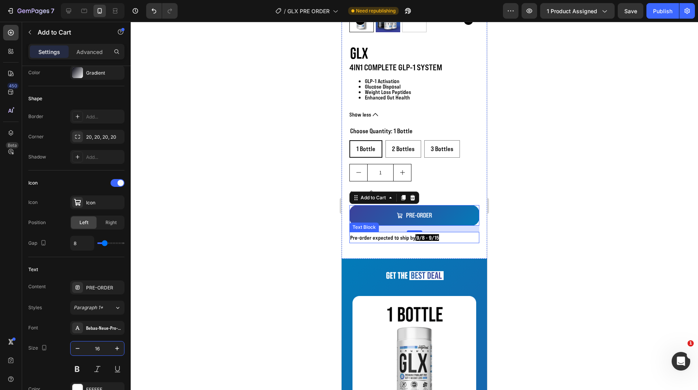
scroll to position [114, 0]
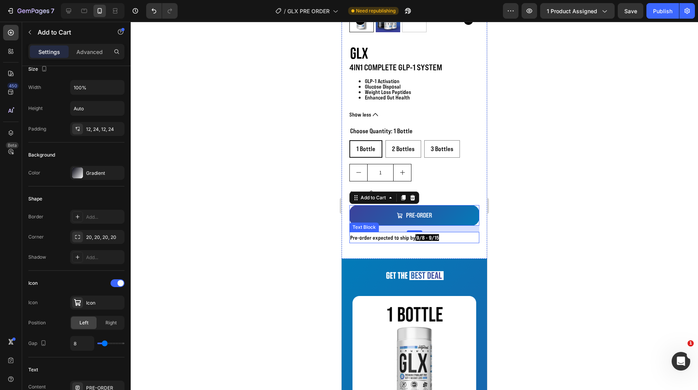
click at [358, 238] on p "Pre-order expected to ship by 9/8 - 9/15" at bounding box center [414, 237] width 128 height 10
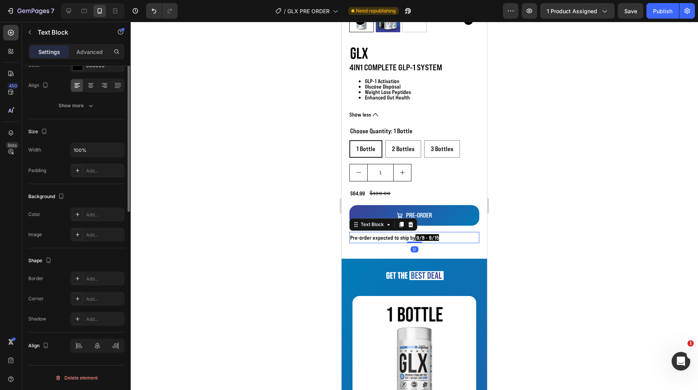
scroll to position [0, 0]
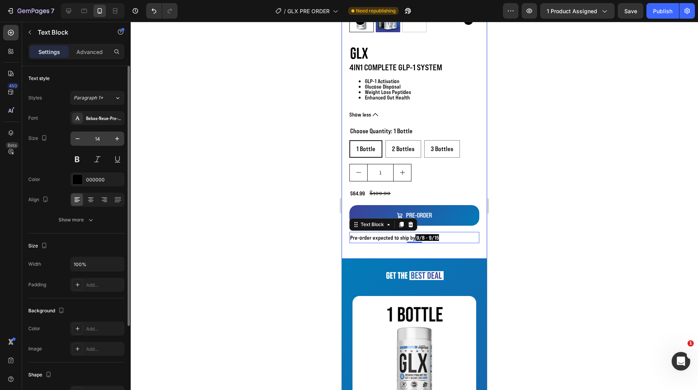
click at [94, 141] on input "14" at bounding box center [98, 139] width 26 height 14
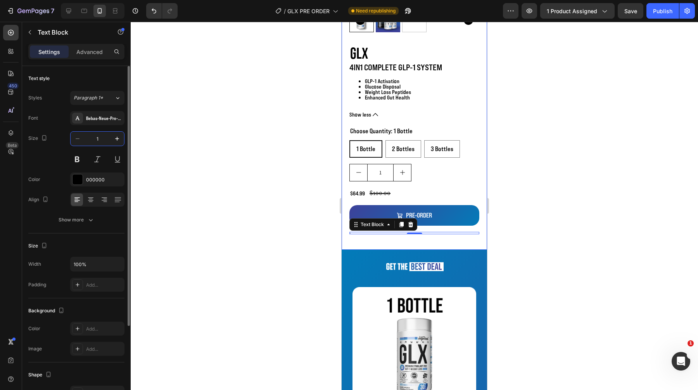
type input "16"
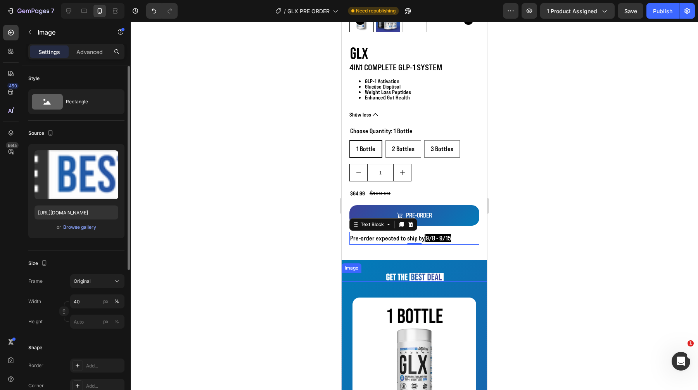
click at [393, 274] on img at bounding box center [415, 276] width 58 height 9
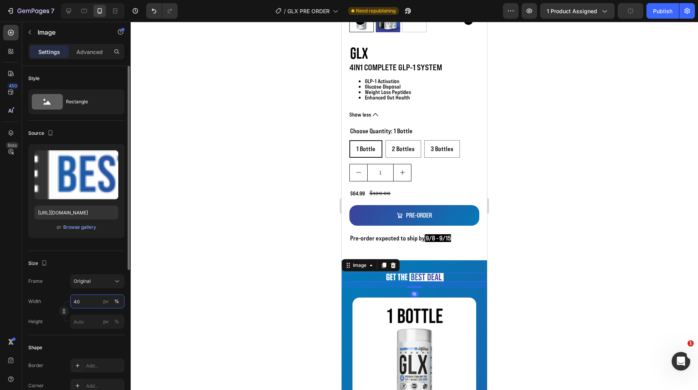
click at [77, 303] on input "40" at bounding box center [97, 301] width 54 height 14
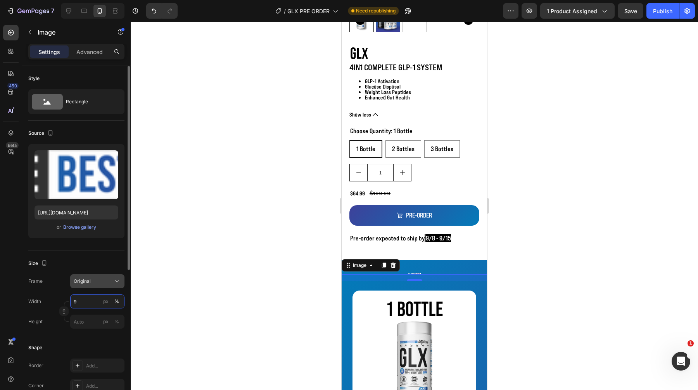
type input "90"
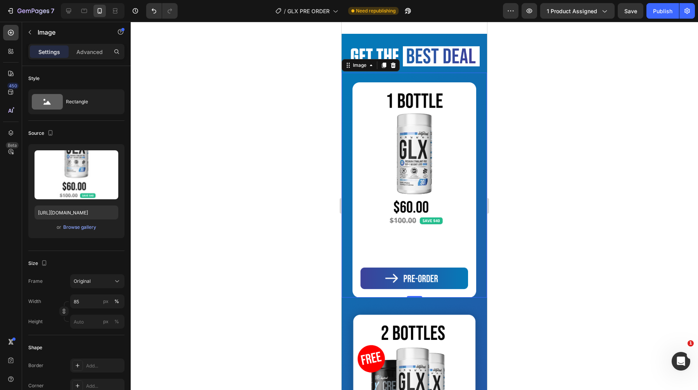
scroll to position [392, 0]
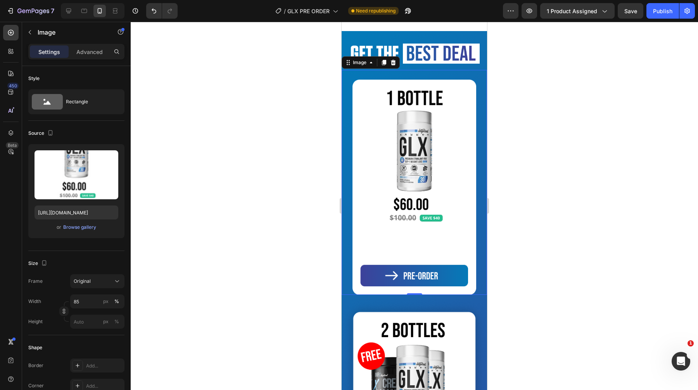
click at [391, 235] on img at bounding box center [415, 187] width 124 height 215
click at [77, 303] on input "85" at bounding box center [97, 301] width 54 height 14
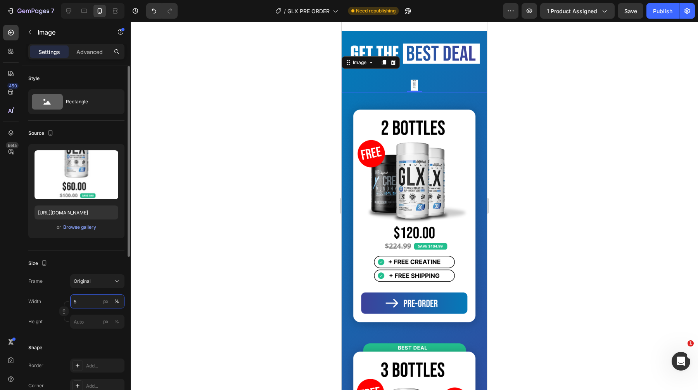
type input "50"
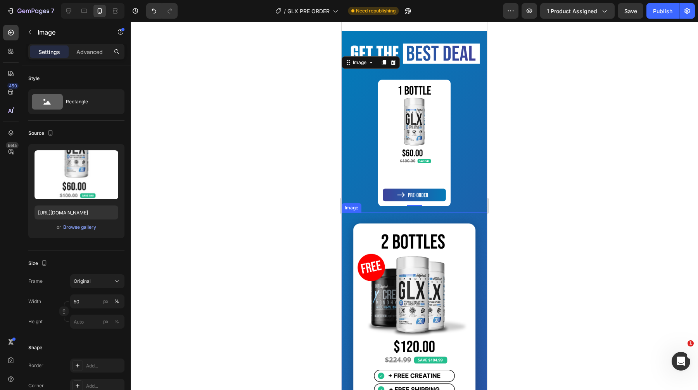
click at [425, 318] on img at bounding box center [415, 330] width 146 height 236
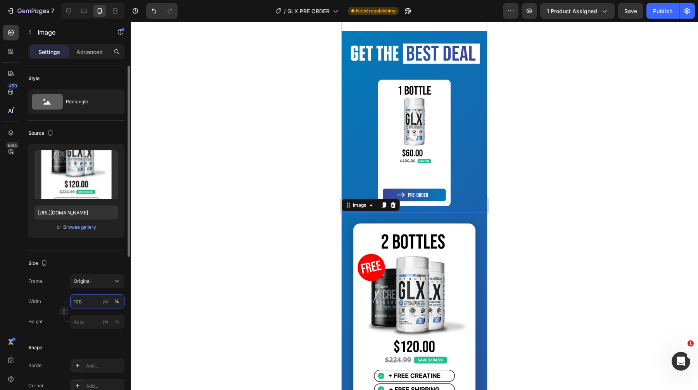
click at [80, 298] on input "100" at bounding box center [97, 301] width 54 height 14
type input "50"
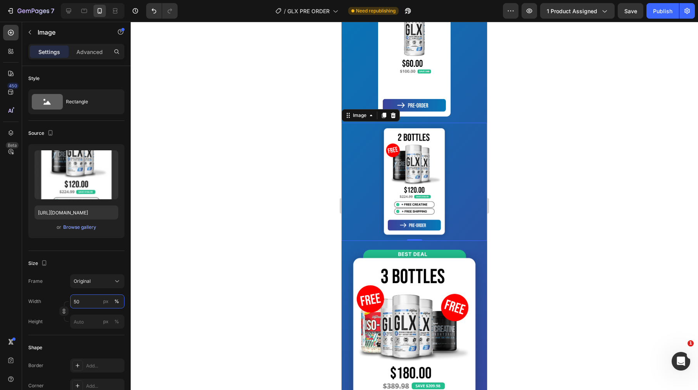
scroll to position [482, 0]
click at [399, 296] on img at bounding box center [415, 364] width 146 height 236
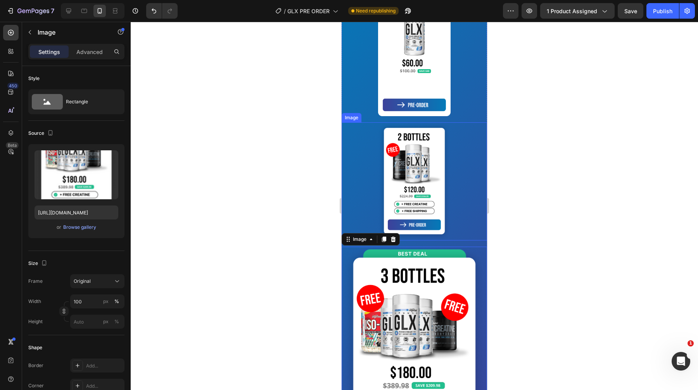
click at [412, 160] on img at bounding box center [414, 181] width 73 height 118
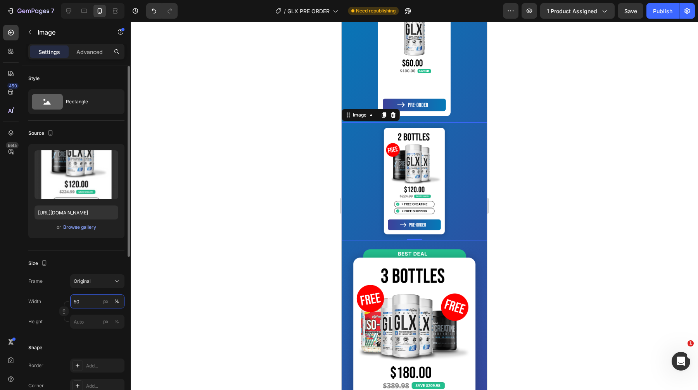
click at [81, 298] on input "50" at bounding box center [97, 301] width 54 height 14
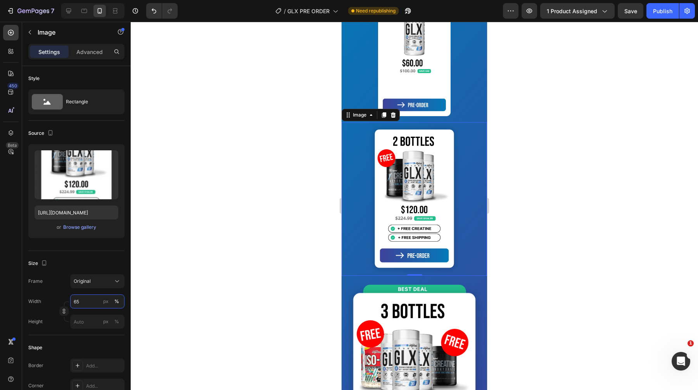
type input "6"
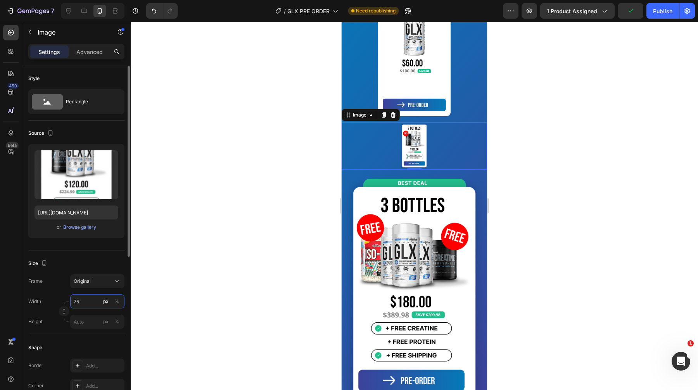
type input "75"
click at [114, 295] on div "px %" at bounding box center [111, 301] width 20 height 14
click at [114, 295] on input "75" at bounding box center [97, 301] width 54 height 14
click at [114, 296] on button "%" at bounding box center [116, 300] width 9 height 9
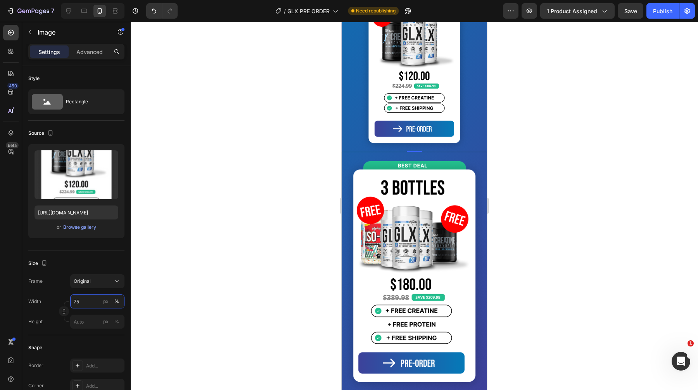
scroll to position [632, 0]
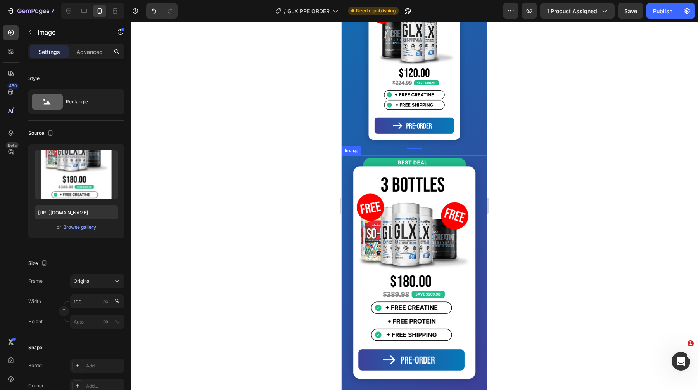
click at [423, 242] on img at bounding box center [415, 273] width 146 height 236
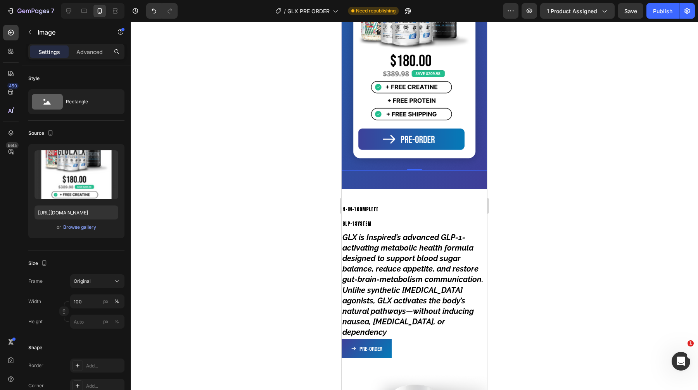
scroll to position [868, 0]
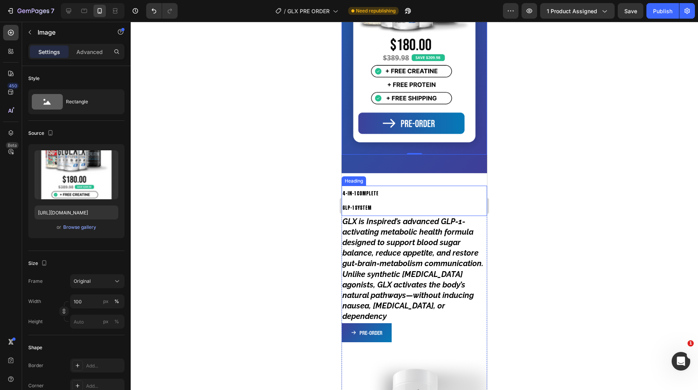
click at [416, 208] on h2 "4-IN-1 COMPLETE GLP-1 SYSTEM" at bounding box center [415, 200] width 146 height 30
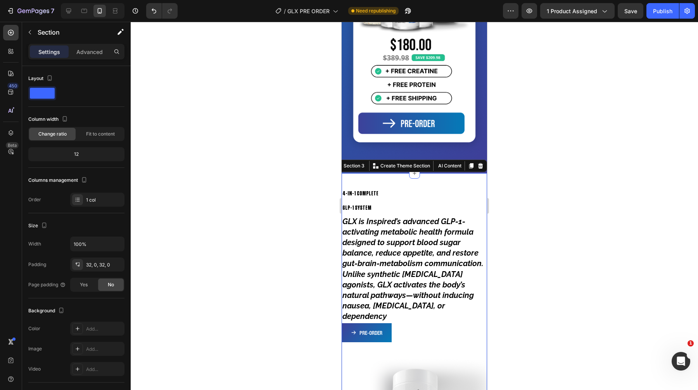
click at [422, 180] on div "4-IN-1 COMPLETE GLP-1 SYSTEM Heading GLX is Inspired’s advanced GLP-1-activatin…" at bounding box center [415, 348] width 146 height 350
click at [87, 50] on p "Advanced" at bounding box center [89, 52] width 26 height 8
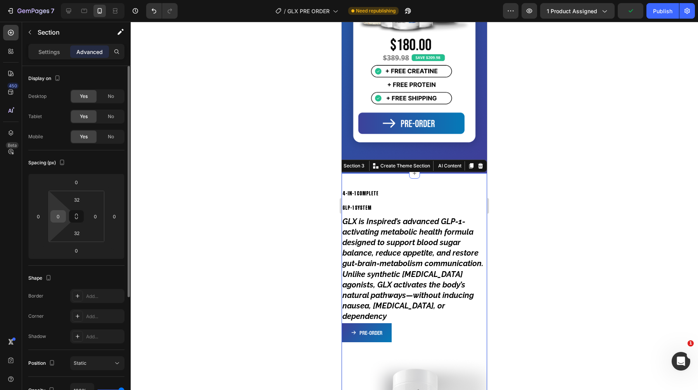
click at [60, 220] on input "0" at bounding box center [58, 216] width 12 height 12
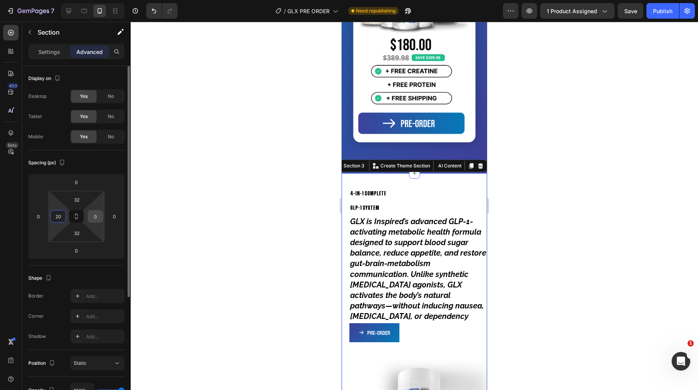
type input "20"
click at [100, 215] on input "0" at bounding box center [96, 216] width 12 height 12
type input "20"
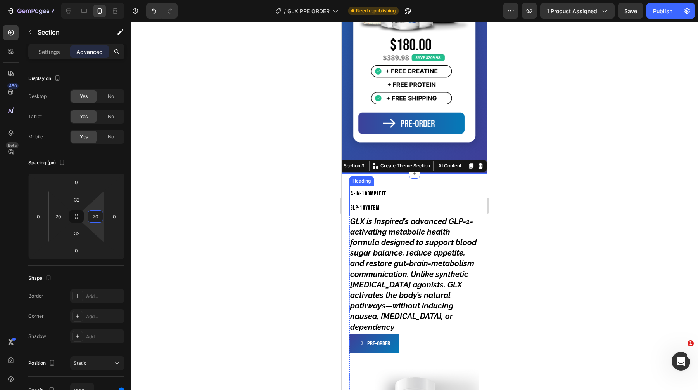
click at [361, 194] on h2 "4-IN-1 COMPLETE GLP-1 SYSTEM" at bounding box center [415, 200] width 130 height 30
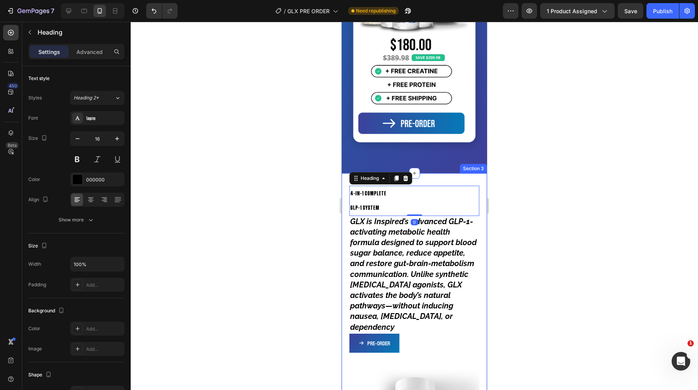
click at [76, 298] on div "Text style Styles Heading 2* Font Tungsten Size 16 Color 000000 Align Show more" at bounding box center [76, 330] width 96 height 64
click at [78, 219] on div "Show more" at bounding box center [77, 220] width 36 height 8
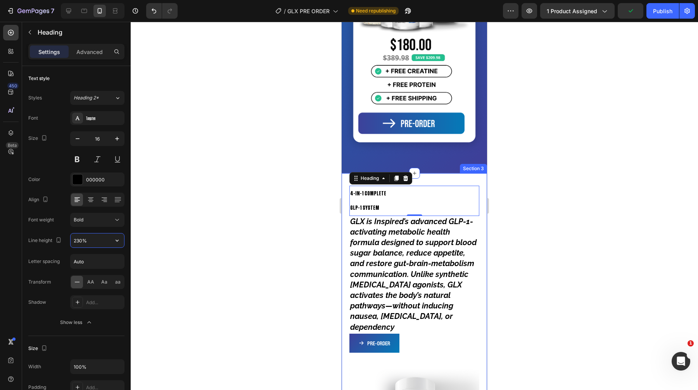
click at [90, 242] on input "230%" at bounding box center [98, 240] width 54 height 14
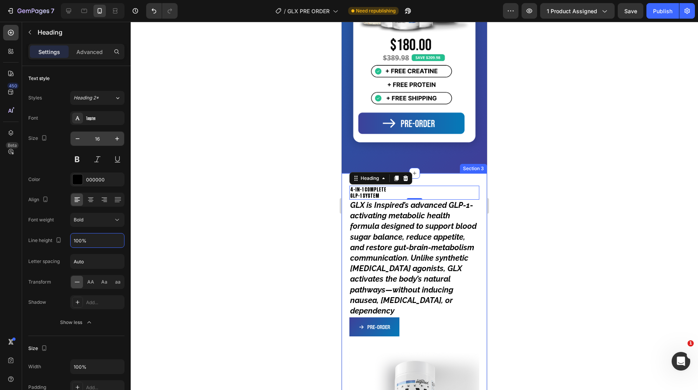
type input "100%"
click at [95, 137] on input "16" at bounding box center [98, 139] width 26 height 14
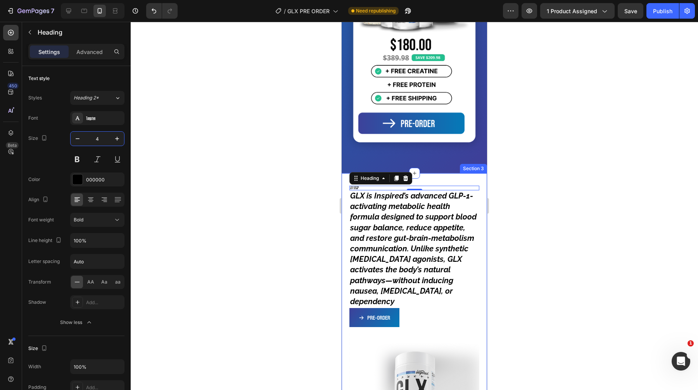
type input "40"
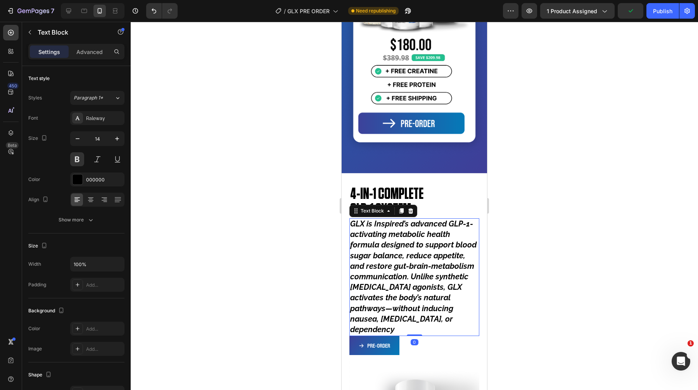
click at [359, 258] on icon "GLX is Inspired’s advanced GLP-1-activating metabolic health formula designed t…" at bounding box center [413, 276] width 127 height 115
click at [94, 141] on input "14" at bounding box center [98, 139] width 26 height 14
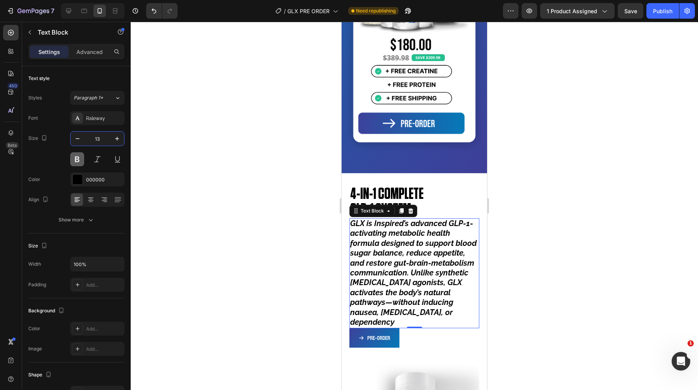
type input "13"
click at [73, 158] on button at bounding box center [77, 159] width 14 height 14
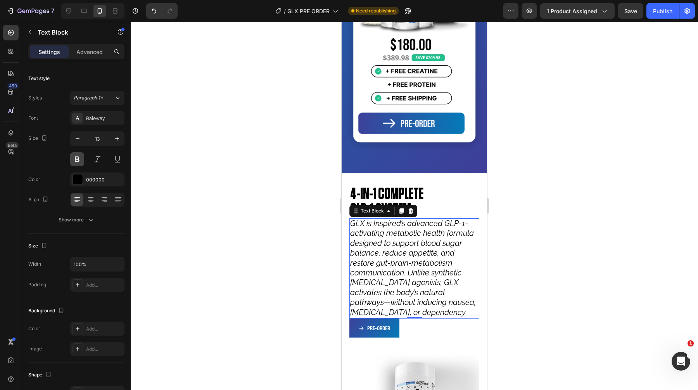
click at [73, 158] on button at bounding box center [77, 159] width 14 height 14
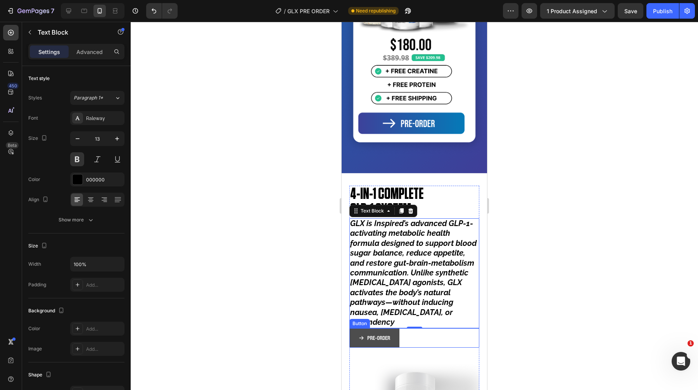
click at [377, 330] on button "PRE-ORDER" at bounding box center [375, 337] width 50 height 19
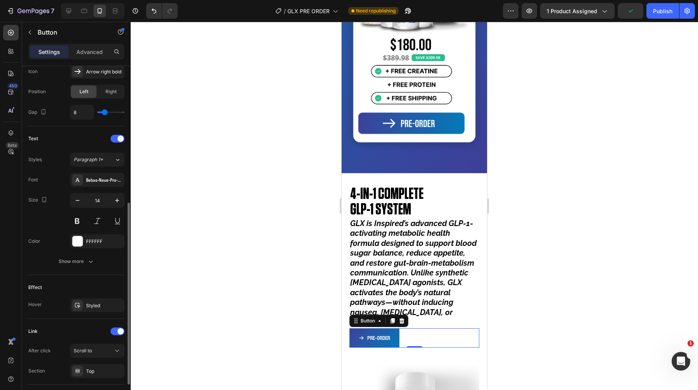
scroll to position [312, 0]
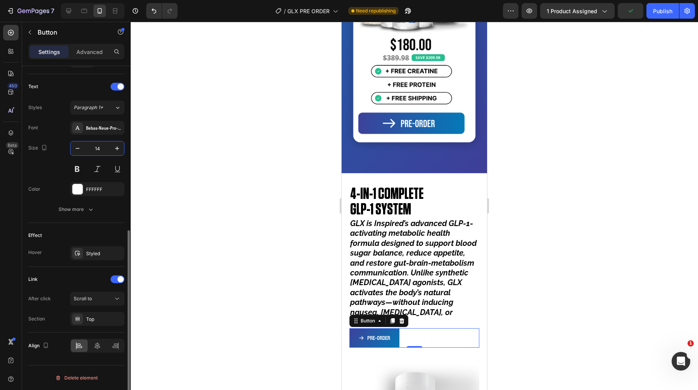
click at [101, 142] on input "14" at bounding box center [98, 148] width 26 height 14
type input "20"
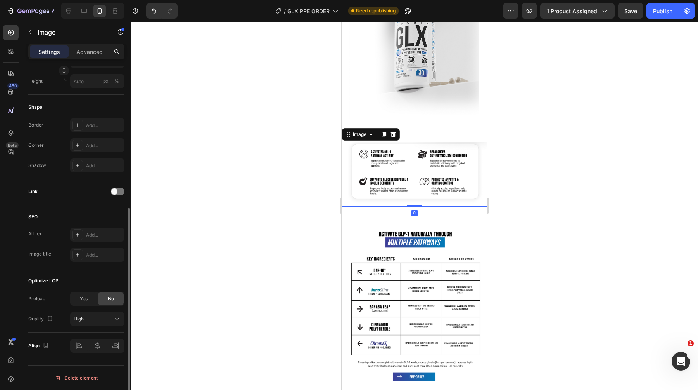
scroll to position [0, 0]
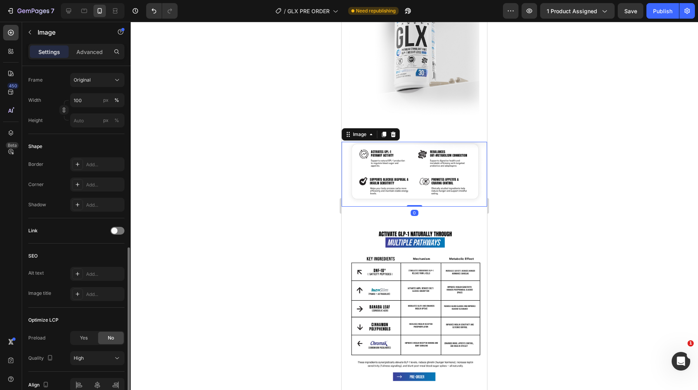
click at [401, 181] on img at bounding box center [415, 174] width 146 height 65
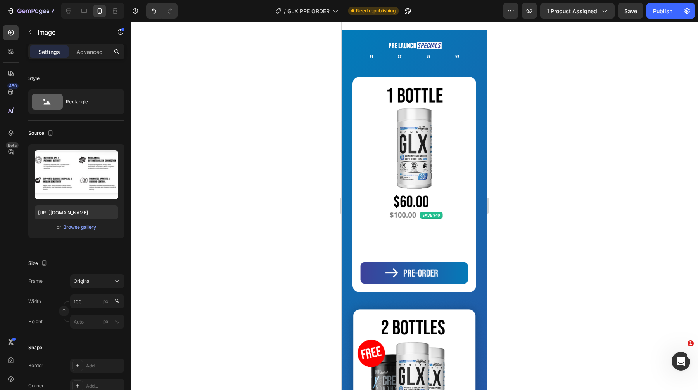
scroll to position [1936, 0]
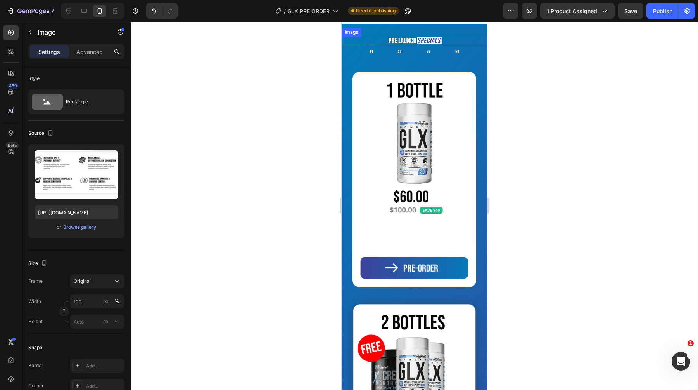
click at [414, 44] on img at bounding box center [415, 40] width 58 height 7
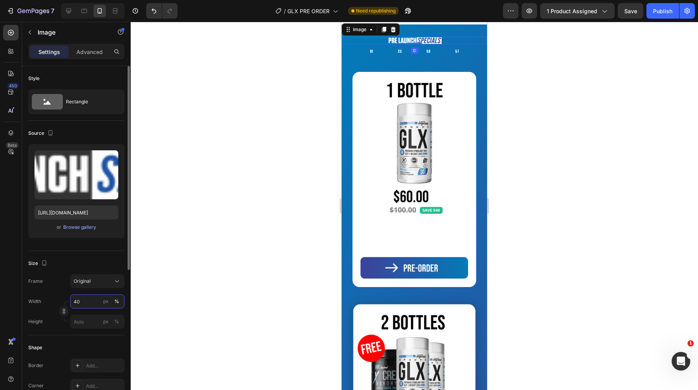
click at [91, 301] on input "40" at bounding box center [97, 301] width 54 height 14
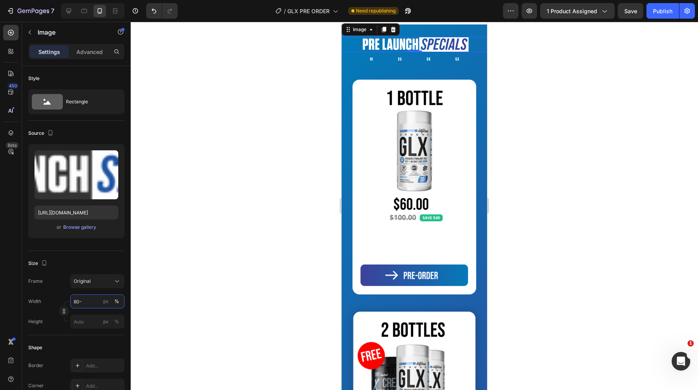
type input "80"
click at [380, 70] on div "01" at bounding box center [372, 61] width 22 height 18
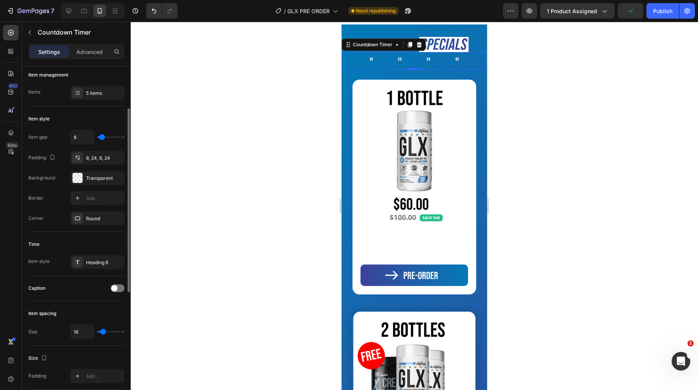
scroll to position [79, 0]
click at [92, 265] on div "Heading 6" at bounding box center [104, 263] width 36 height 7
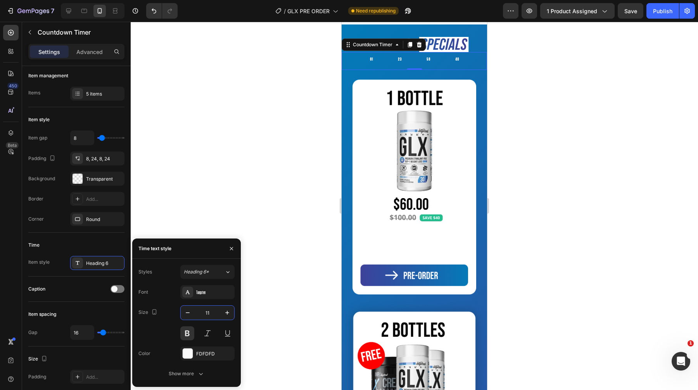
click at [209, 308] on input "11" at bounding box center [208, 312] width 26 height 14
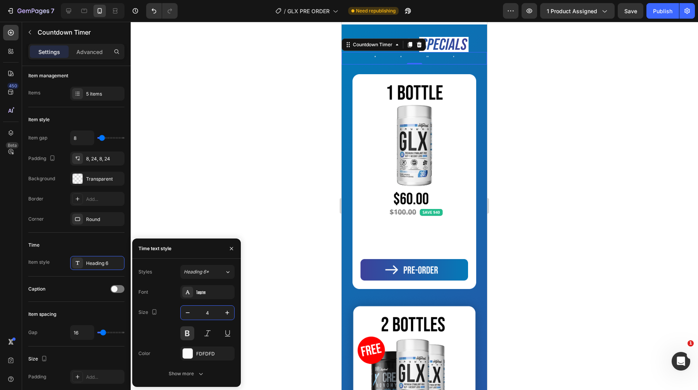
type input "40"
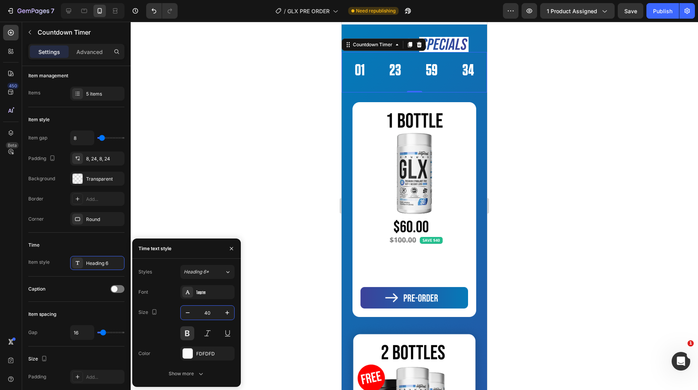
click at [253, 205] on div at bounding box center [415, 206] width 568 height 368
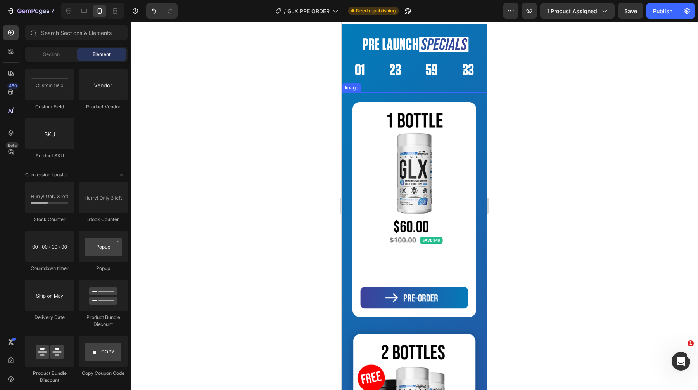
click at [424, 268] on img at bounding box center [415, 209] width 124 height 215
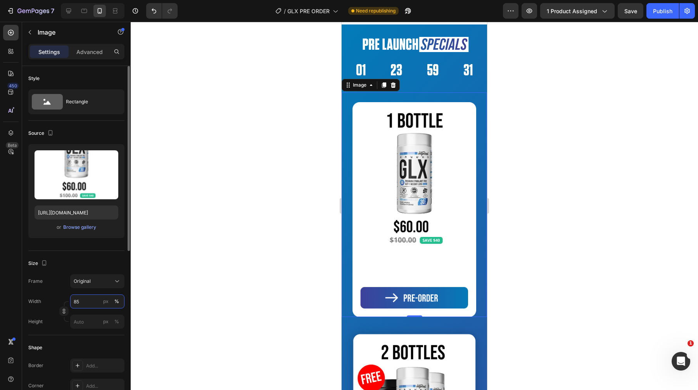
click at [85, 300] on input "85" at bounding box center [97, 301] width 54 height 14
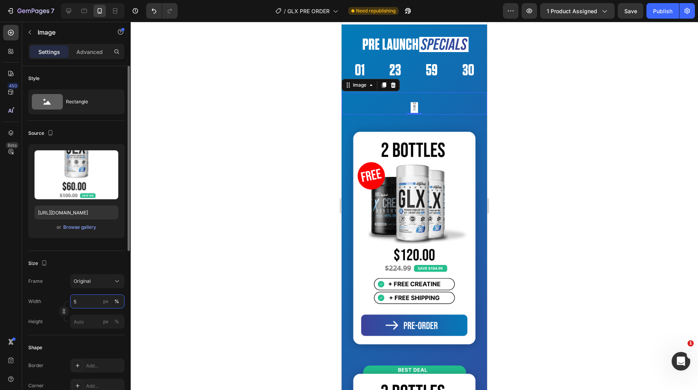
type input "50"
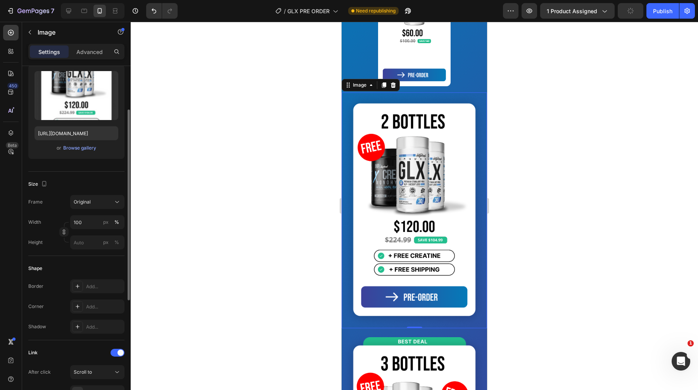
click at [399, 252] on img at bounding box center [415, 210] width 146 height 236
click at [75, 228] on input "100" at bounding box center [97, 222] width 54 height 14
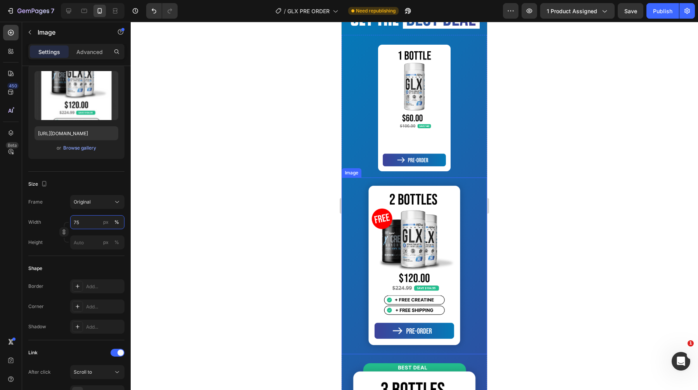
scroll to position [390, 0]
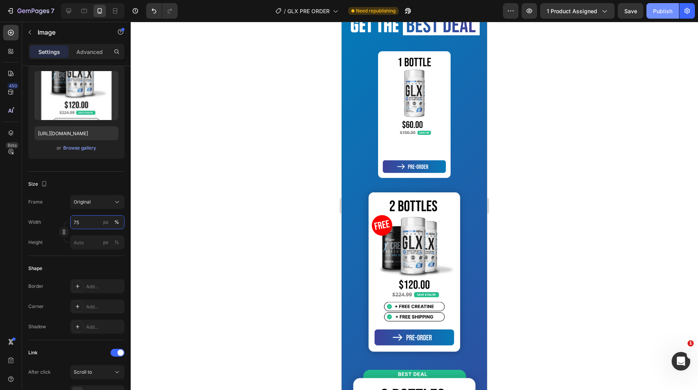
type input "75"
click at [656, 7] on div "Publish" at bounding box center [662, 11] width 19 height 8
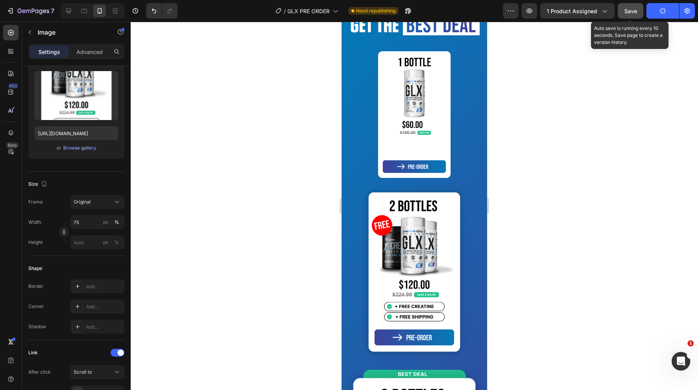
click at [634, 18] on button "Save" at bounding box center [631, 11] width 26 height 16
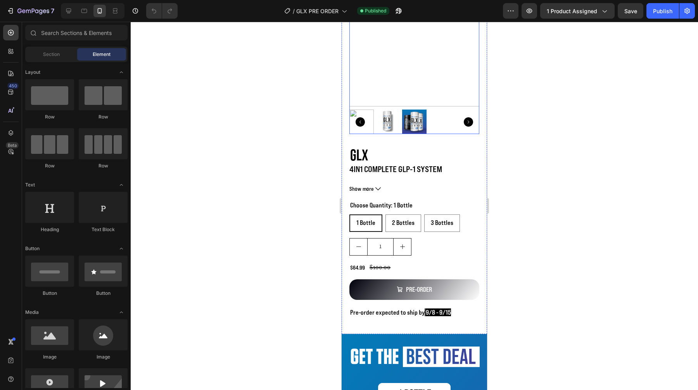
scroll to position [64, 0]
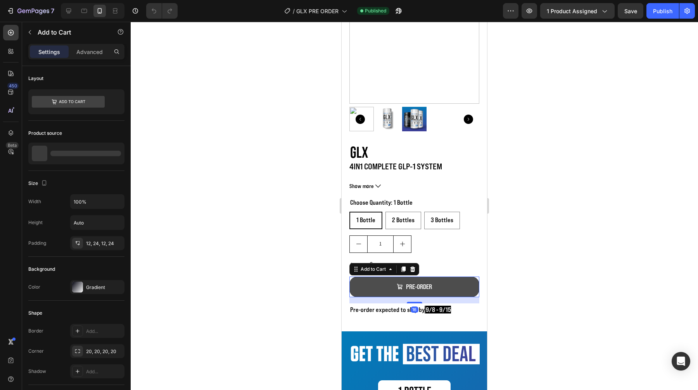
click at [443, 284] on button "PRE-ORDER" at bounding box center [415, 286] width 130 height 21
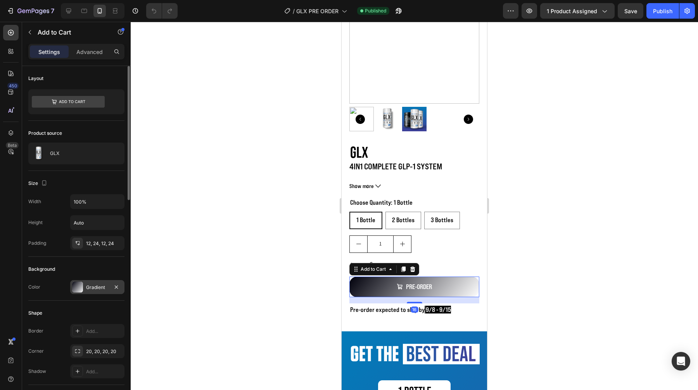
click at [73, 282] on div at bounding box center [77, 286] width 11 height 11
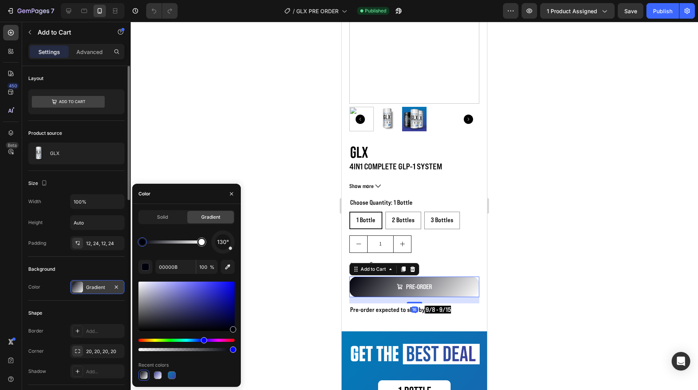
click at [73, 282] on div at bounding box center [77, 286] width 11 height 11
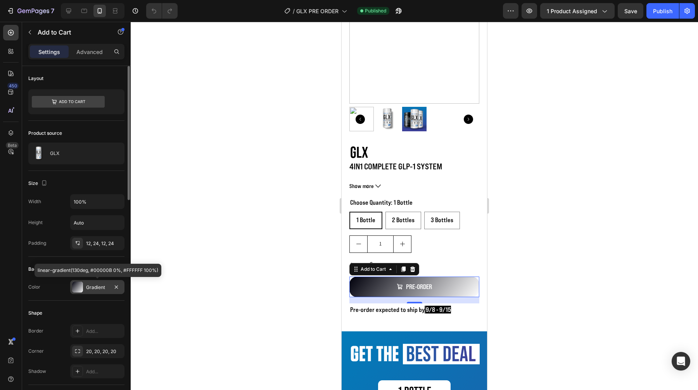
click at [77, 283] on div at bounding box center [77, 286] width 11 height 11
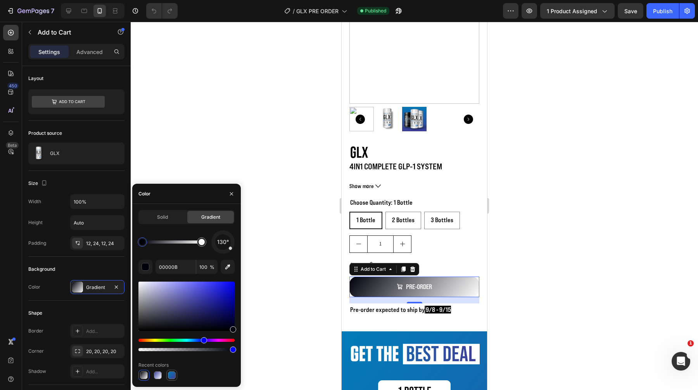
scroll to position [0, 0]
click at [172, 374] on div at bounding box center [172, 375] width 8 height 8
type input "027BB9"
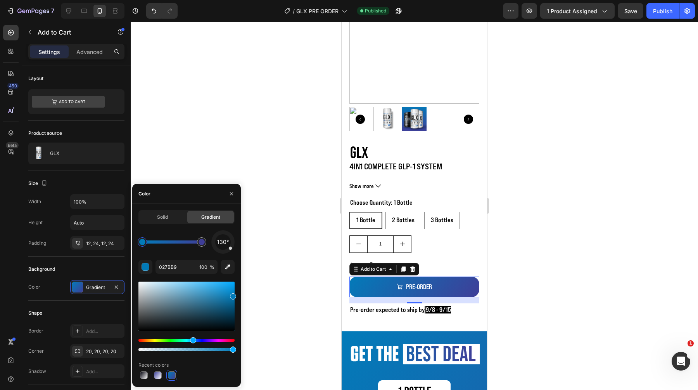
click at [272, 247] on div at bounding box center [415, 206] width 568 height 368
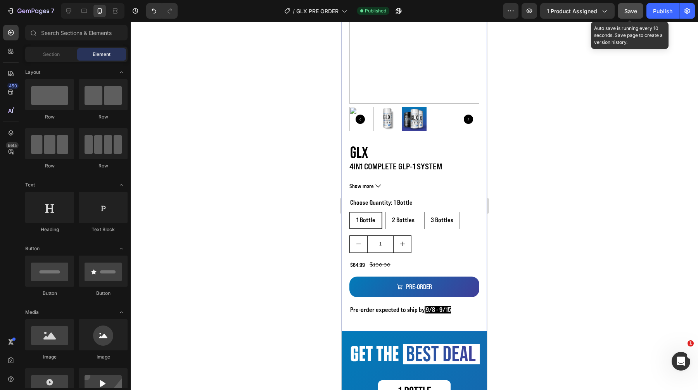
click at [637, 10] on span "Save" at bounding box center [631, 11] width 13 height 7
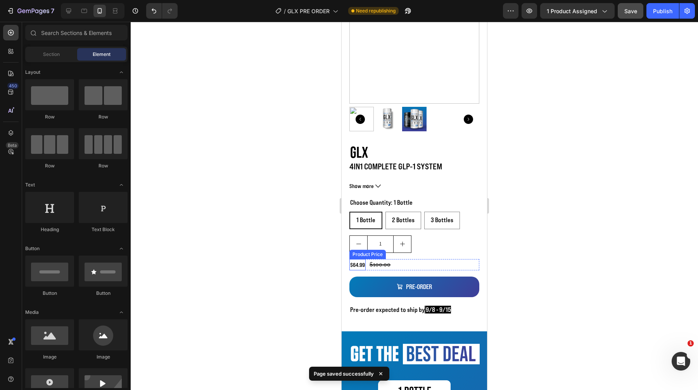
click at [354, 265] on div "$64.99" at bounding box center [358, 264] width 16 height 11
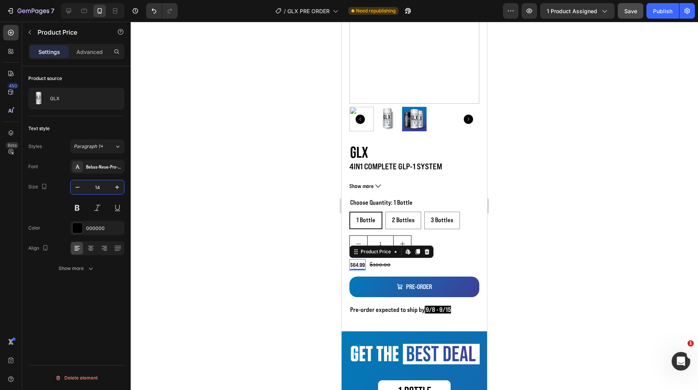
click at [104, 189] on input "14" at bounding box center [98, 187] width 26 height 14
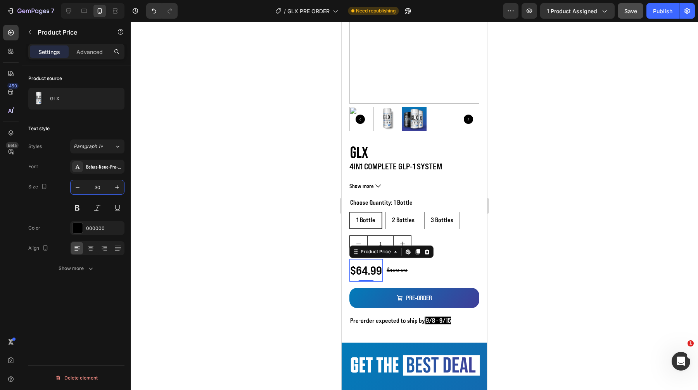
type input "30"
click at [556, 239] on div at bounding box center [415, 206] width 568 height 368
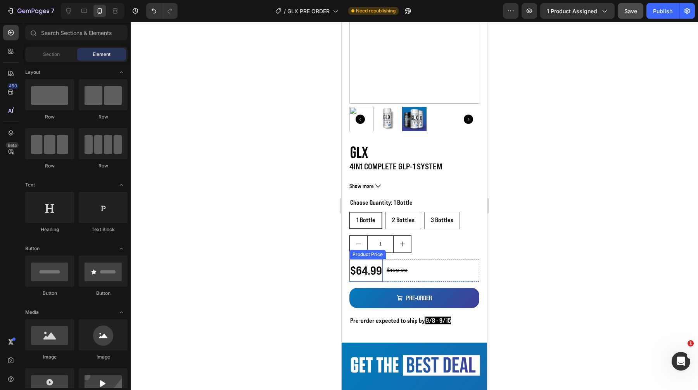
click at [368, 266] on div "$64.99" at bounding box center [366, 270] width 33 height 23
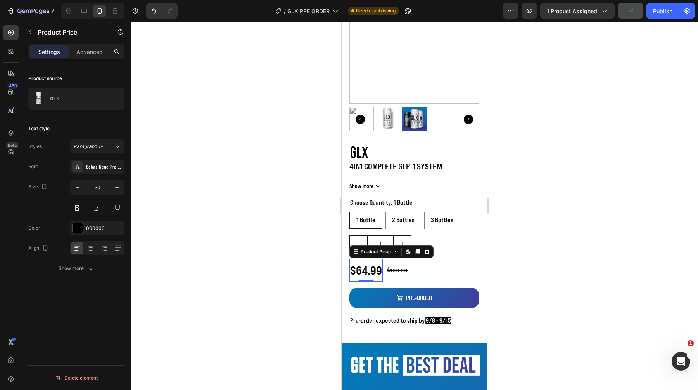
click at [91, 179] on div "Font Bebas-Neue-Pro-Expanded-Bold-BF66cf3d77b066f 1 Size 30 Color 000000 Align …" at bounding box center [76, 217] width 96 height 116
click at [92, 184] on input "30" at bounding box center [98, 187] width 26 height 14
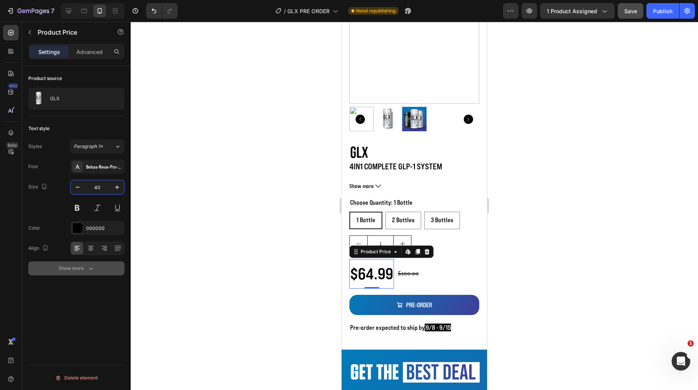
type input "40"
click at [98, 273] on button "Show more" at bounding box center [76, 268] width 96 height 14
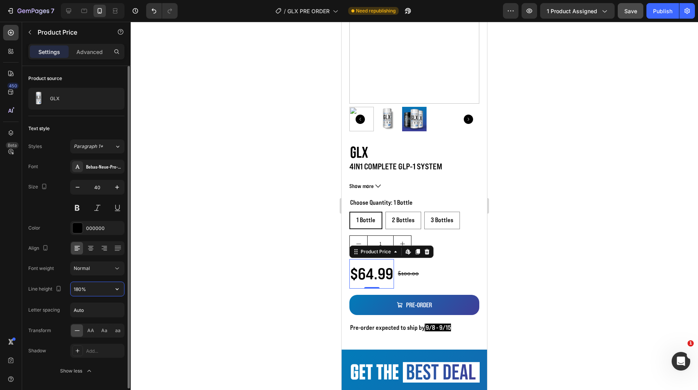
click at [88, 288] on input "180%" at bounding box center [98, 289] width 54 height 14
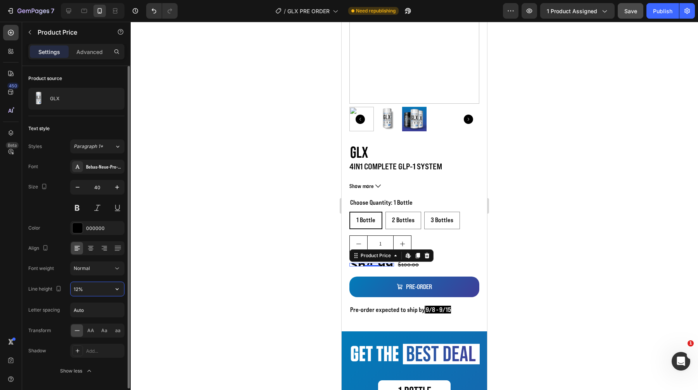
type input "120%"
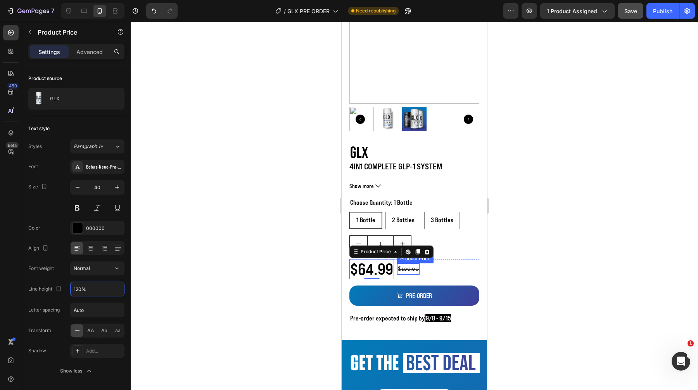
click at [404, 267] on div "$100.00" at bounding box center [408, 268] width 23 height 11
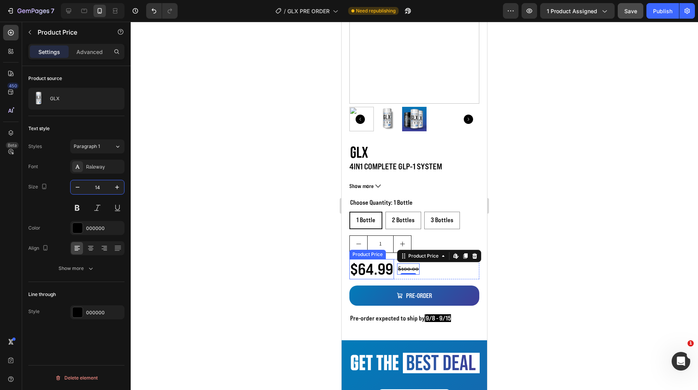
click at [98, 185] on input "14" at bounding box center [98, 187] width 26 height 14
type input "20"
click at [507, 163] on div at bounding box center [415, 206] width 568 height 368
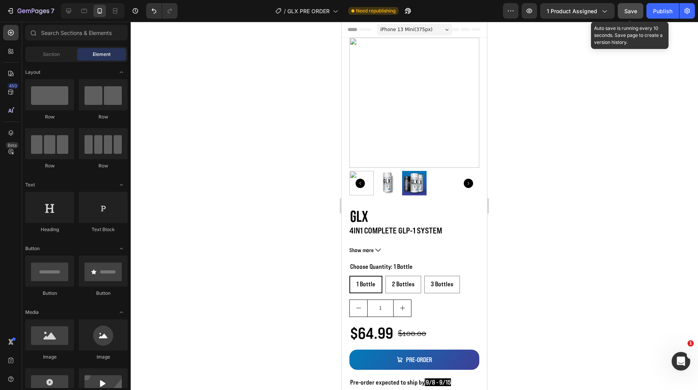
click at [631, 9] on span "Save" at bounding box center [631, 11] width 13 height 7
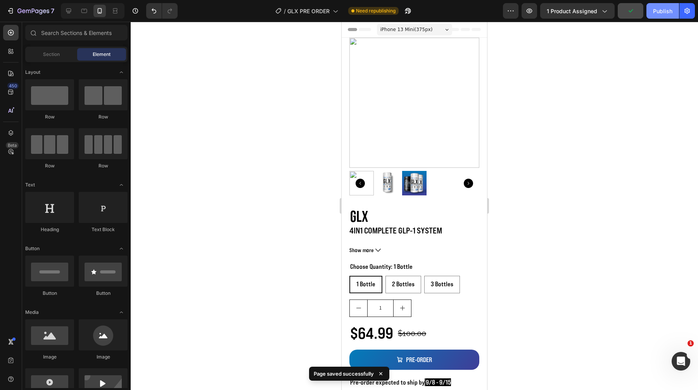
click at [668, 10] on div "Publish" at bounding box center [662, 11] width 19 height 8
drag, startPoint x: 530, startPoint y: 10, endPoint x: 530, endPoint y: 45, distance: 34.5
click at [530, 0] on div "7 Version history / GLX PRE ORDER Need republishing Preview 1 product assigned …" at bounding box center [349, 0] width 698 height 0
click at [514, 21] on div "7 Version history / GLX PRE ORDER Need republishing Preview 1 product assigned …" at bounding box center [349, 11] width 698 height 22
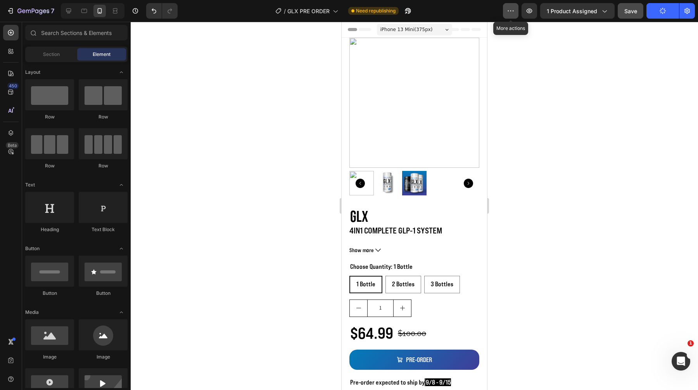
click at [514, 15] on button "button" at bounding box center [511, 11] width 16 height 16
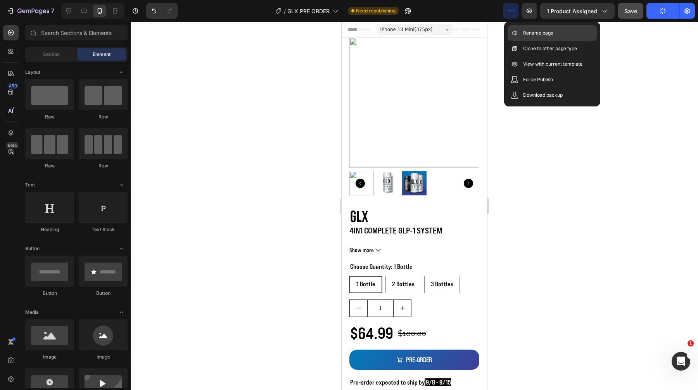
click at [521, 41] on div "Rename page" at bounding box center [552, 49] width 89 height 16
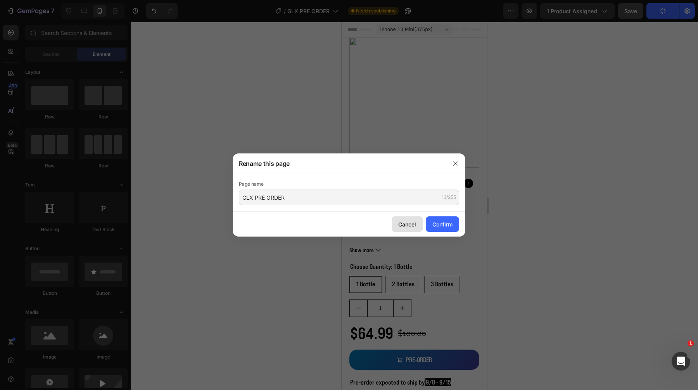
click at [410, 219] on button "Cancel" at bounding box center [407, 224] width 31 height 16
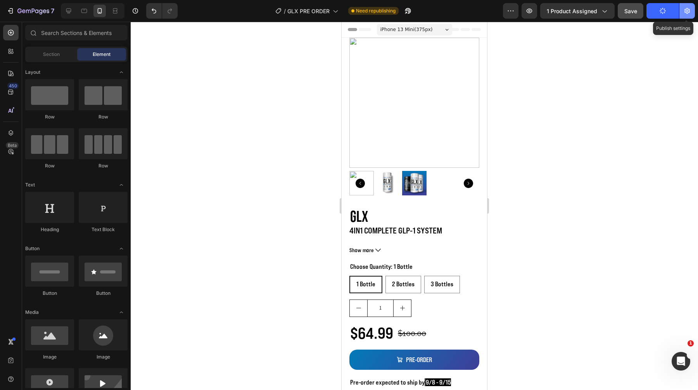
click at [689, 6] on button "button" at bounding box center [688, 11] width 16 height 16
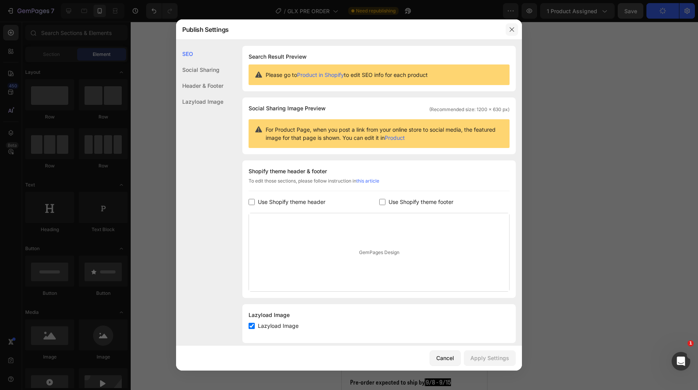
click at [510, 26] on icon "button" at bounding box center [512, 29] width 6 height 6
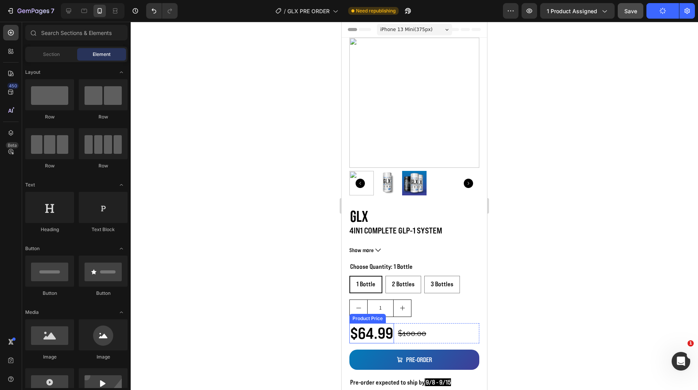
click at [370, 334] on div "$64.99" at bounding box center [372, 333] width 45 height 20
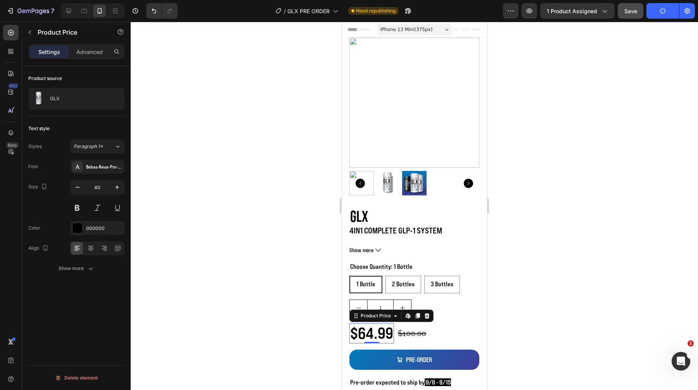
click at [578, 33] on div at bounding box center [415, 206] width 568 height 368
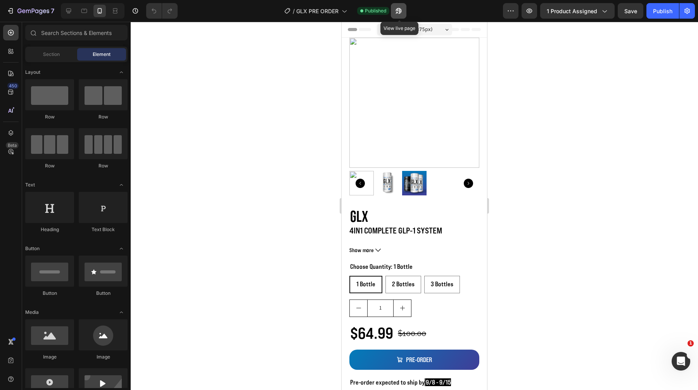
click at [398, 10] on icon "button" at bounding box center [399, 11] width 8 height 8
click at [397, 14] on icon "button" at bounding box center [397, 13] width 2 height 2
click at [64, 10] on div at bounding box center [68, 11] width 12 height 12
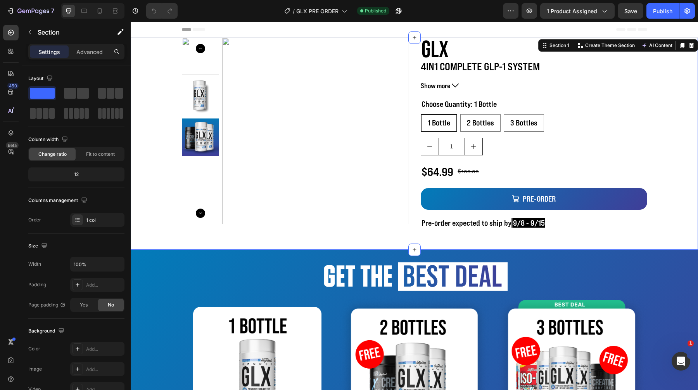
click at [145, 52] on div "Product Images GLX Product Title 4IN1 COMPLETE GLP-1 SYSTEM GLP-1 Activation Gl…" at bounding box center [415, 144] width 568 height 212
click at [81, 54] on p "Advanced" at bounding box center [89, 52] width 26 height 8
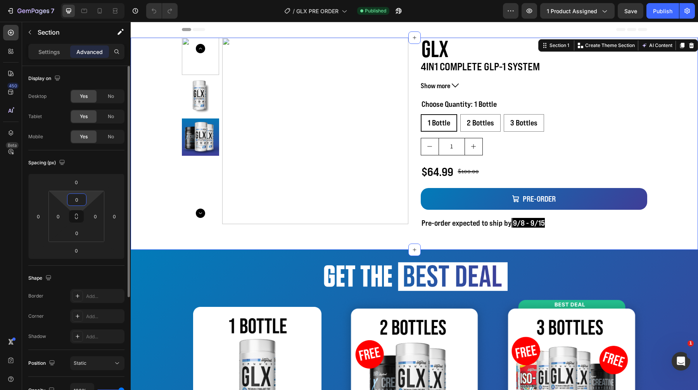
click at [81, 196] on input "0" at bounding box center [77, 200] width 16 height 12
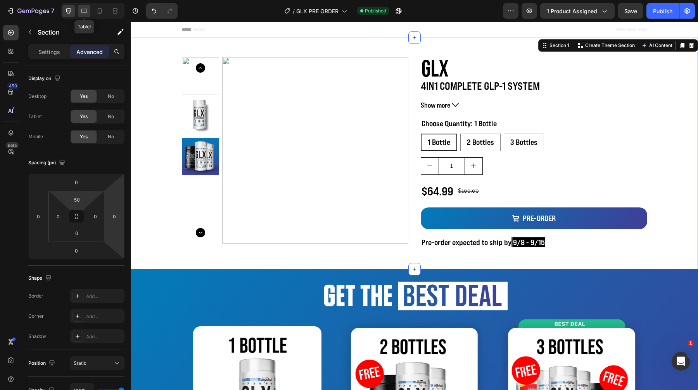
click at [86, 13] on icon at bounding box center [84, 11] width 8 height 8
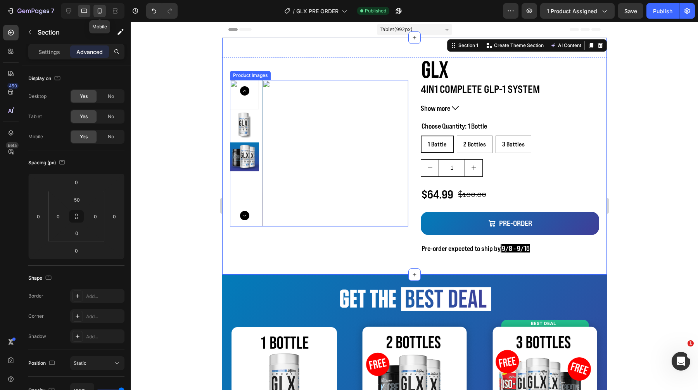
click at [103, 11] on icon at bounding box center [100, 11] width 8 height 8
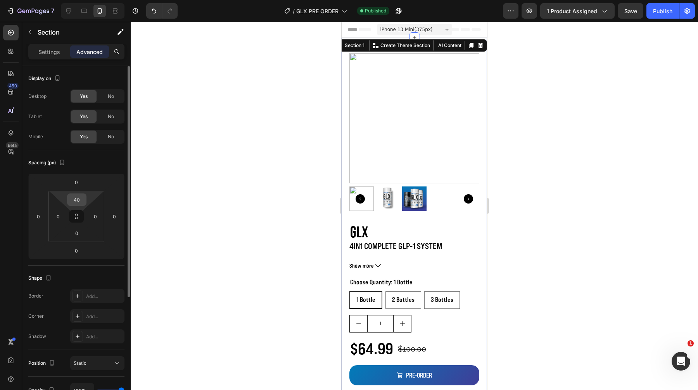
click at [78, 201] on input "40" at bounding box center [77, 200] width 16 height 12
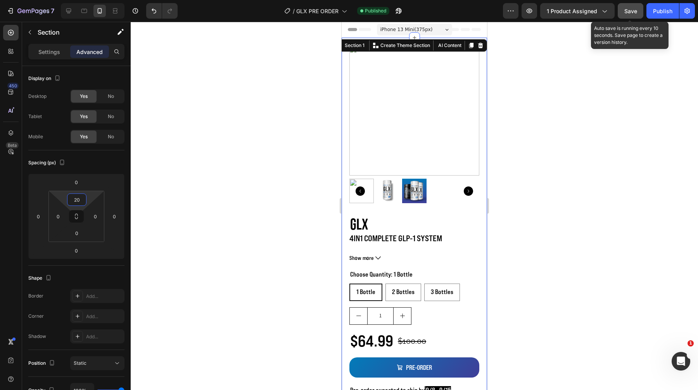
click at [630, 13] on span "Save" at bounding box center [631, 11] width 13 height 7
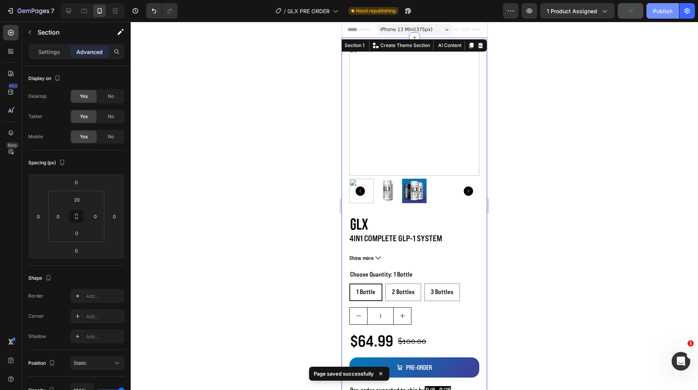
click at [654, 10] on div "Publish" at bounding box center [662, 11] width 19 height 8
click at [510, 1] on div "7 Version history / GLX PRE ORDER Need republishing Preview 1 product assigned …" at bounding box center [349, 11] width 698 height 22
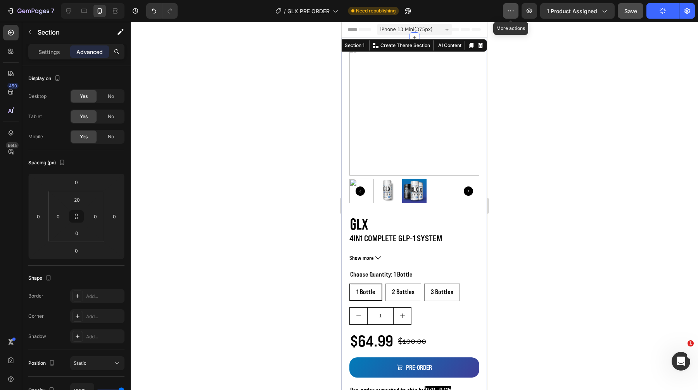
click at [510, 9] on icon "button" at bounding box center [511, 11] width 8 height 8
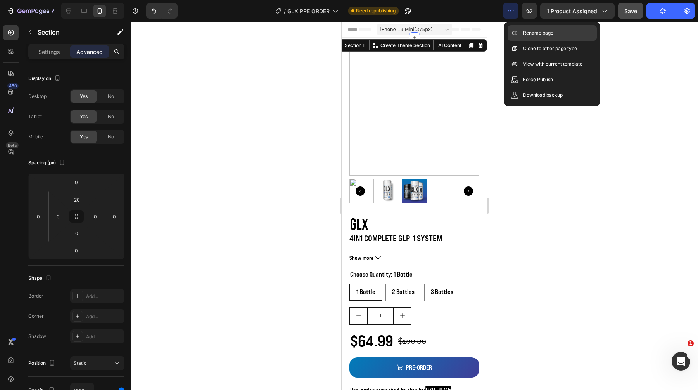
click at [523, 41] on div "Rename page" at bounding box center [552, 49] width 89 height 16
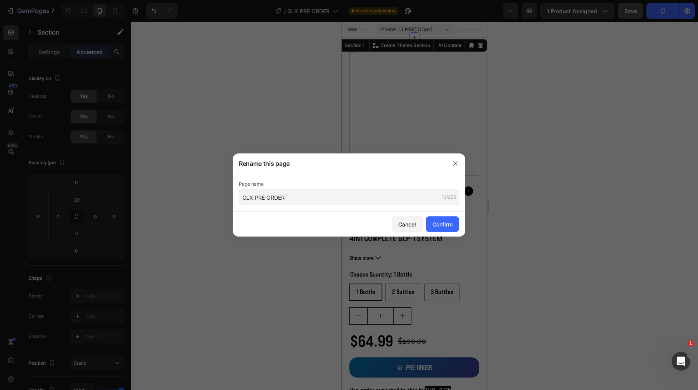
click at [401, 215] on div "Cancel Confirm" at bounding box center [349, 223] width 233 height 25
click at [402, 218] on button "Cancel" at bounding box center [407, 224] width 31 height 16
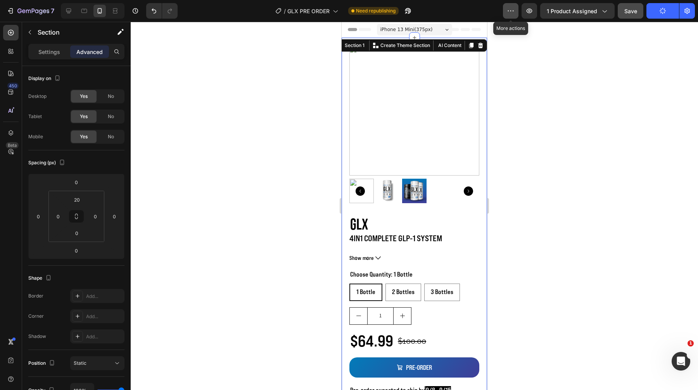
click at [506, 14] on button "button" at bounding box center [511, 11] width 16 height 16
click at [463, 14] on div "/ GLX PRE ORDER Need republishing" at bounding box center [343, 11] width 319 height 16
click at [407, 8] on icon "button" at bounding box center [408, 11] width 8 height 8
click at [69, 7] on icon at bounding box center [69, 11] width 8 height 8
type input "50"
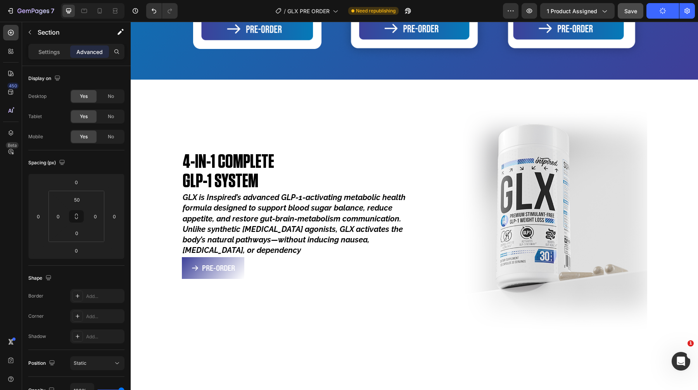
scroll to position [612, 0]
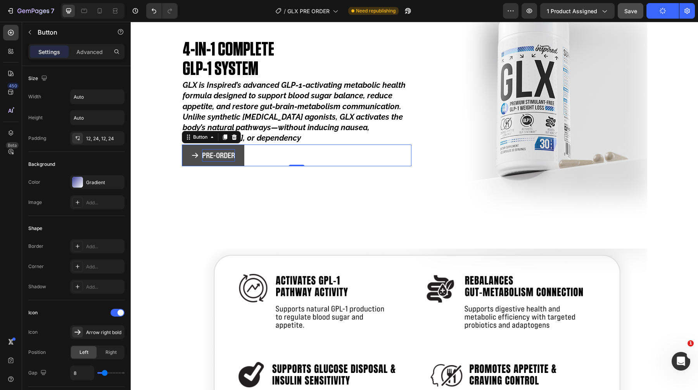
click at [227, 160] on p "PRE-ORDER" at bounding box center [218, 155] width 33 height 12
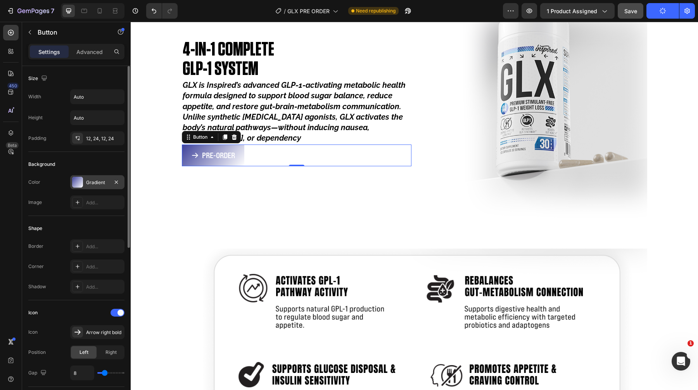
click at [87, 184] on div "Gradient" at bounding box center [97, 182] width 23 height 7
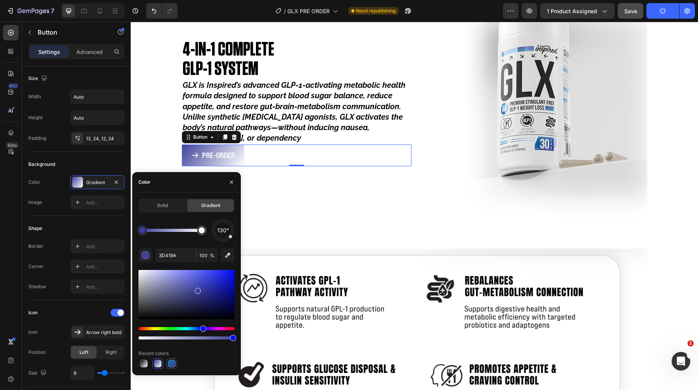
click at [174, 362] on div at bounding box center [172, 363] width 8 height 8
type input "027BB9"
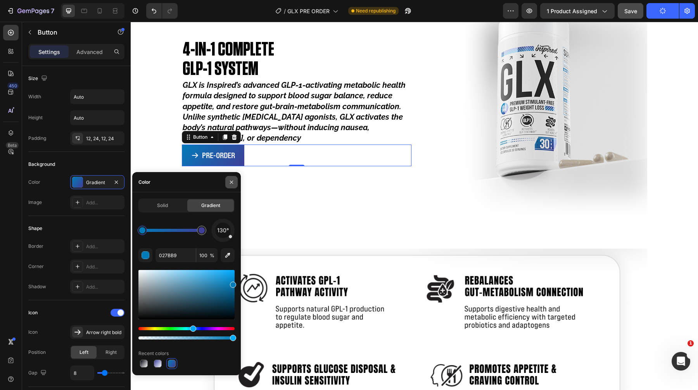
click at [235, 182] on button "button" at bounding box center [231, 182] width 12 height 12
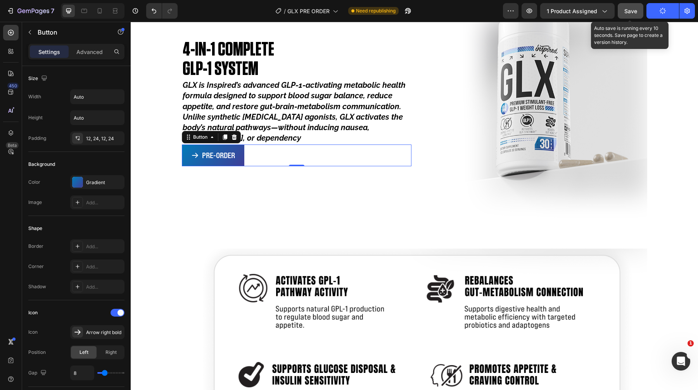
click at [626, 11] on span "Save" at bounding box center [631, 11] width 13 height 7
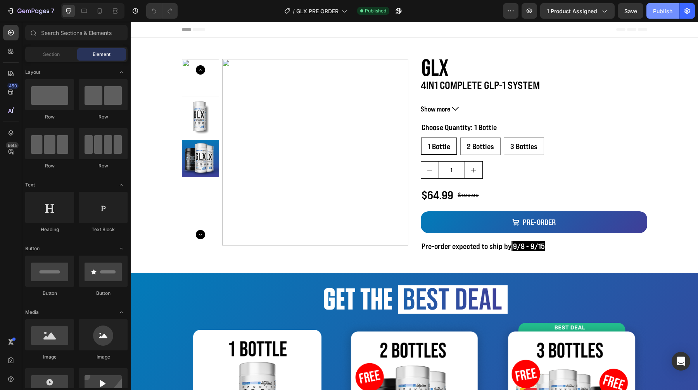
click at [663, 9] on div "Publish" at bounding box center [662, 11] width 19 height 8
click at [407, 9] on icon "button" at bounding box center [408, 11] width 8 height 8
click at [23, 6] on div "7" at bounding box center [35, 10] width 37 height 9
click at [135, 13] on icon "button" at bounding box center [135, 10] width 5 height 5
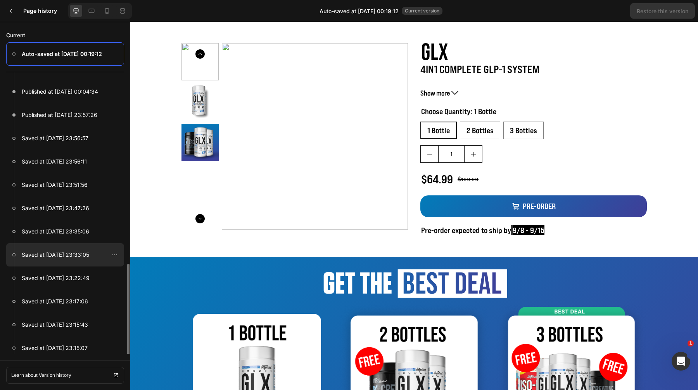
scroll to position [257, 0]
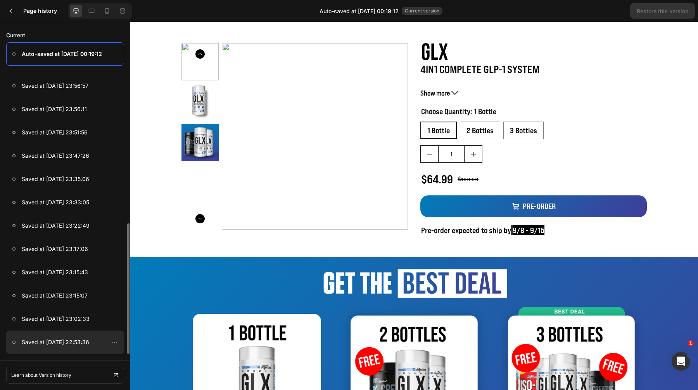
click at [74, 345] on p "Saved at [DATE] 22:53:36" at bounding box center [56, 341] width 68 height 9
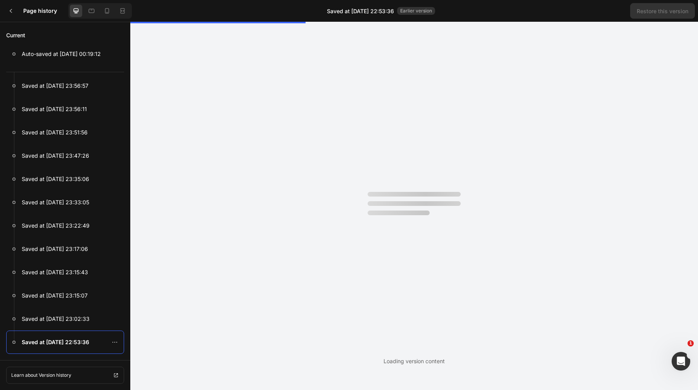
scroll to position [0, 0]
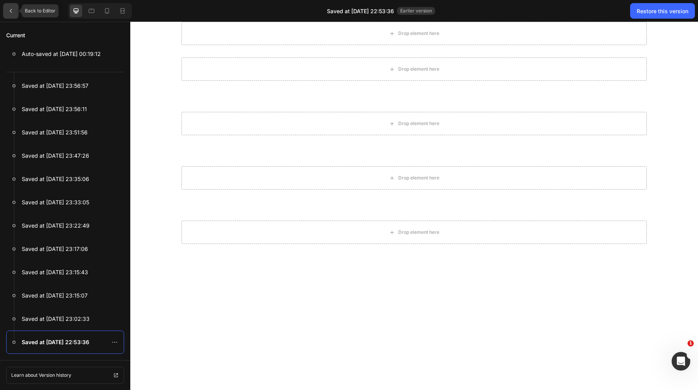
click at [7, 17] on div at bounding box center [11, 11] width 16 height 16
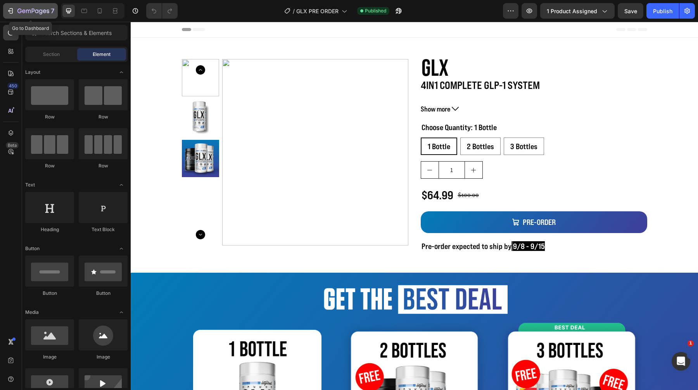
click at [15, 7] on div "7" at bounding box center [31, 10] width 48 height 9
